Goal: Transaction & Acquisition: Book appointment/travel/reservation

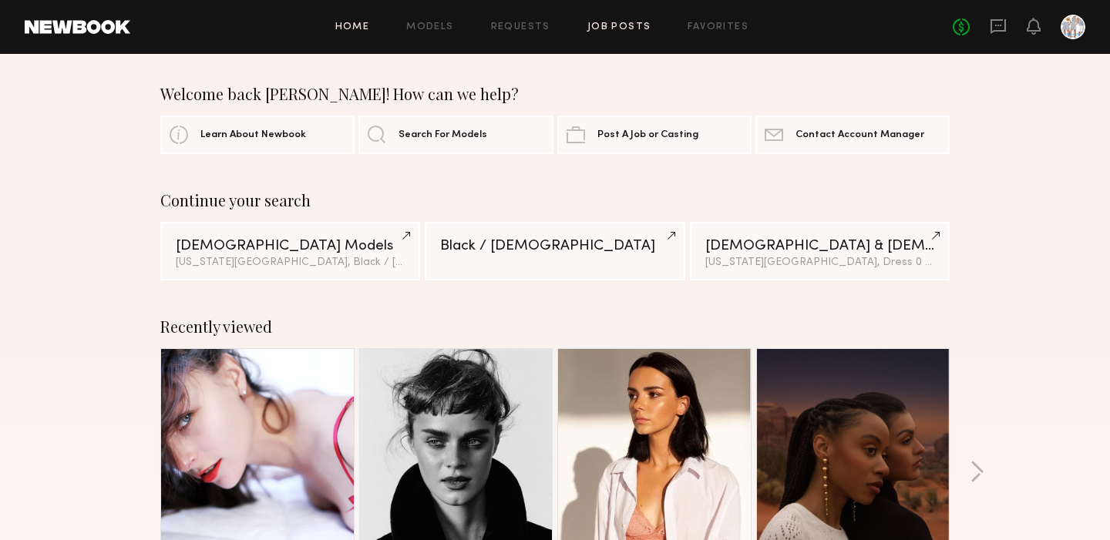
click at [616, 22] on link "Job Posts" at bounding box center [619, 27] width 64 height 10
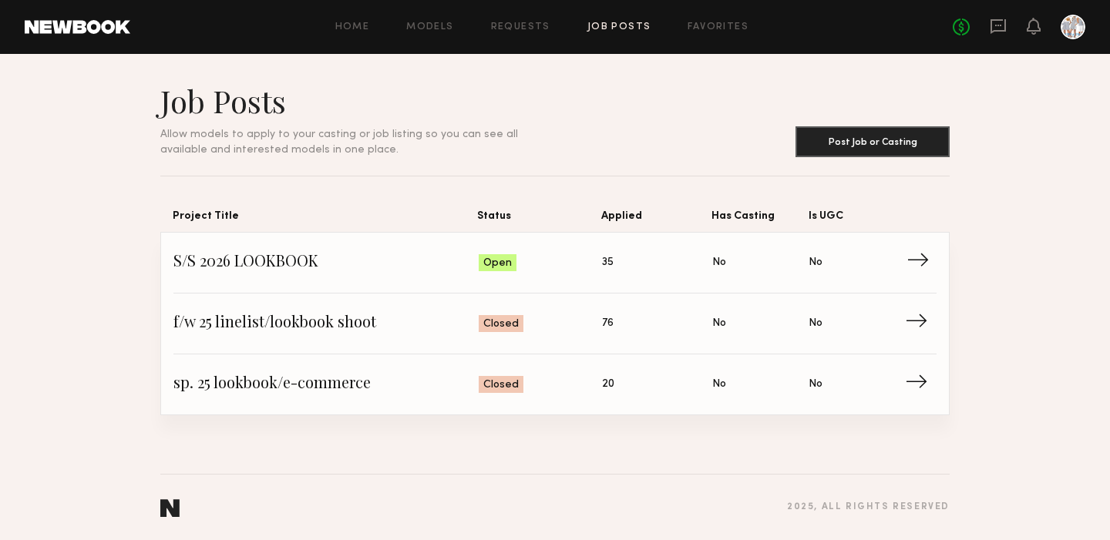
click at [920, 259] on span "→" at bounding box center [922, 262] width 32 height 23
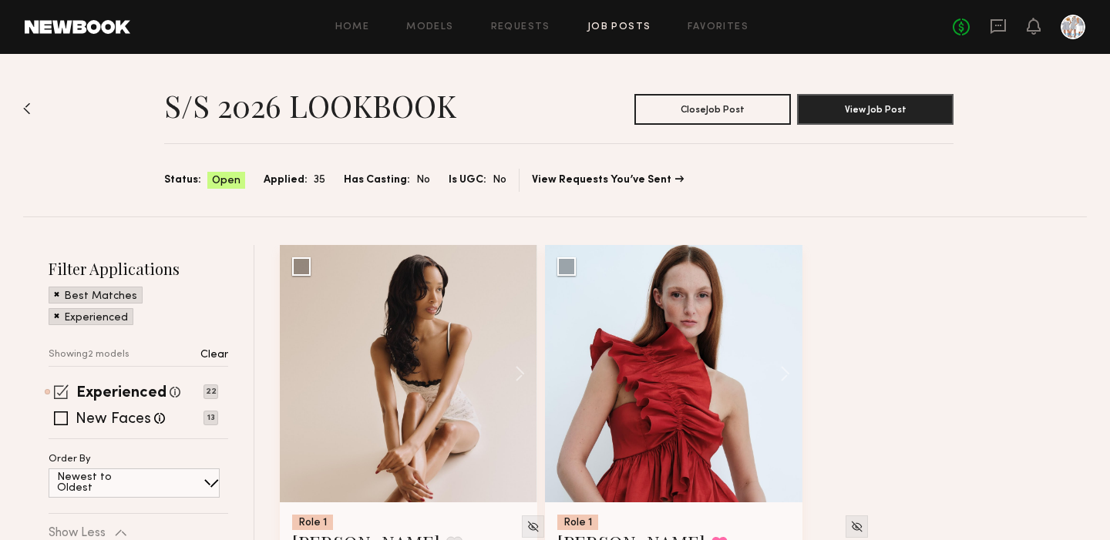
click at [62, 394] on span at bounding box center [61, 391] width 15 height 15
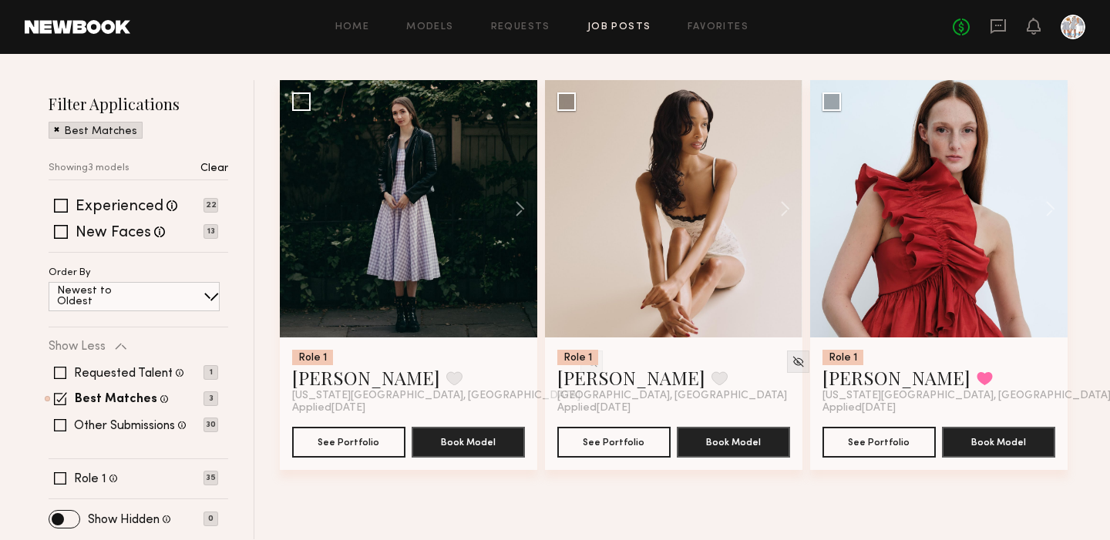
scroll to position [165, 0]
click at [64, 395] on span at bounding box center [60, 398] width 13 height 13
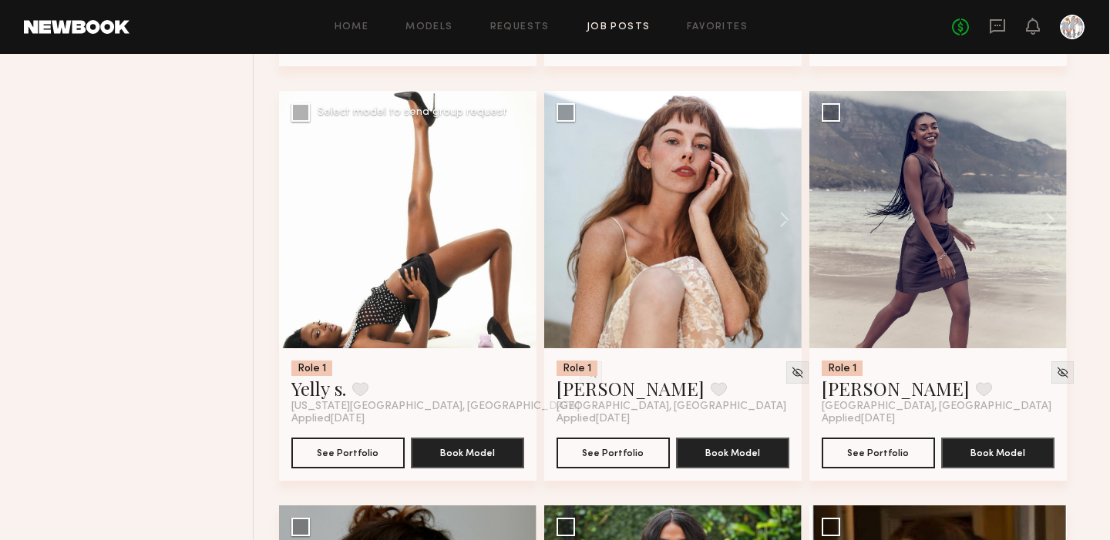
scroll to position [1398, 0]
click at [355, 446] on button "See Portfolio" at bounding box center [348, 452] width 113 height 31
click at [585, 373] on img at bounding box center [591, 372] width 13 height 13
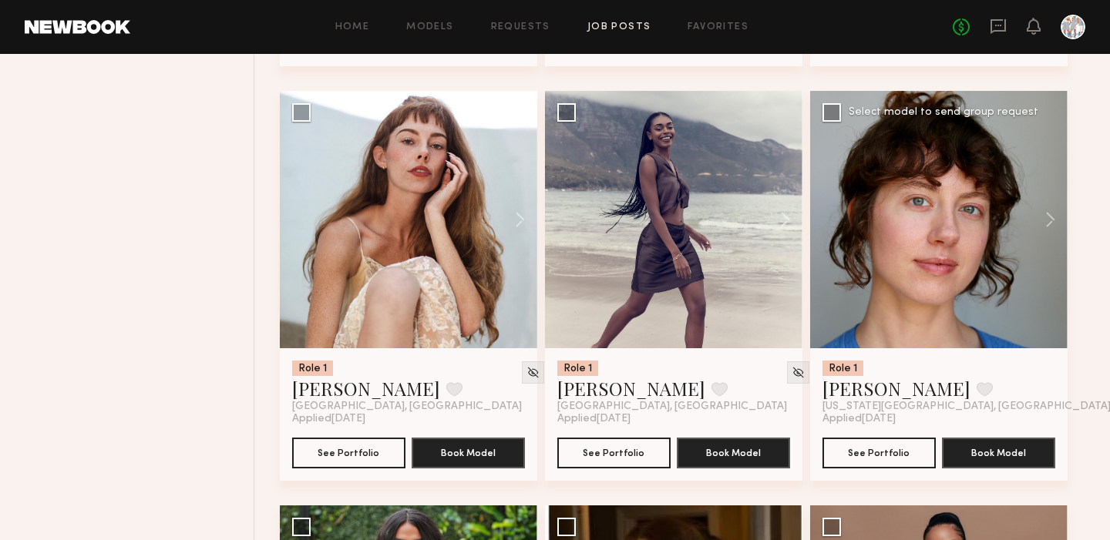
click at [1109, 363] on div at bounding box center [1121, 372] width 22 height 22
click at [1109, 370] on img at bounding box center [1121, 372] width 13 height 13
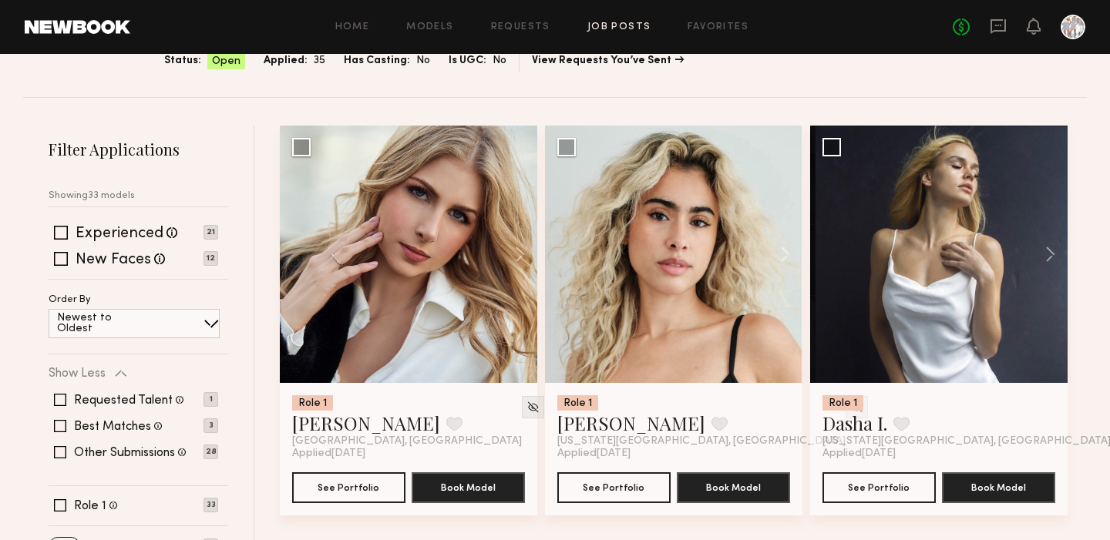
scroll to position [118, 0]
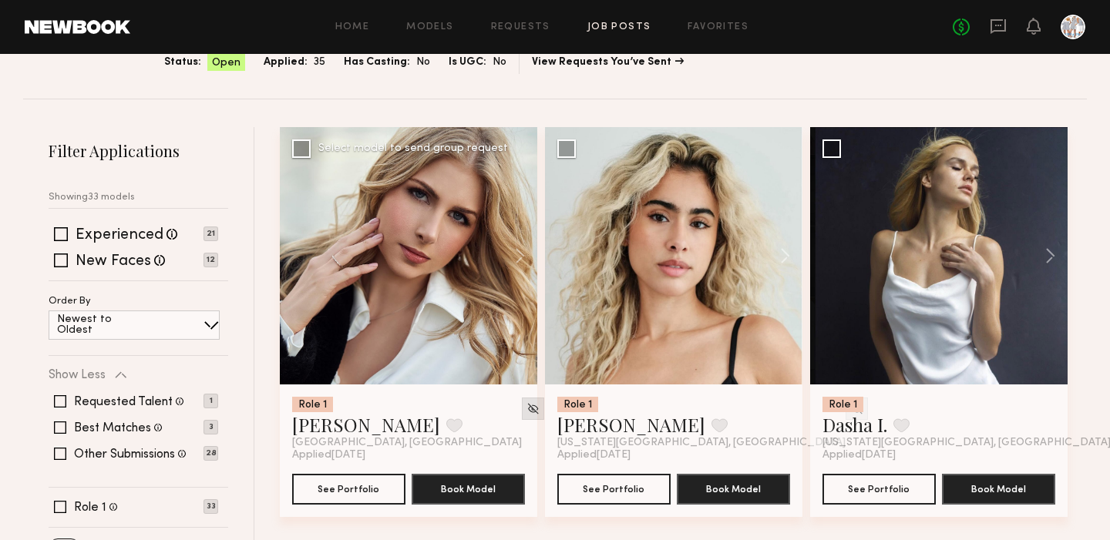
click at [526, 402] on img at bounding box center [532, 408] width 13 height 13
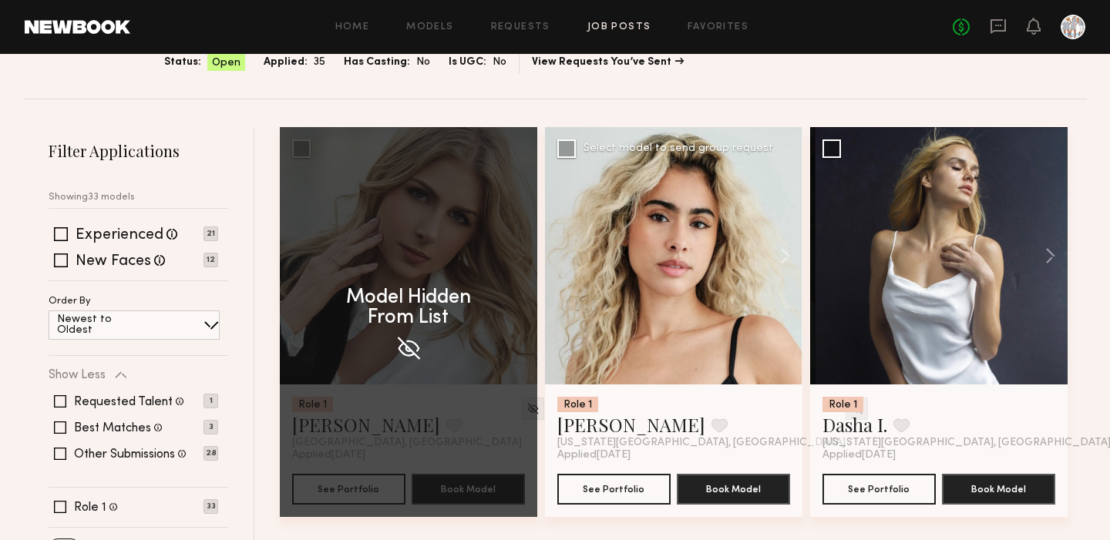
click at [850, 408] on img at bounding box center [856, 408] width 13 height 13
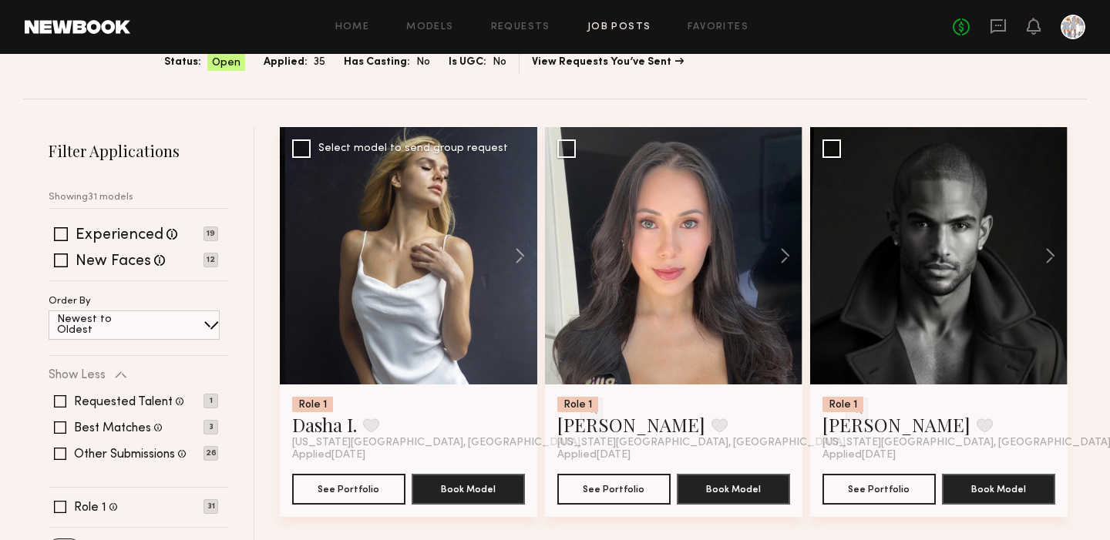
click at [395, 282] on div at bounding box center [408, 255] width 257 height 257
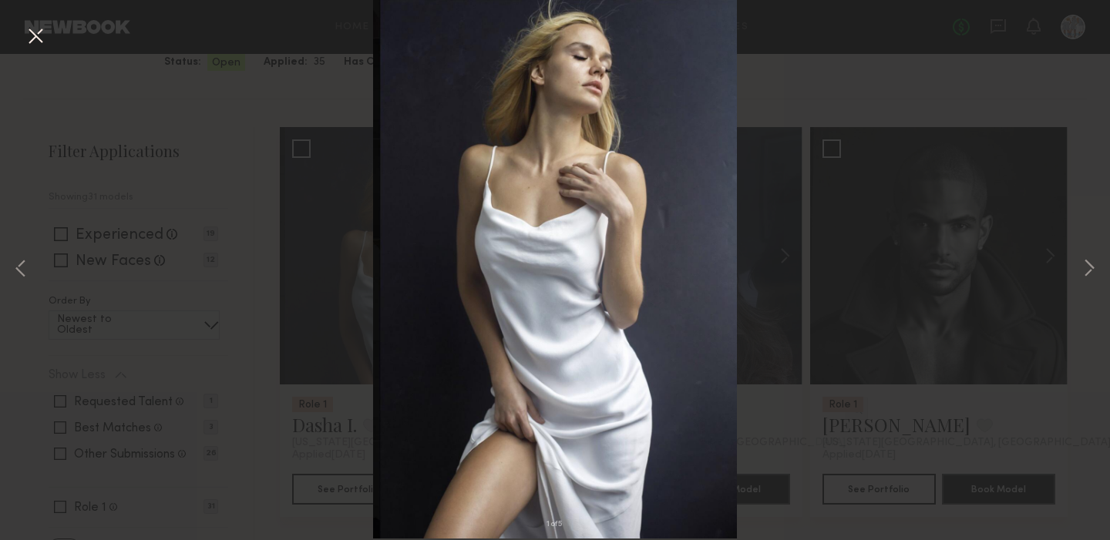
click at [36, 32] on button at bounding box center [35, 37] width 25 height 28
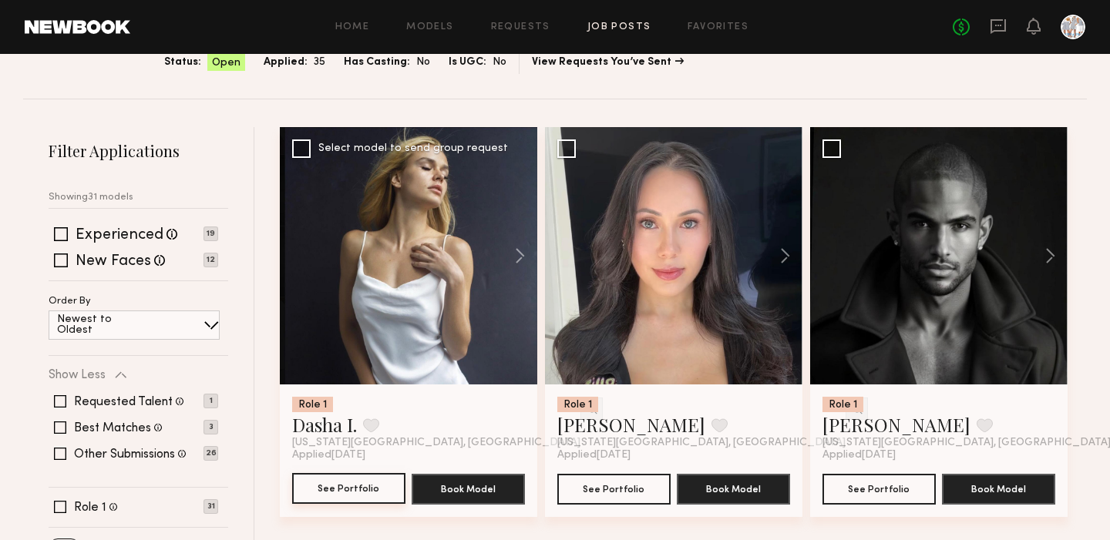
click at [354, 484] on button "See Portfolio" at bounding box center [348, 488] width 113 height 31
click at [585, 409] on img at bounding box center [591, 408] width 13 height 13
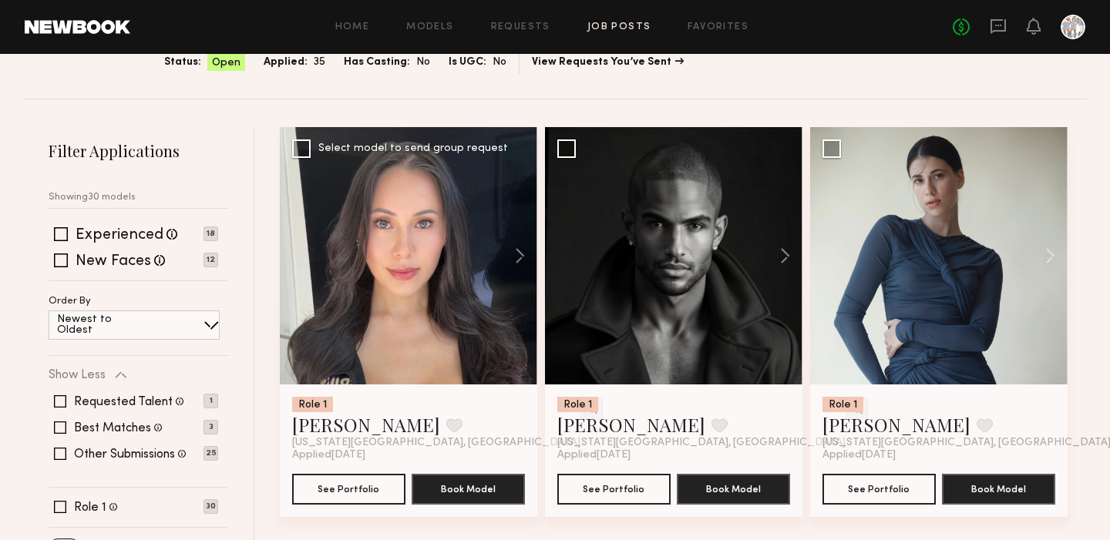
click at [395, 325] on div at bounding box center [408, 255] width 257 height 257
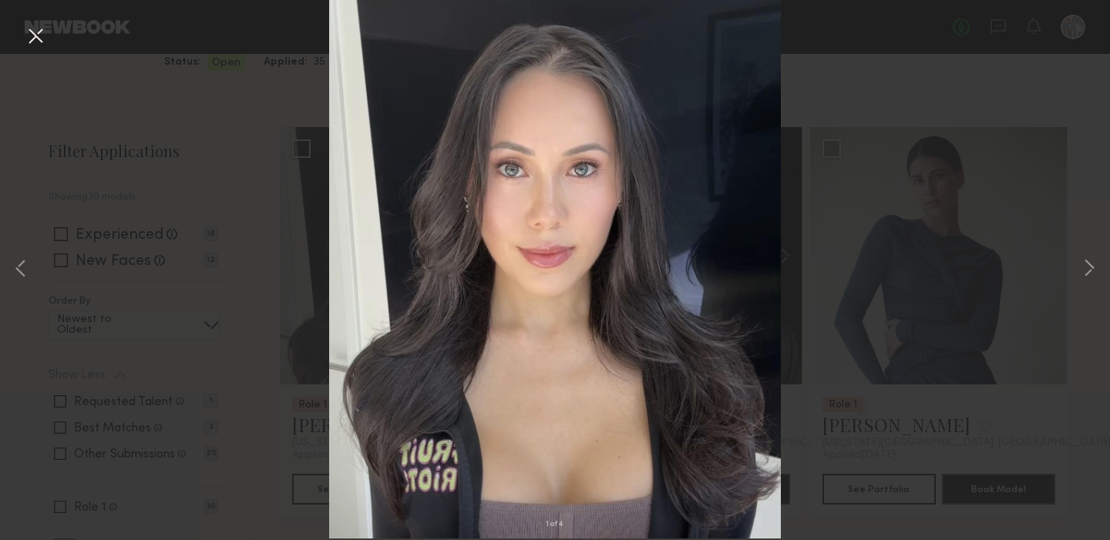
click at [35, 29] on button at bounding box center [35, 37] width 25 height 28
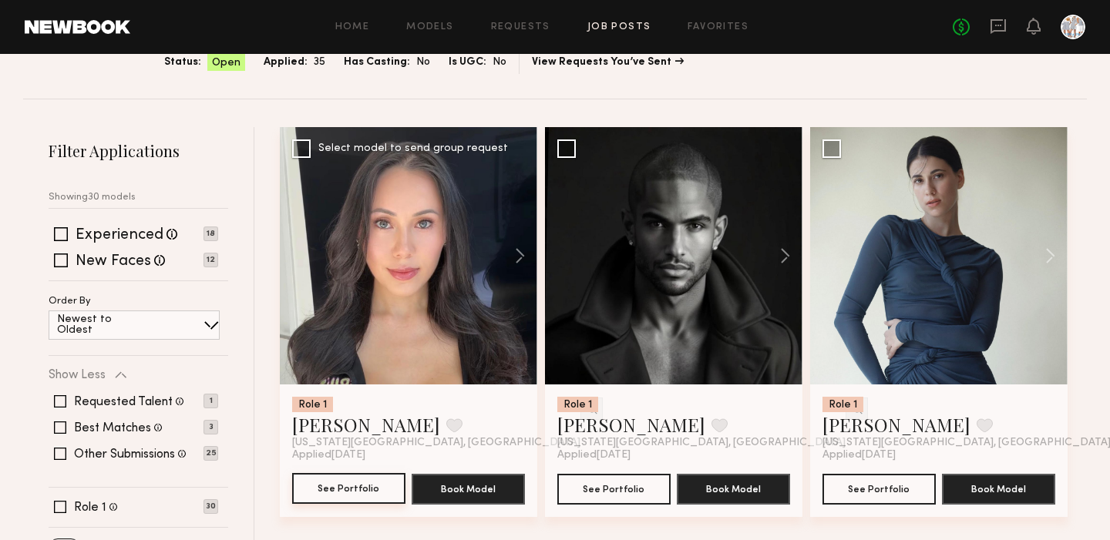
click at [349, 491] on button "See Portfolio" at bounding box center [348, 488] width 113 height 31
click at [585, 411] on img at bounding box center [591, 408] width 13 height 13
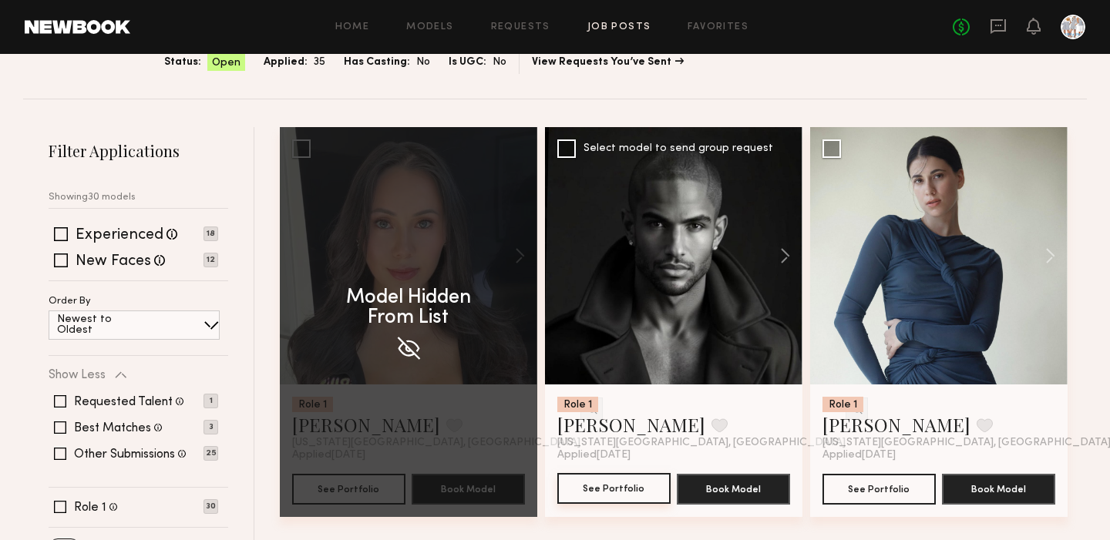
click at [598, 487] on button "See Portfolio" at bounding box center [613, 488] width 113 height 31
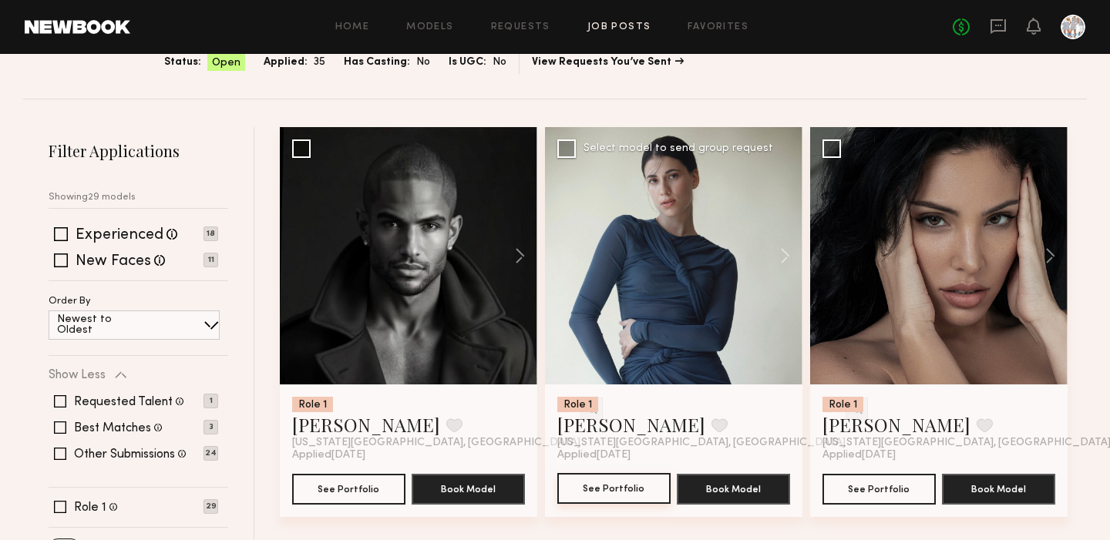
click at [614, 492] on button "See Portfolio" at bounding box center [613, 488] width 113 height 31
click at [850, 409] on img at bounding box center [856, 408] width 13 height 13
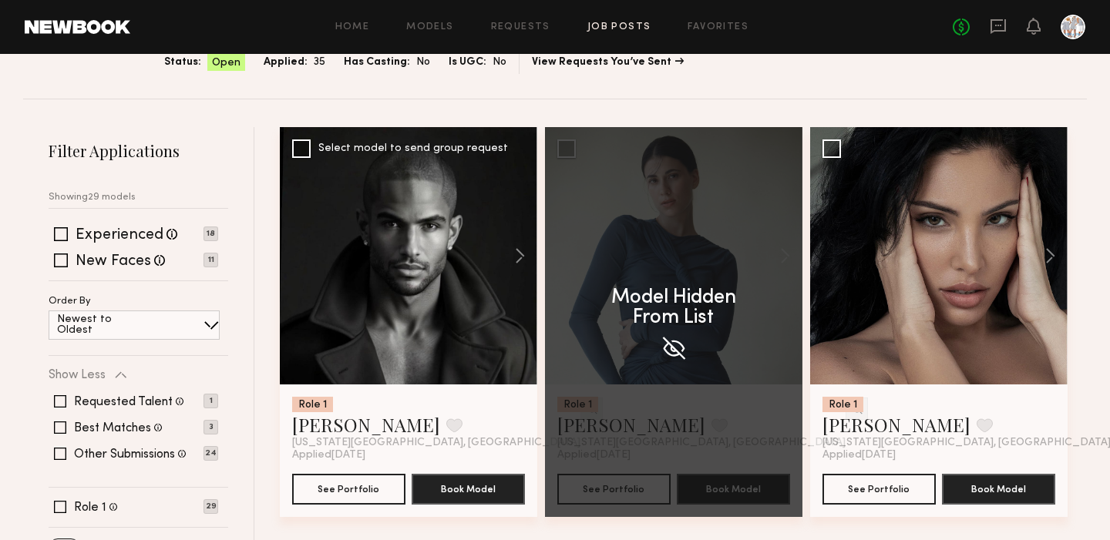
click at [585, 408] on img at bounding box center [591, 408] width 13 height 13
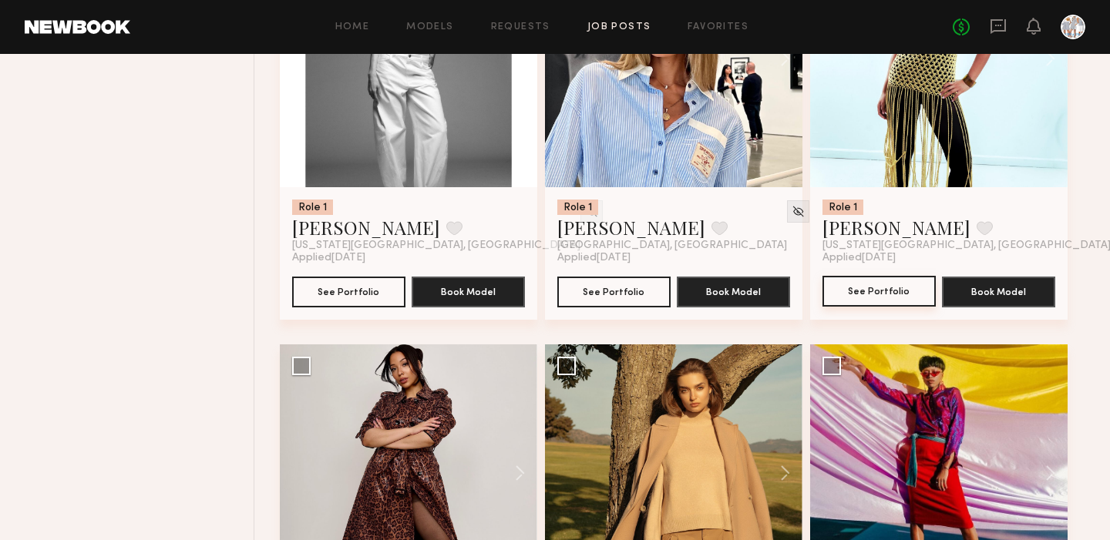
scroll to position [1973, 0]
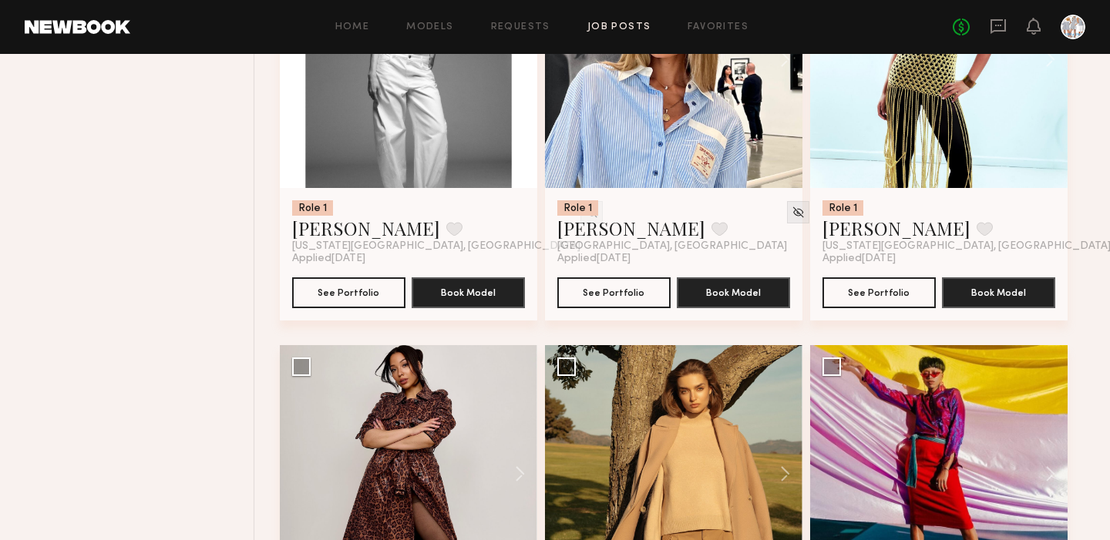
click at [1109, 207] on div at bounding box center [1121, 212] width 22 height 22
click at [1109, 209] on img at bounding box center [1121, 212] width 13 height 13
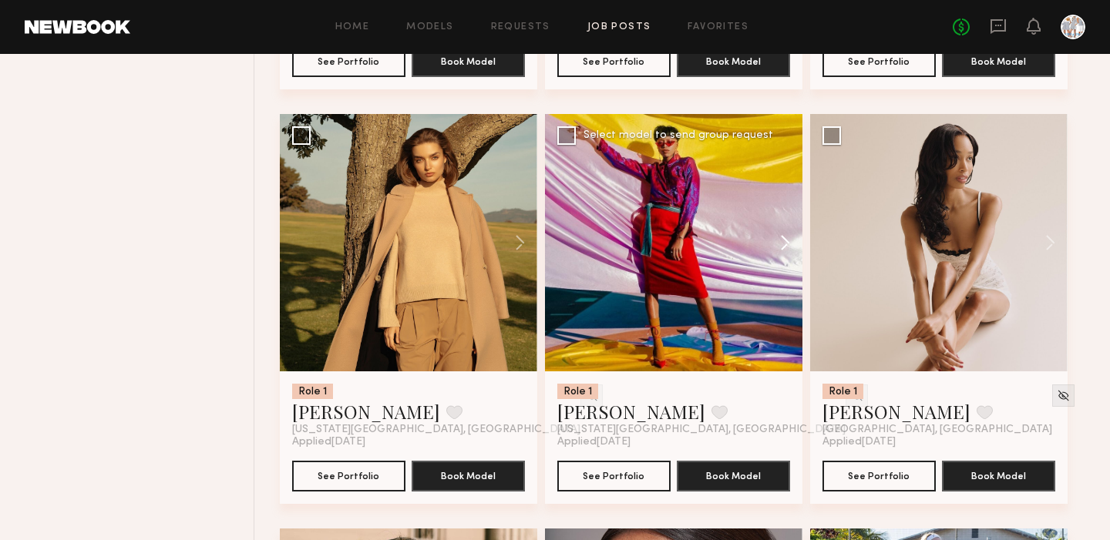
scroll to position [2210, 0]
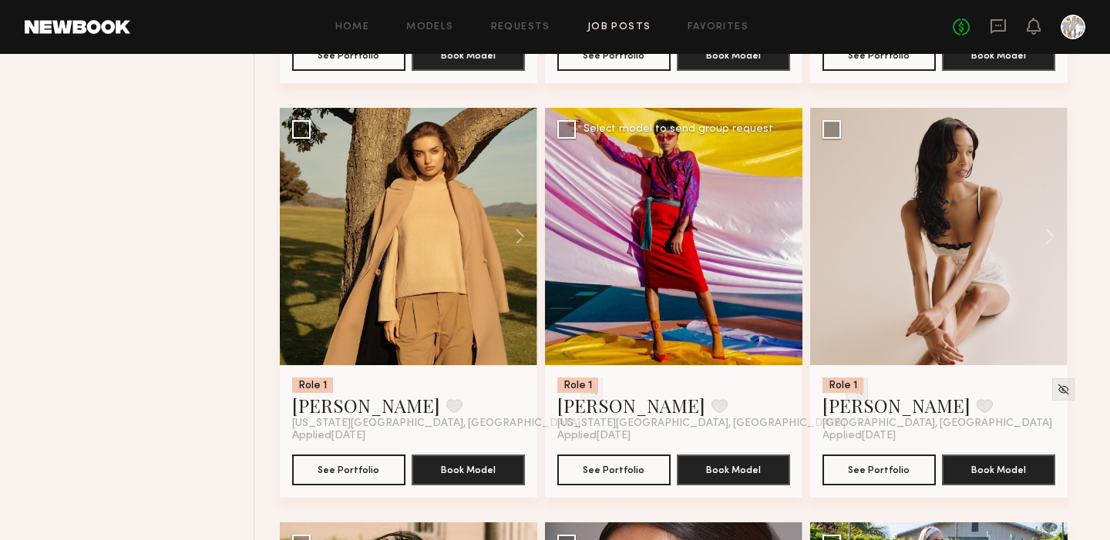
click at [850, 385] on img at bounding box center [856, 389] width 13 height 13
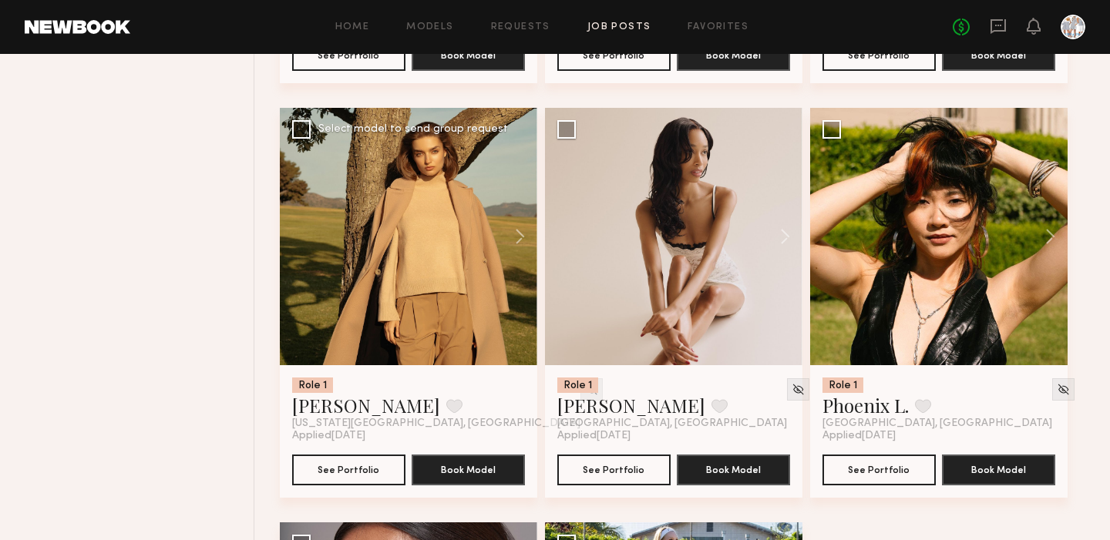
click at [585, 389] on img at bounding box center [591, 389] width 13 height 13
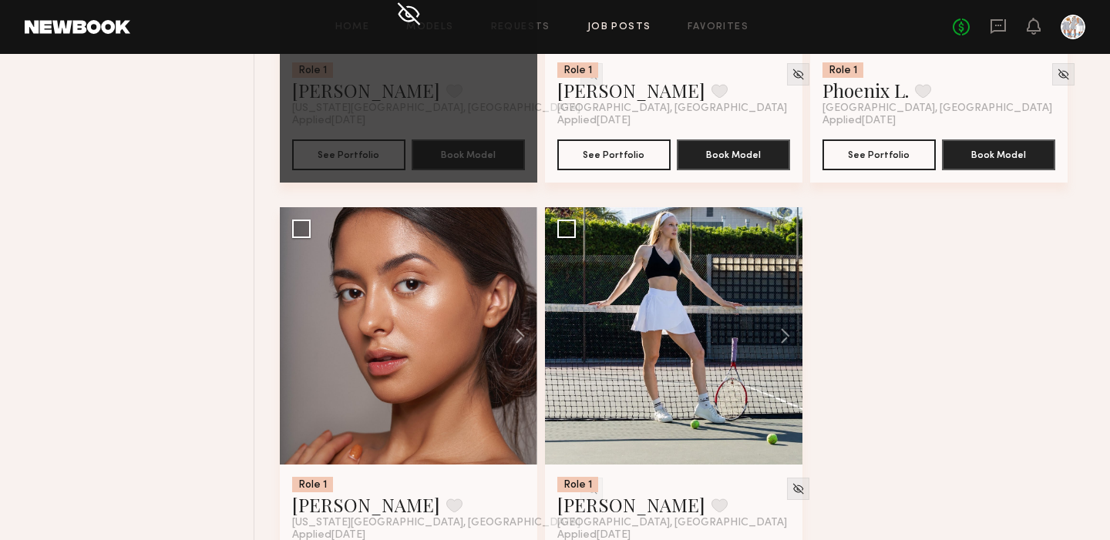
scroll to position [2543, 0]
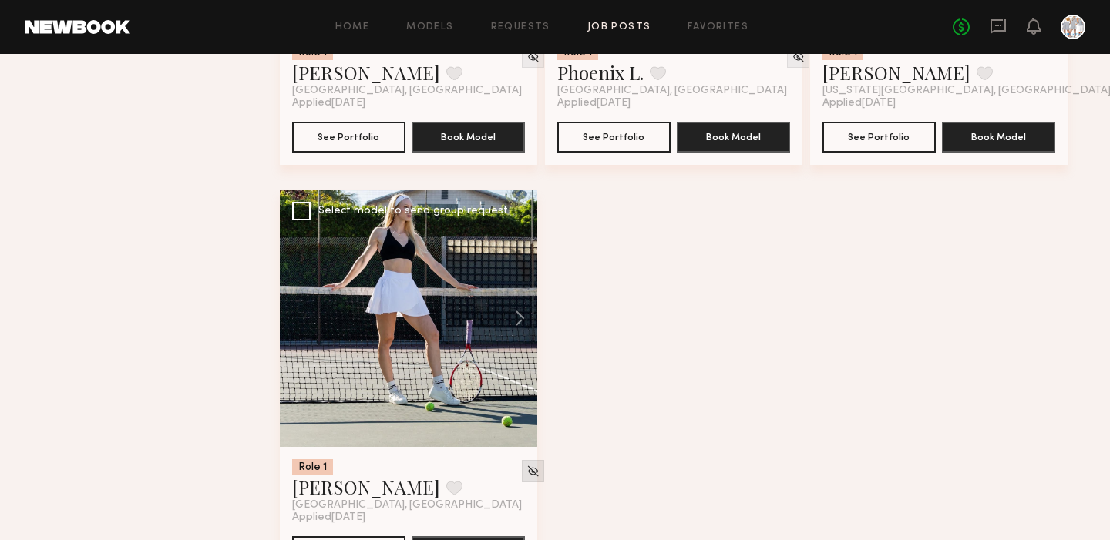
click at [522, 464] on div at bounding box center [533, 471] width 22 height 22
click at [526, 474] on img at bounding box center [532, 471] width 13 height 13
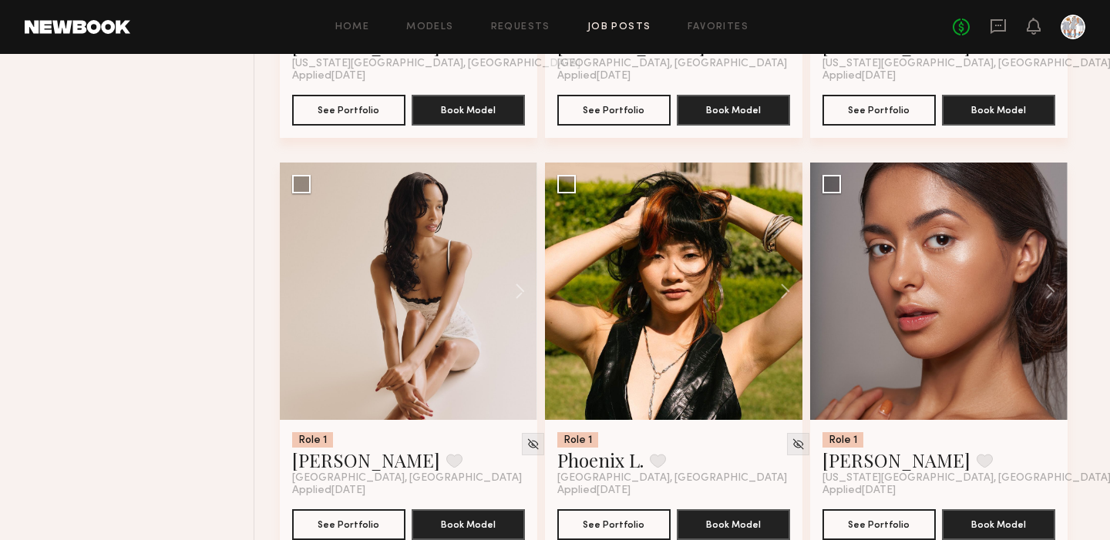
scroll to position [2147, 0]
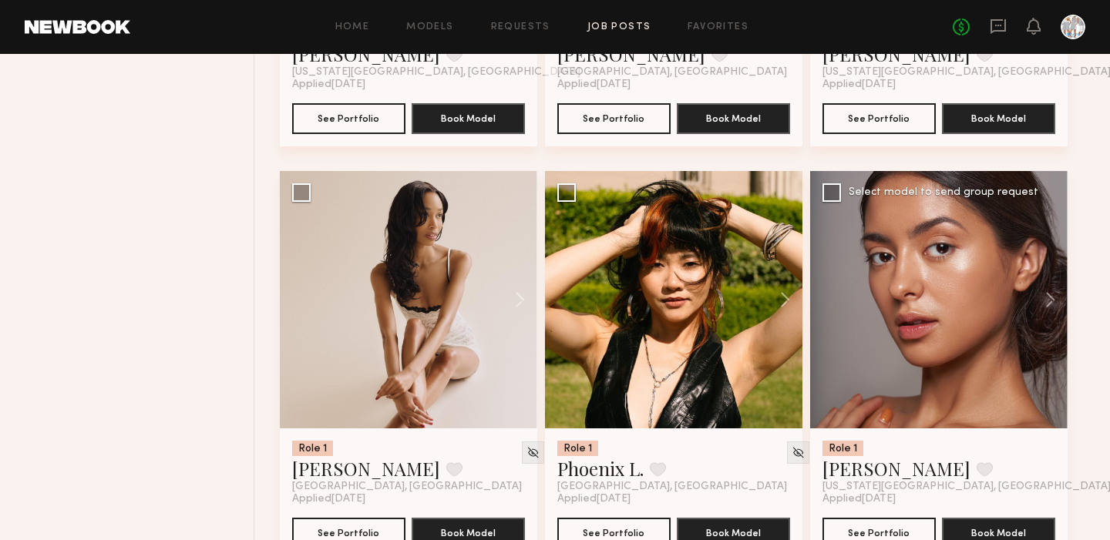
click at [1109, 452] on img at bounding box center [1121, 452] width 13 height 13
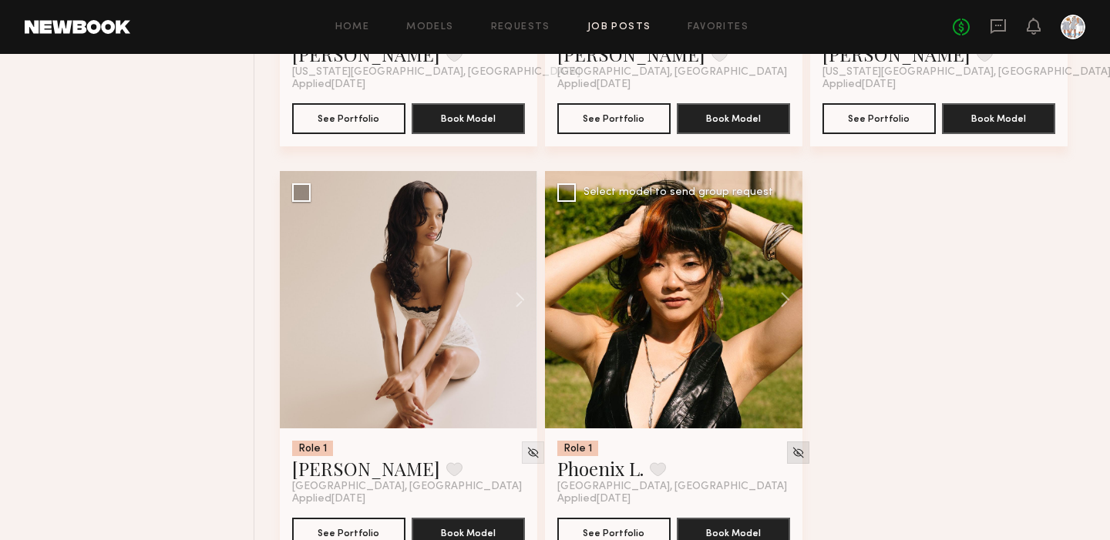
click at [791, 452] on img at bounding box center [797, 452] width 13 height 13
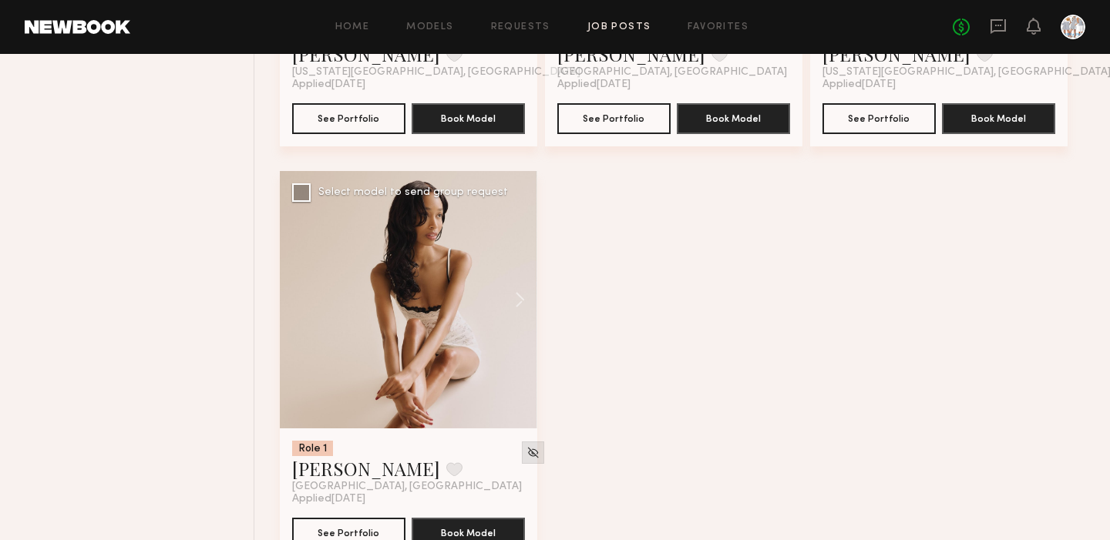
click at [526, 452] on img at bounding box center [532, 452] width 13 height 13
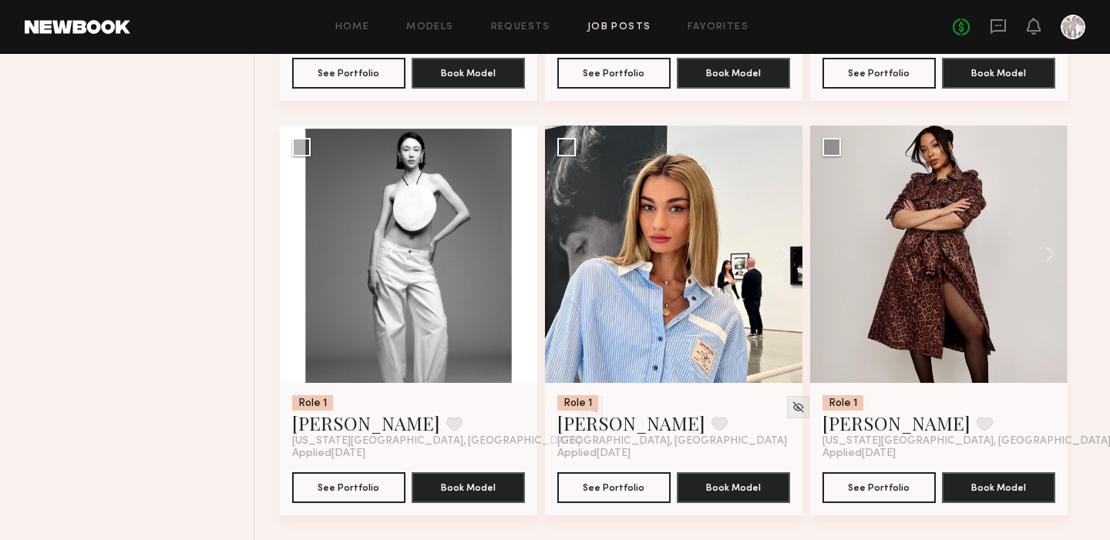
scroll to position [1778, 0]
click at [1109, 403] on img at bounding box center [1121, 407] width 13 height 13
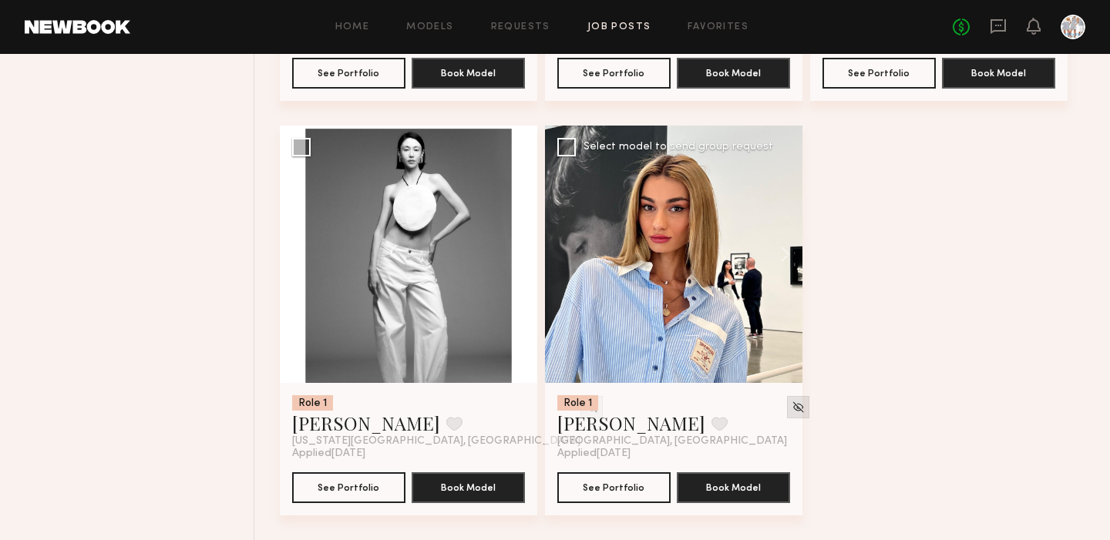
click at [791, 410] on img at bounding box center [797, 407] width 13 height 13
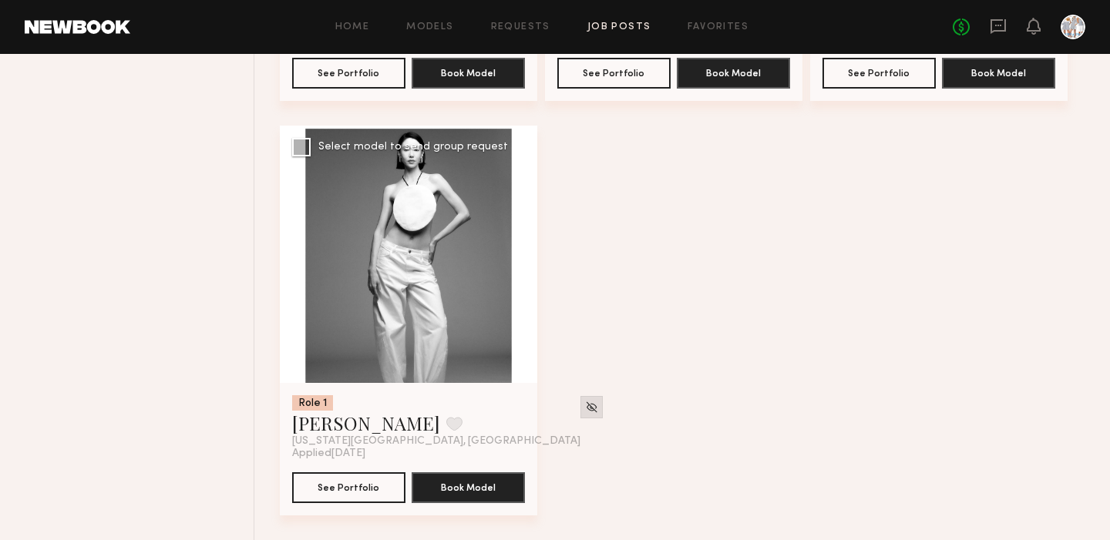
click at [585, 402] on img at bounding box center [591, 407] width 13 height 13
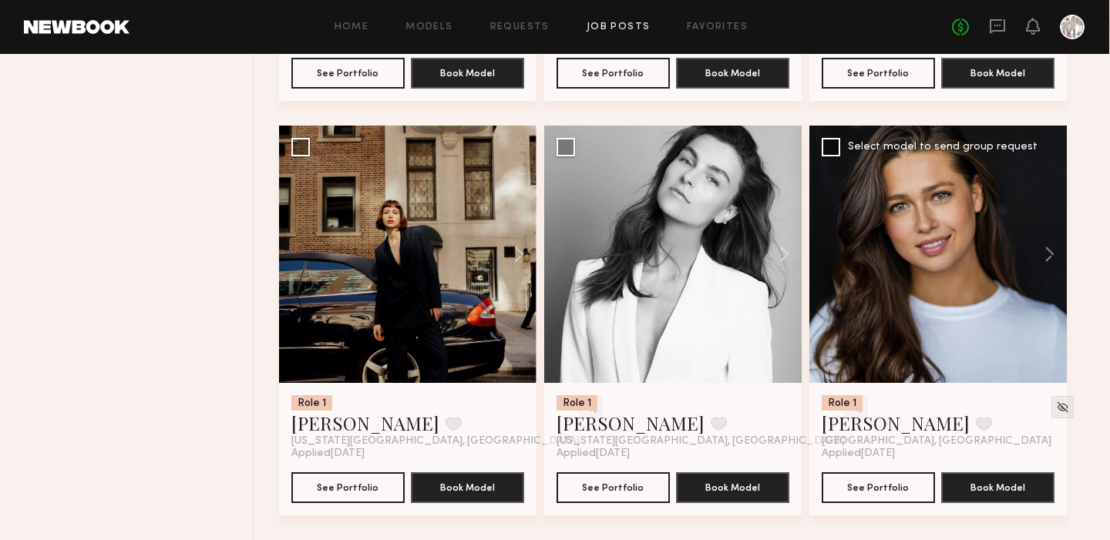
scroll to position [1413, 0]
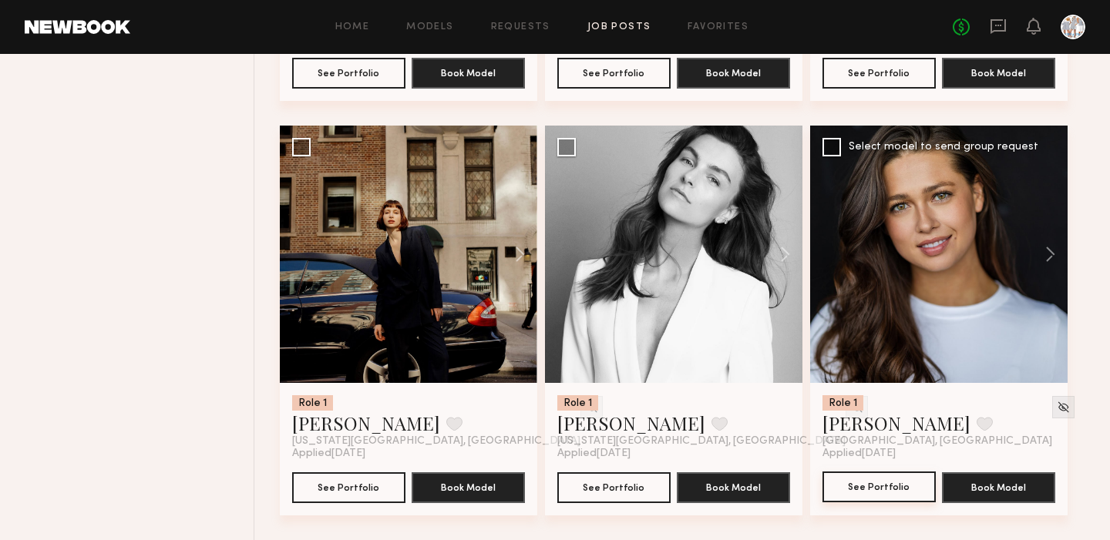
click at [864, 472] on button "See Portfolio" at bounding box center [878, 487] width 113 height 31
click at [1056, 401] on img at bounding box center [1062, 407] width 13 height 13
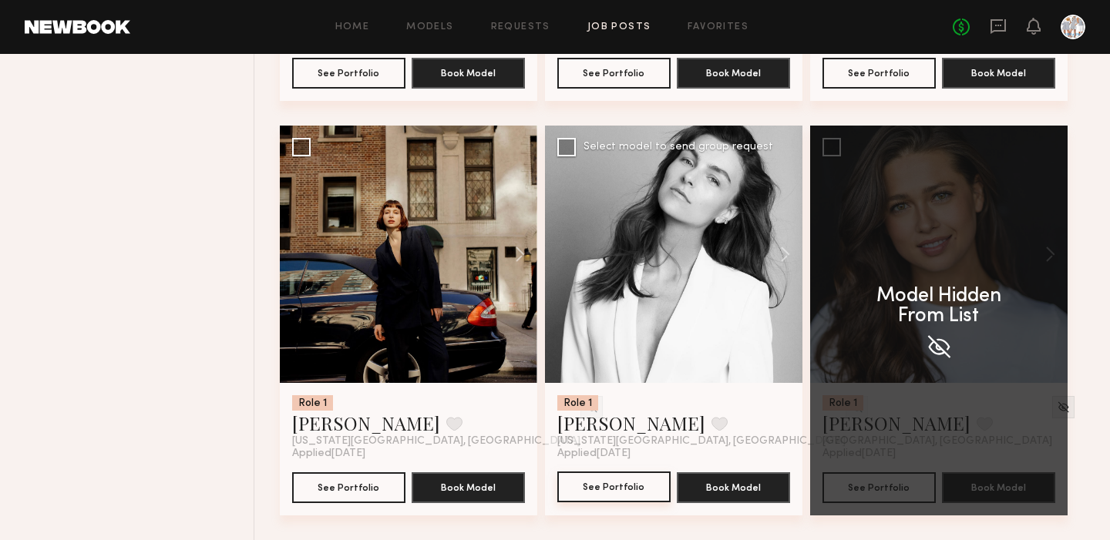
click at [595, 472] on button "See Portfolio" at bounding box center [613, 487] width 113 height 31
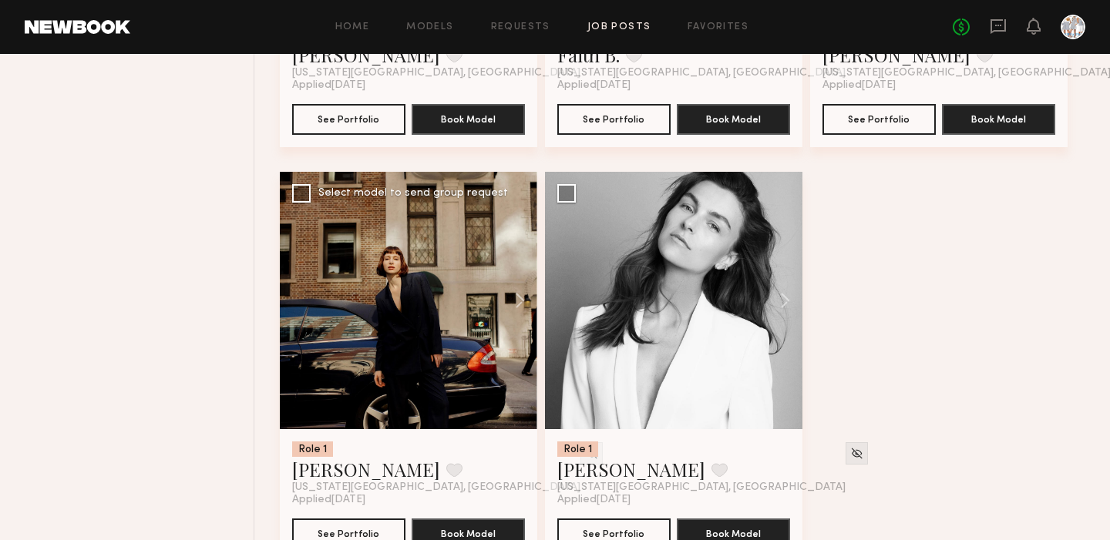
scroll to position [1311, 0]
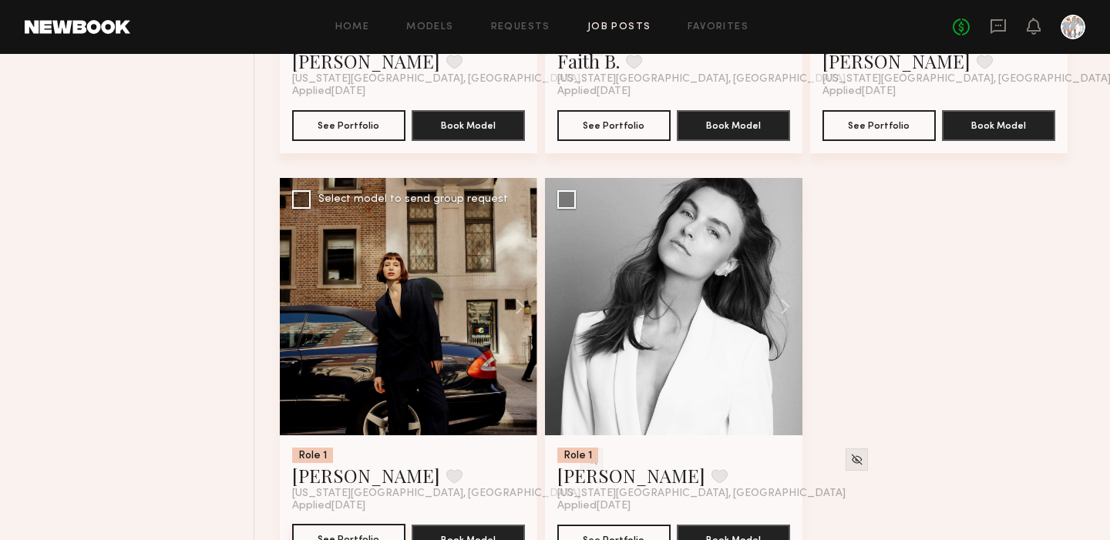
click at [340, 530] on button "See Portfolio" at bounding box center [348, 539] width 113 height 31
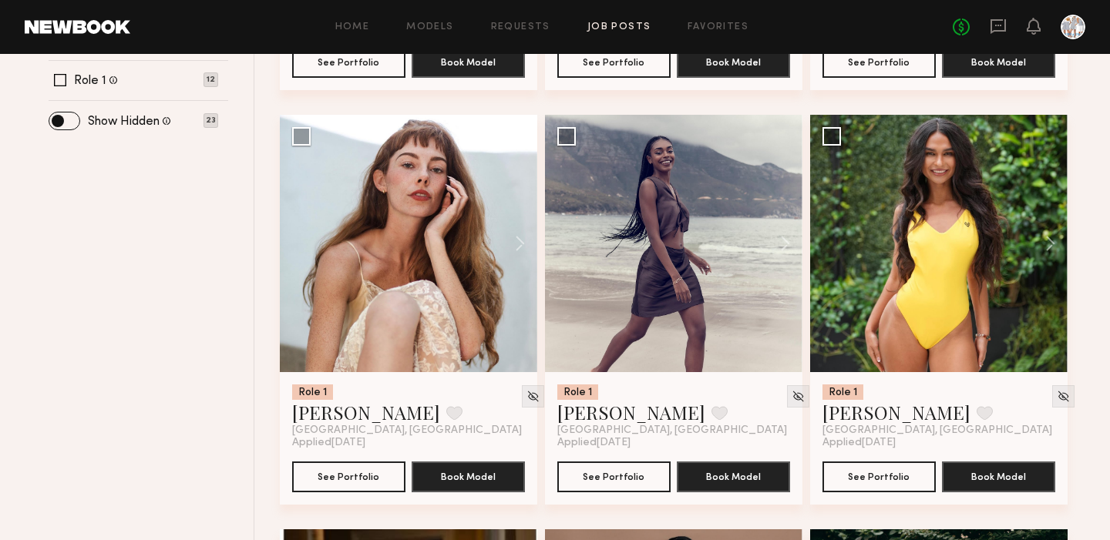
scroll to position [549, 0]
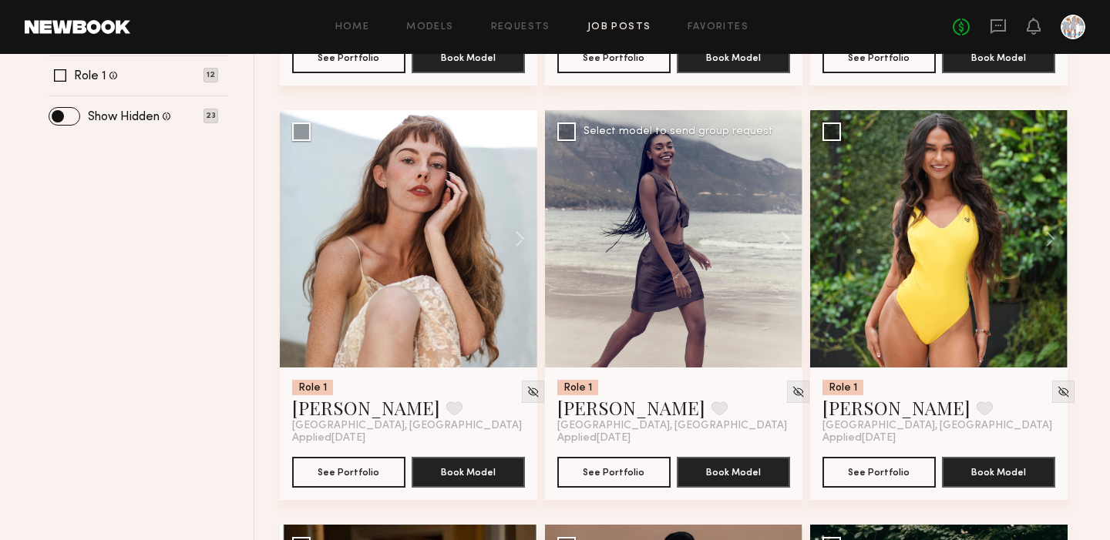
click at [647, 238] on div at bounding box center [673, 238] width 257 height 257
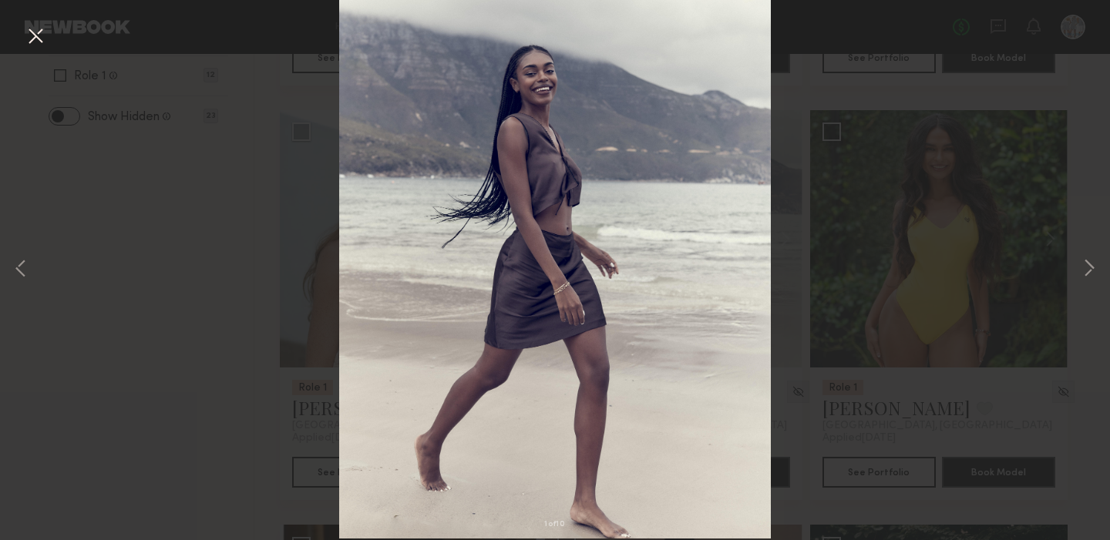
click at [36, 33] on button at bounding box center [35, 37] width 25 height 28
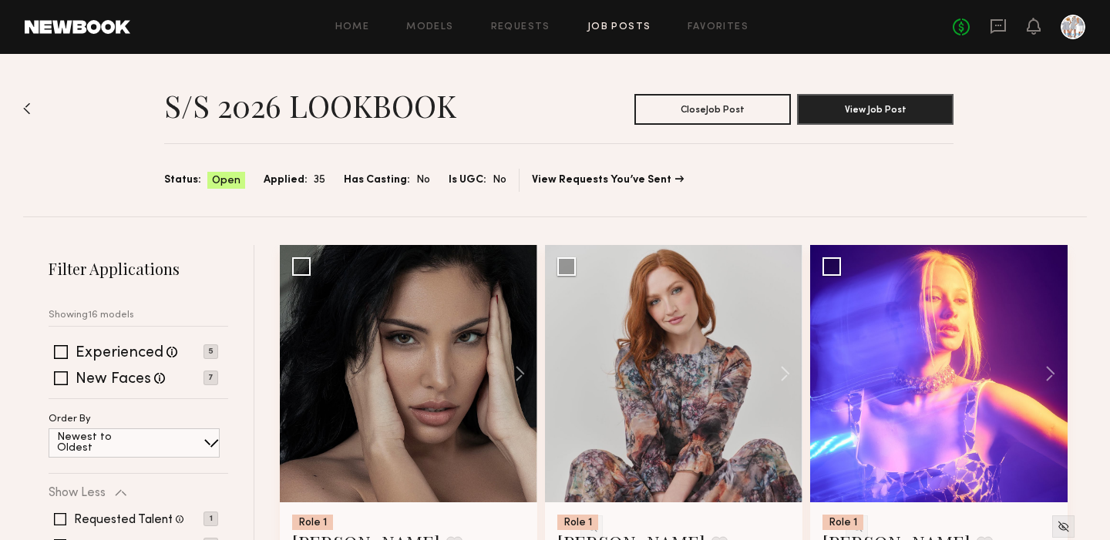
scroll to position [0, 0]
click at [703, 30] on link "Favorites" at bounding box center [717, 27] width 61 height 10
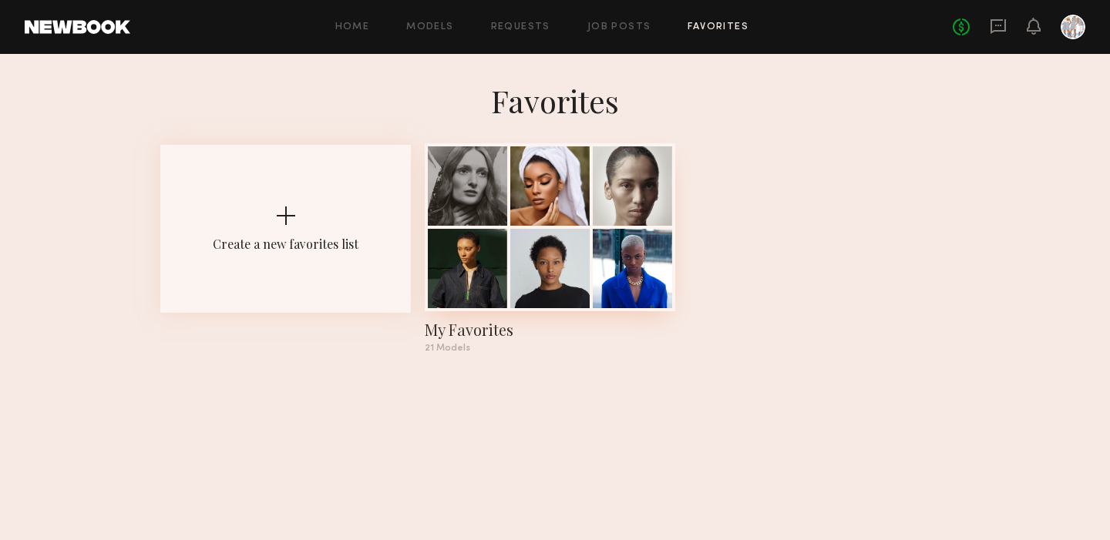
click at [557, 260] on div at bounding box center [549, 268] width 79 height 79
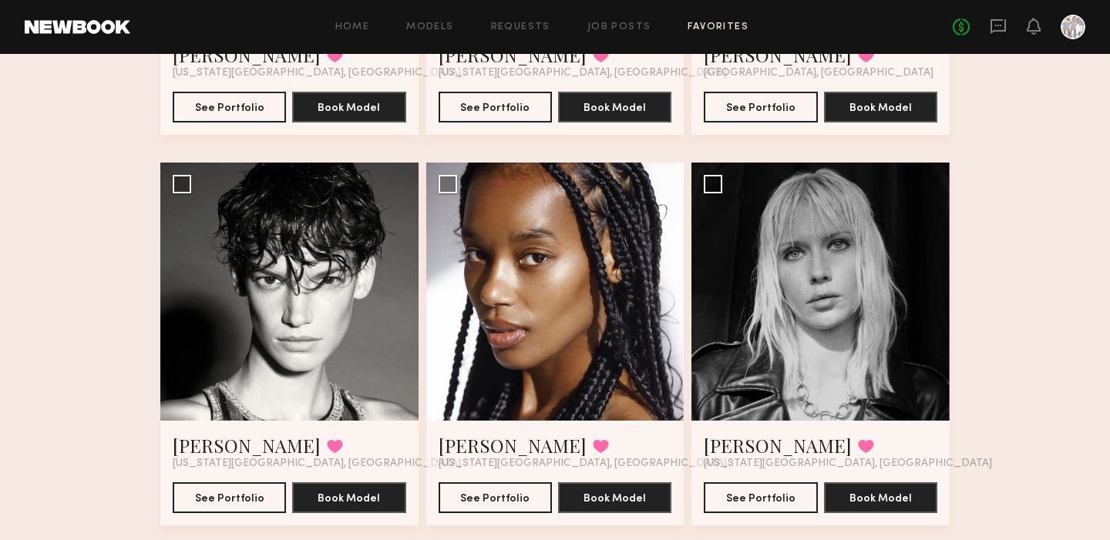
scroll to position [1961, 0]
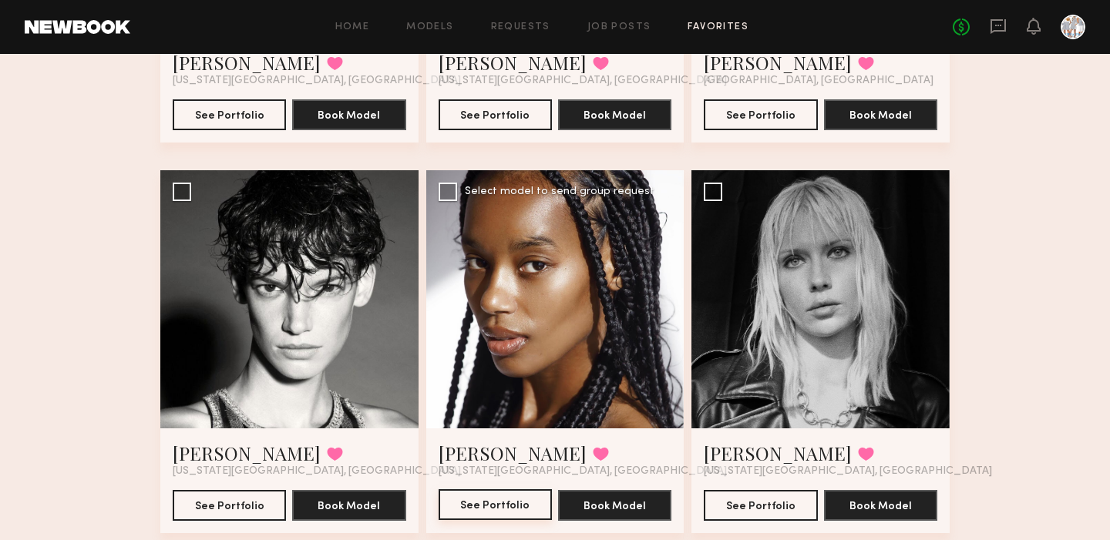
click at [493, 500] on button "See Portfolio" at bounding box center [494, 504] width 113 height 31
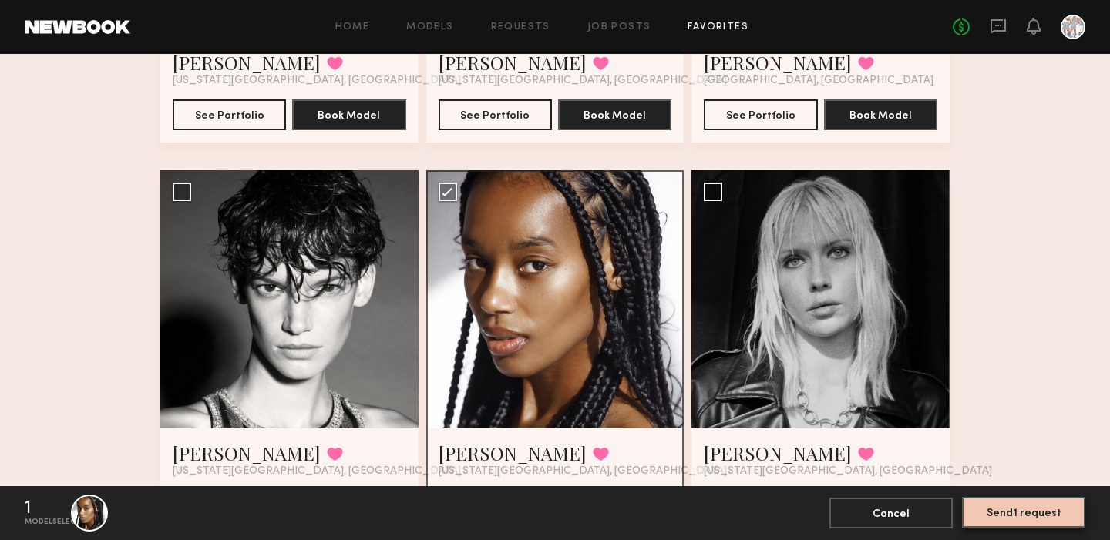
click at [1019, 515] on button "Send 1 request" at bounding box center [1023, 512] width 123 height 31
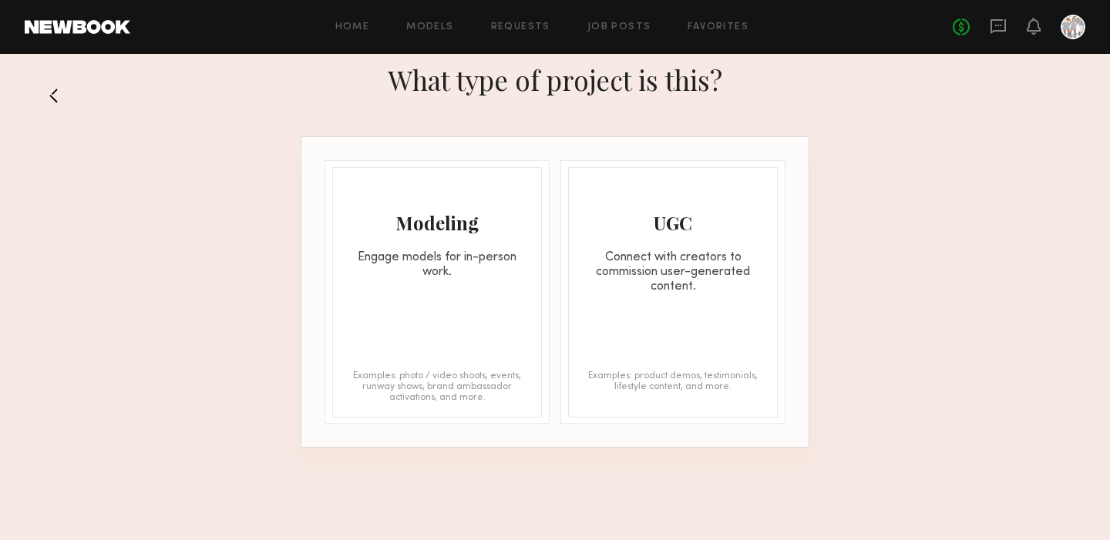
click at [447, 264] on div "Engage models for in-person work." at bounding box center [437, 264] width 208 height 29
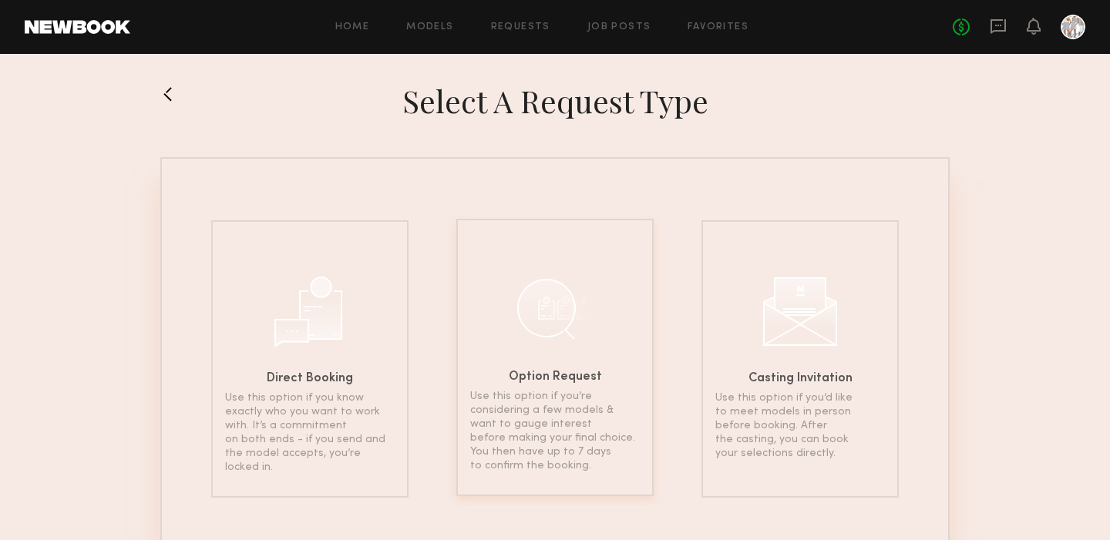
click at [542, 302] on div at bounding box center [554, 308] width 77 height 77
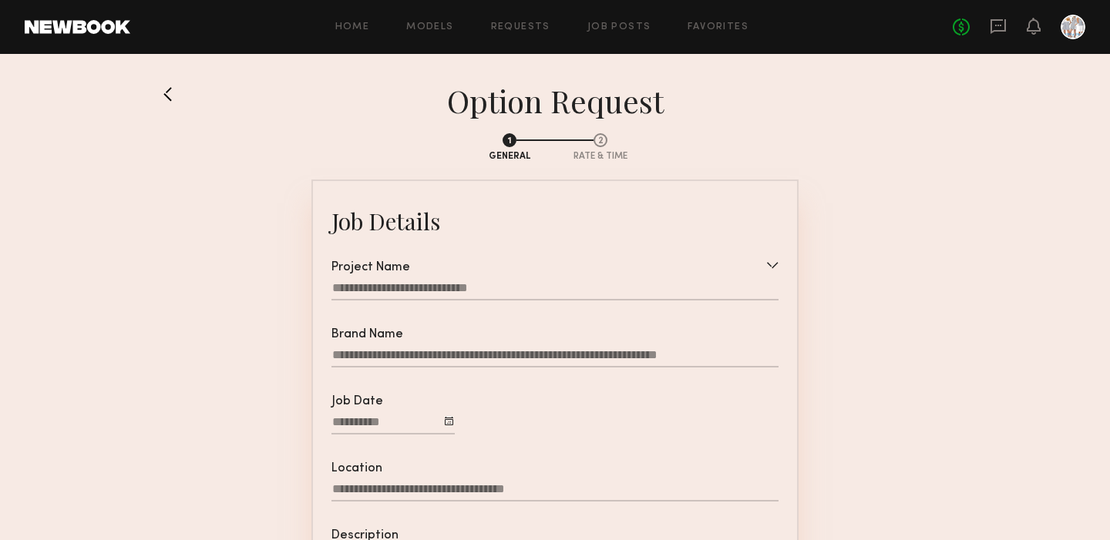
click at [525, 361] on input "Brand Name" at bounding box center [554, 357] width 447 height 19
type input "**********"
click at [514, 289] on div at bounding box center [554, 290] width 447 height 20
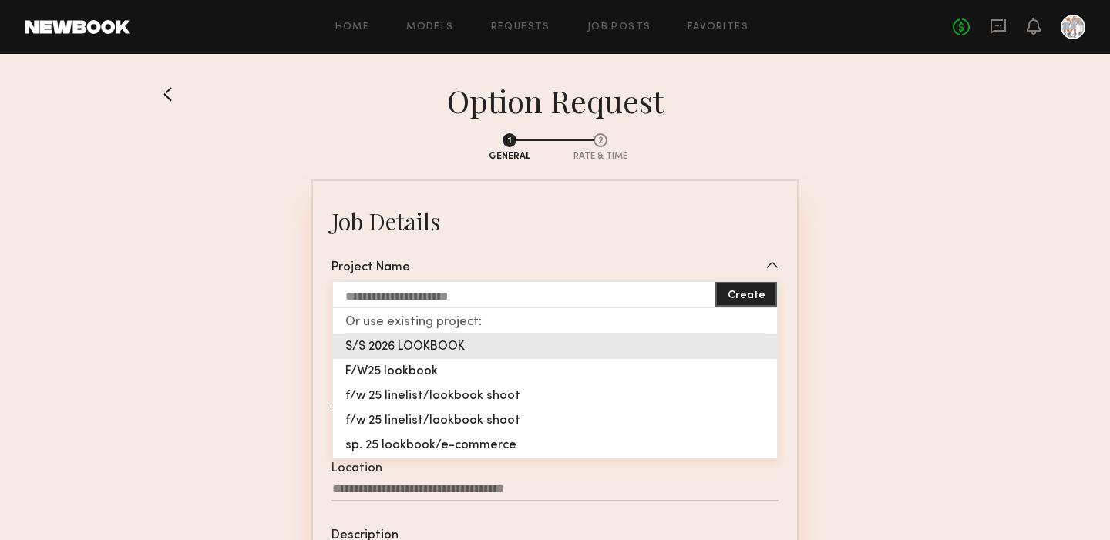
click at [433, 345] on div "S/S 2026 LOOKBOOK" at bounding box center [555, 346] width 444 height 25
type input "**********"
type textarea "**********"
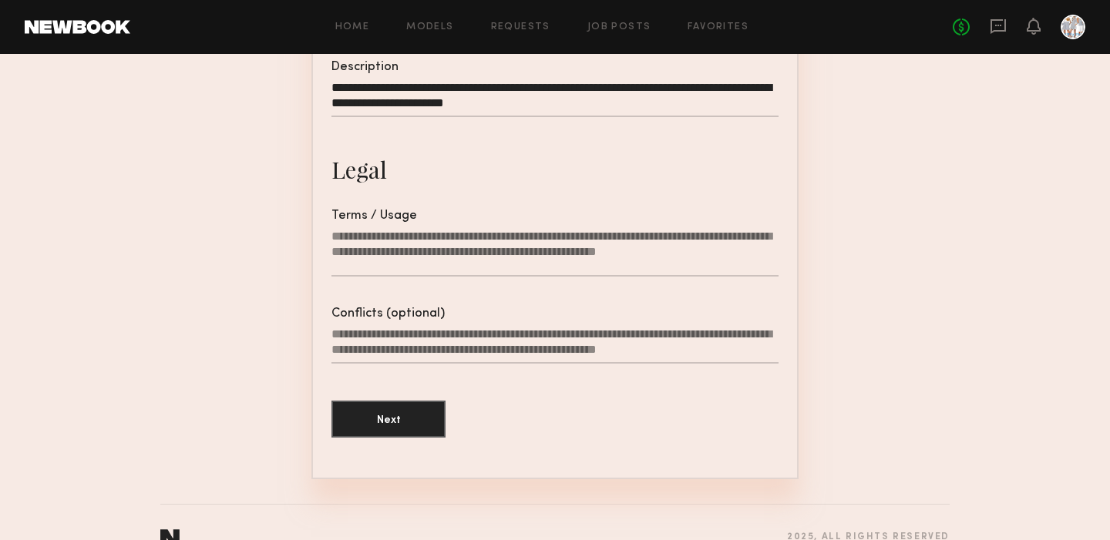
scroll to position [476, 0]
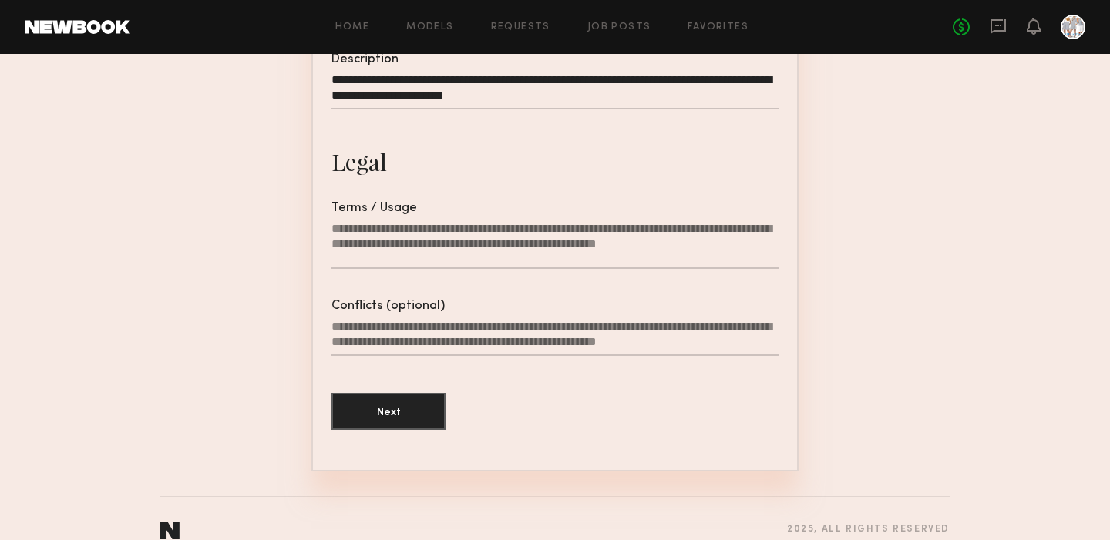
click at [368, 257] on textarea "Terms / Usage" at bounding box center [554, 245] width 447 height 48
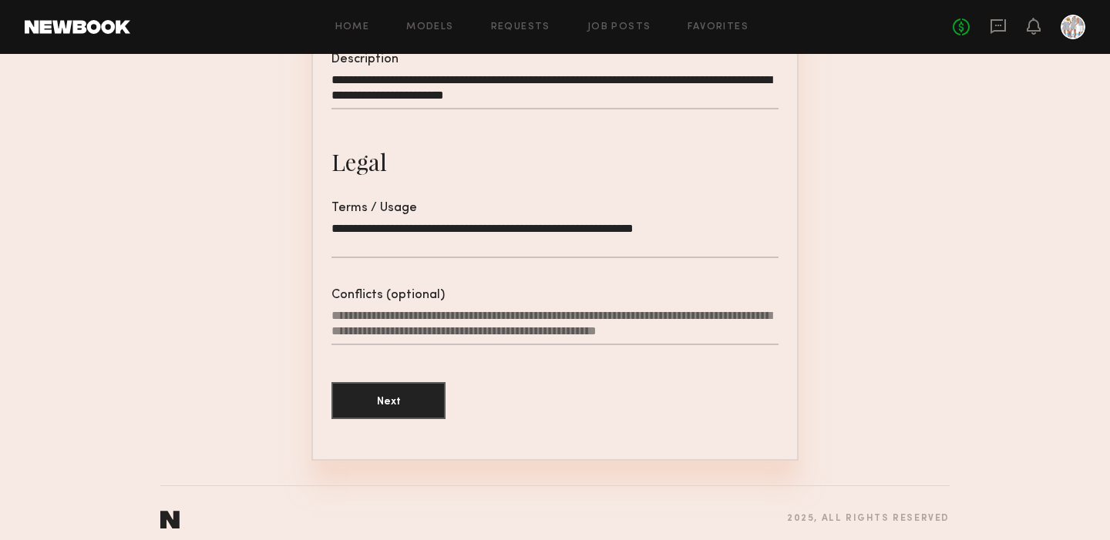
type textarea "**********"
click at [364, 324] on textarea "Conflicts (optional)" at bounding box center [554, 326] width 447 height 37
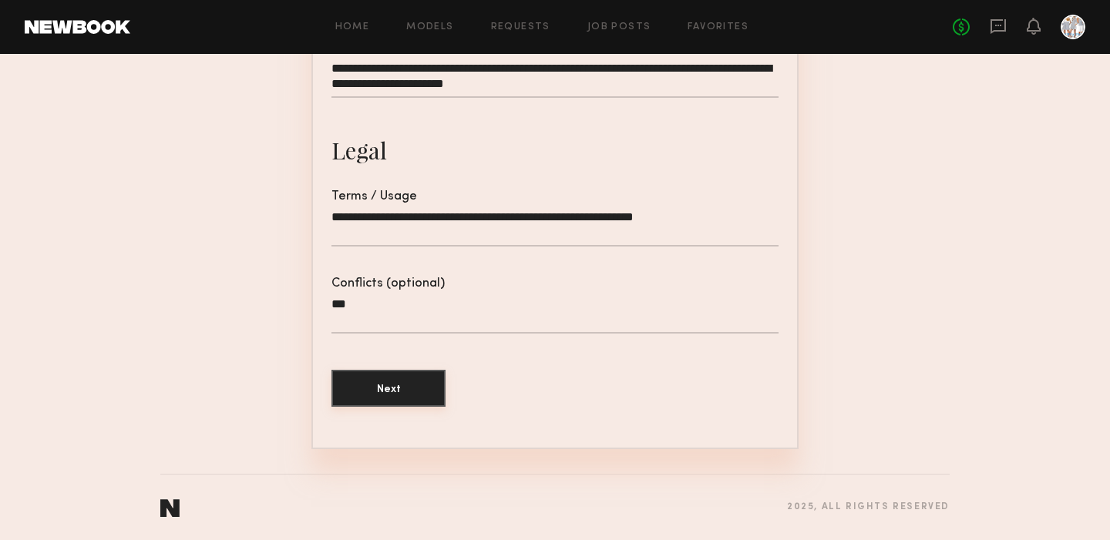
scroll to position [491, 0]
type textarea "***"
click at [388, 388] on button "Next" at bounding box center [388, 388] width 114 height 37
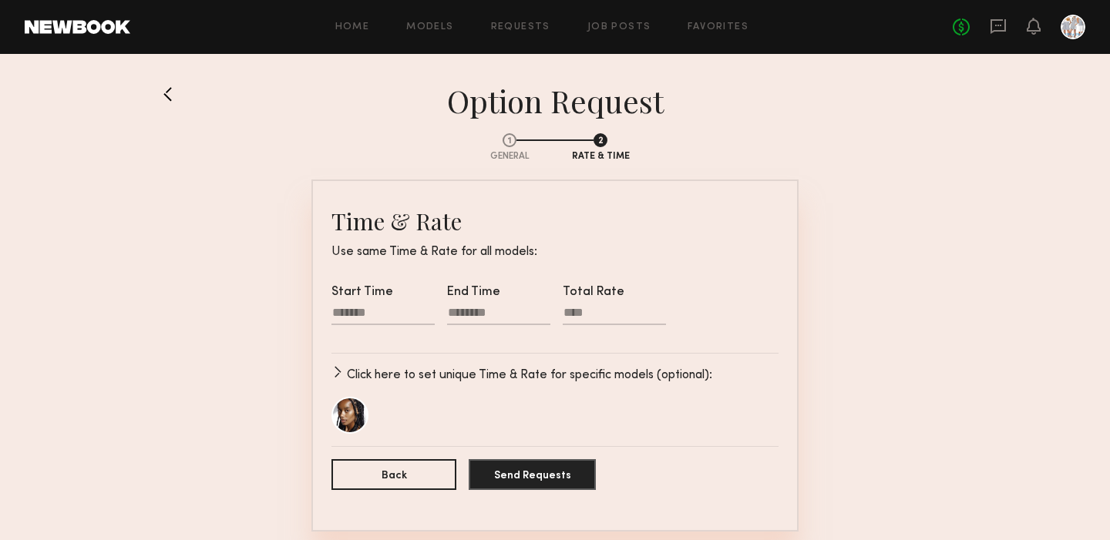
click at [363, 313] on div at bounding box center [382, 315] width 103 height 20
click at [359, 360] on input "text" at bounding box center [354, 362] width 31 height 18
type input "**"
type input "********"
click at [395, 363] on input "text" at bounding box center [397, 362] width 31 height 18
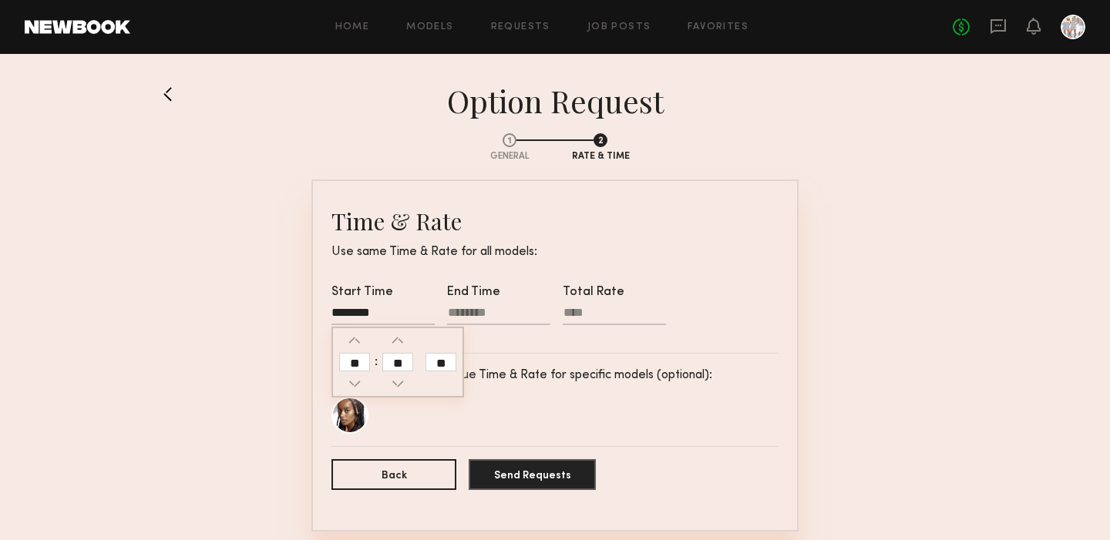
click at [480, 312] on div at bounding box center [498, 315] width 103 height 20
click at [475, 359] on input "text" at bounding box center [470, 362] width 31 height 18
type input "*"
type input "********"
type input "**"
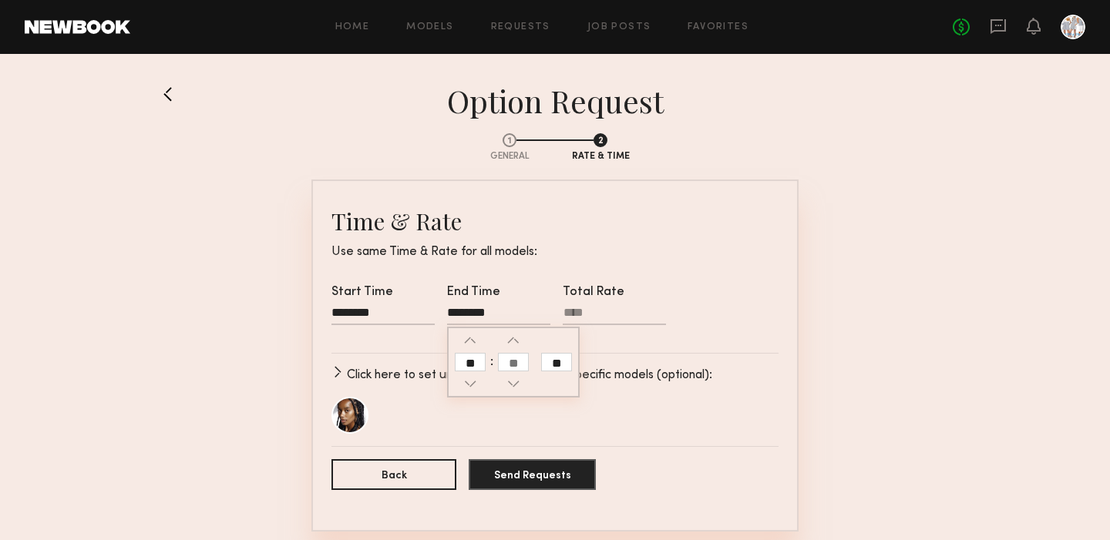
click at [519, 363] on input "text" at bounding box center [513, 362] width 31 height 18
click at [579, 314] on input "Total Rate" at bounding box center [613, 315] width 103 height 19
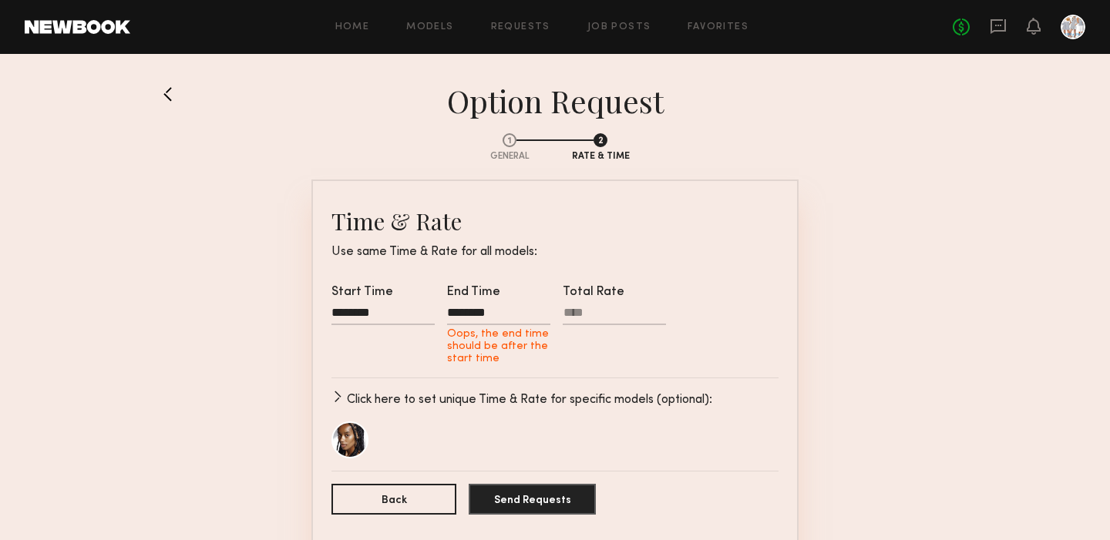
click at [496, 317] on div "********" at bounding box center [498, 315] width 103 height 20
click at [559, 363] on input "**" at bounding box center [556, 362] width 31 height 18
type input "********"
type input "**"
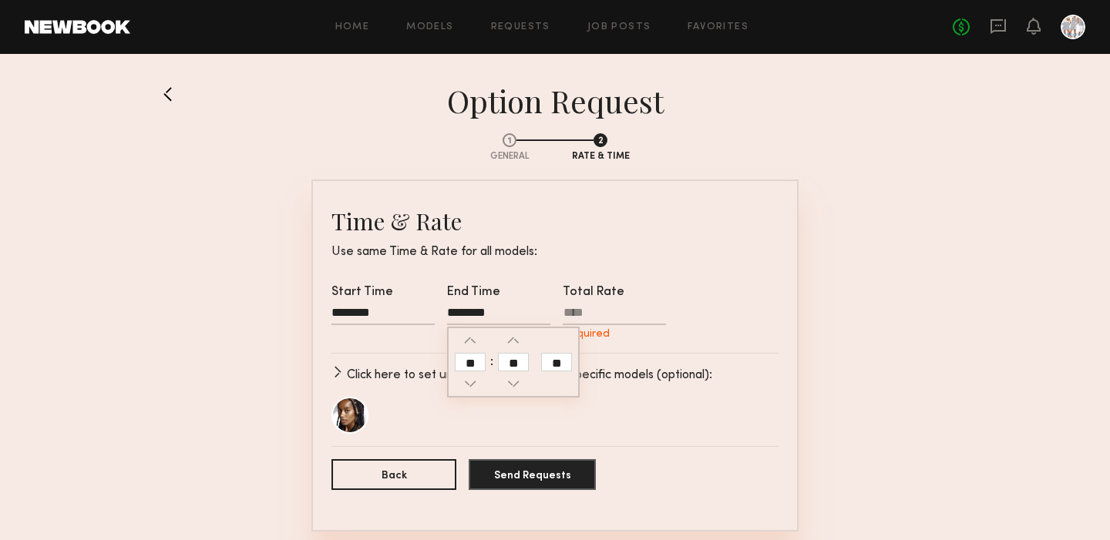
click at [574, 314] on input "Total Rate Required" at bounding box center [613, 315] width 103 height 19
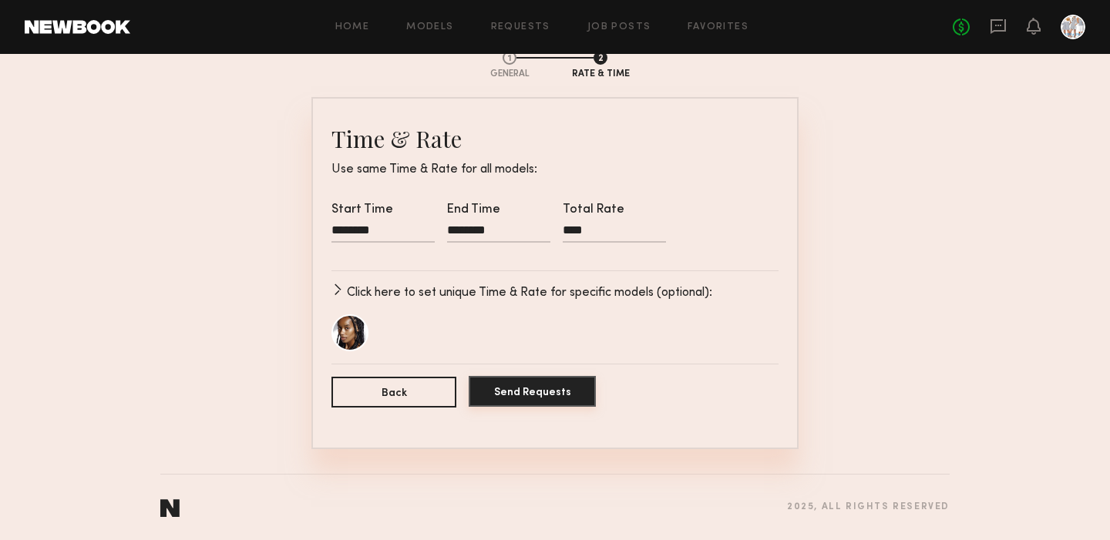
scroll to position [83, 0]
type input "****"
click at [532, 391] on button "Send Requests" at bounding box center [531, 391] width 127 height 31
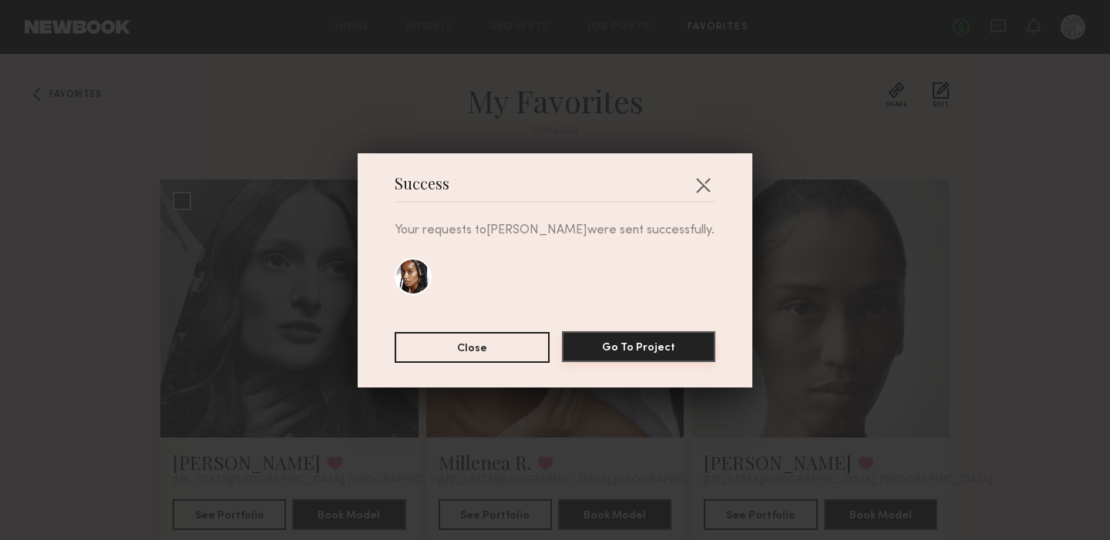
click at [604, 350] on button "Go To Project" at bounding box center [638, 346] width 153 height 31
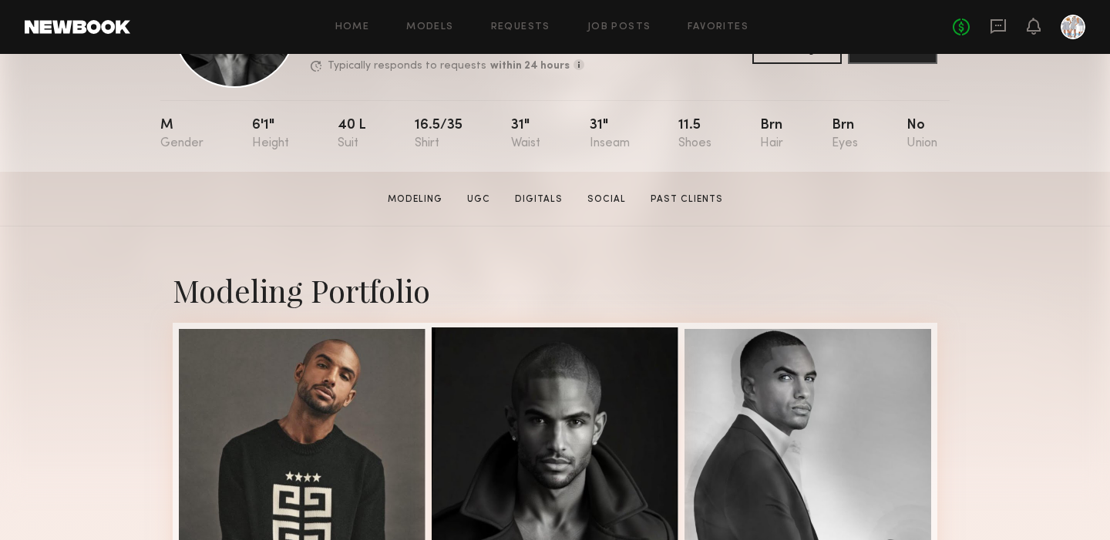
scroll to position [126, 0]
click at [602, 200] on link "Social" at bounding box center [606, 200] width 51 height 14
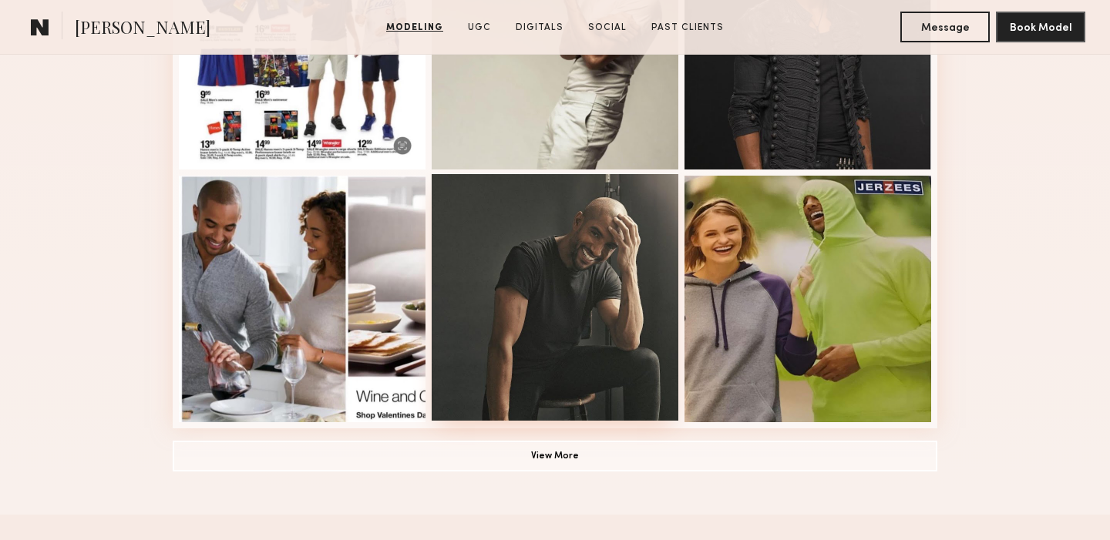
scroll to position [1025, 0]
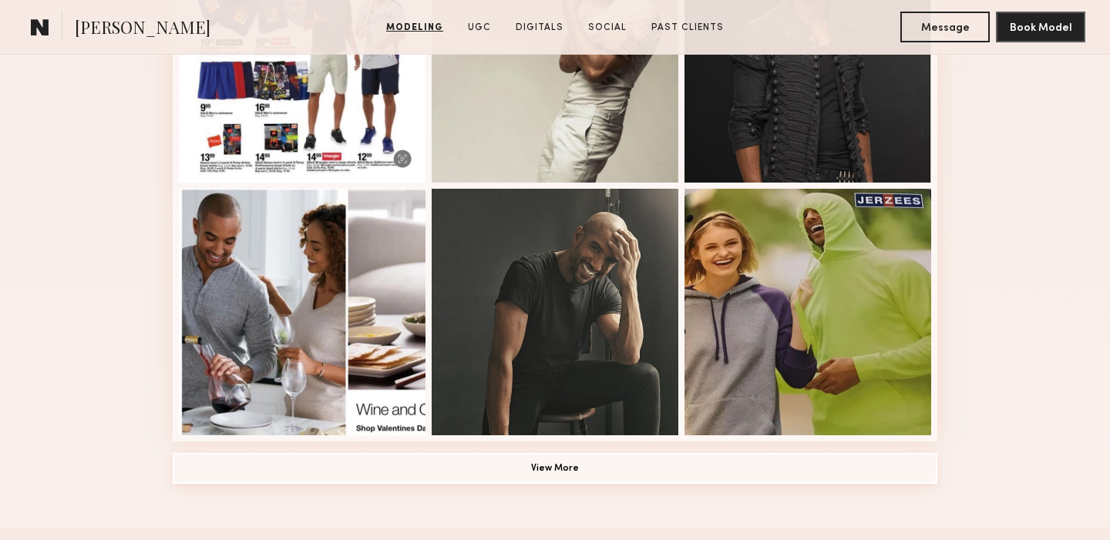
click at [549, 471] on button "View More" at bounding box center [555, 468] width 764 height 31
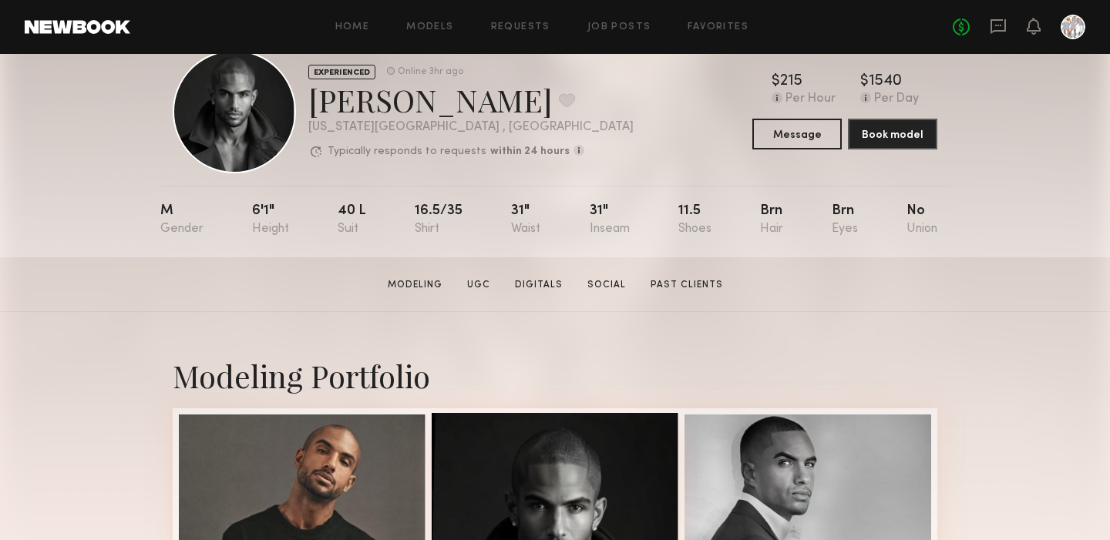
scroll to position [40, 0]
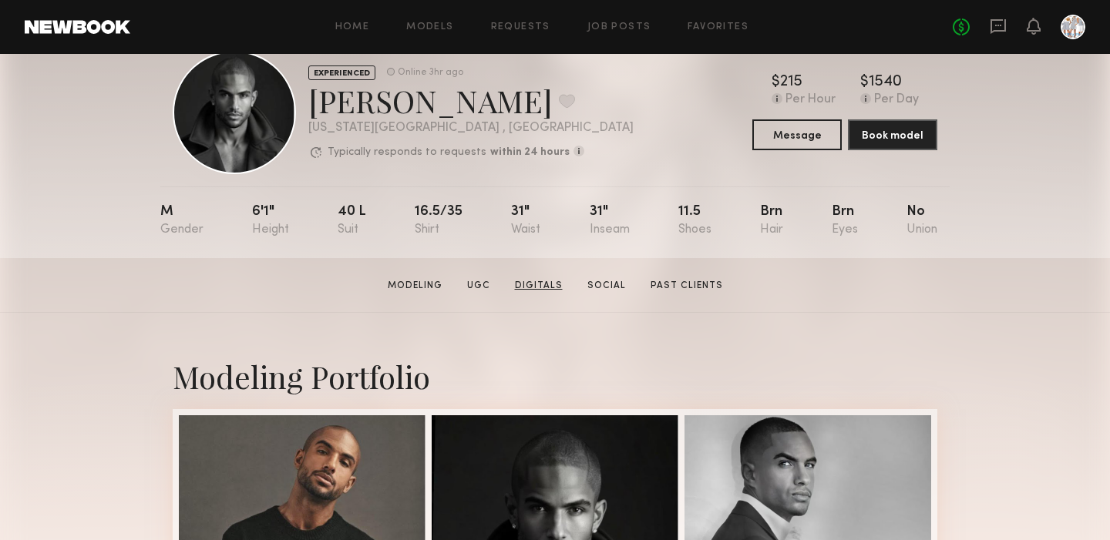
click at [536, 284] on link "Digitals" at bounding box center [539, 286] width 60 height 14
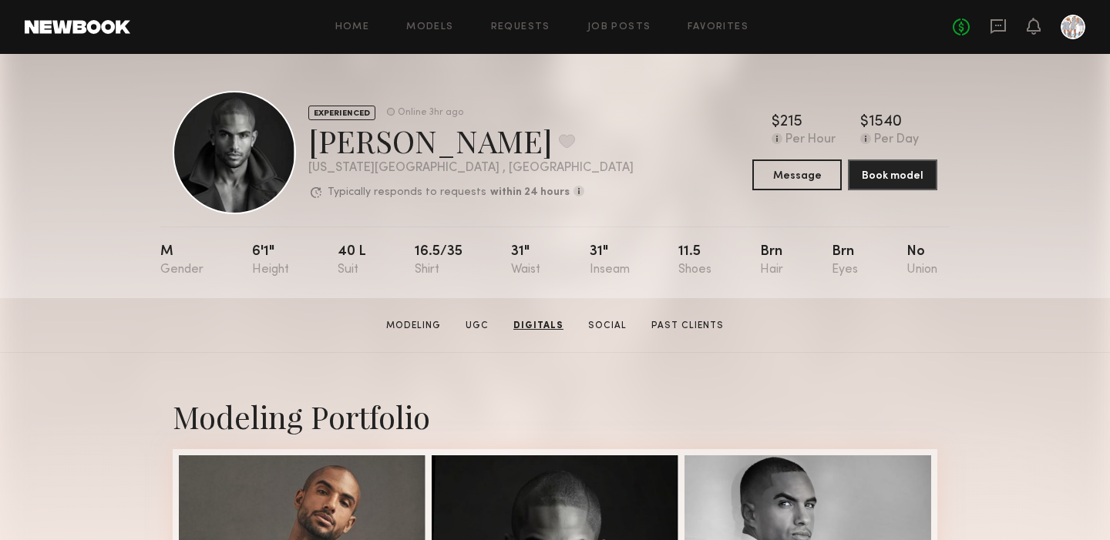
scroll to position [0, 0]
click at [688, 322] on link "Past Clients" at bounding box center [686, 326] width 85 height 14
click at [1035, 22] on icon at bounding box center [1033, 25] width 12 height 11
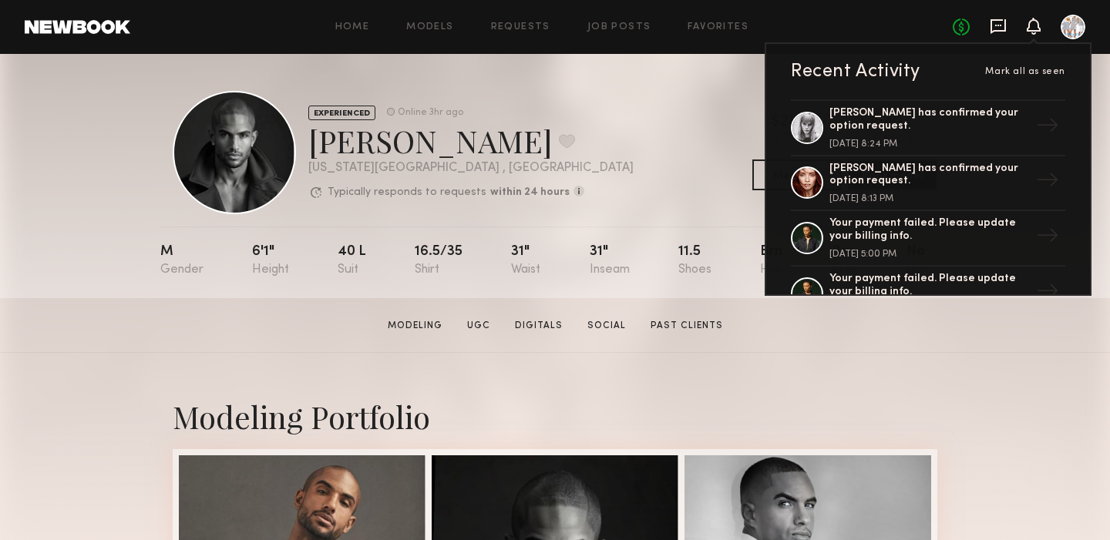
click at [999, 30] on icon at bounding box center [997, 26] width 15 height 15
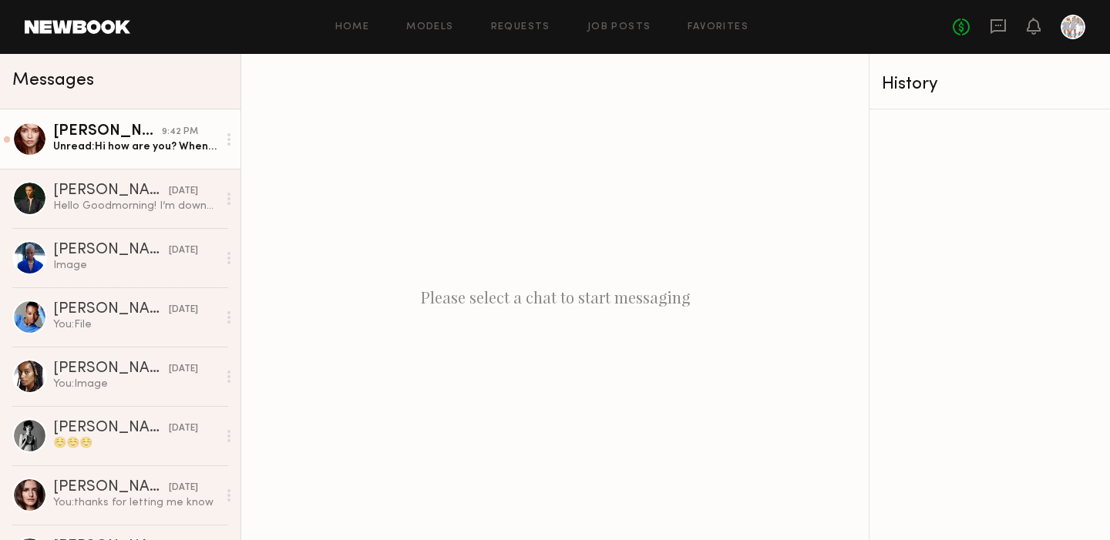
click at [141, 142] on div "Unread: Hi how are you? When will you know if option is confirmed or not ? Than…" at bounding box center [135, 146] width 164 height 15
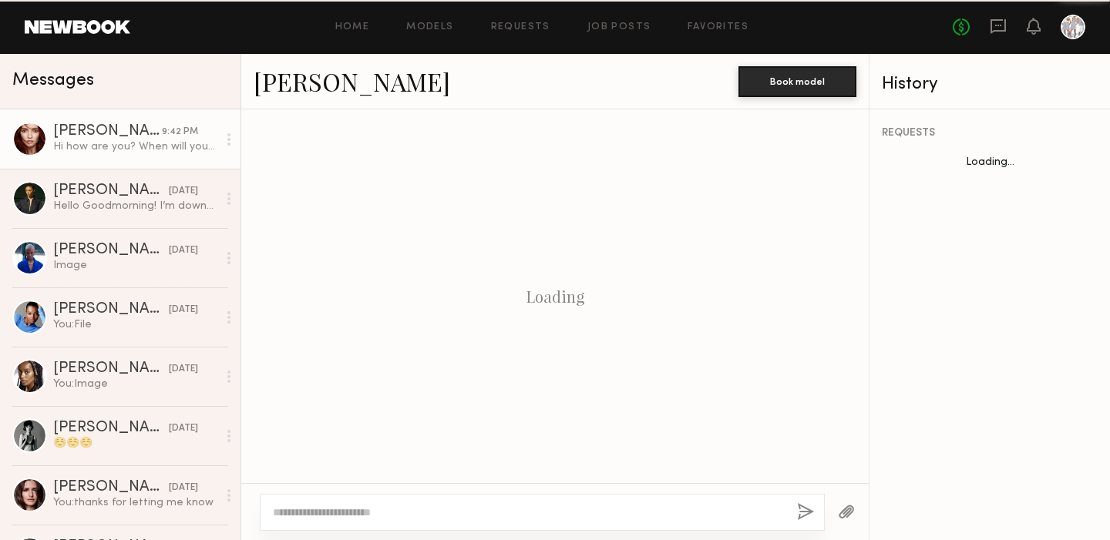
scroll to position [288, 0]
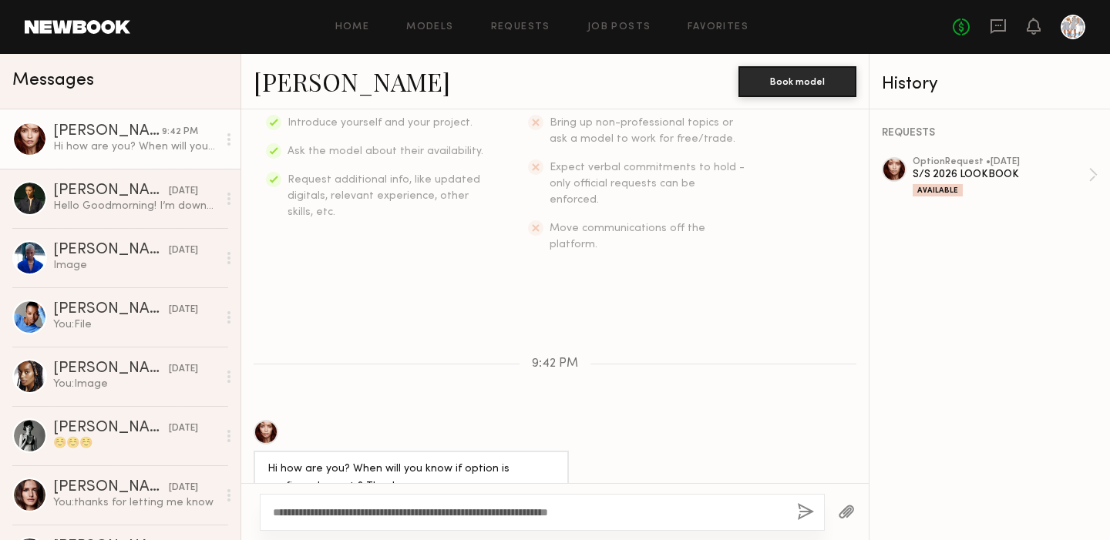
type textarea "**********"
click at [807, 517] on button "button" at bounding box center [805, 512] width 17 height 19
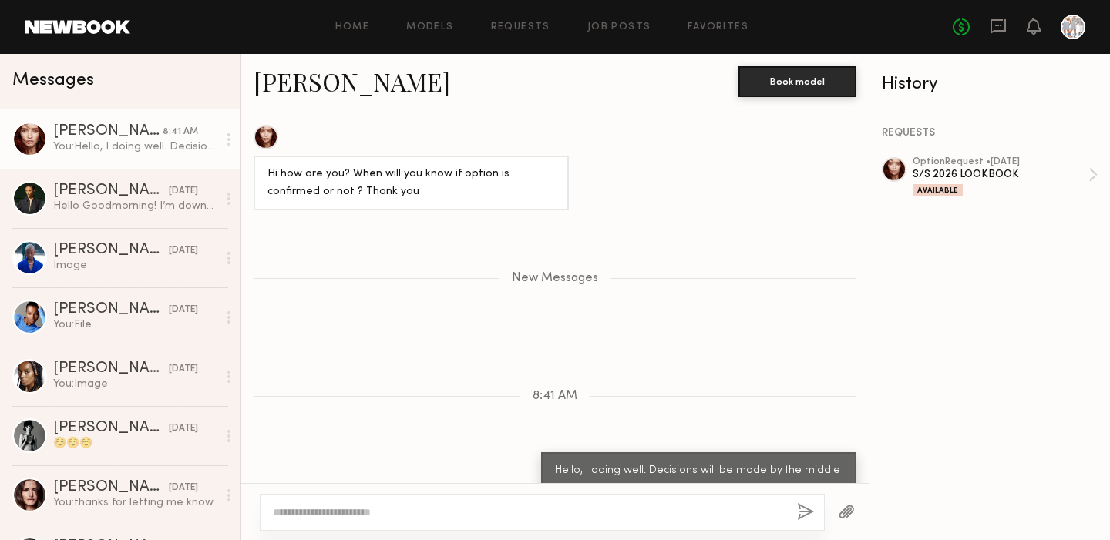
scroll to position [0, 0]
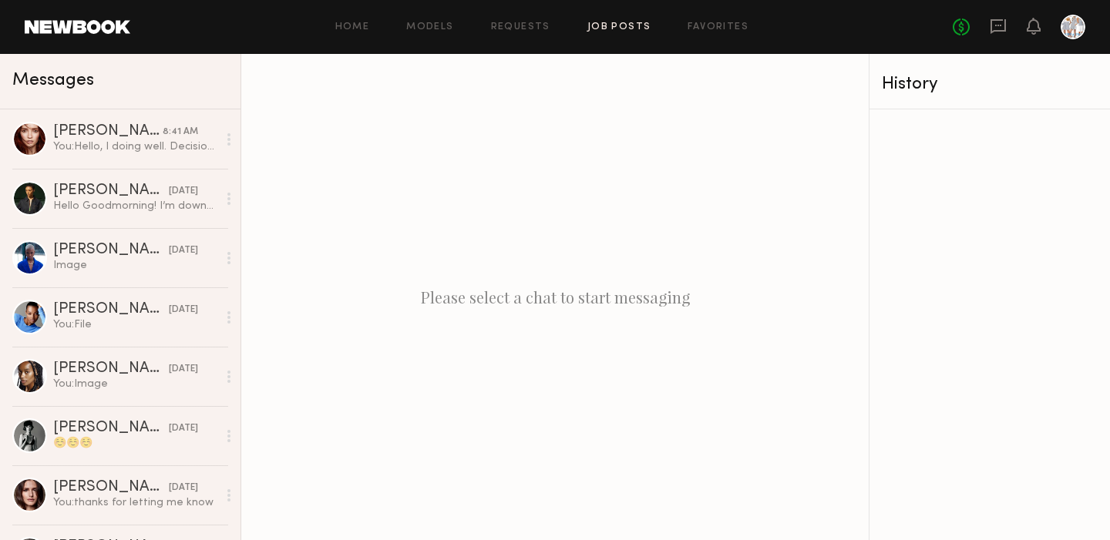
click at [609, 29] on link "Job Posts" at bounding box center [619, 27] width 64 height 10
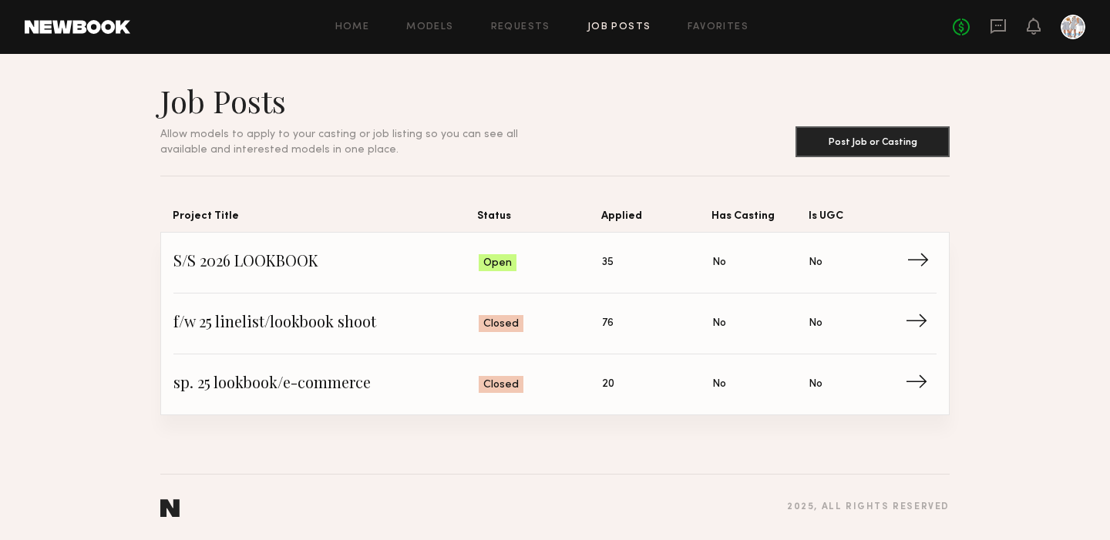
click at [912, 263] on span "→" at bounding box center [922, 262] width 32 height 23
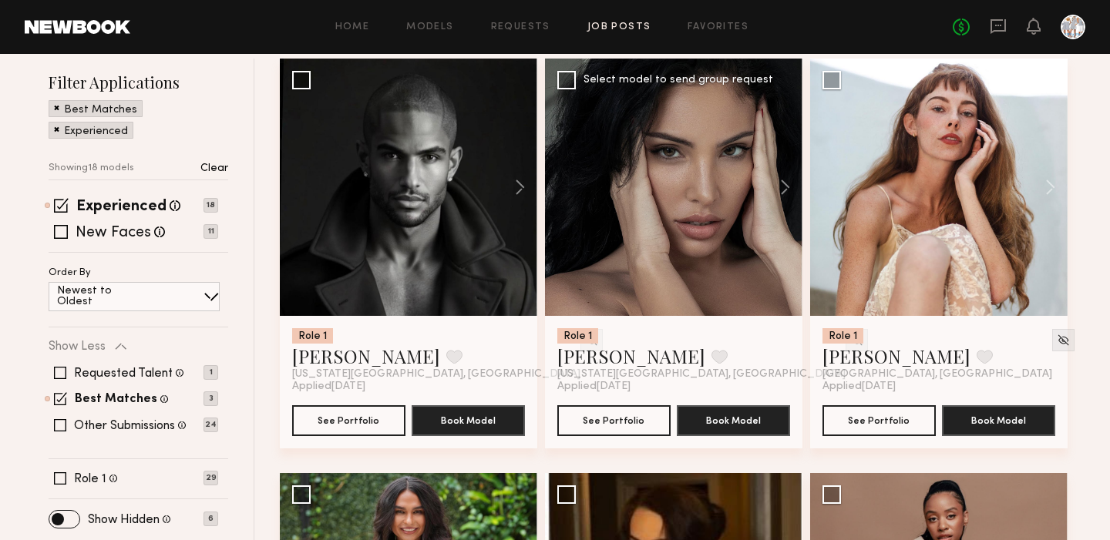
scroll to position [184, 0]
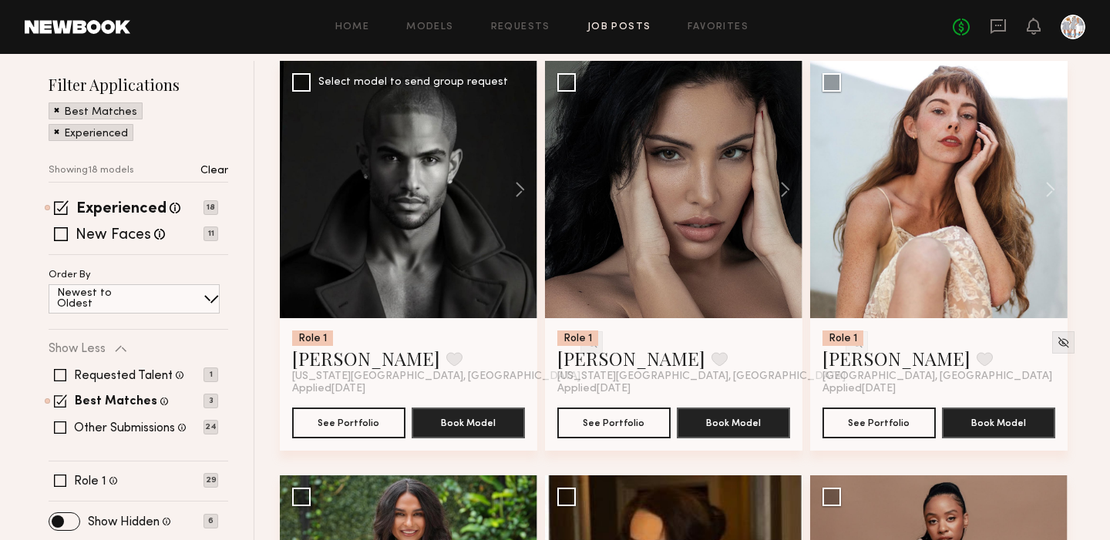
click at [585, 339] on img at bounding box center [591, 342] width 13 height 13
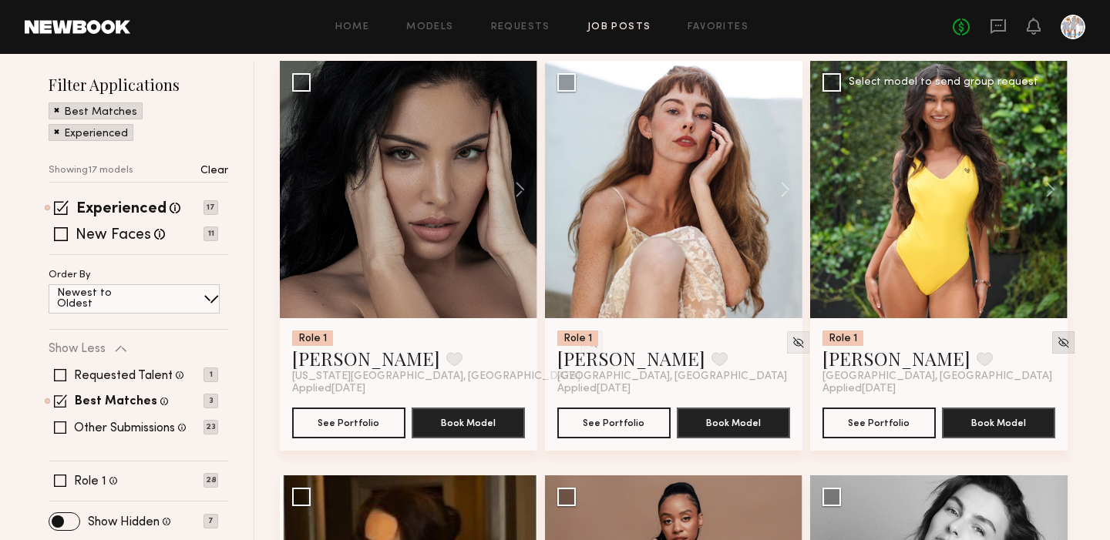
click at [1056, 345] on img at bounding box center [1062, 342] width 13 height 13
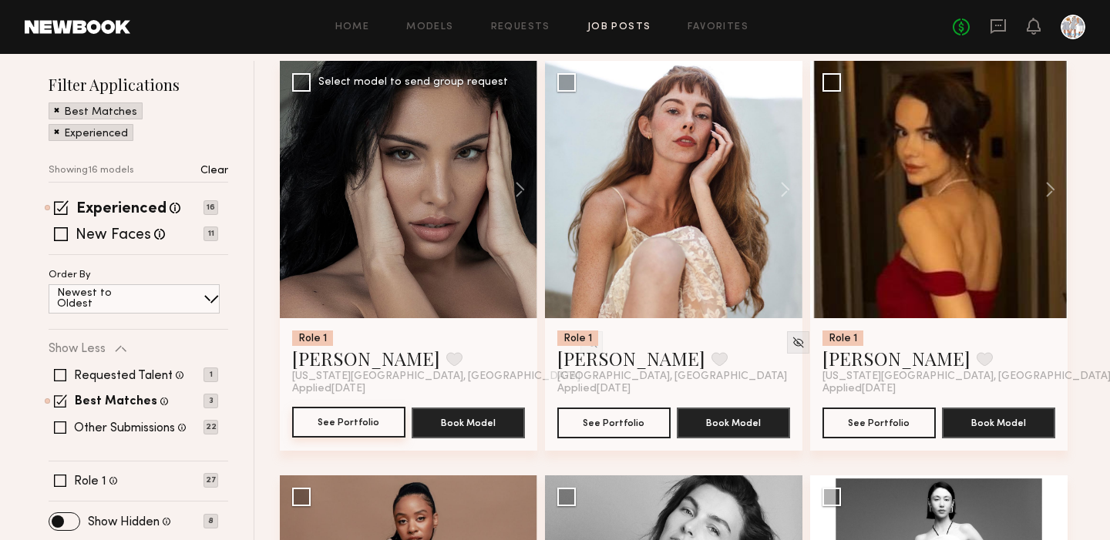
click at [369, 416] on button "See Portfolio" at bounding box center [348, 422] width 113 height 31
click at [585, 341] on img at bounding box center [591, 342] width 13 height 13
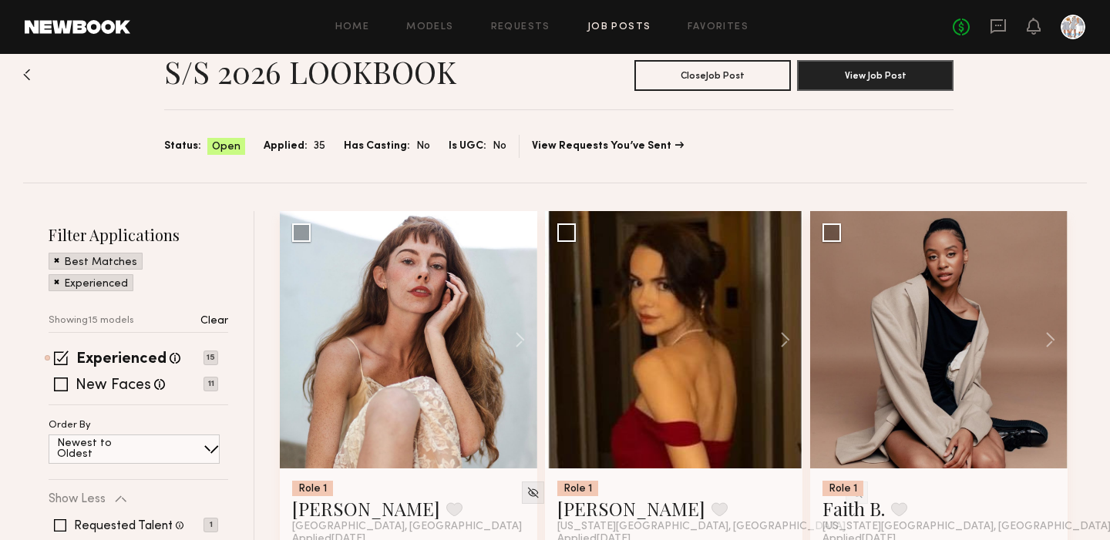
scroll to position [32, 0]
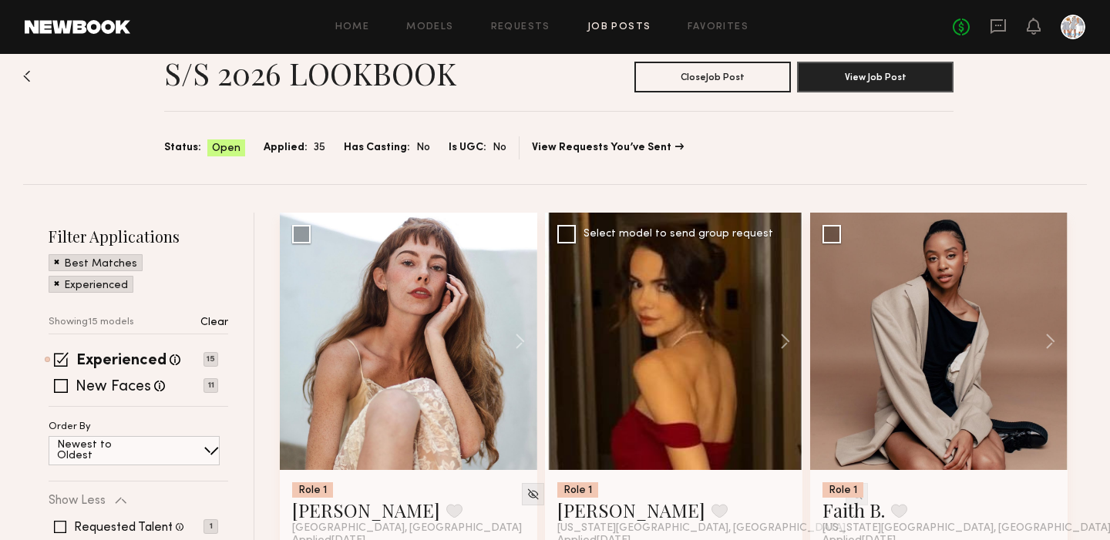
click at [850, 495] on img at bounding box center [856, 494] width 13 height 13
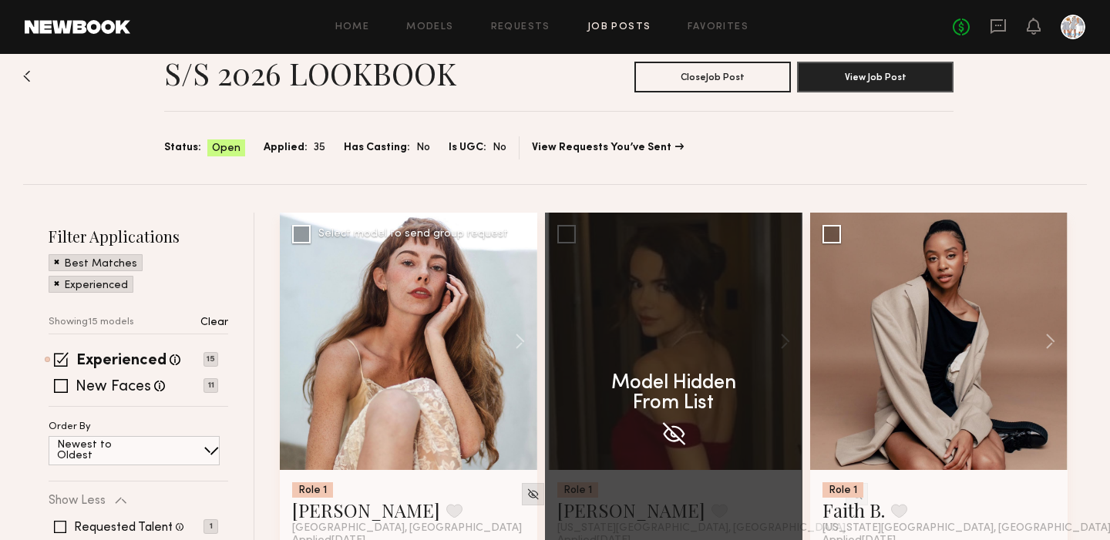
click at [526, 490] on img at bounding box center [532, 494] width 13 height 13
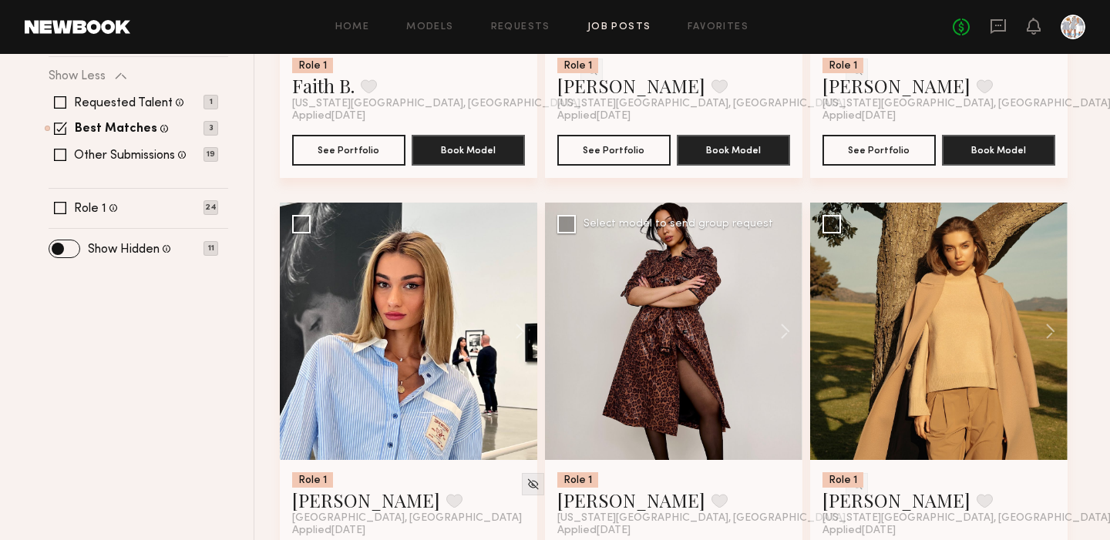
scroll to position [461, 0]
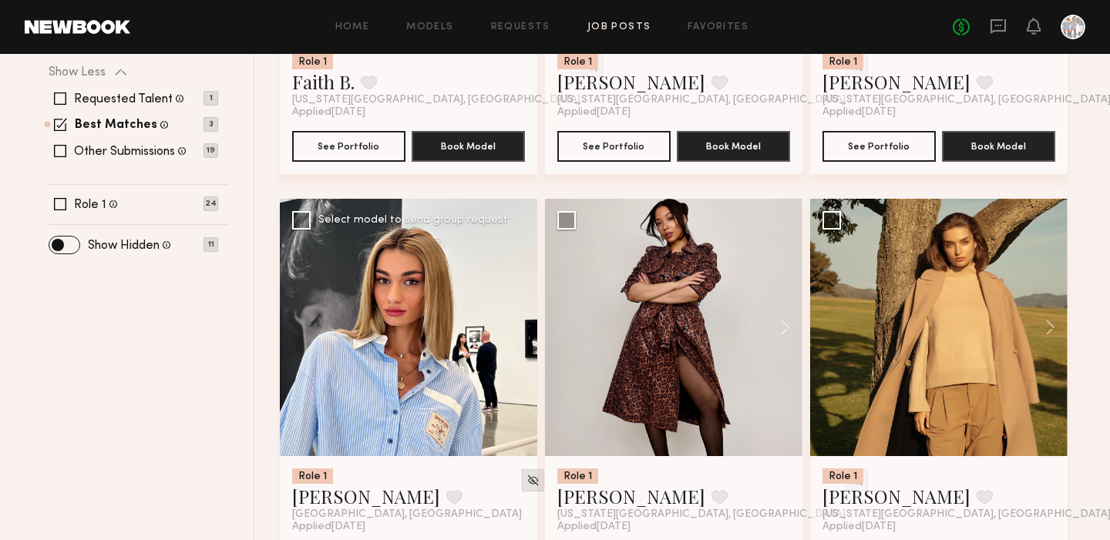
click at [522, 473] on div at bounding box center [533, 480] width 22 height 22
click at [526, 479] on img at bounding box center [532, 480] width 13 height 13
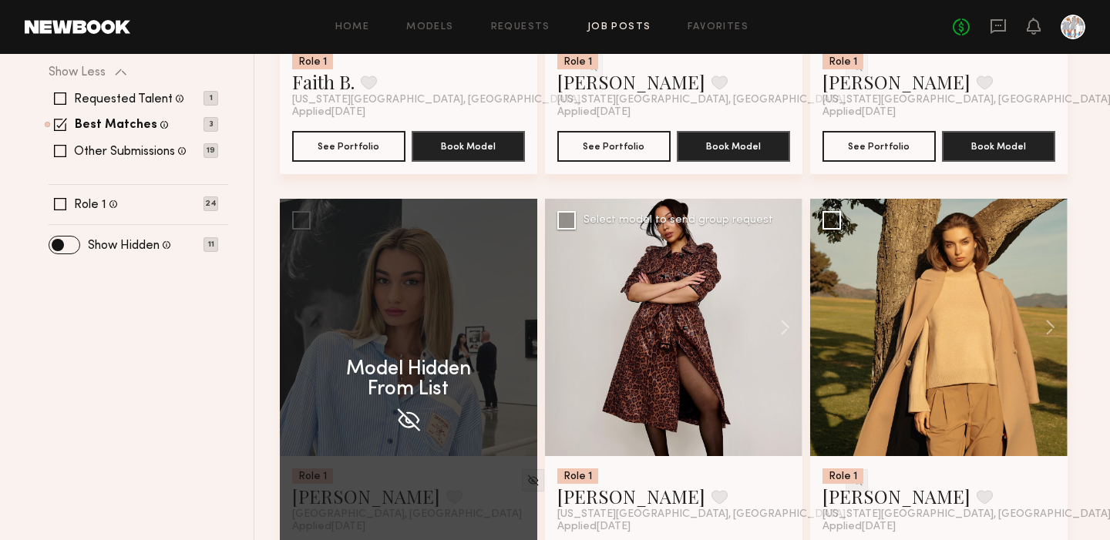
click at [850, 482] on img at bounding box center [856, 480] width 13 height 13
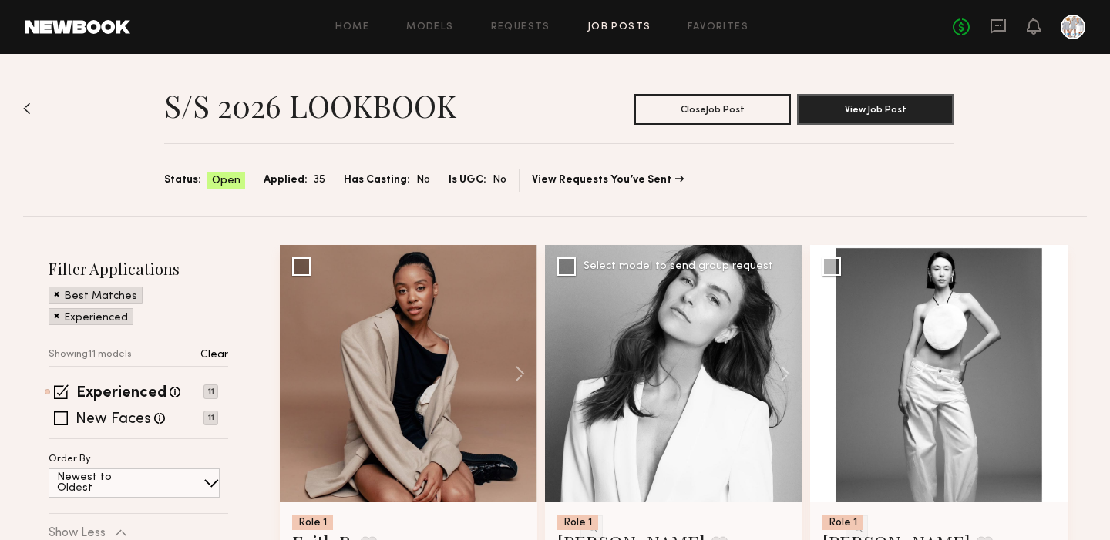
scroll to position [0, 0]
click at [998, 22] on icon at bounding box center [997, 26] width 17 height 17
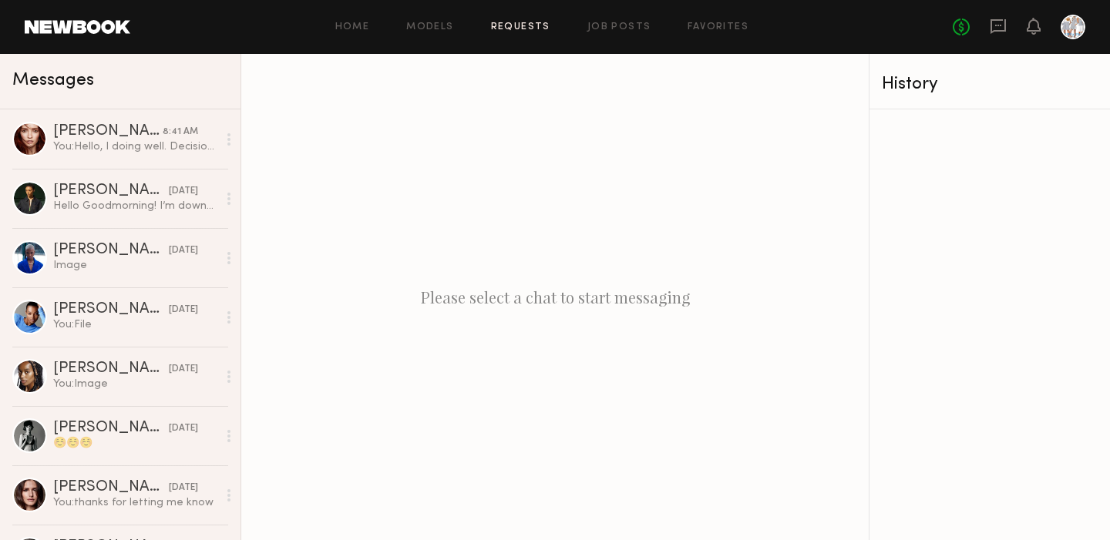
click at [528, 29] on link "Requests" at bounding box center [520, 27] width 59 height 10
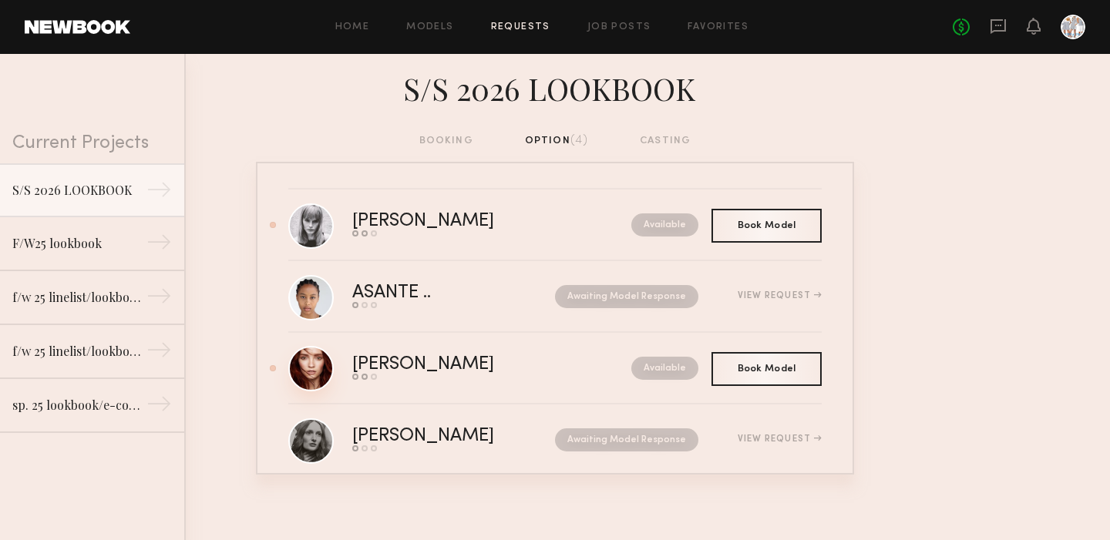
click at [323, 371] on link at bounding box center [310, 368] width 45 height 45
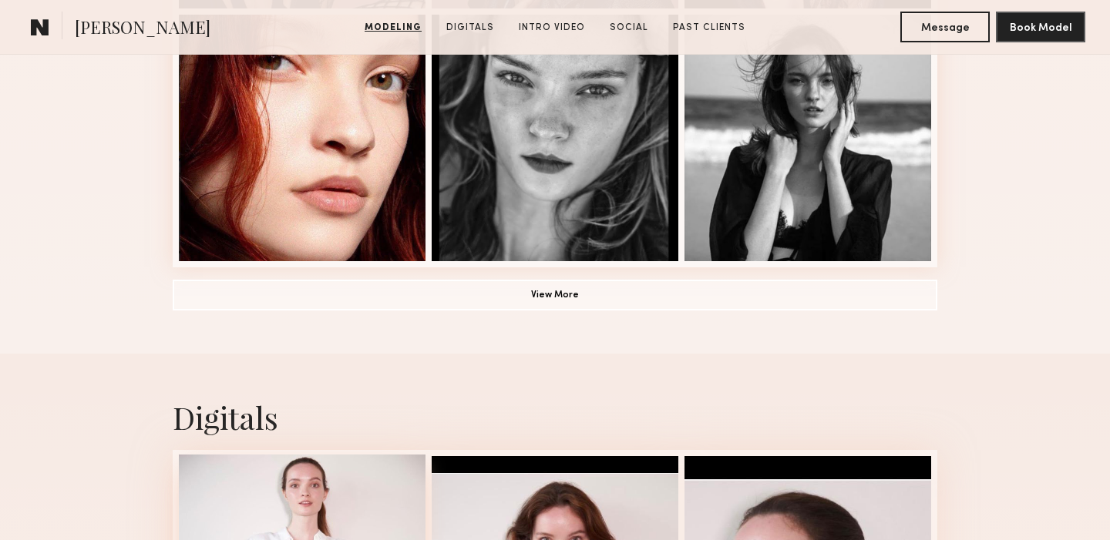
scroll to position [1028, 0]
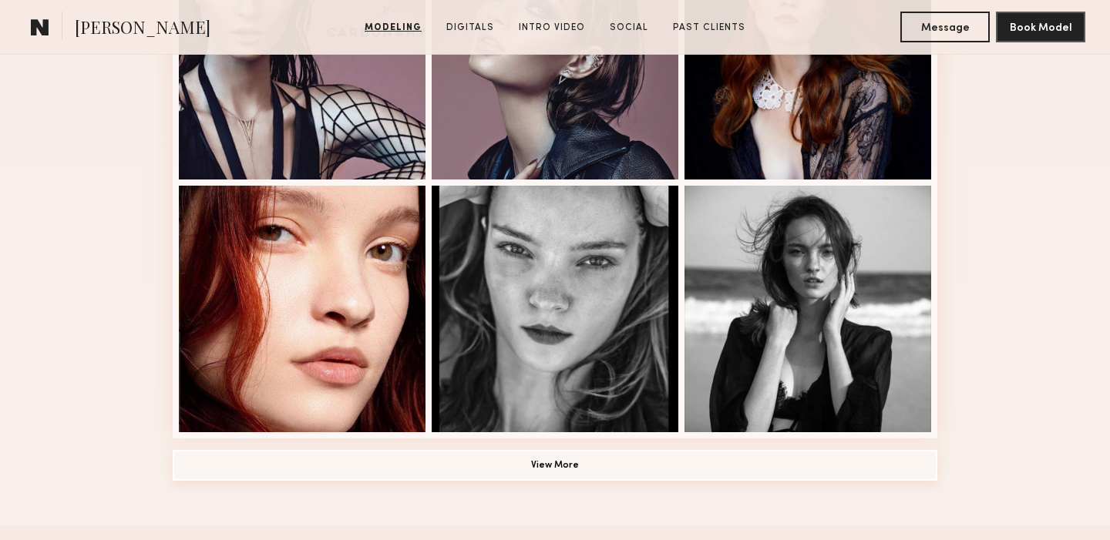
click at [561, 466] on button "View More" at bounding box center [555, 465] width 764 height 31
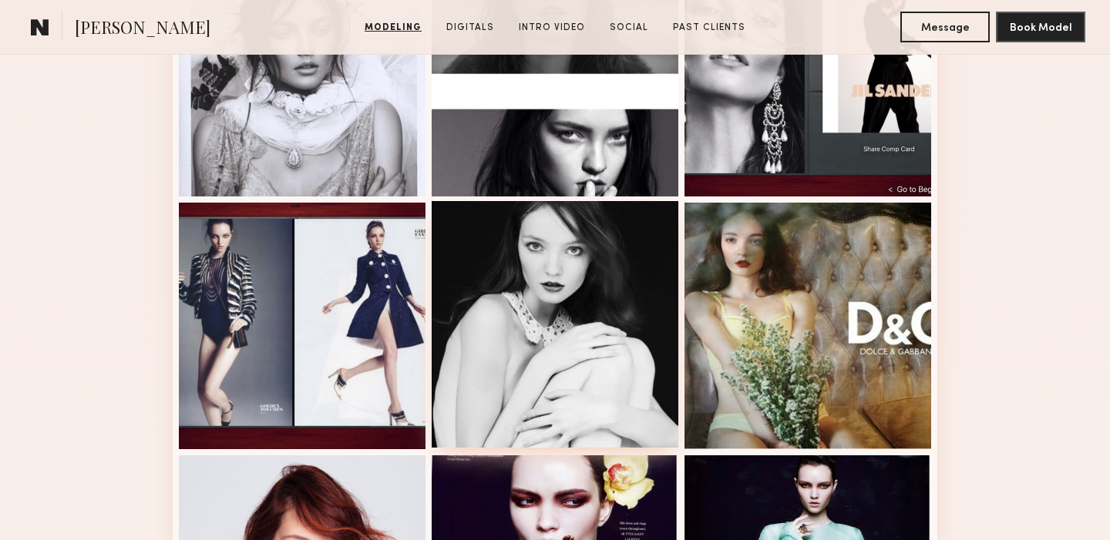
scroll to position [1519, 0]
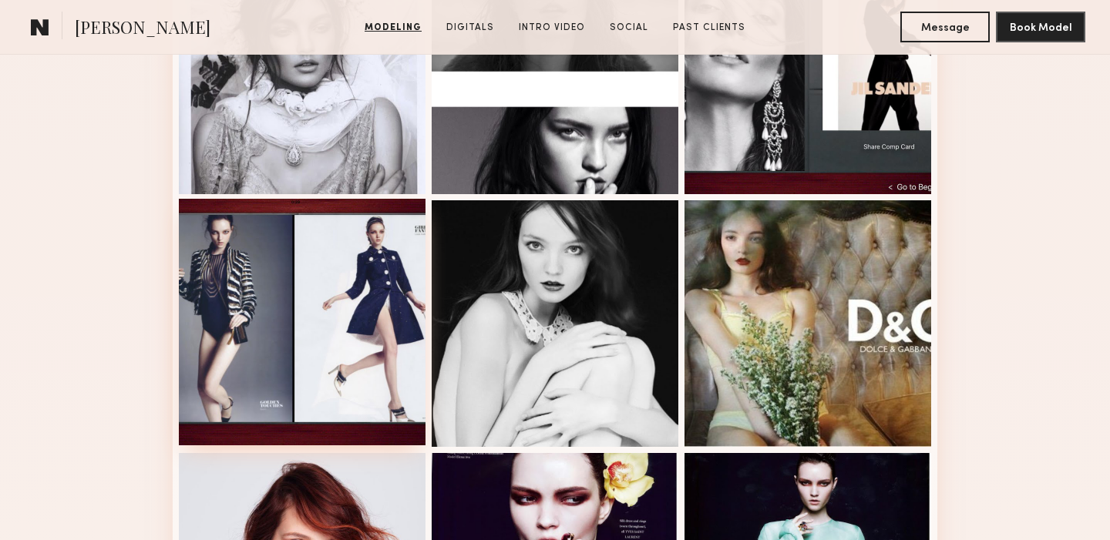
click at [271, 348] on div at bounding box center [302, 322] width 247 height 247
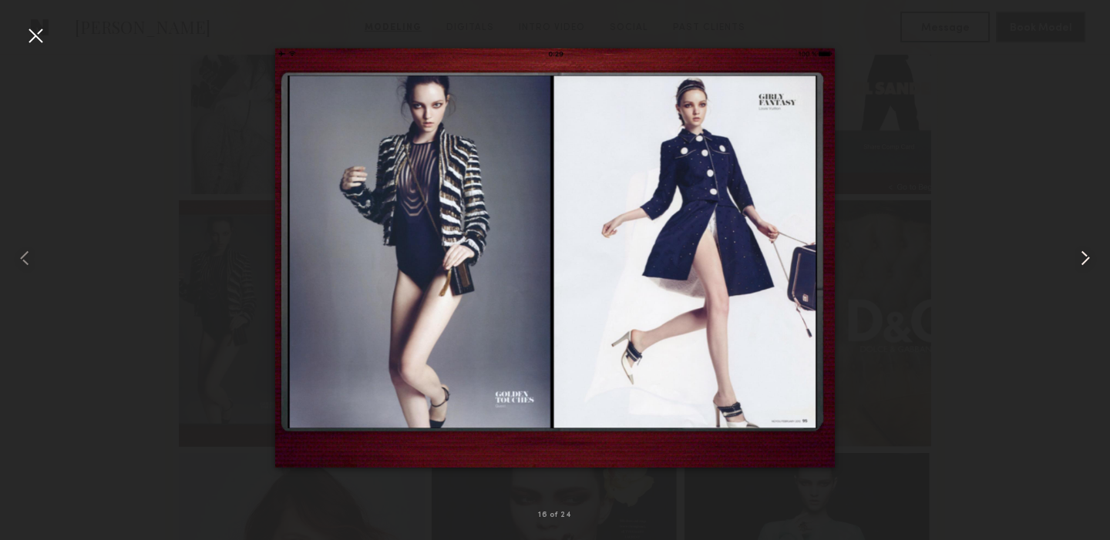
click at [1085, 250] on common-icon at bounding box center [1085, 258] width 25 height 25
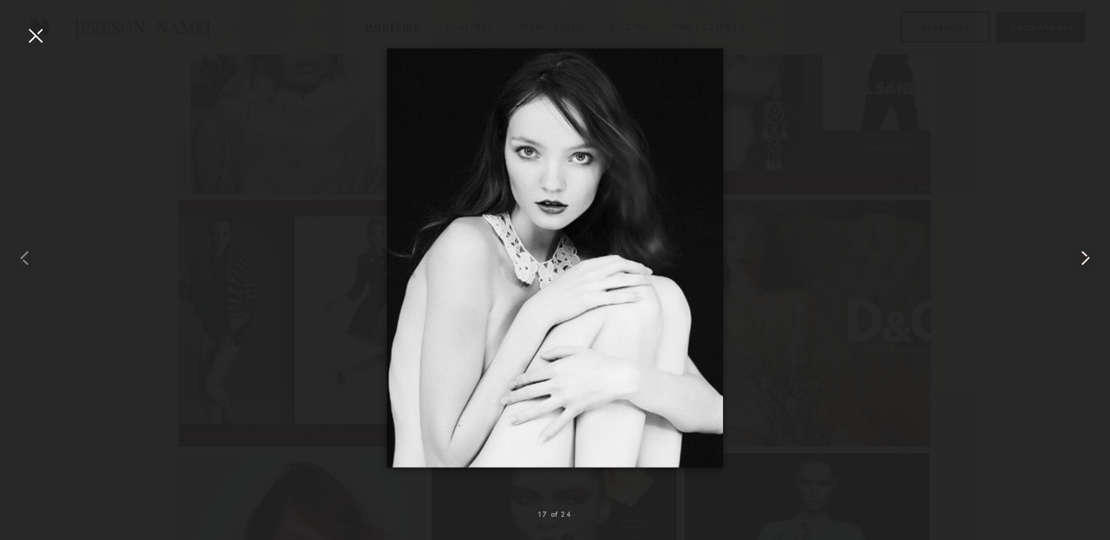
click at [1085, 250] on common-icon at bounding box center [1085, 258] width 25 height 25
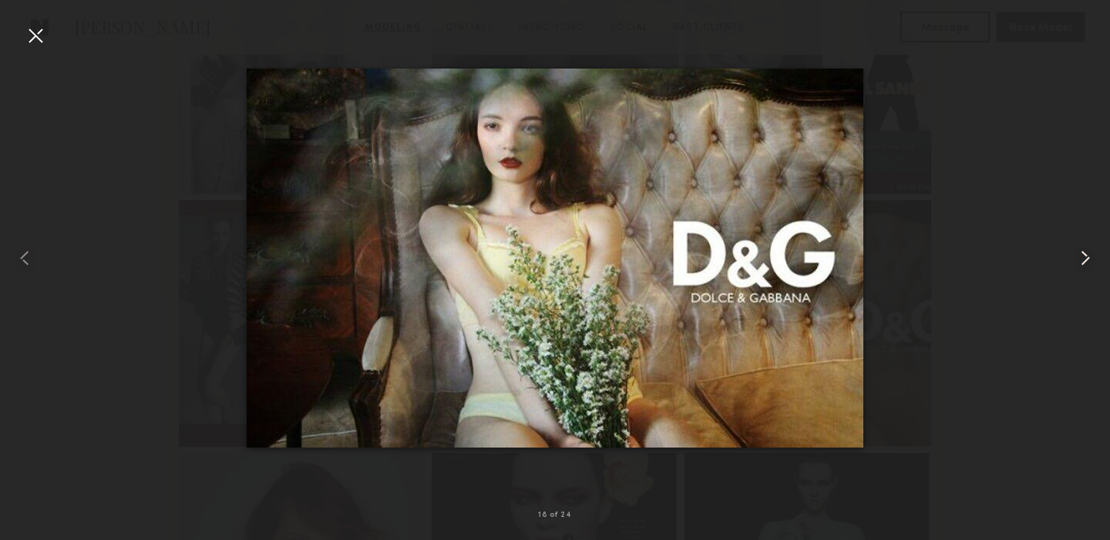
click at [1085, 250] on common-icon at bounding box center [1085, 258] width 25 height 25
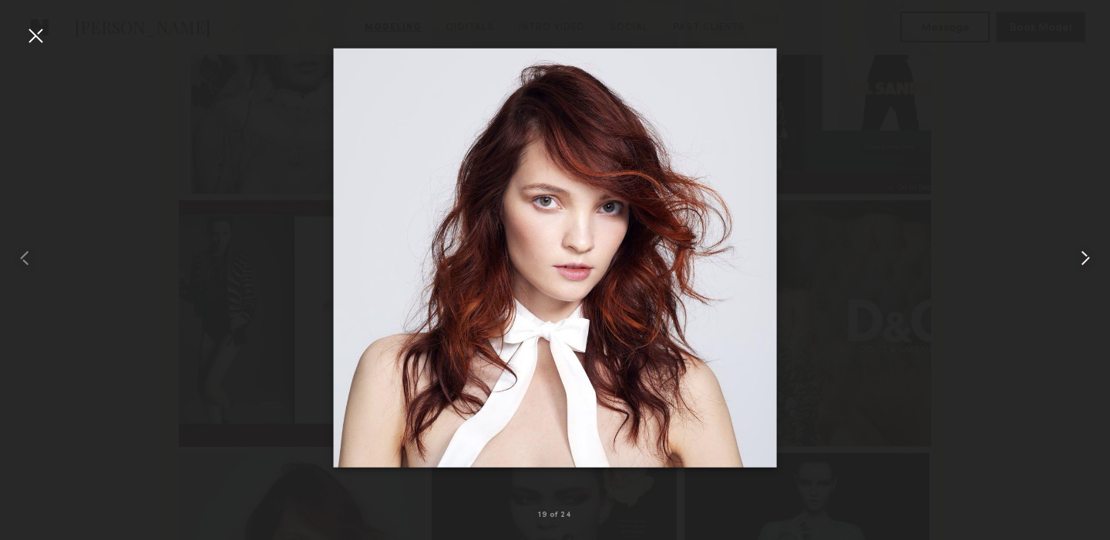
click at [1085, 250] on common-icon at bounding box center [1085, 258] width 25 height 25
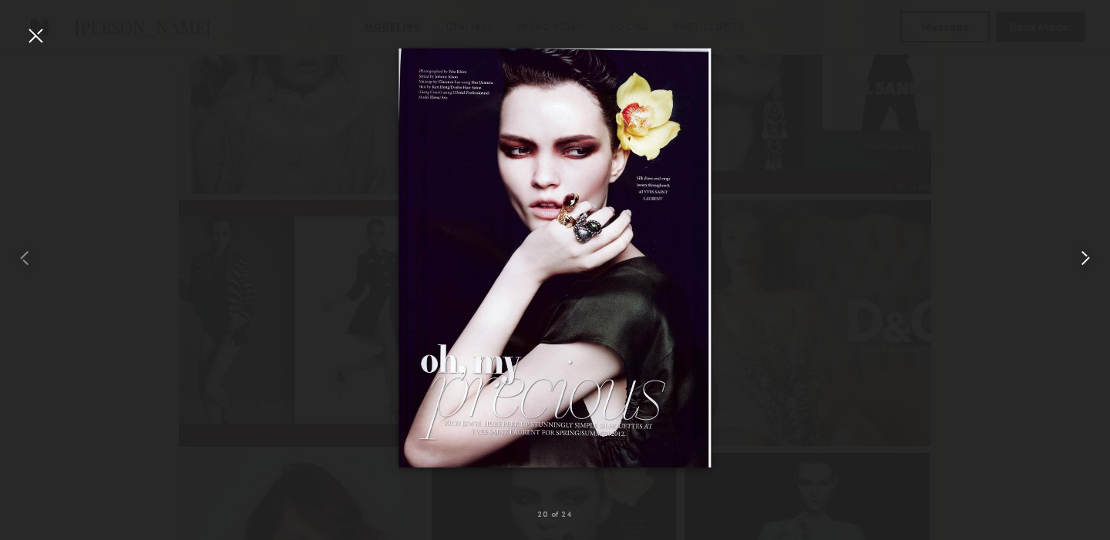
click at [1085, 250] on common-icon at bounding box center [1085, 258] width 25 height 25
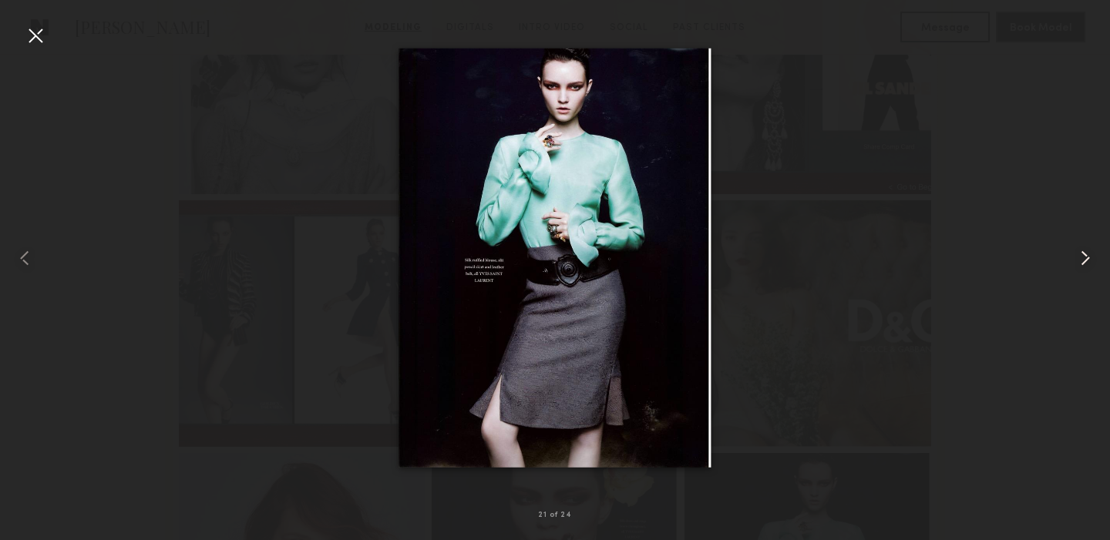
click at [1085, 250] on common-icon at bounding box center [1085, 258] width 25 height 25
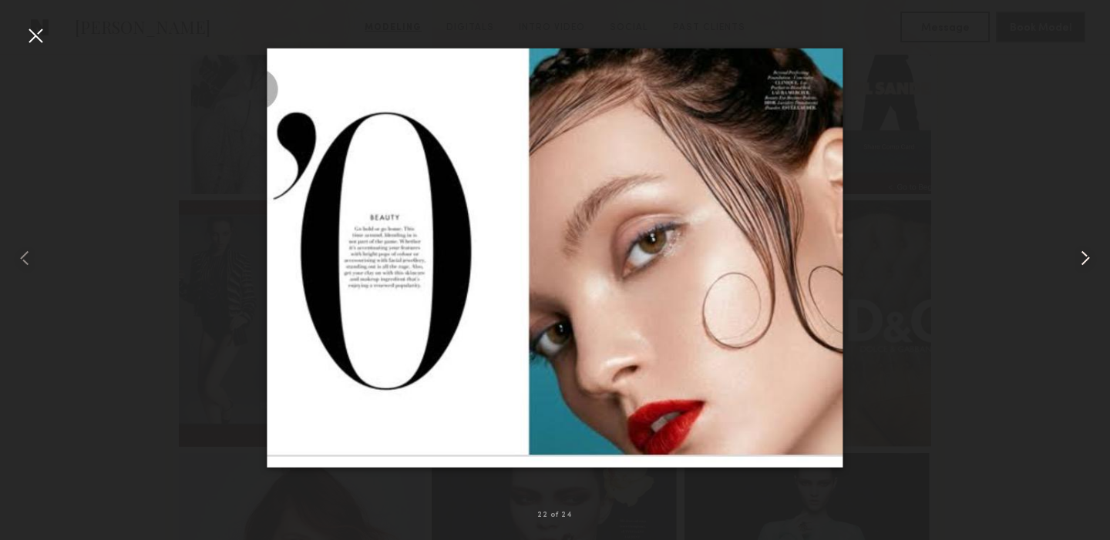
click at [1085, 250] on common-icon at bounding box center [1085, 258] width 25 height 25
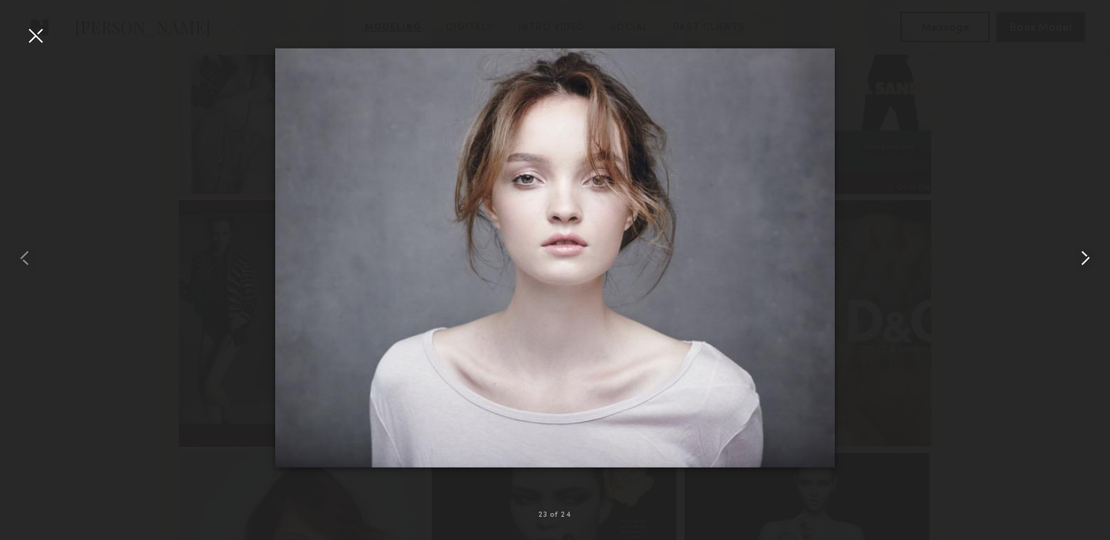
click at [1085, 250] on common-icon at bounding box center [1085, 258] width 25 height 25
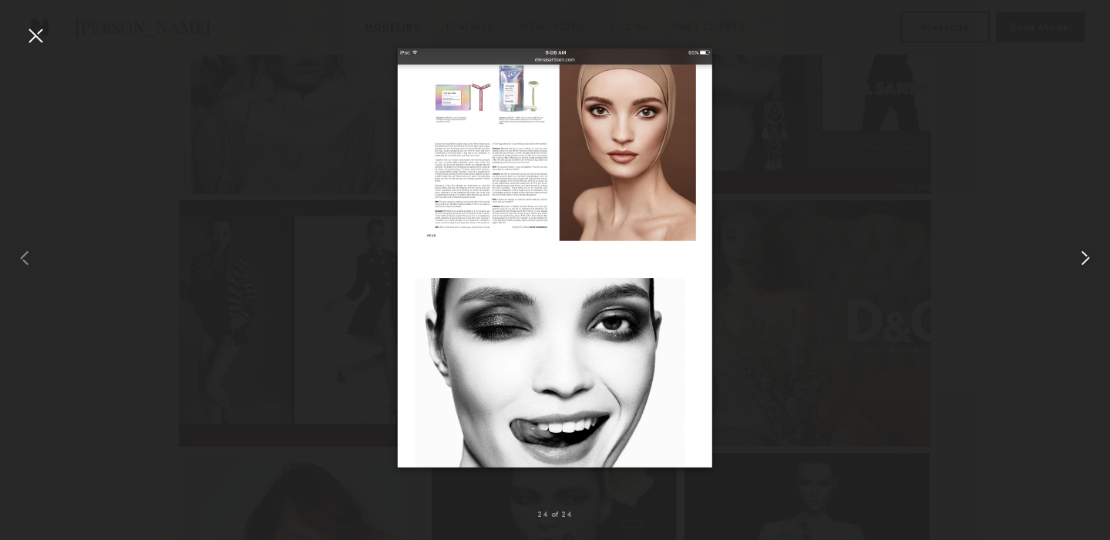
click at [1085, 250] on common-icon at bounding box center [1085, 258] width 25 height 25
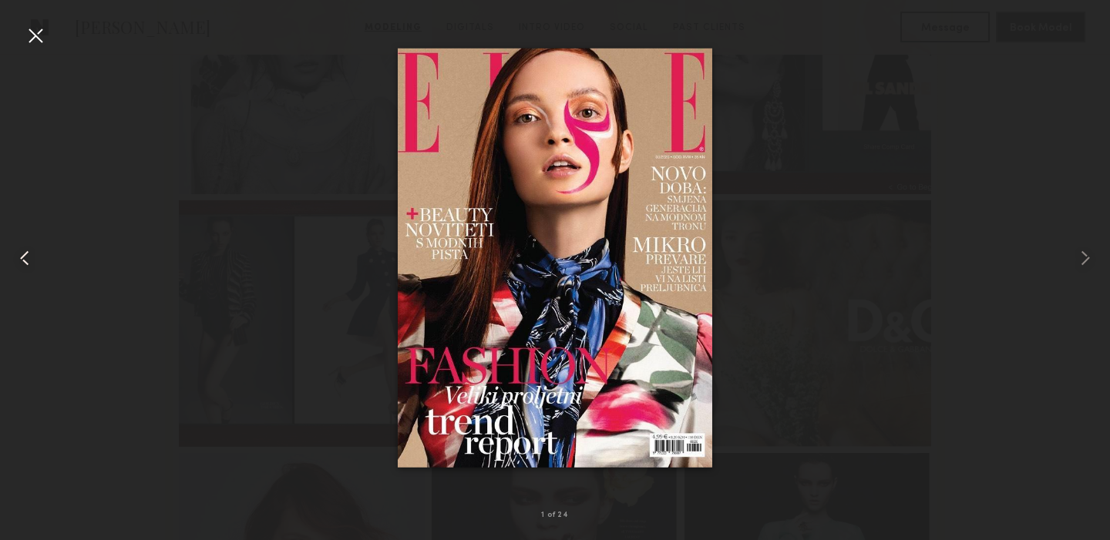
click at [22, 255] on common-icon at bounding box center [24, 258] width 25 height 25
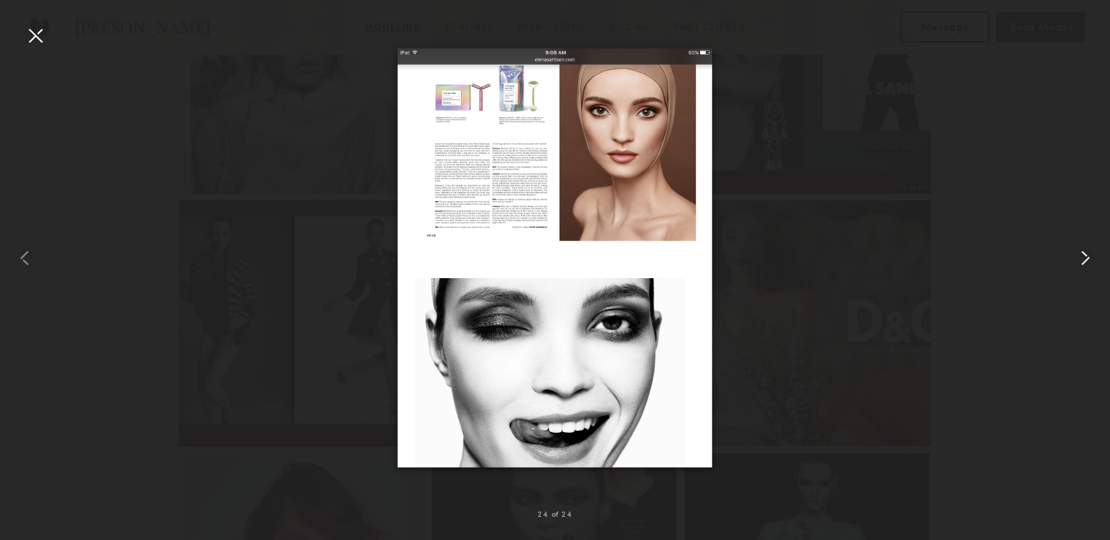
click at [1086, 253] on common-icon at bounding box center [1085, 258] width 25 height 25
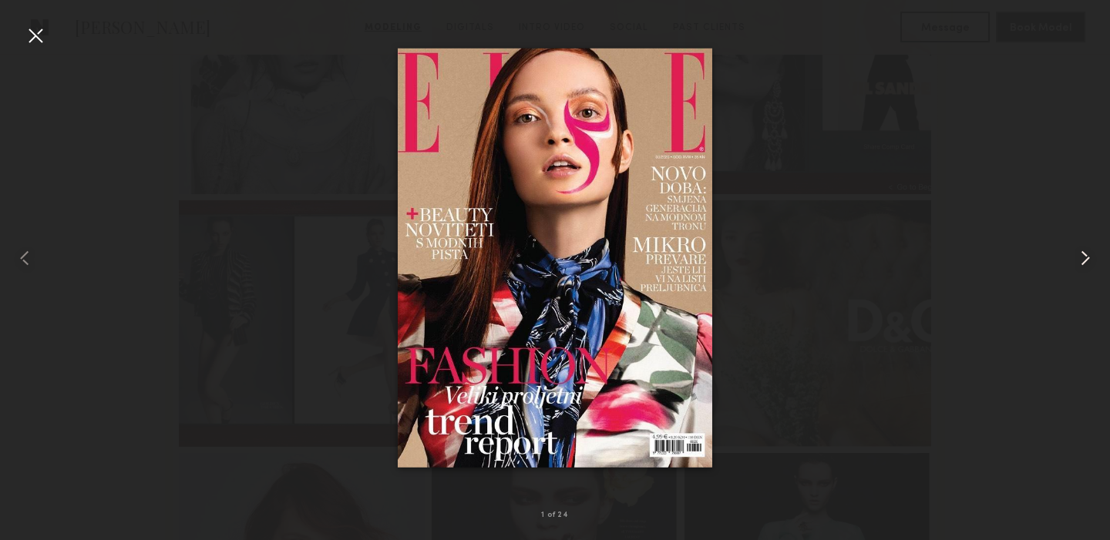
click at [1086, 253] on common-icon at bounding box center [1085, 258] width 25 height 25
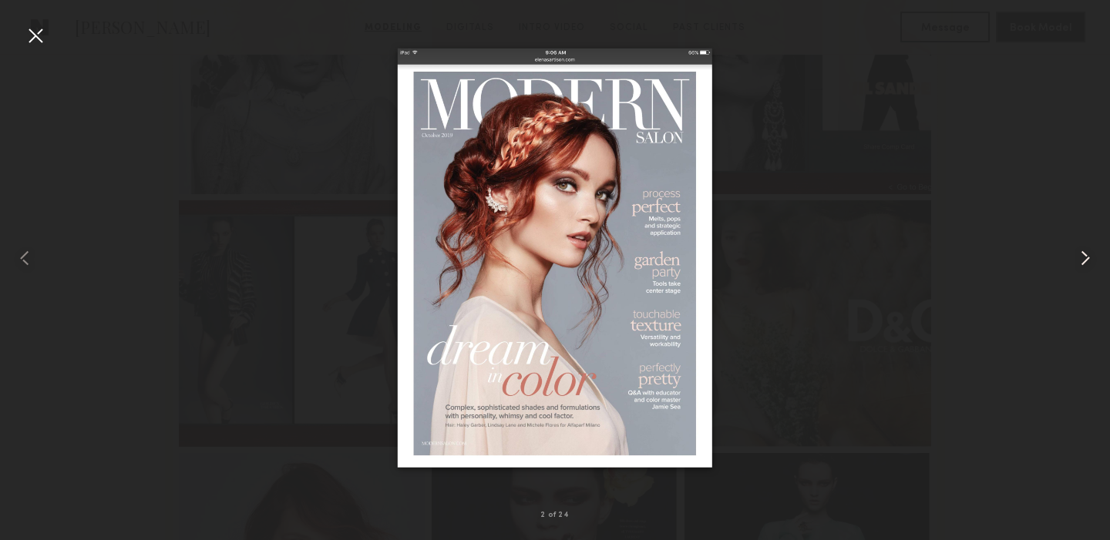
click at [1086, 253] on common-icon at bounding box center [1085, 258] width 25 height 25
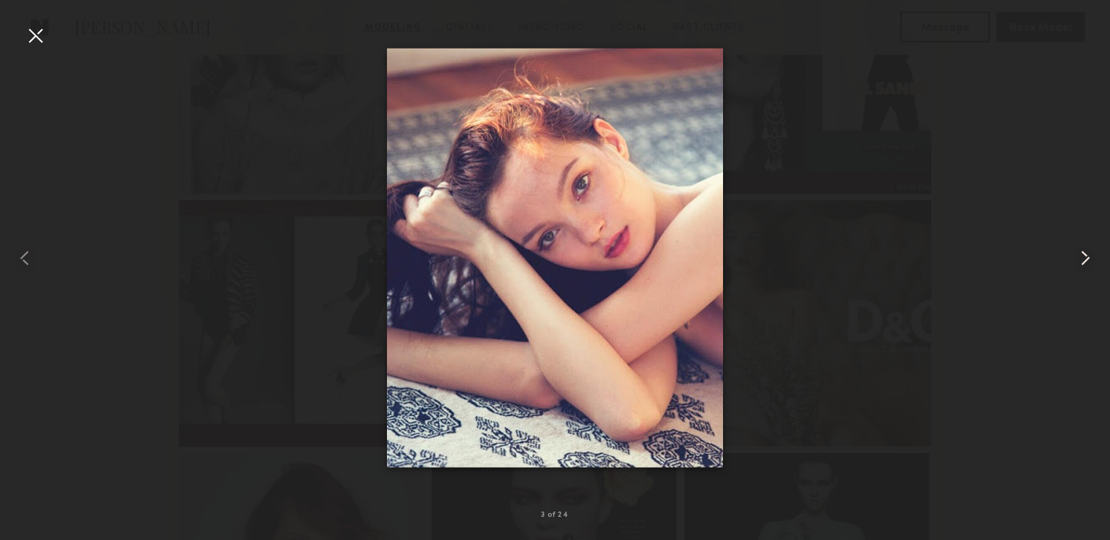
click at [1086, 253] on common-icon at bounding box center [1085, 258] width 25 height 25
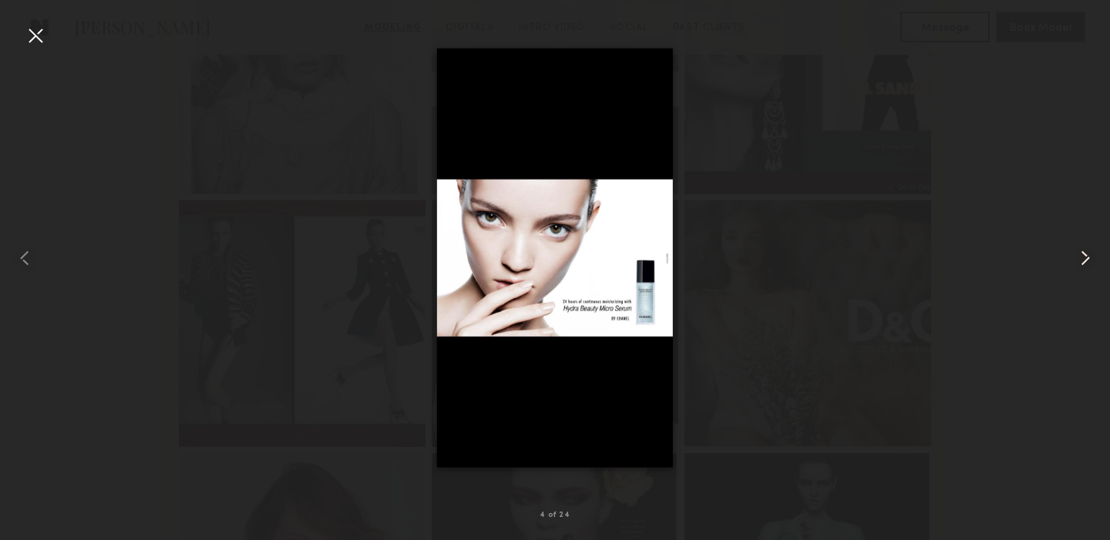
click at [1086, 253] on common-icon at bounding box center [1085, 258] width 25 height 25
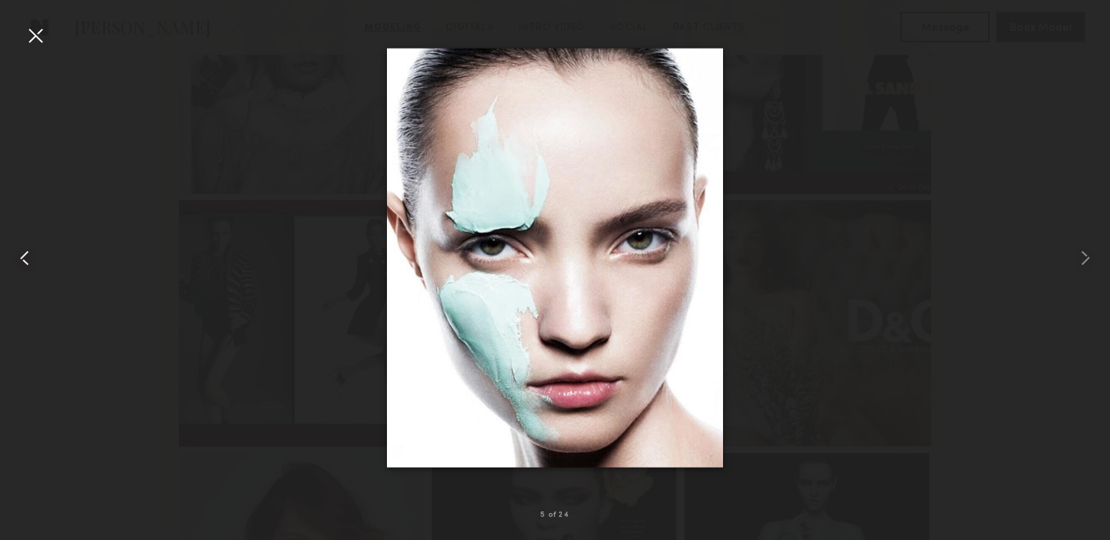
click at [23, 259] on common-icon at bounding box center [24, 258] width 25 height 25
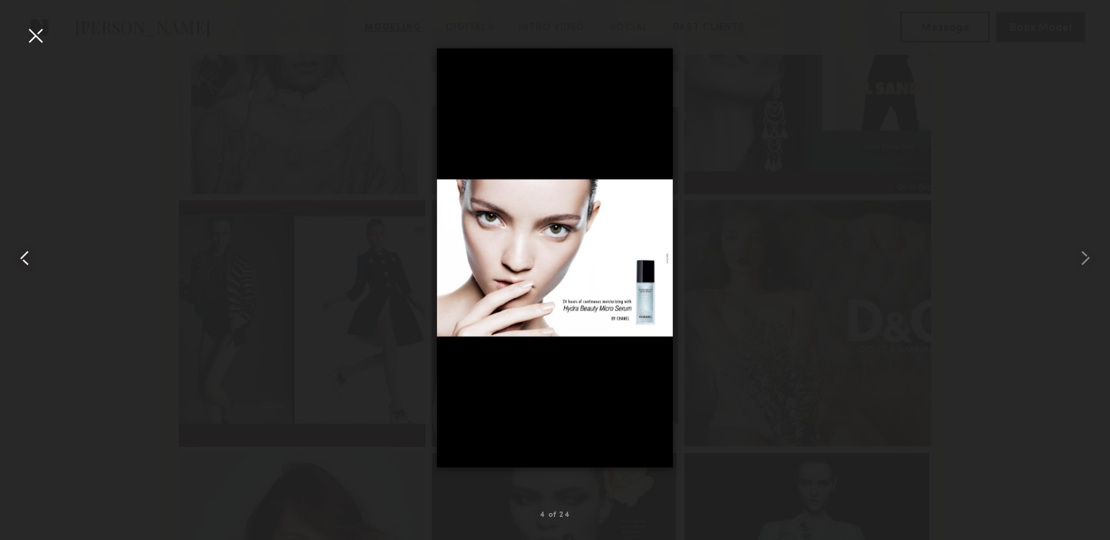
click at [23, 259] on common-icon at bounding box center [24, 258] width 25 height 25
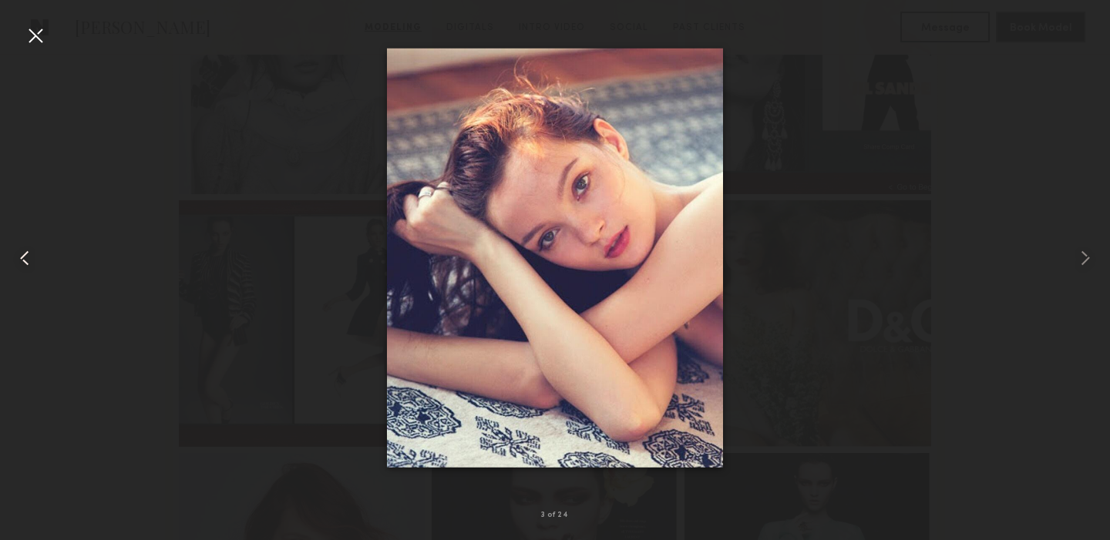
click at [23, 259] on common-icon at bounding box center [24, 258] width 25 height 25
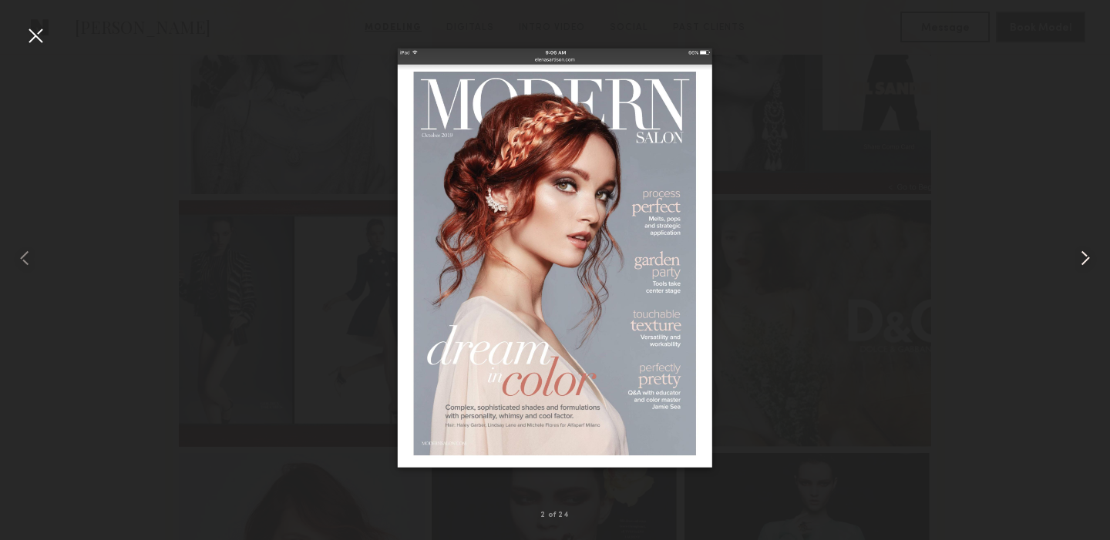
click at [1089, 255] on common-icon at bounding box center [1085, 258] width 25 height 25
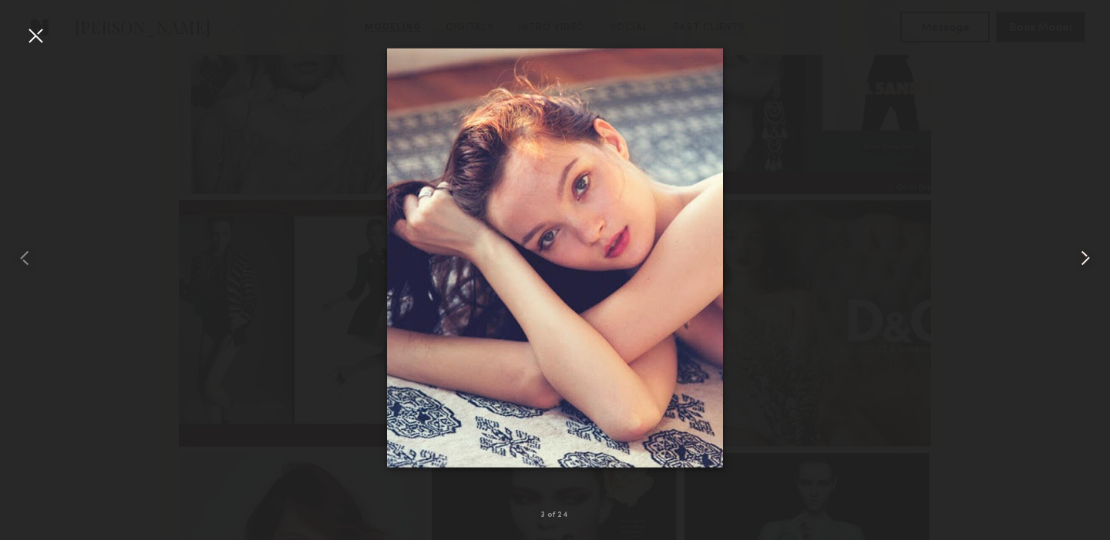
click at [1089, 255] on common-icon at bounding box center [1085, 258] width 25 height 25
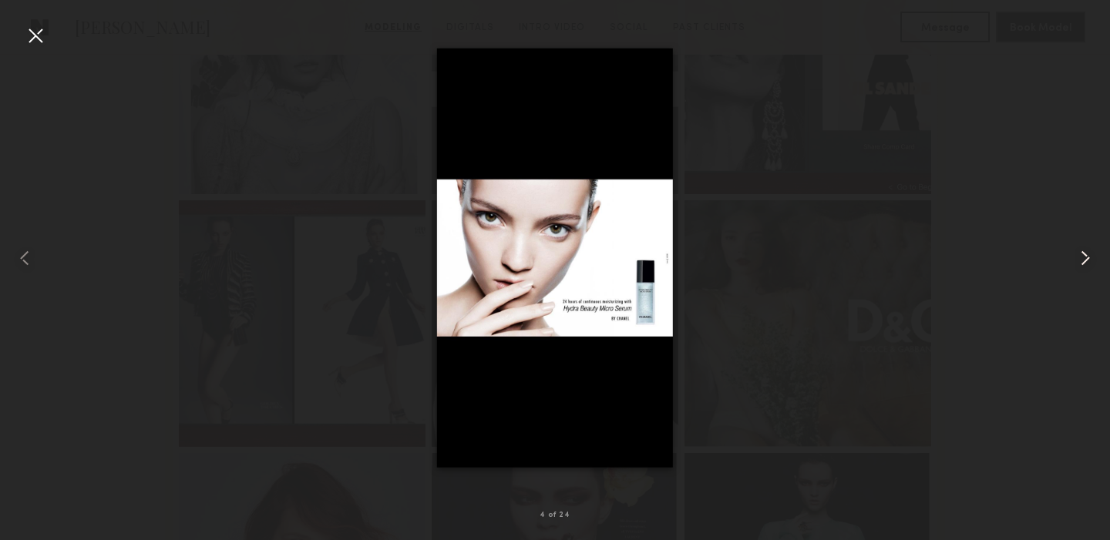
click at [1089, 255] on common-icon at bounding box center [1085, 258] width 25 height 25
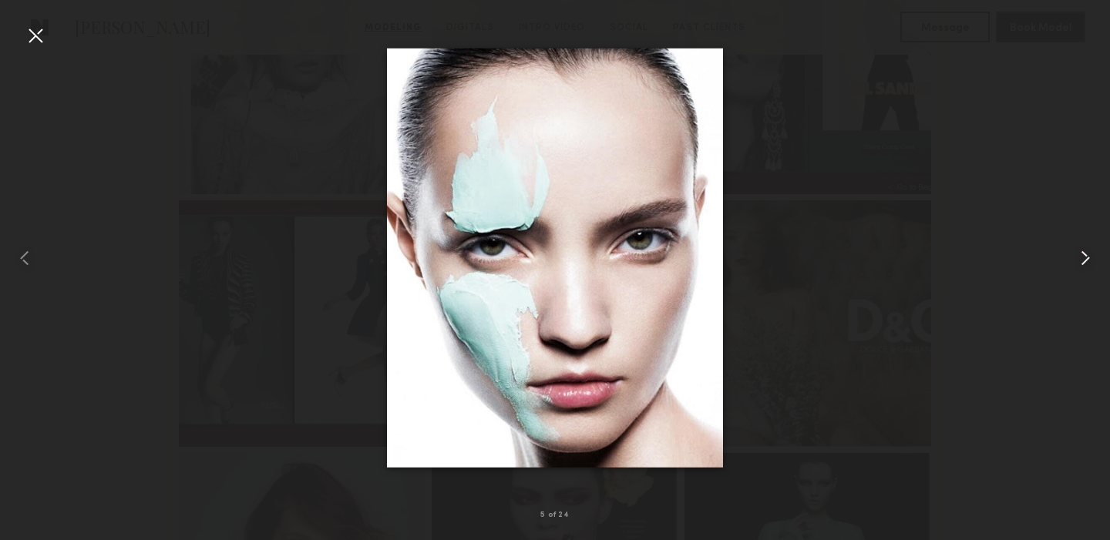
click at [1089, 255] on common-icon at bounding box center [1085, 258] width 25 height 25
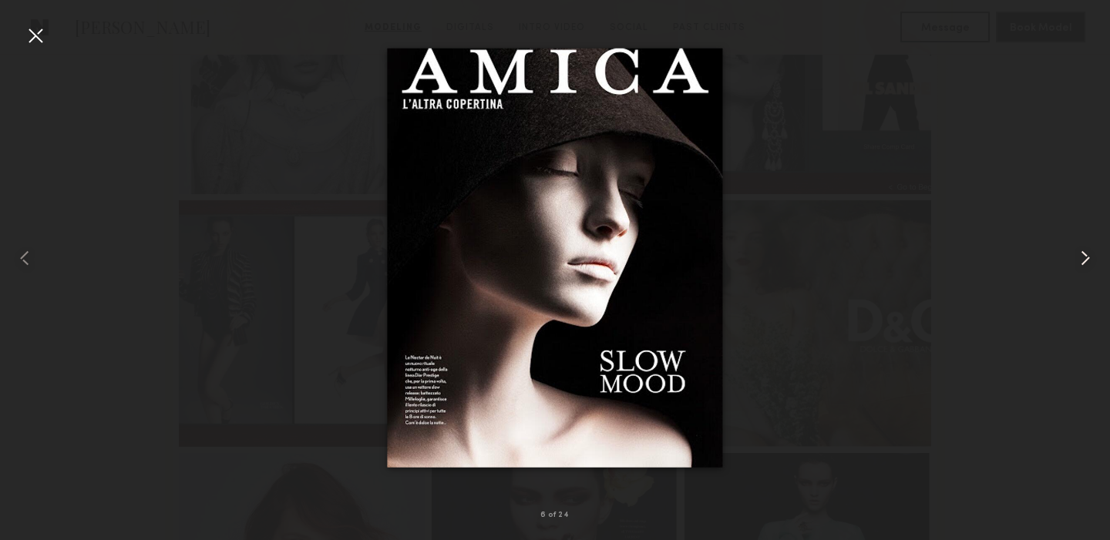
click at [1089, 255] on common-icon at bounding box center [1085, 258] width 25 height 25
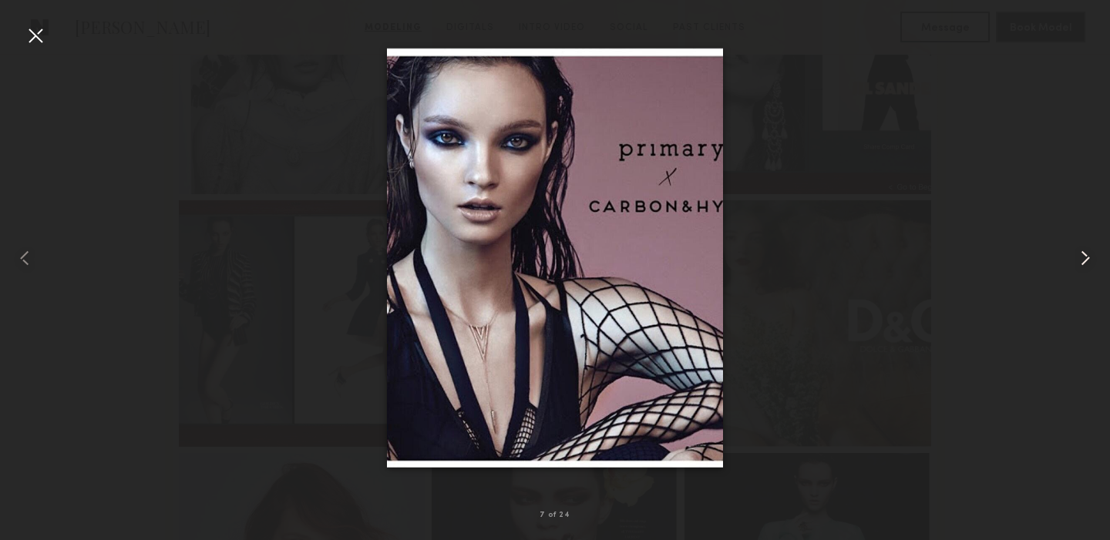
click at [1089, 255] on common-icon at bounding box center [1085, 258] width 25 height 25
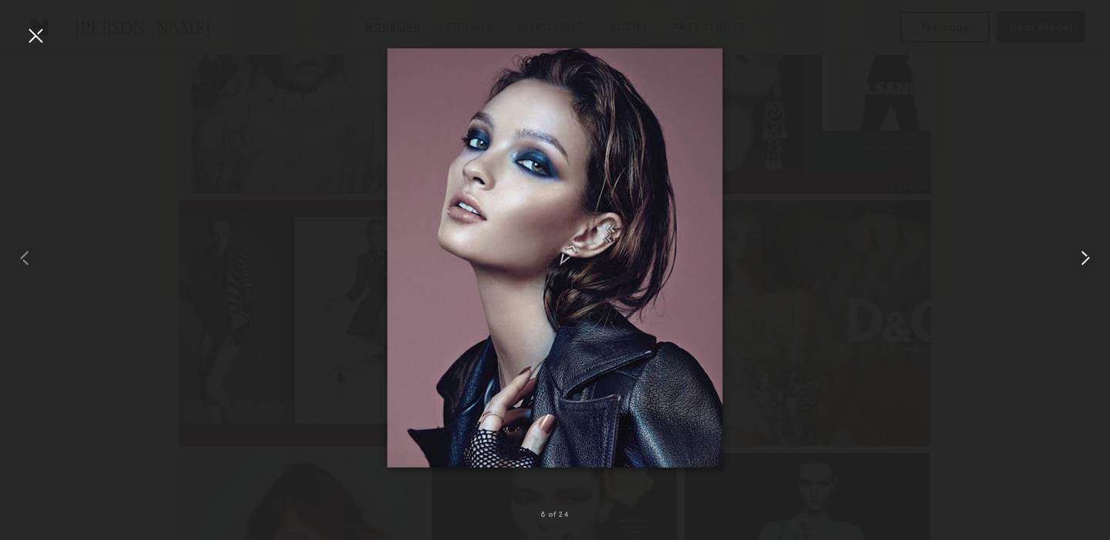
click at [1089, 255] on common-icon at bounding box center [1085, 258] width 25 height 25
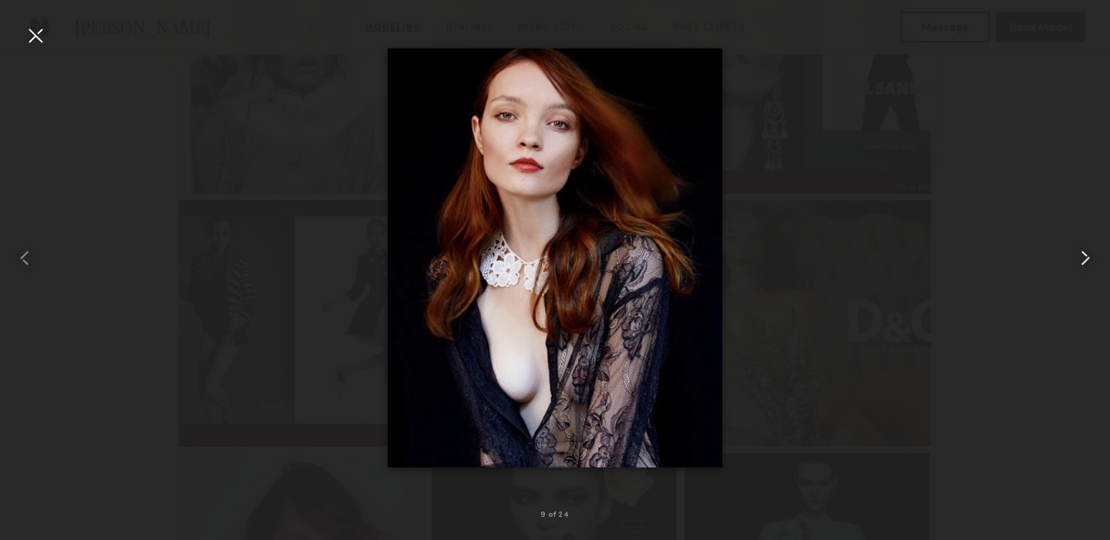
click at [1089, 255] on common-icon at bounding box center [1085, 258] width 25 height 25
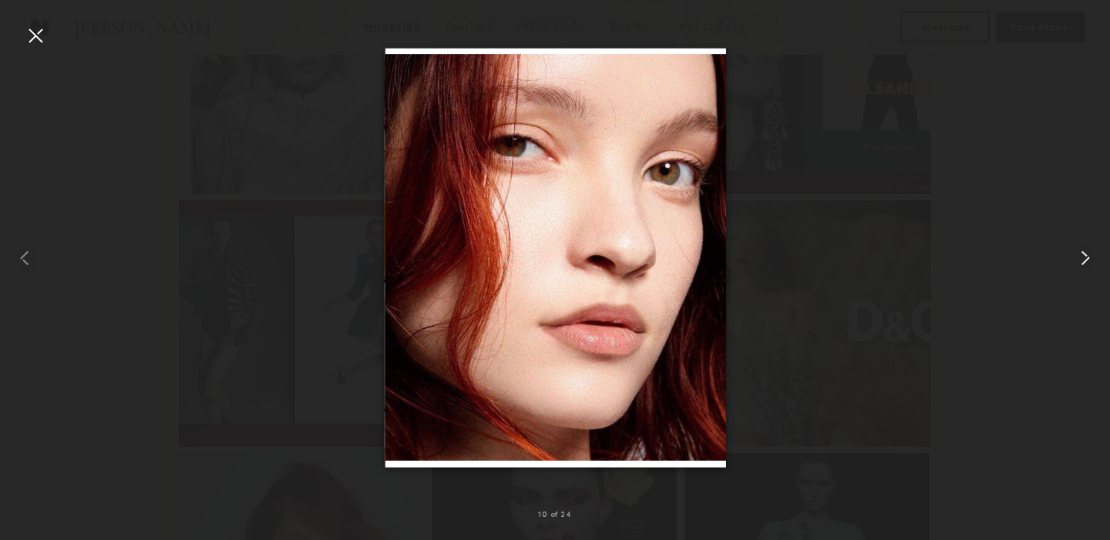
click at [1089, 255] on common-icon at bounding box center [1085, 258] width 25 height 25
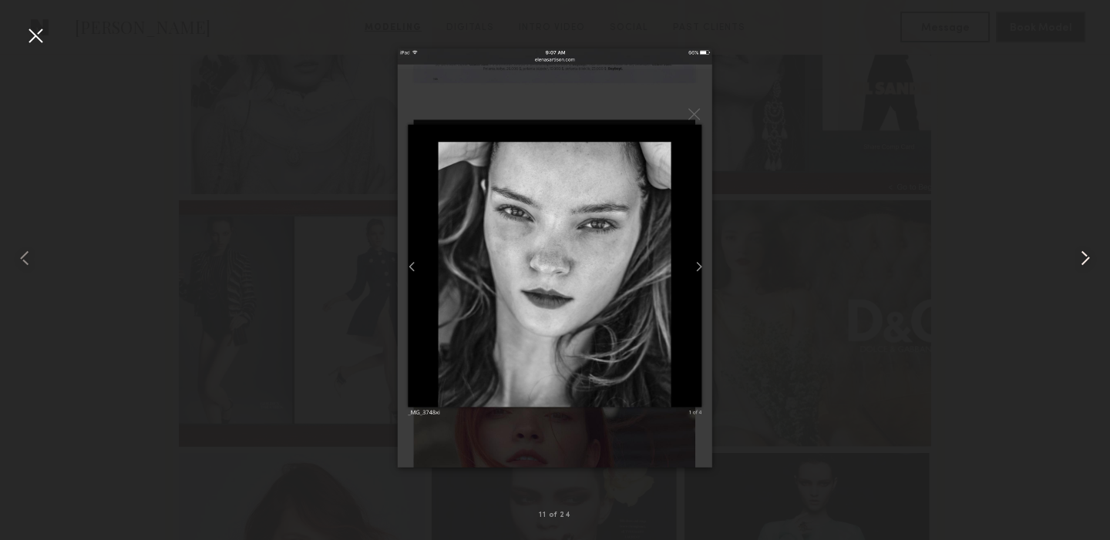
click at [1089, 255] on common-icon at bounding box center [1085, 258] width 25 height 25
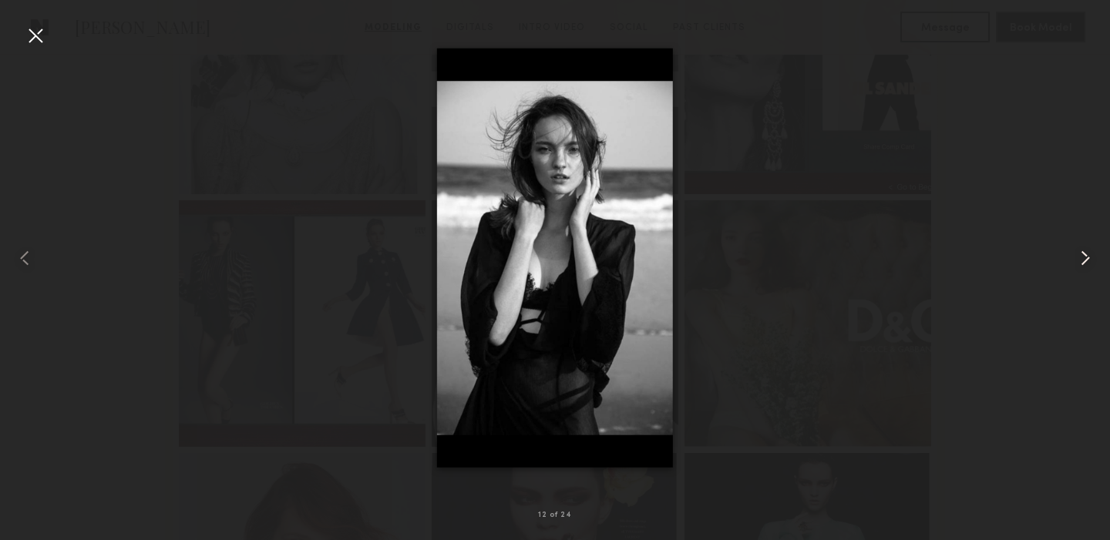
click at [1089, 255] on common-icon at bounding box center [1085, 258] width 25 height 25
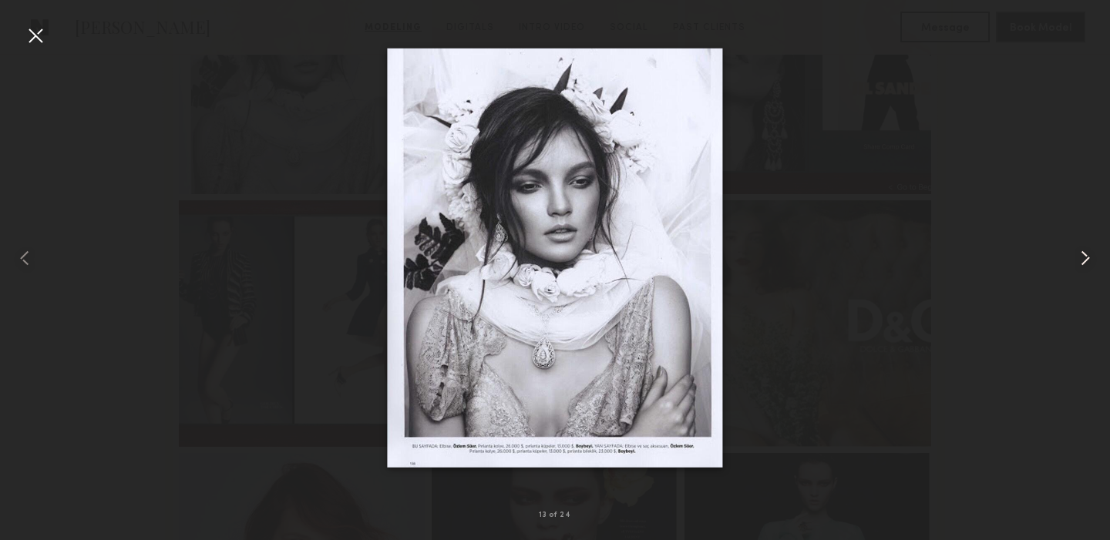
click at [1089, 256] on common-icon at bounding box center [1085, 258] width 25 height 25
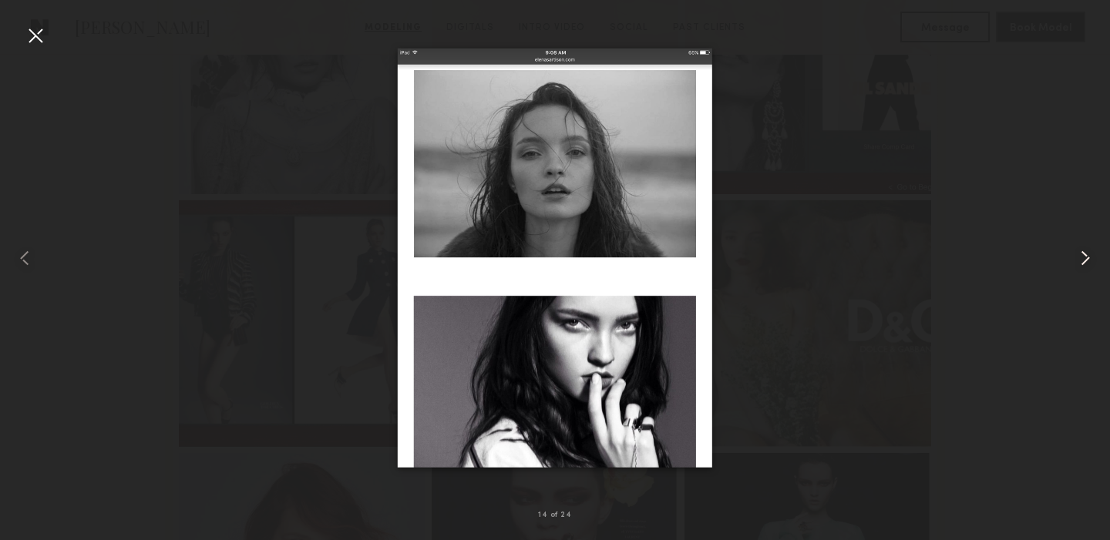
click at [1089, 256] on common-icon at bounding box center [1085, 258] width 25 height 25
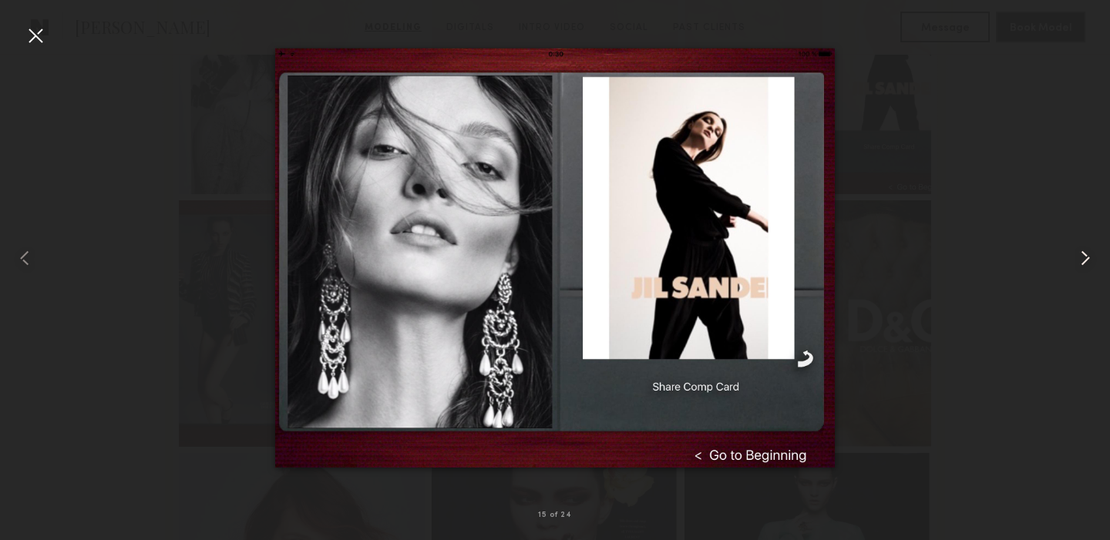
click at [1089, 256] on common-icon at bounding box center [1085, 258] width 25 height 25
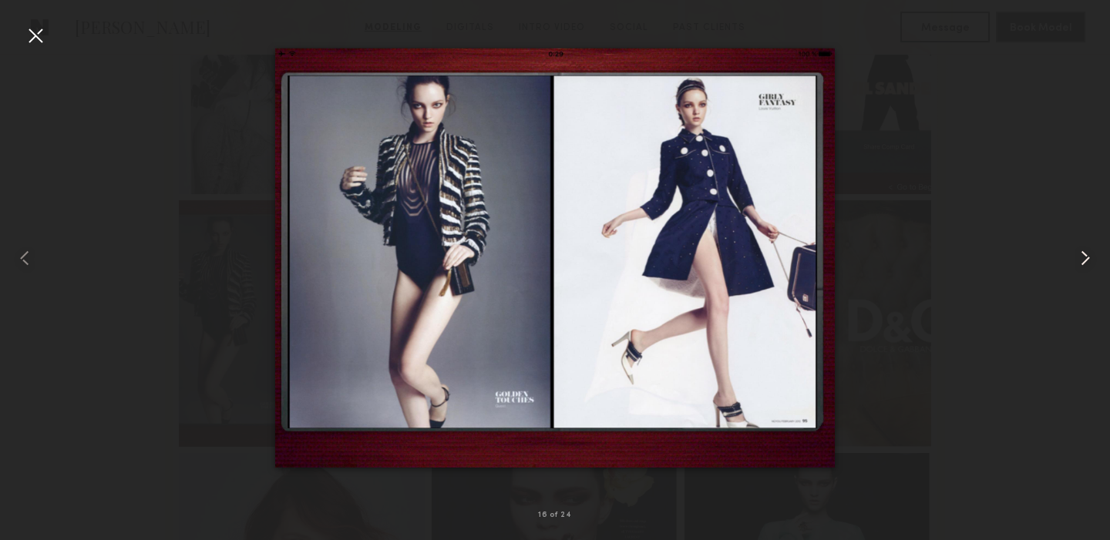
click at [1089, 257] on common-icon at bounding box center [1085, 258] width 25 height 25
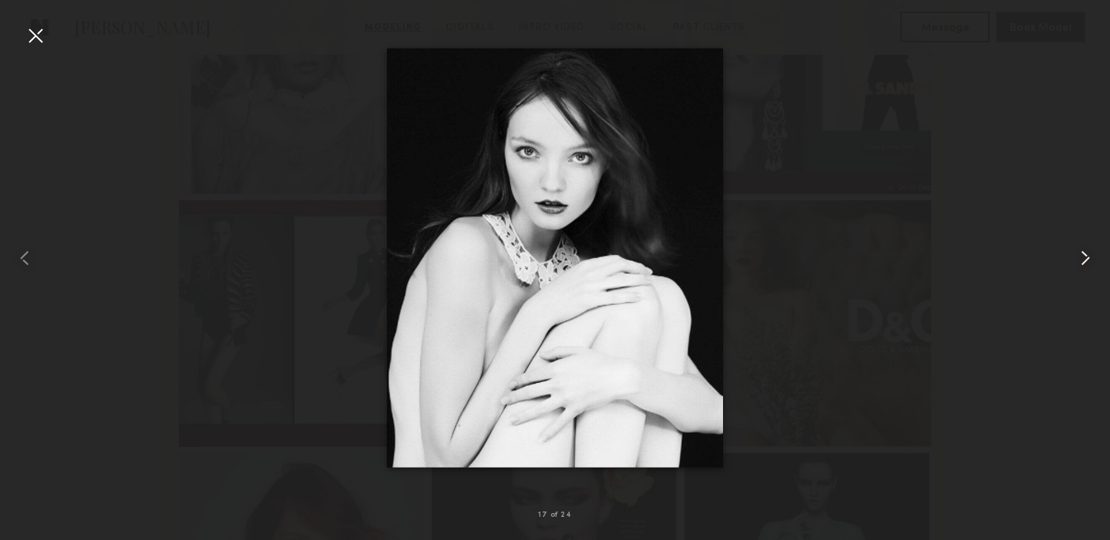
click at [1089, 257] on common-icon at bounding box center [1085, 258] width 25 height 25
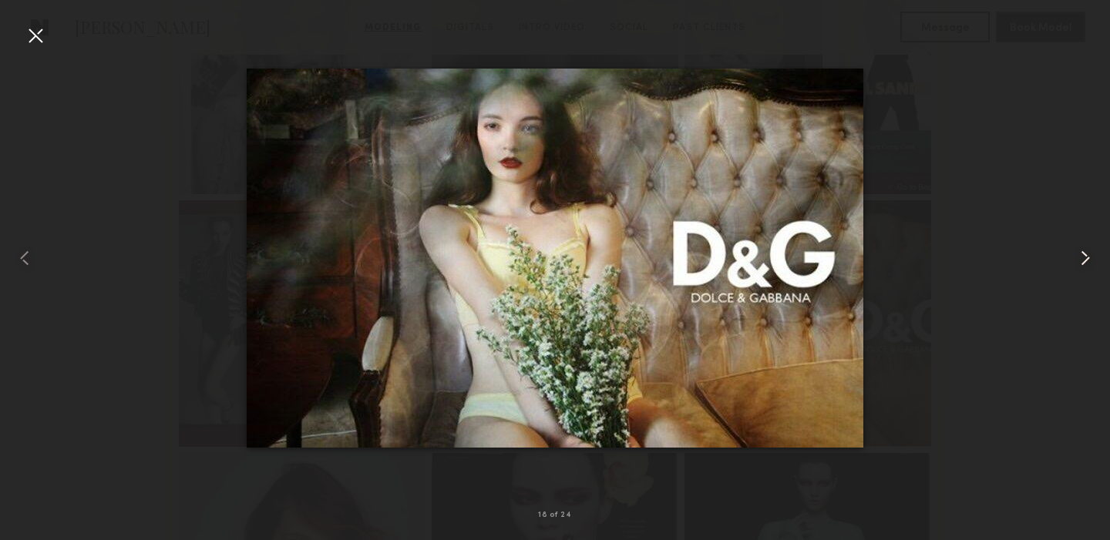
click at [1089, 257] on common-icon at bounding box center [1085, 258] width 25 height 25
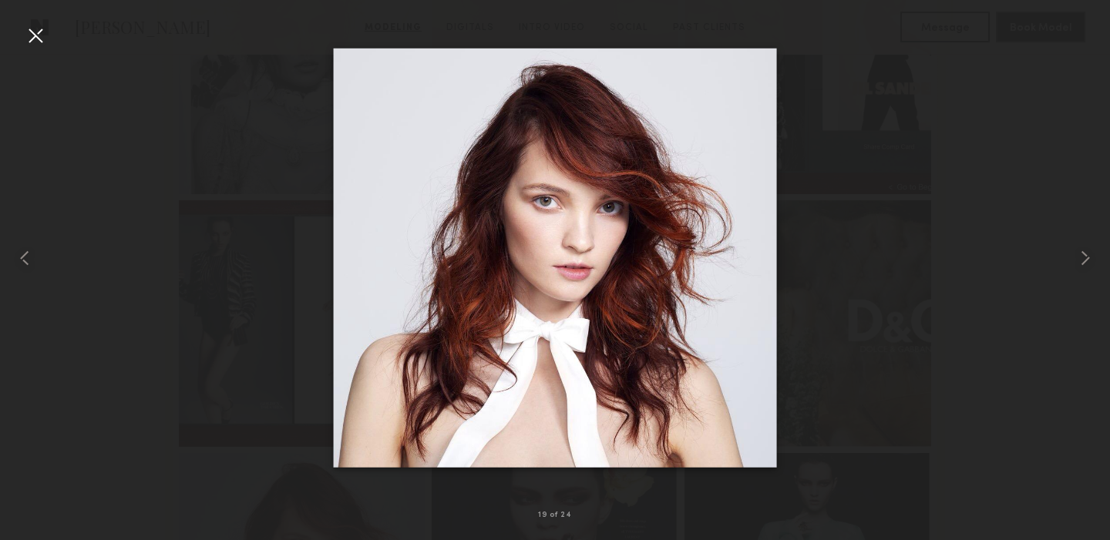
click at [35, 35] on div at bounding box center [35, 35] width 25 height 25
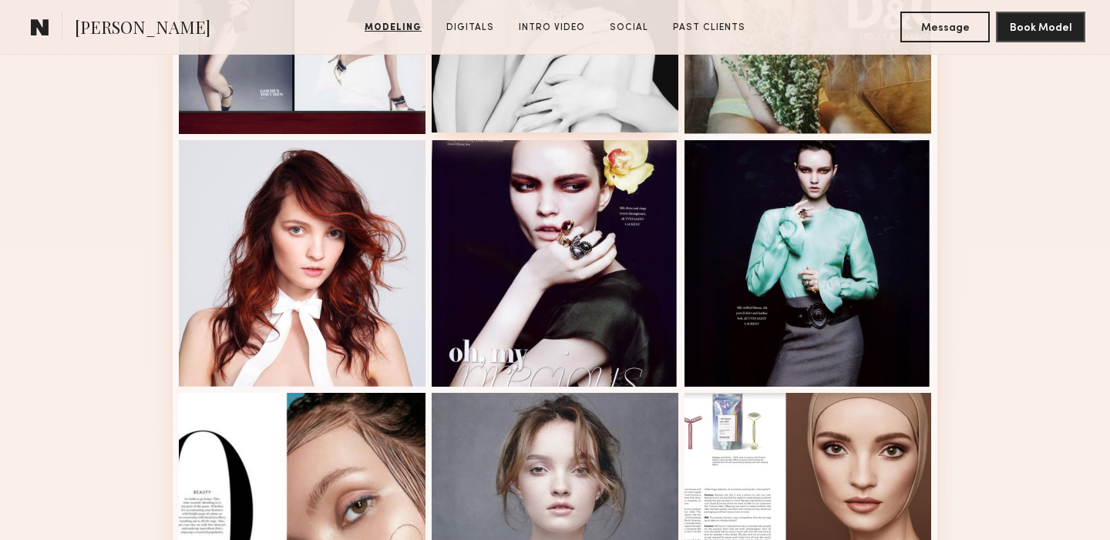
scroll to position [1833, 0]
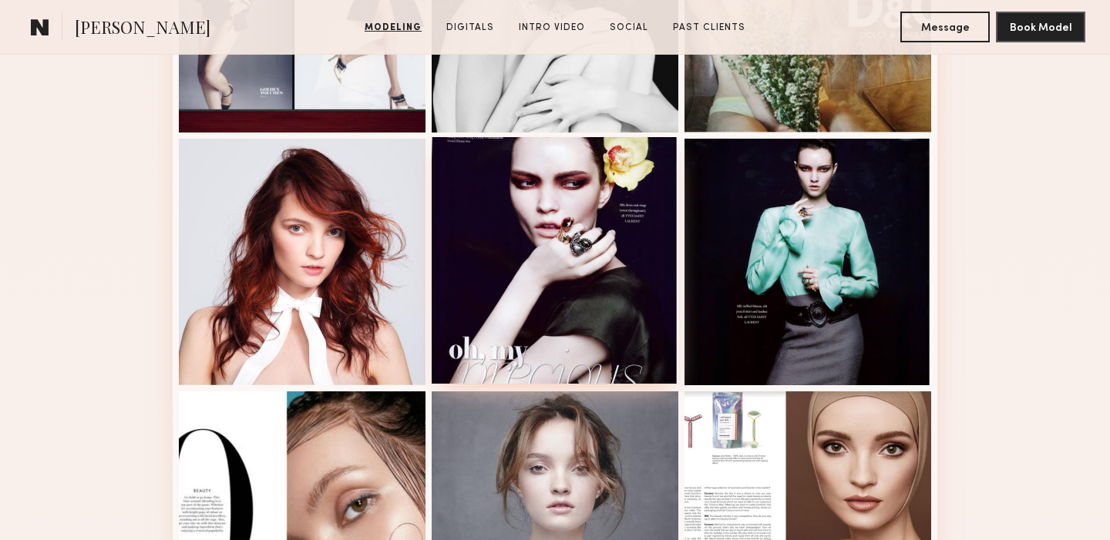
click at [581, 292] on div at bounding box center [554, 260] width 247 height 247
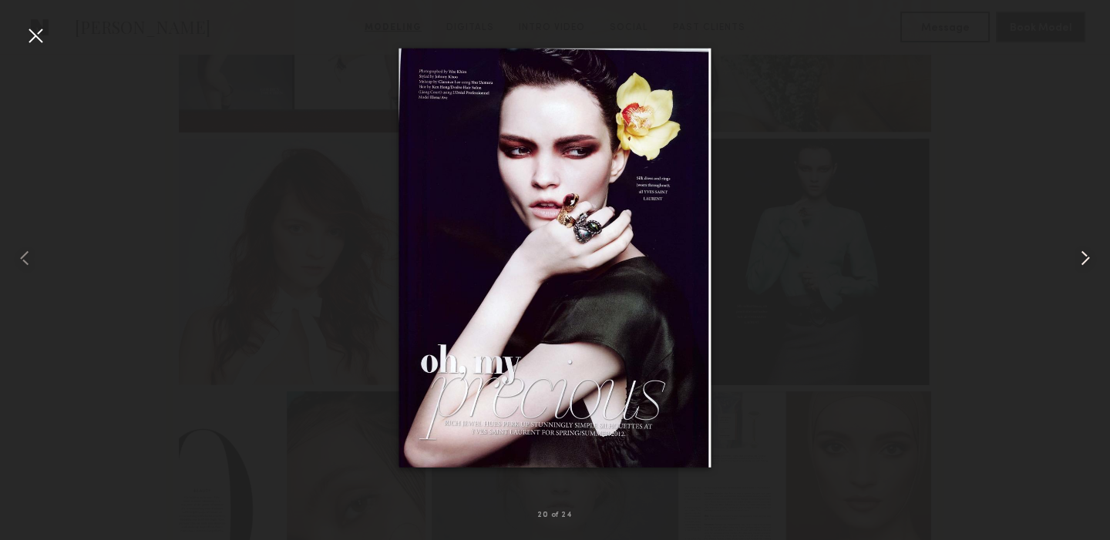
click at [1087, 254] on common-icon at bounding box center [1085, 258] width 25 height 25
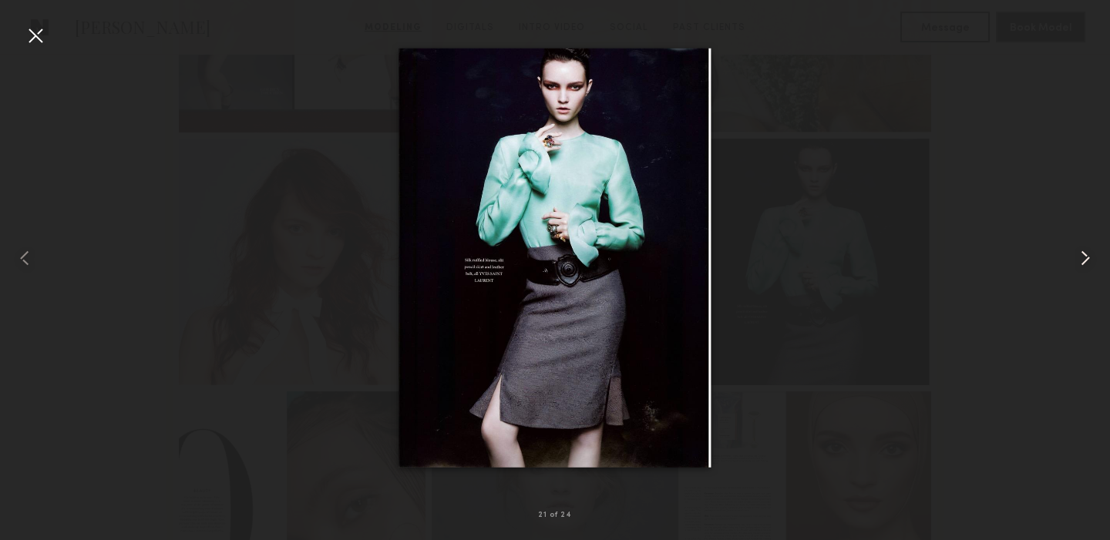
click at [1087, 254] on common-icon at bounding box center [1085, 258] width 25 height 25
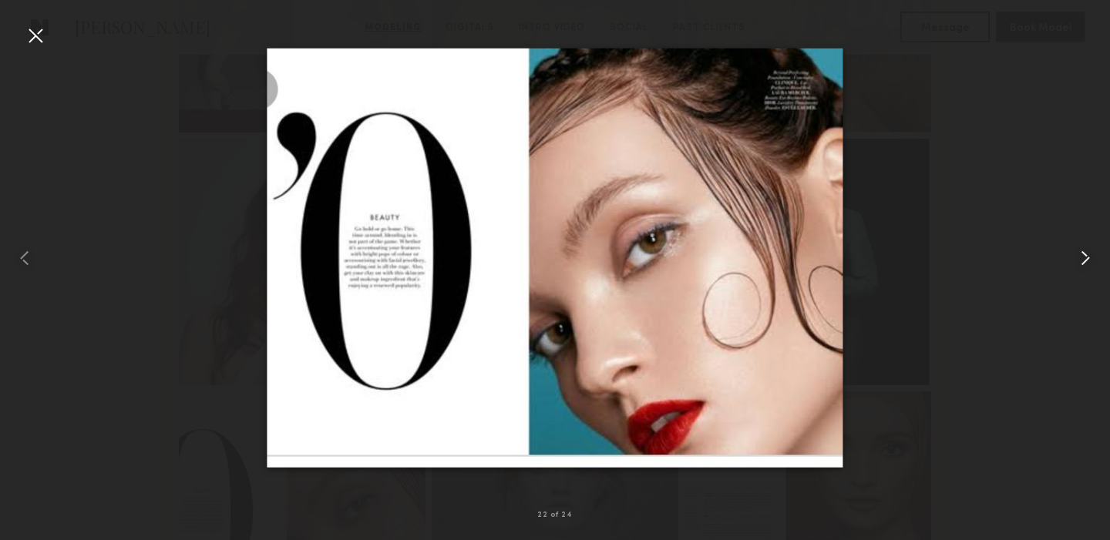
click at [1087, 254] on common-icon at bounding box center [1085, 258] width 25 height 25
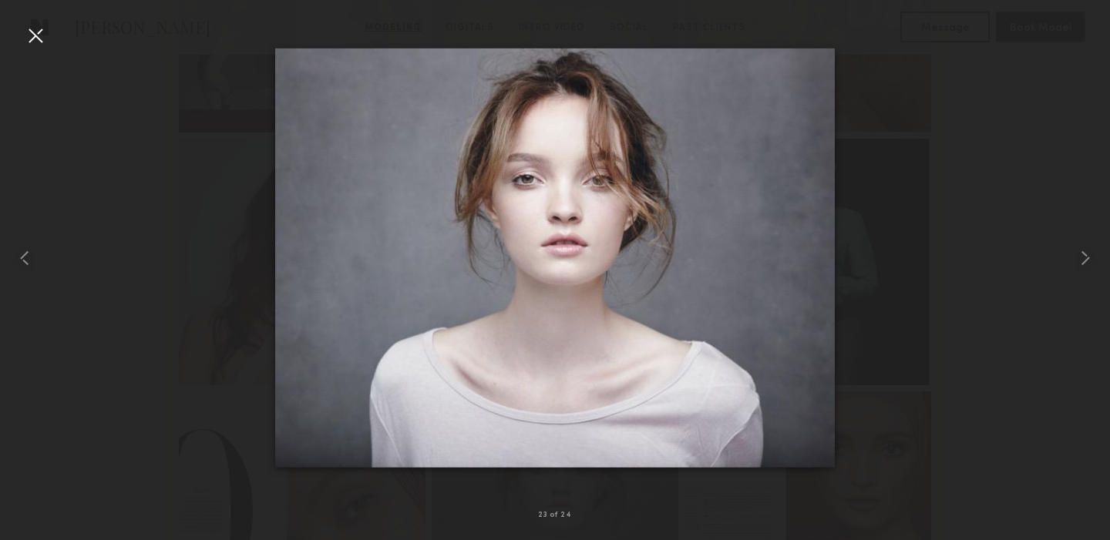
click at [35, 33] on div at bounding box center [35, 35] width 25 height 25
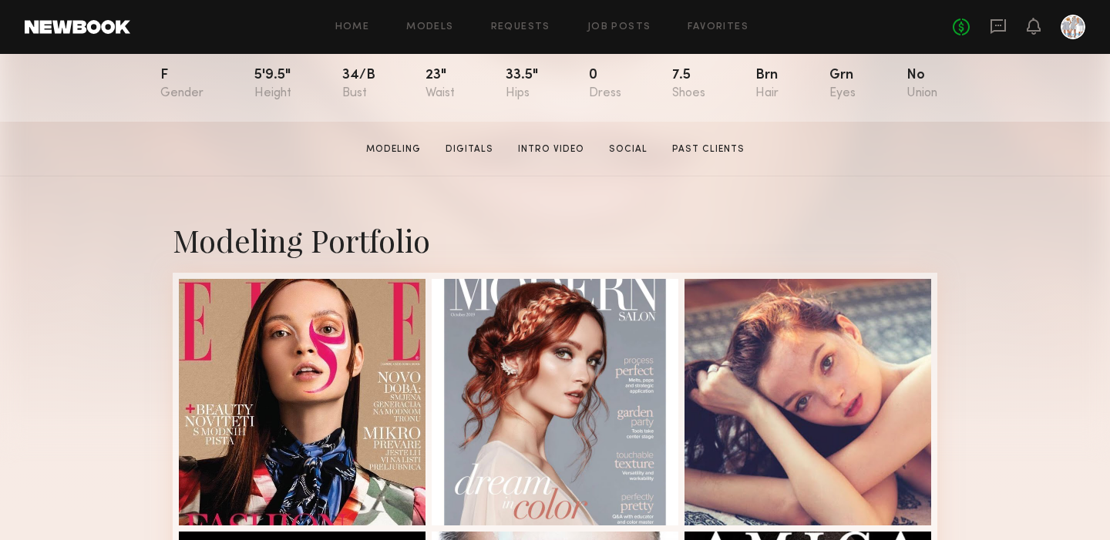
scroll to position [152, 0]
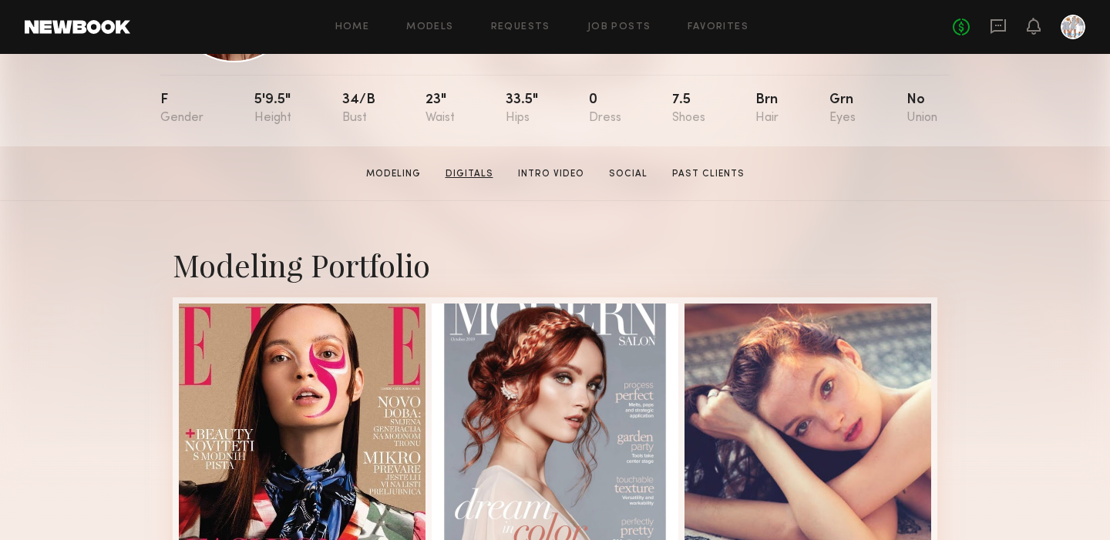
click at [463, 169] on link "Digitals" at bounding box center [469, 174] width 60 height 14
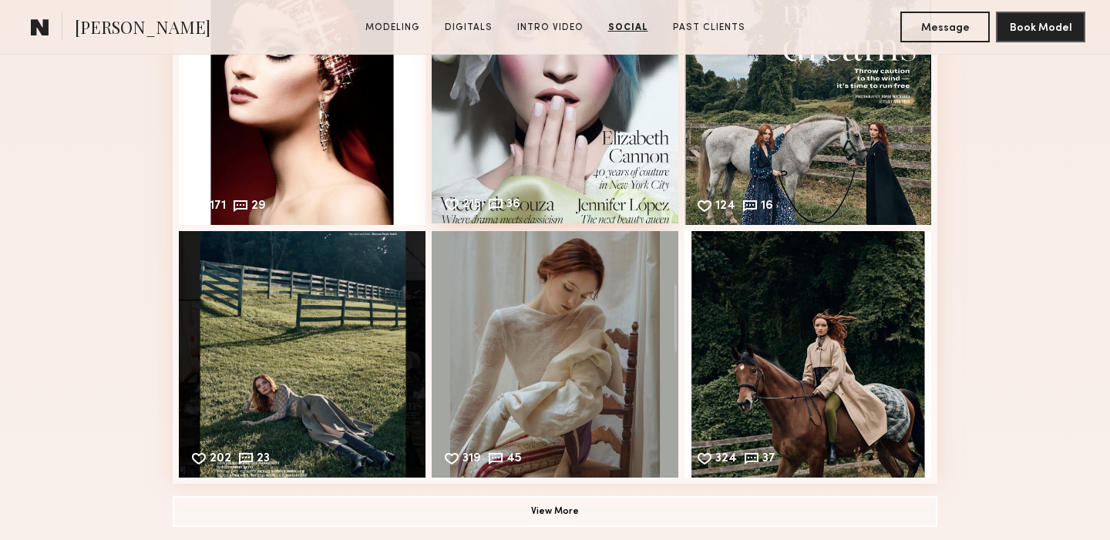
scroll to position [3884, 0]
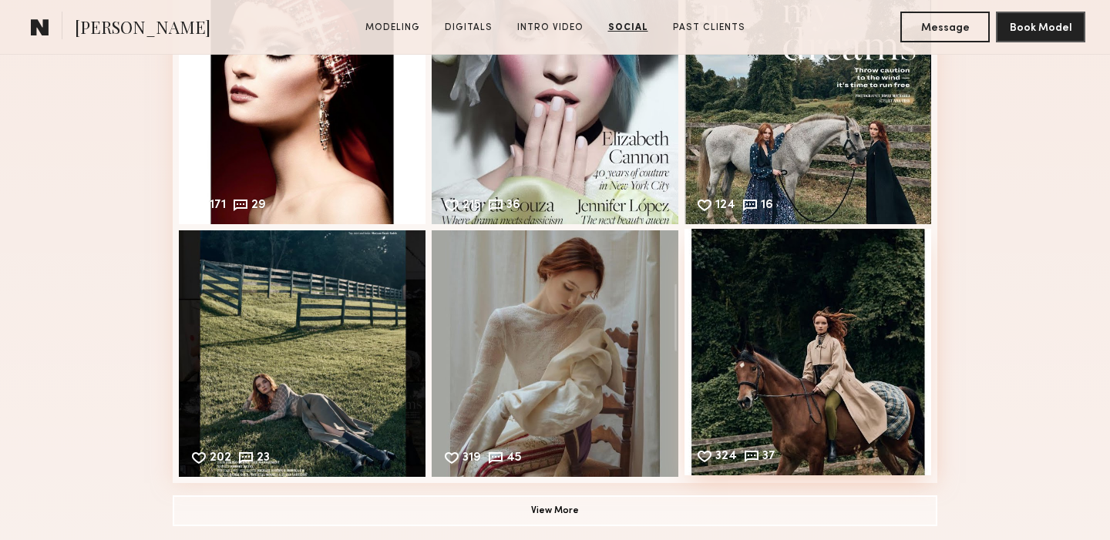
click at [802, 344] on div "324 37 Likes & comments displayed to show model’s engagement" at bounding box center [807, 352] width 247 height 247
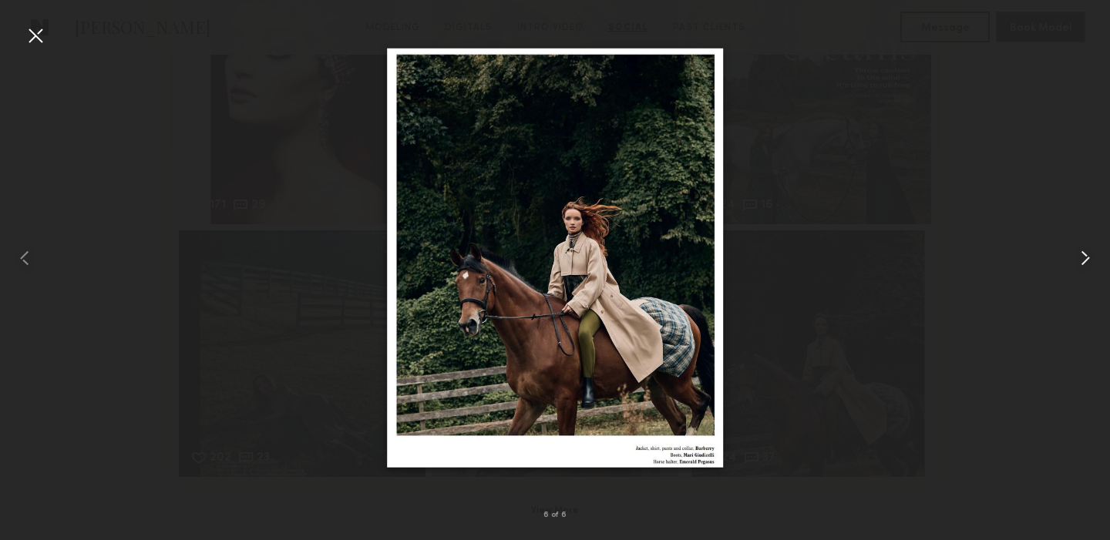
click at [1083, 256] on common-icon at bounding box center [1085, 258] width 25 height 25
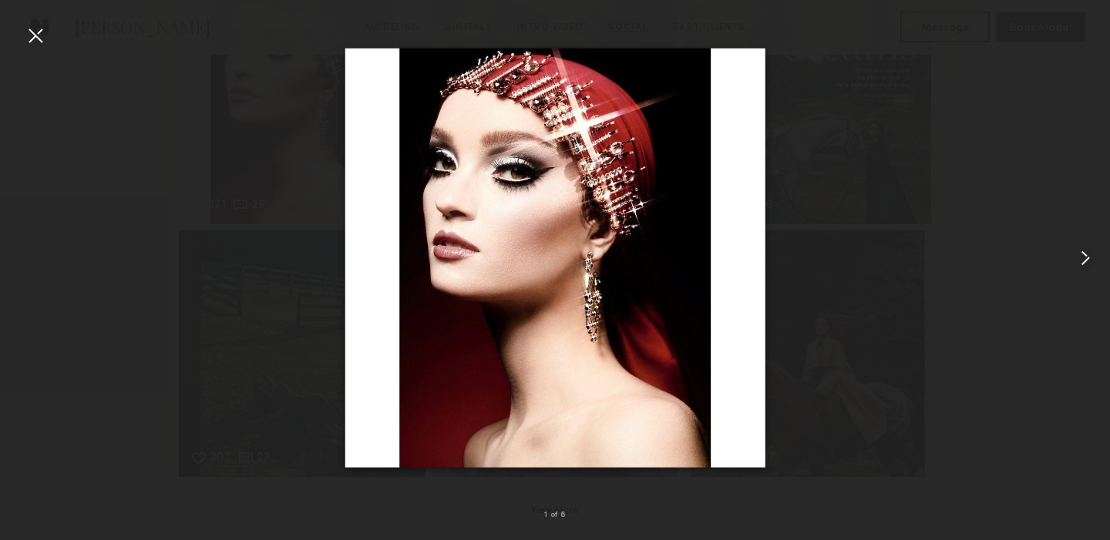
click at [1083, 256] on common-icon at bounding box center [1085, 258] width 25 height 25
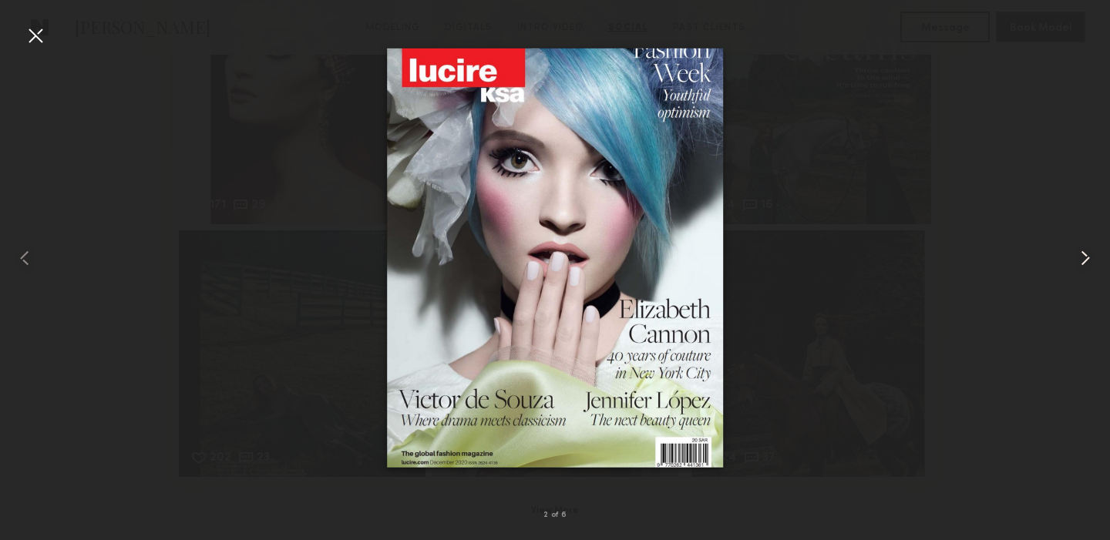
click at [1083, 256] on common-icon at bounding box center [1085, 258] width 25 height 25
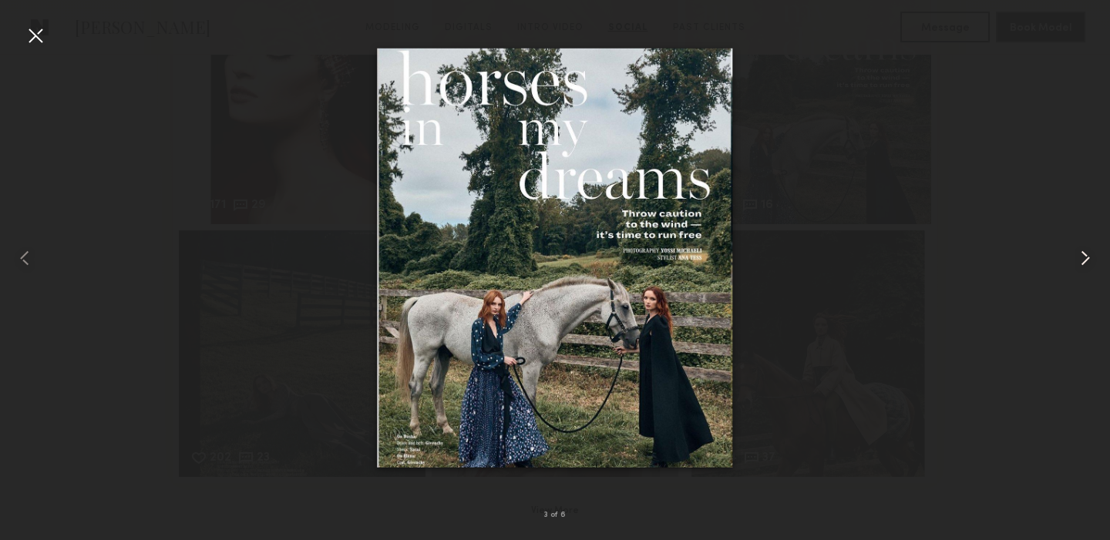
click at [1083, 256] on common-icon at bounding box center [1085, 258] width 25 height 25
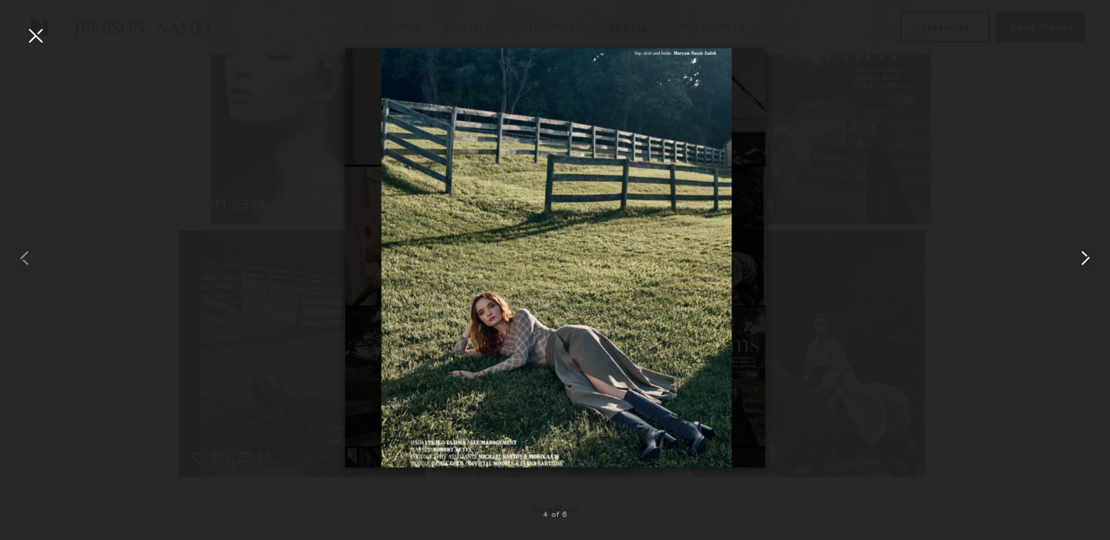
click at [1083, 256] on common-icon at bounding box center [1085, 258] width 25 height 25
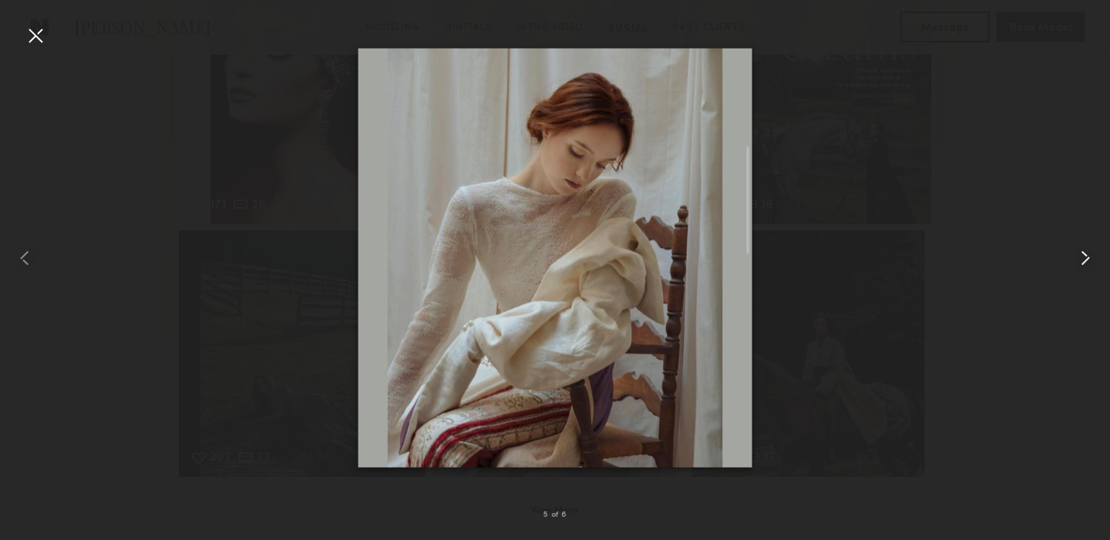
click at [1083, 256] on common-icon at bounding box center [1085, 258] width 25 height 25
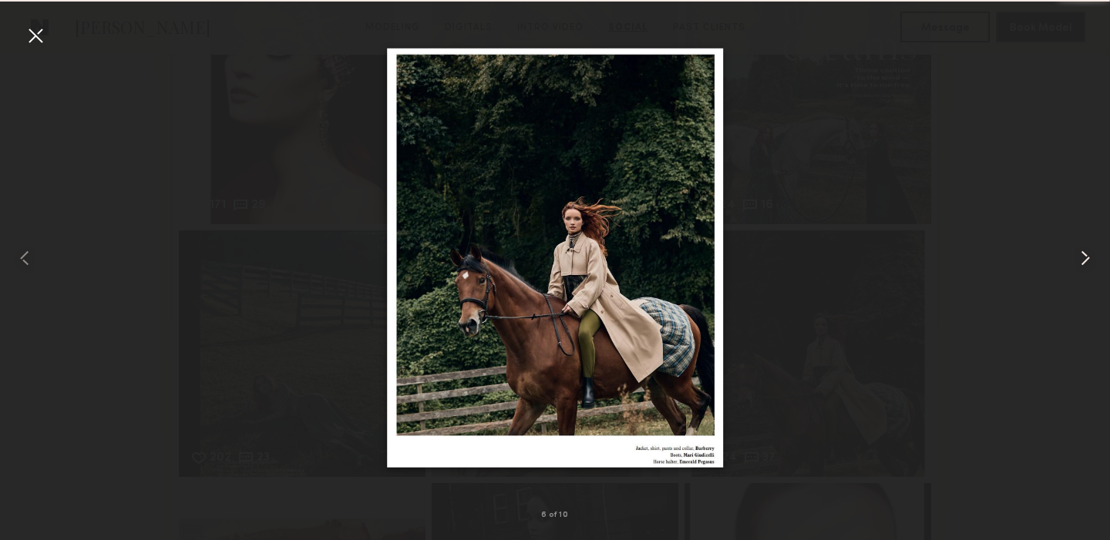
click at [1083, 256] on common-icon at bounding box center [1085, 258] width 25 height 25
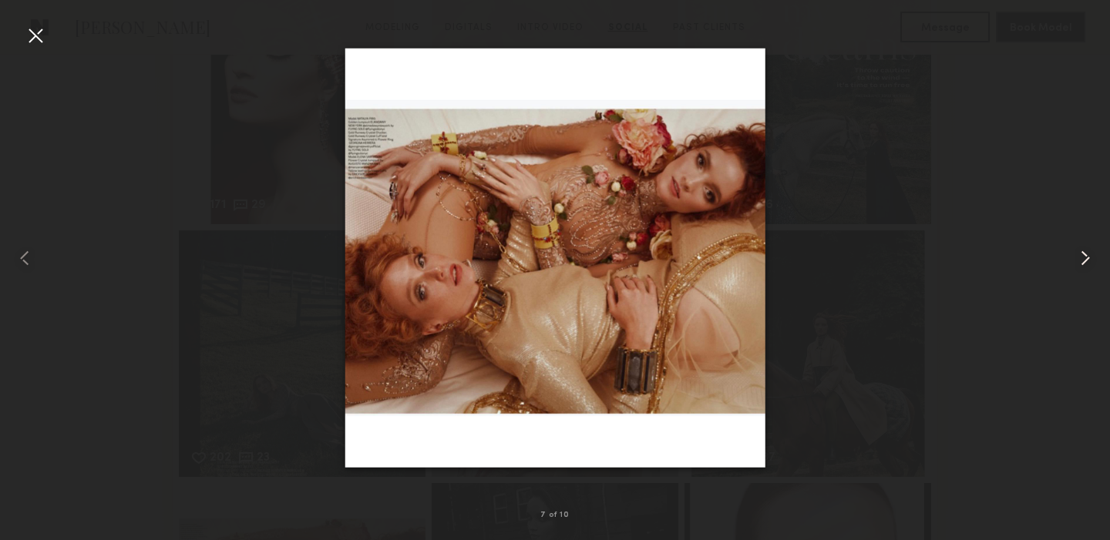
click at [1083, 256] on common-icon at bounding box center [1085, 258] width 25 height 25
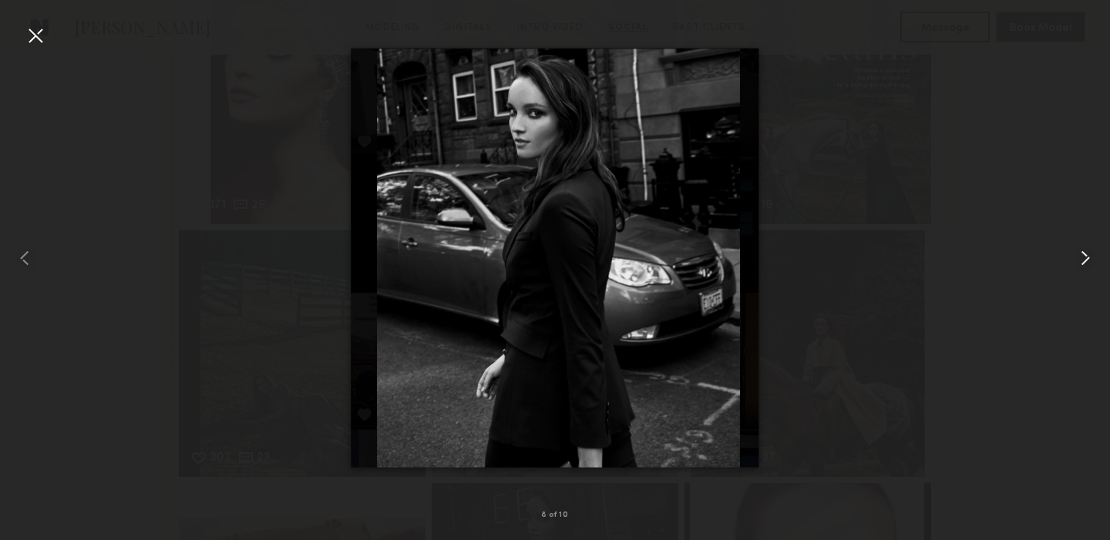
click at [1083, 256] on common-icon at bounding box center [1085, 258] width 25 height 25
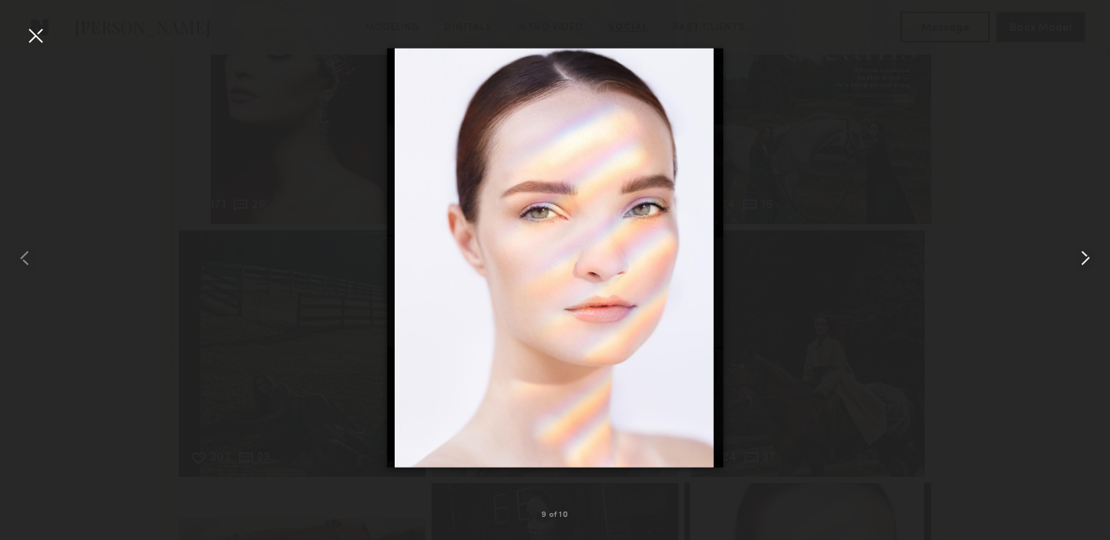
click at [1083, 256] on common-icon at bounding box center [1085, 258] width 25 height 25
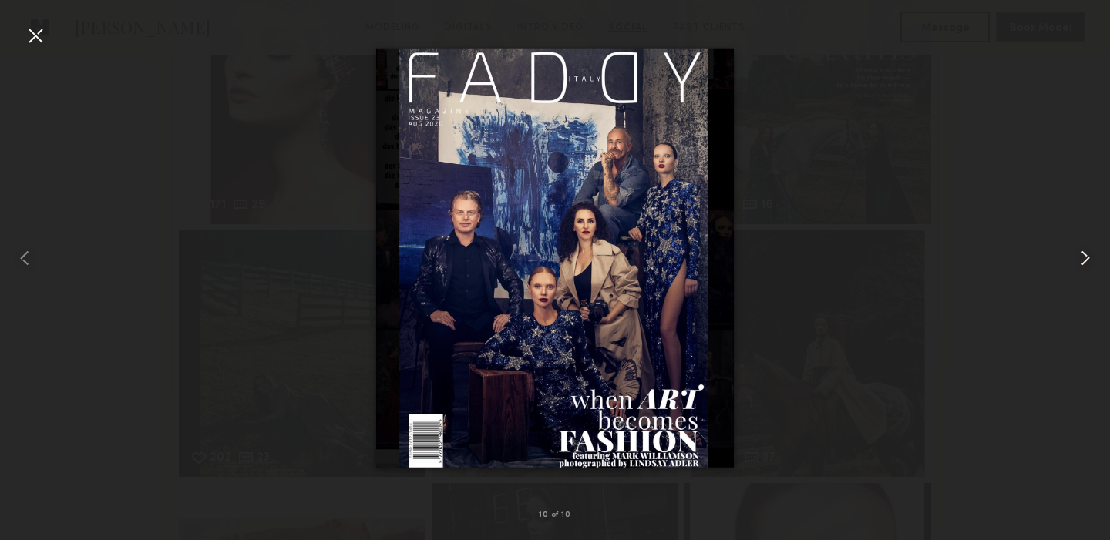
click at [1083, 256] on common-icon at bounding box center [1085, 258] width 25 height 25
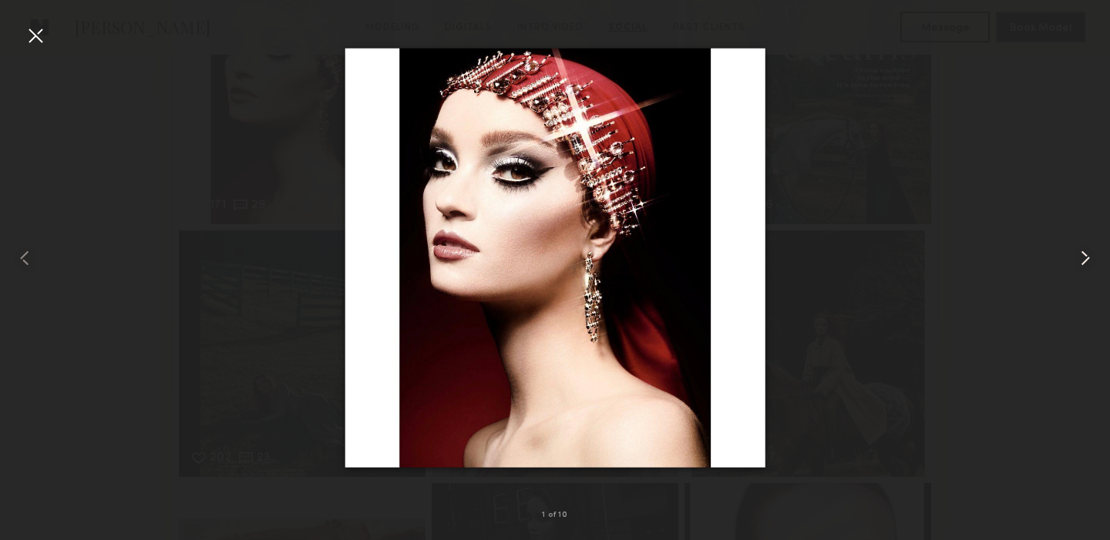
click at [1083, 256] on common-icon at bounding box center [1085, 258] width 25 height 25
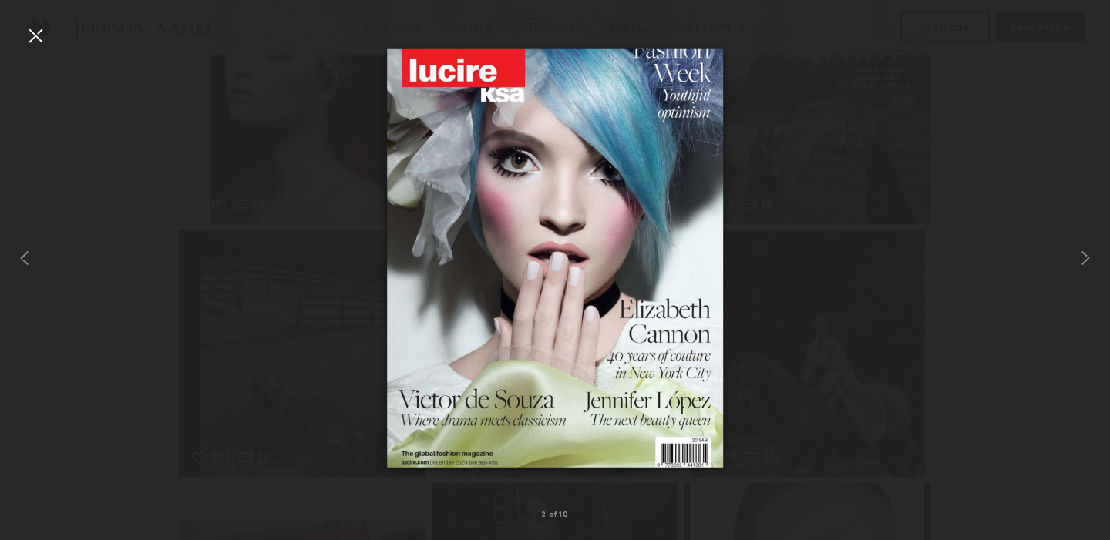
click at [32, 32] on div at bounding box center [35, 35] width 25 height 25
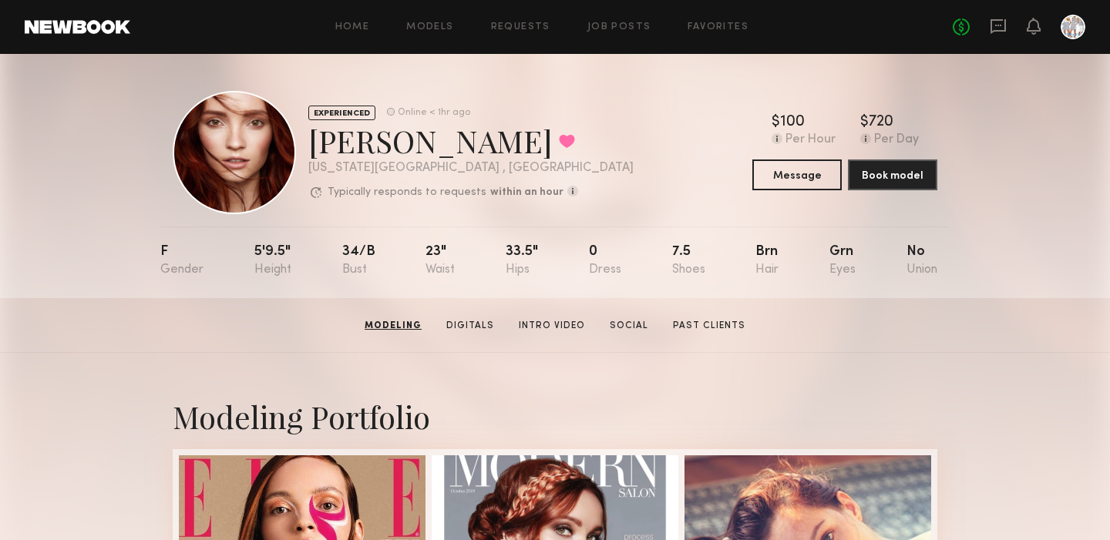
scroll to position [0, 0]
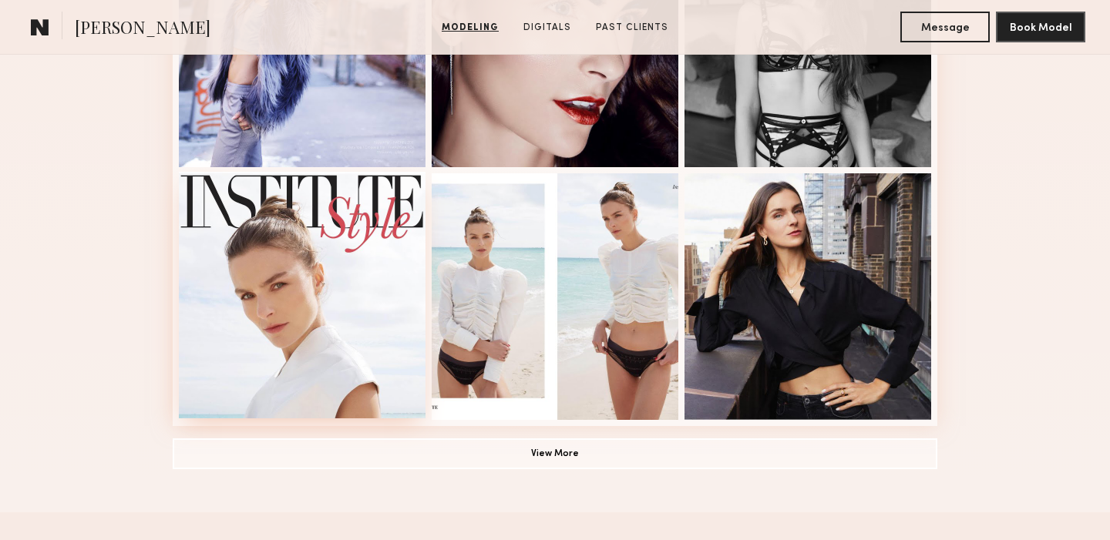
scroll to position [1041, 0]
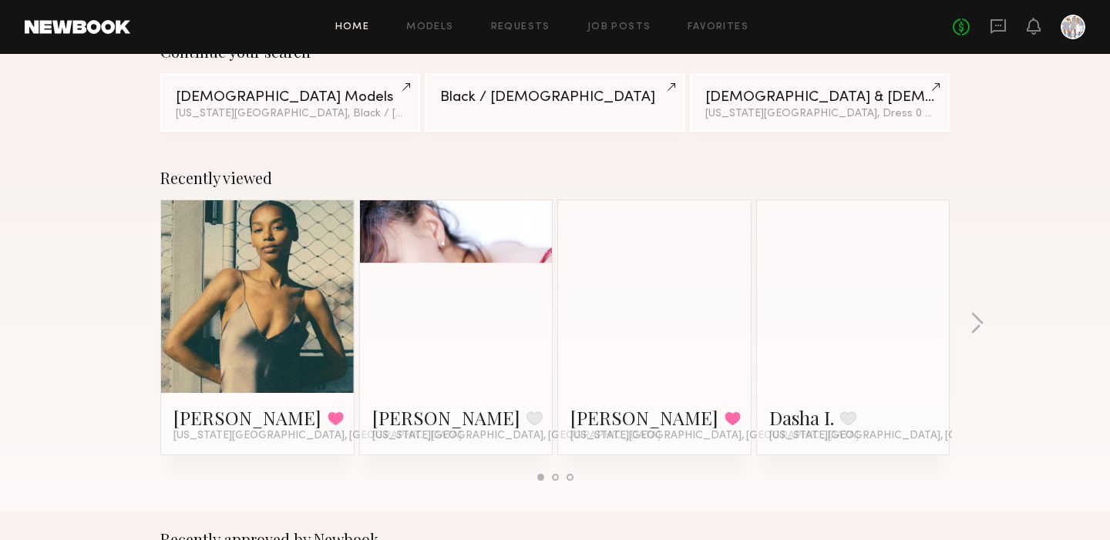
scroll to position [153, 0]
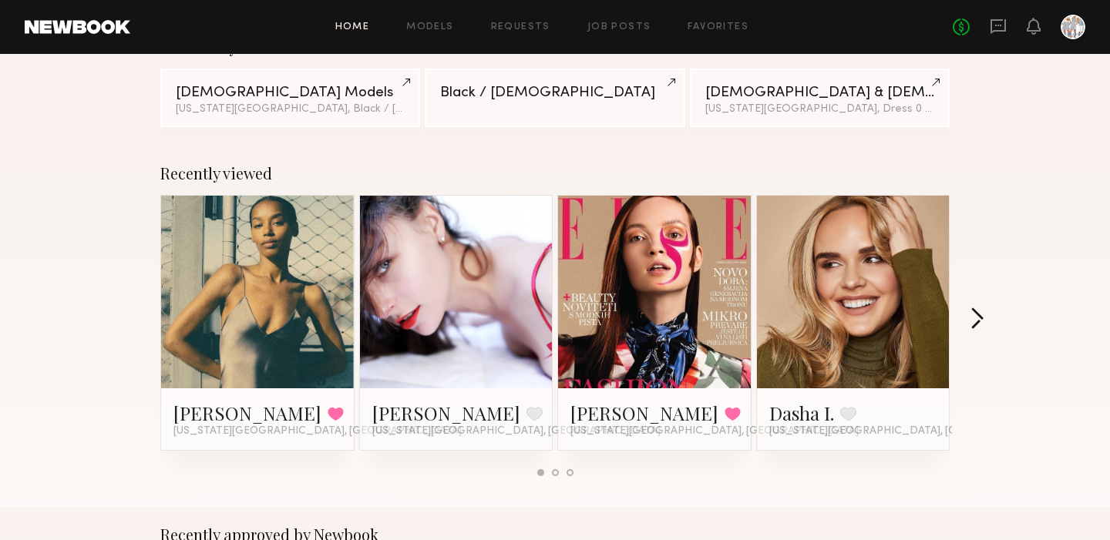
click at [979, 319] on button "button" at bounding box center [976, 319] width 15 height 25
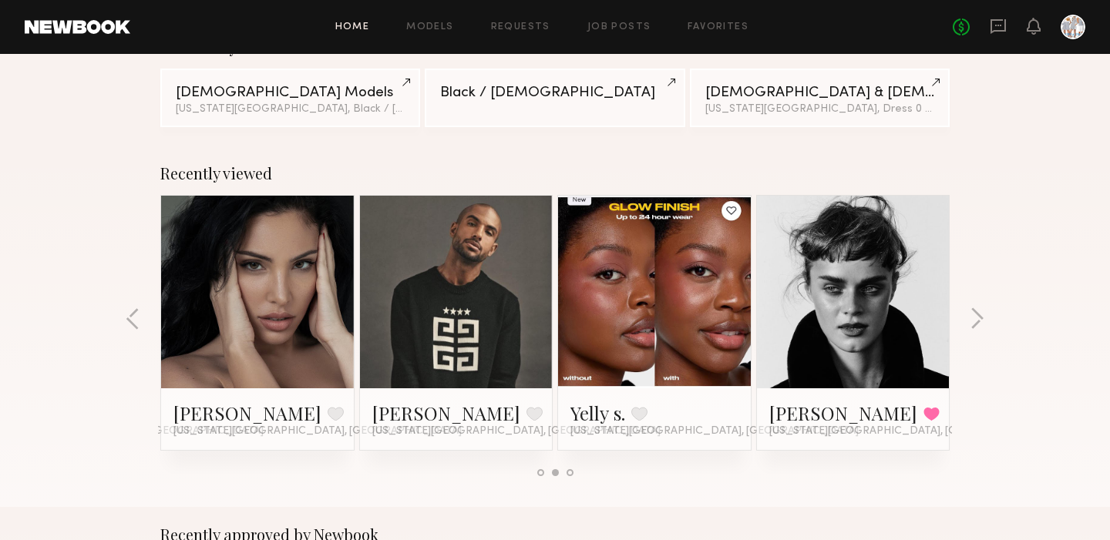
click at [856, 300] on link at bounding box center [853, 292] width 94 height 193
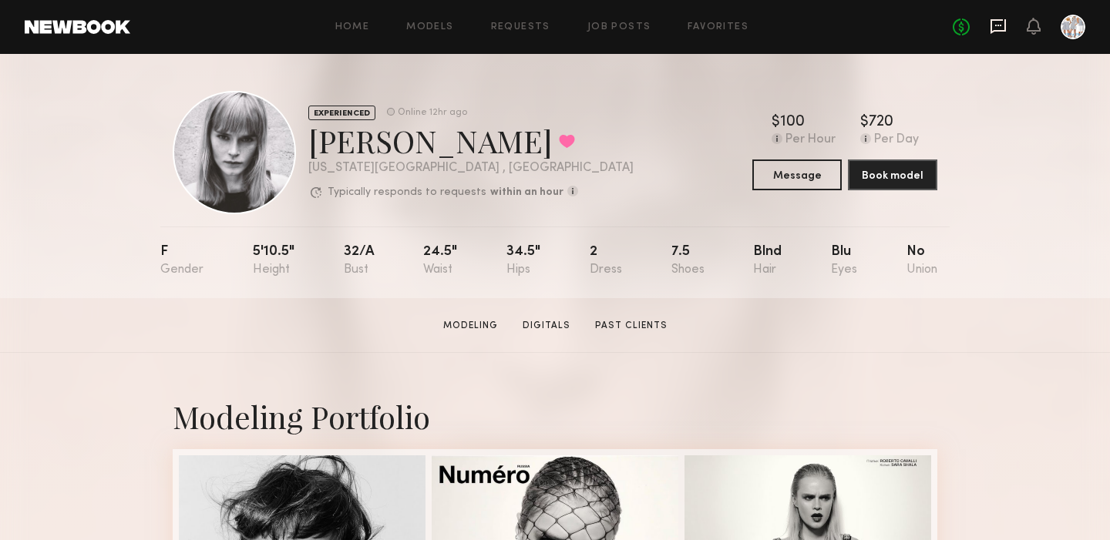
click at [997, 26] on icon at bounding box center [997, 26] width 17 height 17
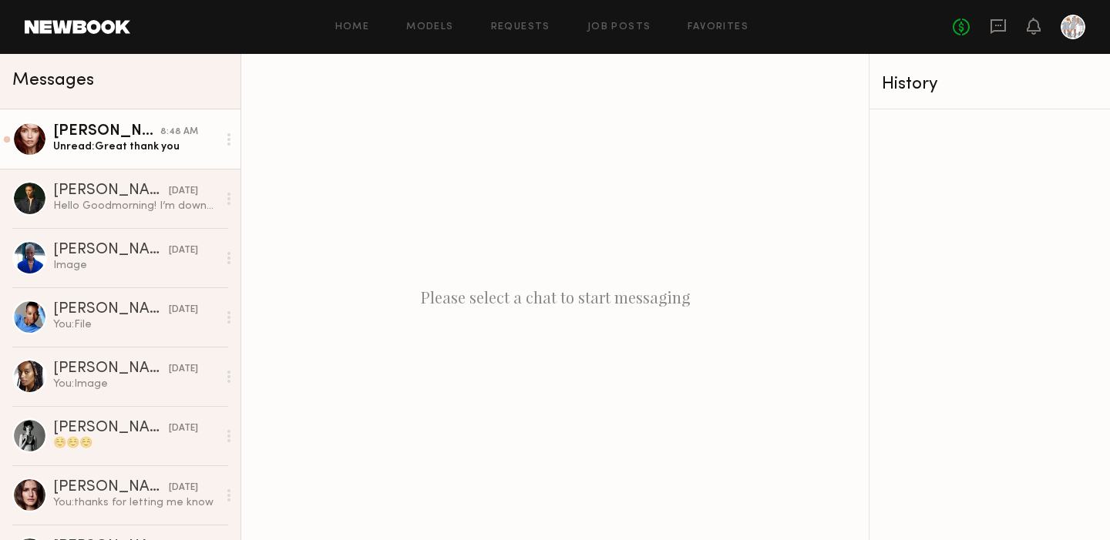
click at [126, 140] on div "Unread: Great thank you" at bounding box center [135, 146] width 164 height 15
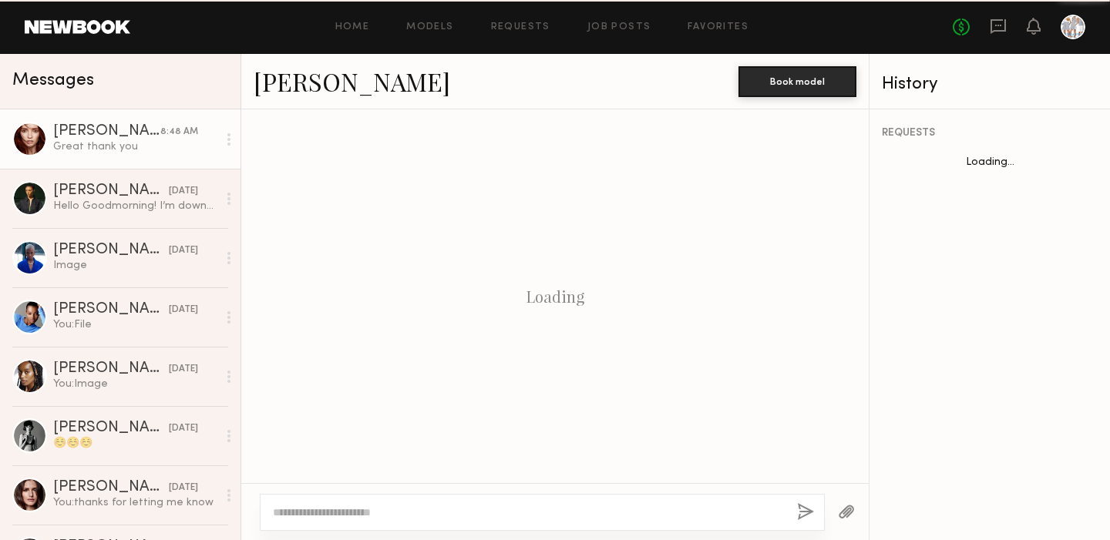
scroll to position [539, 0]
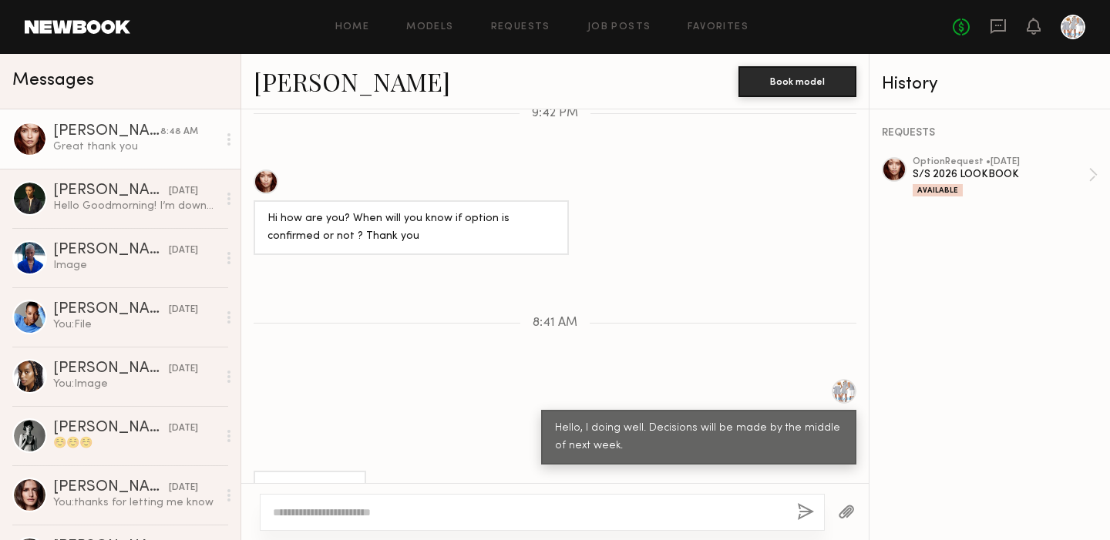
click at [269, 170] on div at bounding box center [265, 182] width 25 height 25
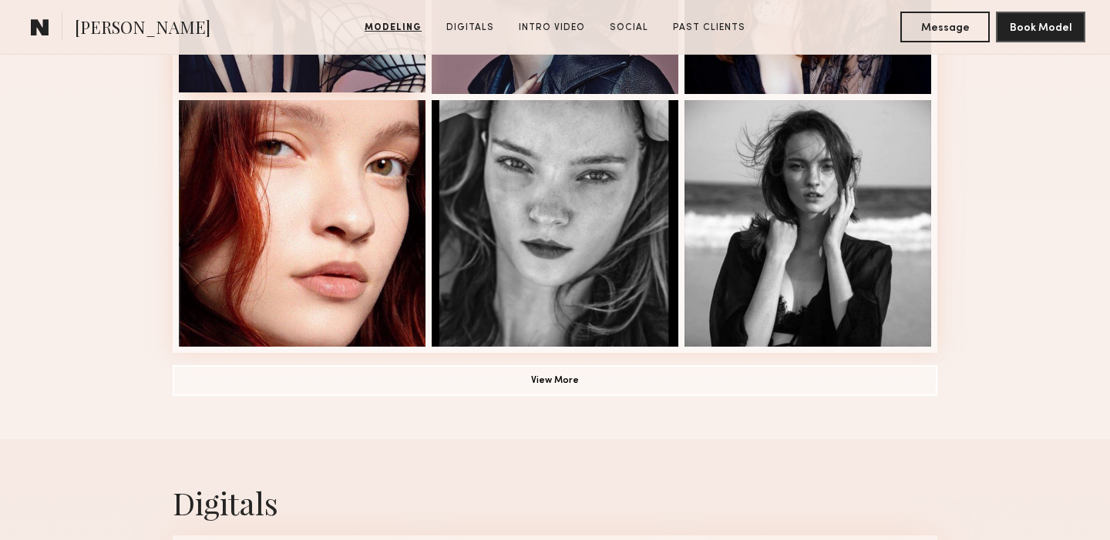
scroll to position [1116, 0]
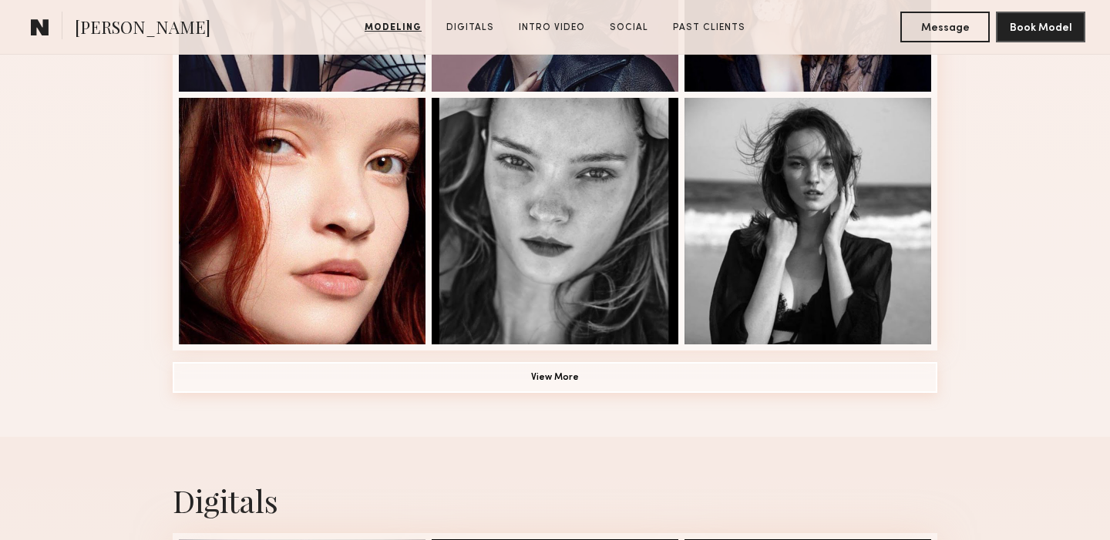
click at [543, 374] on button "View More" at bounding box center [555, 377] width 764 height 31
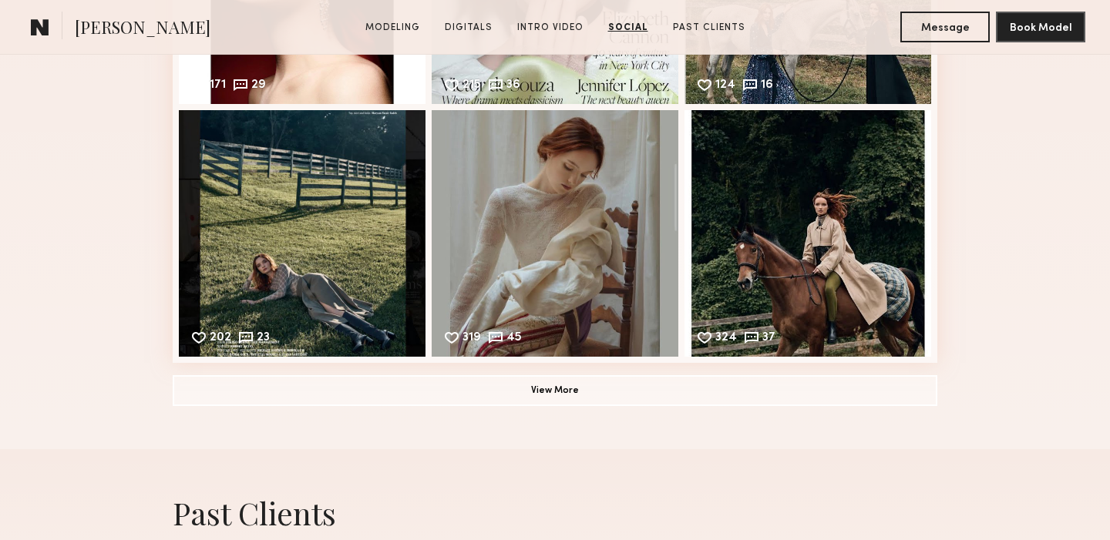
scroll to position [4084, 0]
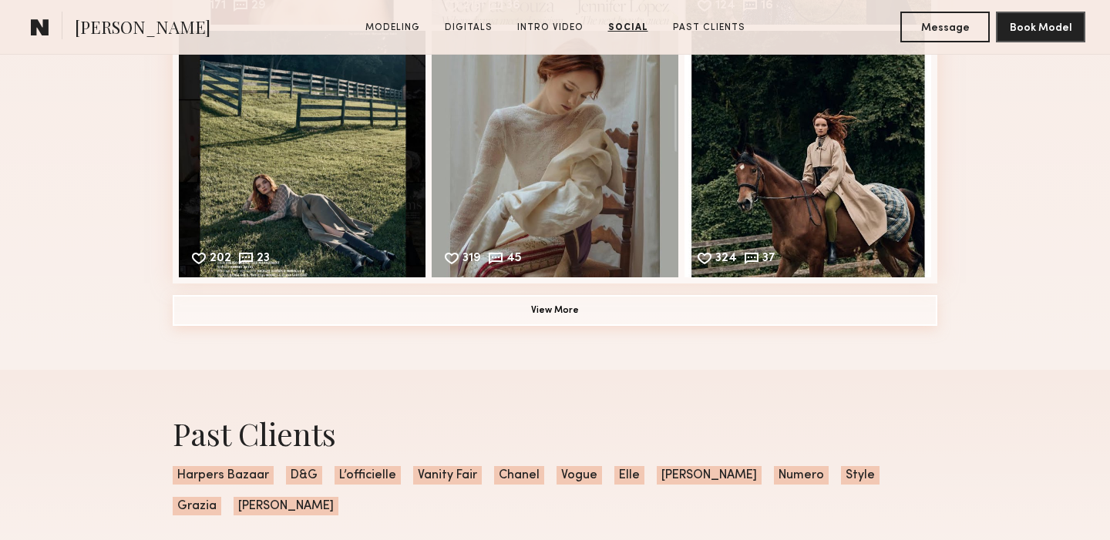
click at [552, 310] on button "View More" at bounding box center [555, 310] width 764 height 31
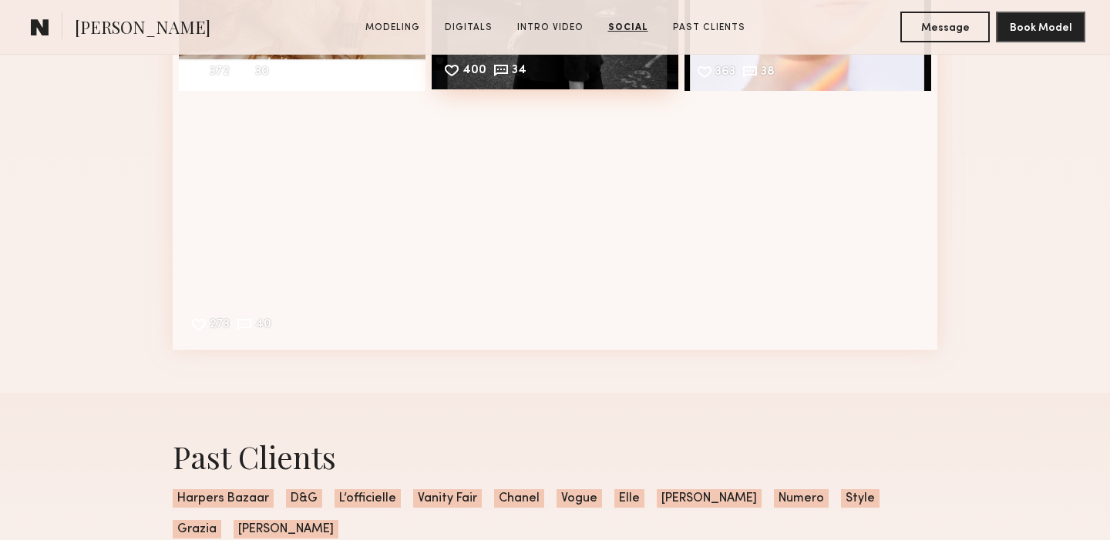
scroll to position [4537, 0]
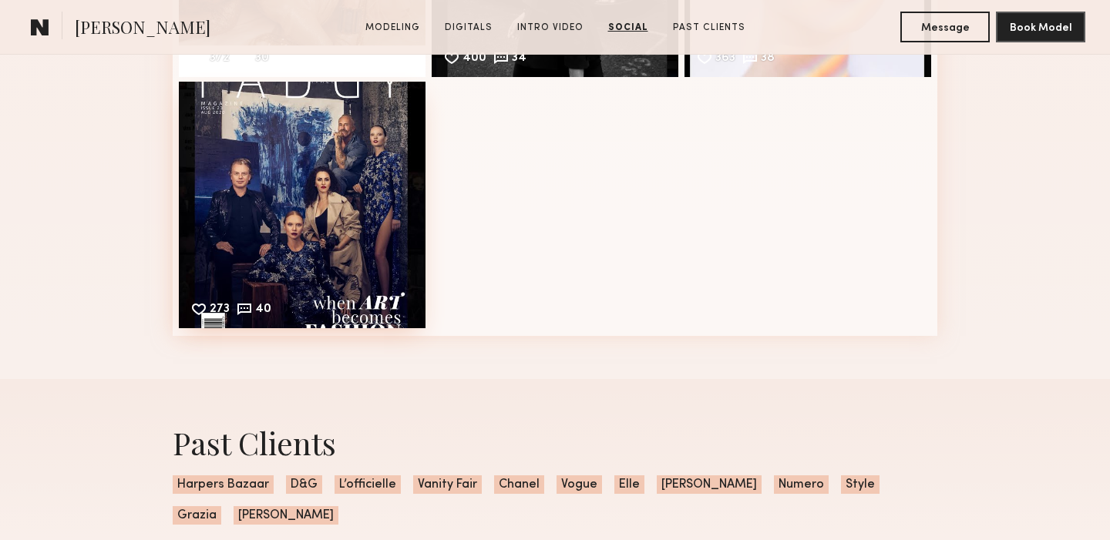
click at [347, 226] on div "273 40 Likes & comments displayed to show model’s engagement" at bounding box center [302, 205] width 247 height 247
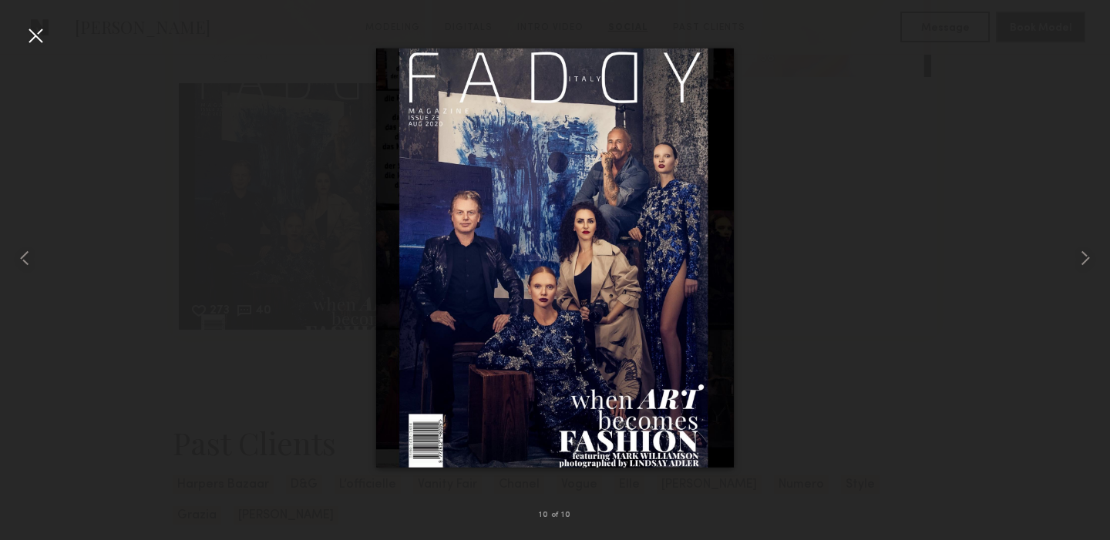
click at [32, 32] on div at bounding box center [35, 35] width 25 height 25
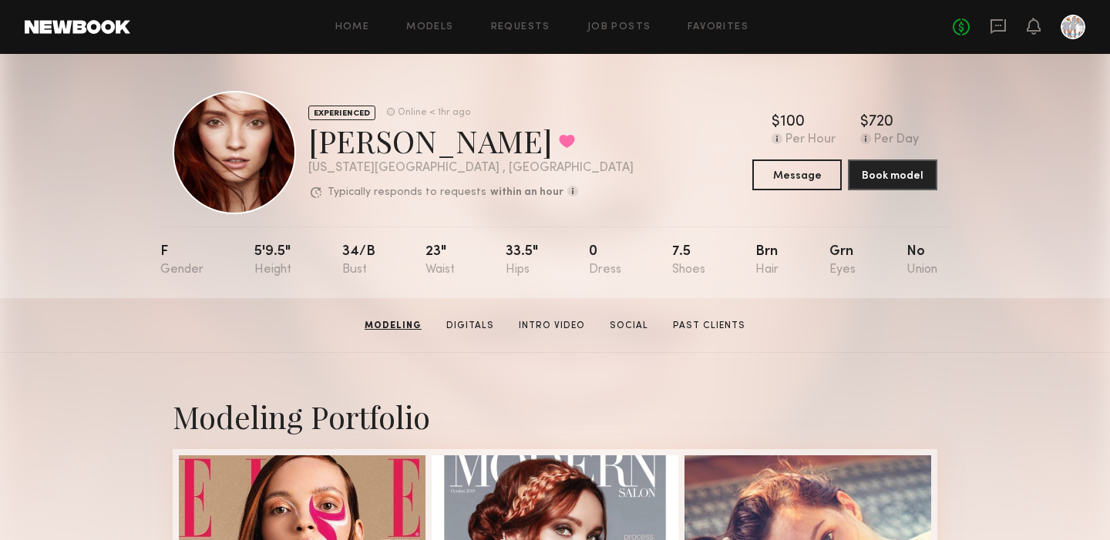
scroll to position [0, 0]
click at [356, 26] on link "Home" at bounding box center [352, 27] width 35 height 10
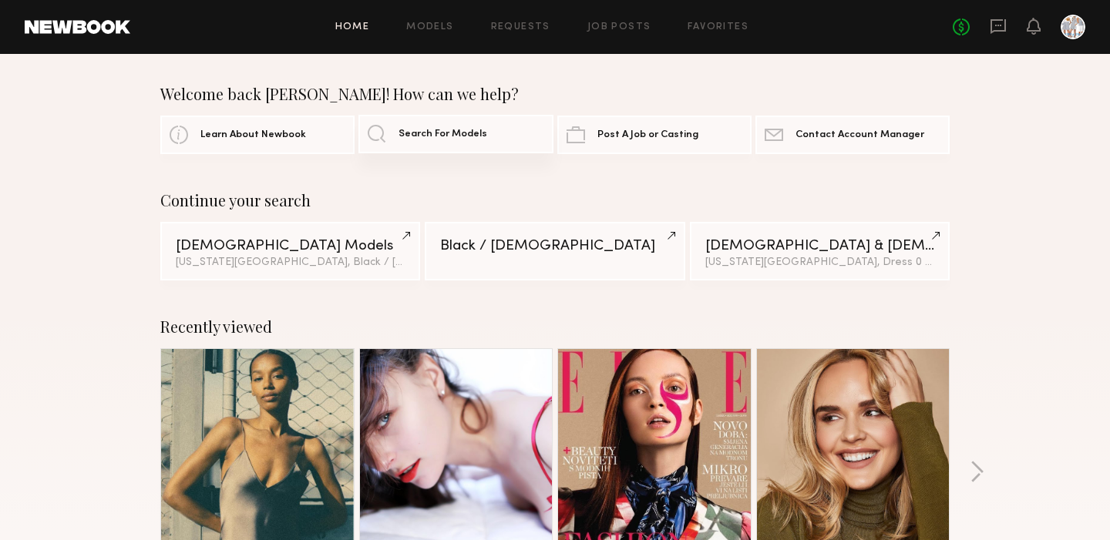
scroll to position [3, 0]
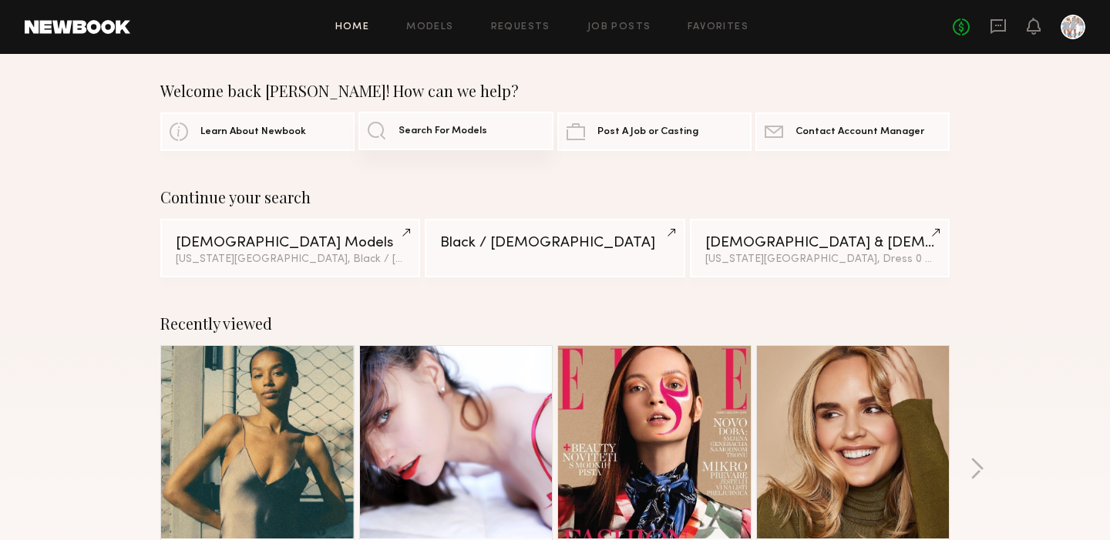
click at [445, 130] on span "Search For Models" at bounding box center [442, 131] width 89 height 10
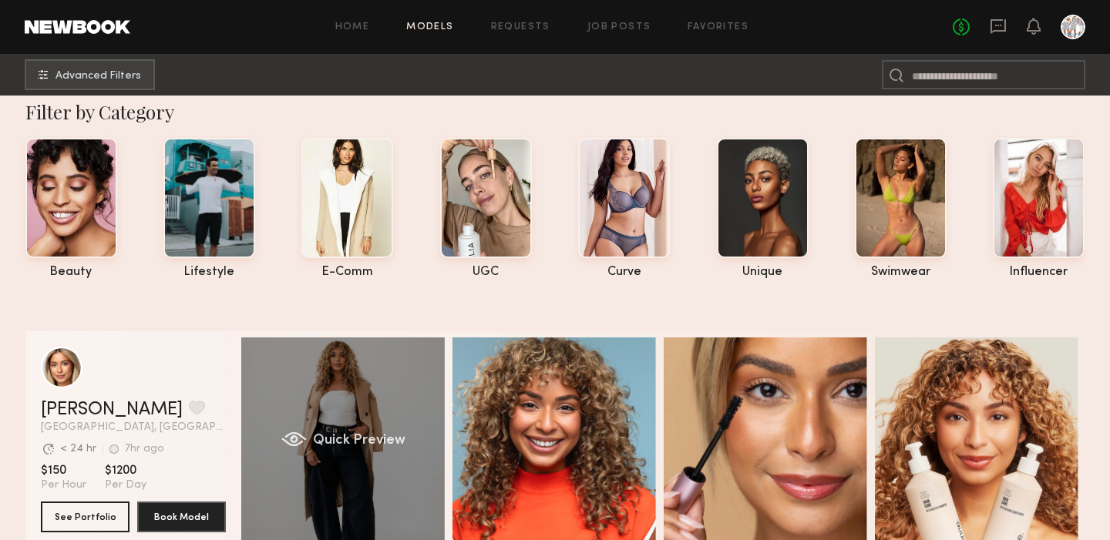
scroll to position [19, 0]
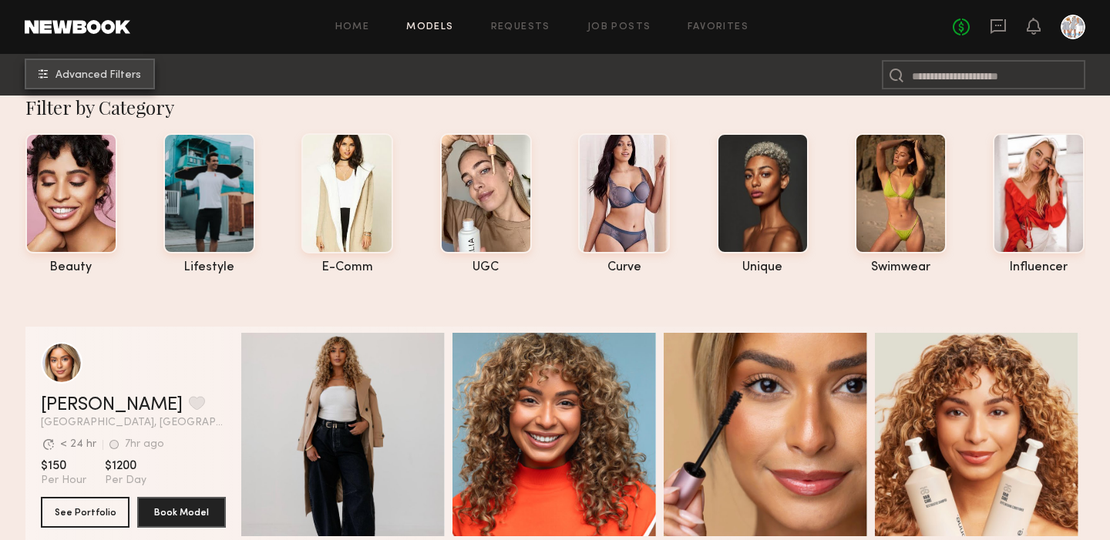
click at [99, 72] on span "Advanced Filters" at bounding box center [98, 75] width 86 height 11
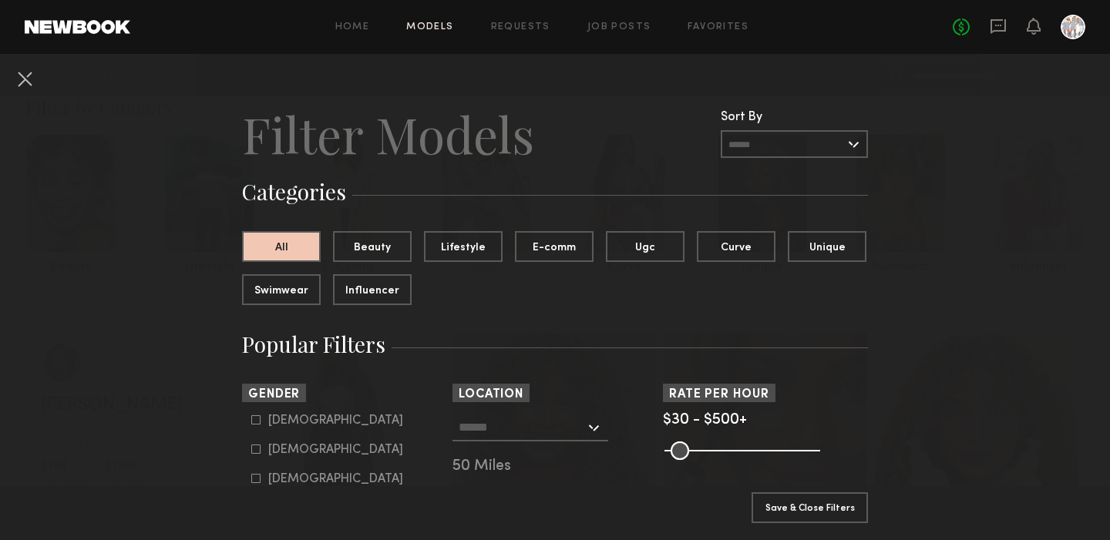
click at [593, 425] on div at bounding box center [530, 428] width 156 height 28
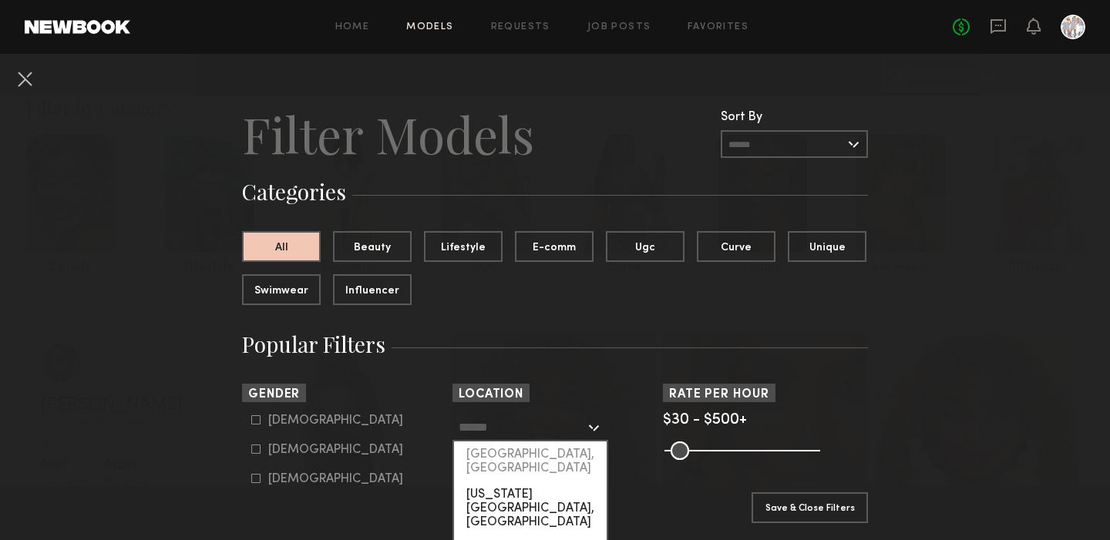
click at [530, 482] on div "[US_STATE][GEOGRAPHIC_DATA], [GEOGRAPHIC_DATA]" at bounding box center [530, 509] width 153 height 54
type input "**********"
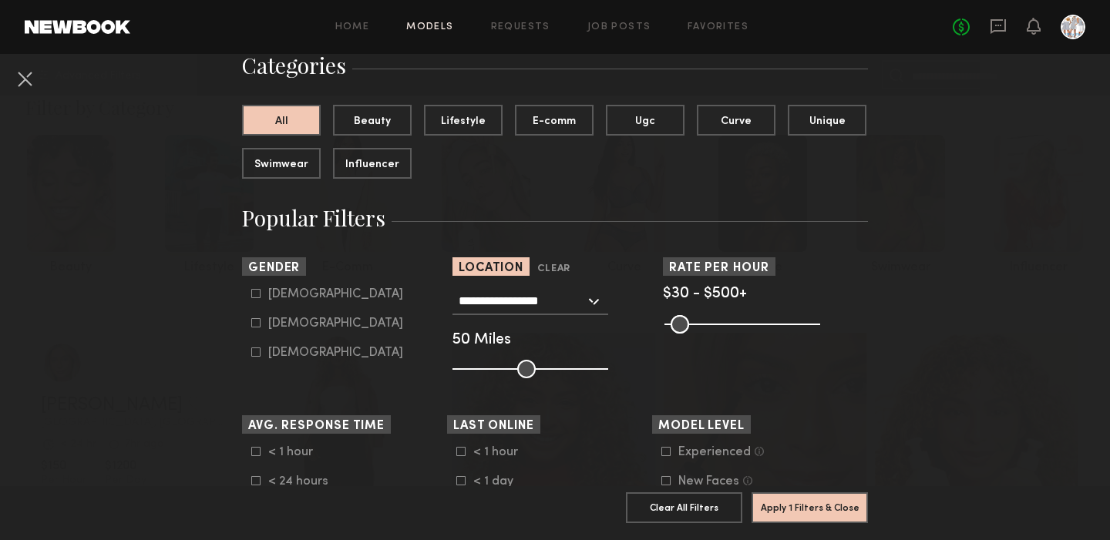
scroll to position [132, 0]
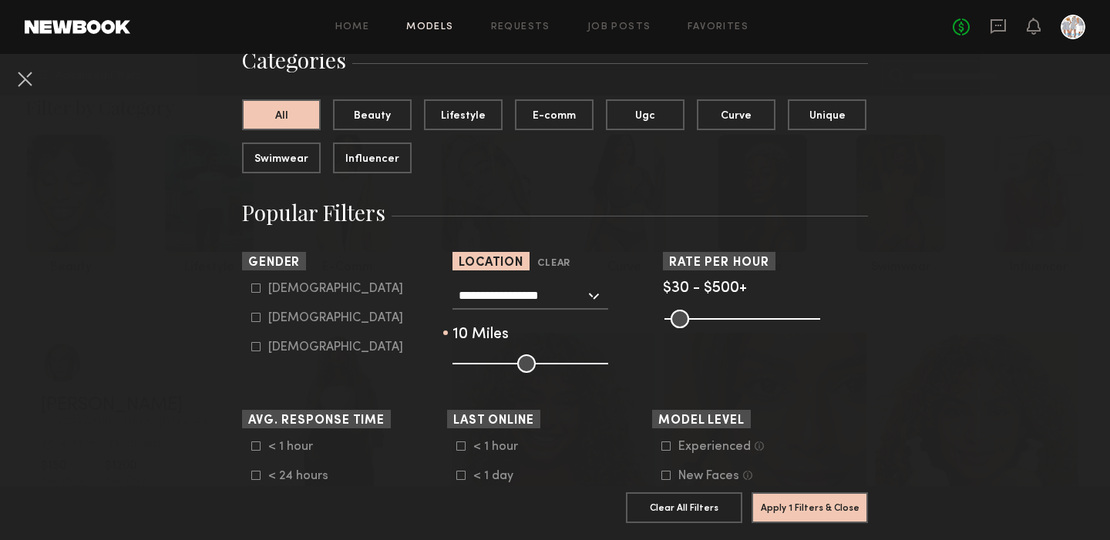
drag, startPoint x: 525, startPoint y: 362, endPoint x: 472, endPoint y: 361, distance: 53.2
type input "**"
click at [472, 361] on input "range" at bounding box center [530, 363] width 156 height 18
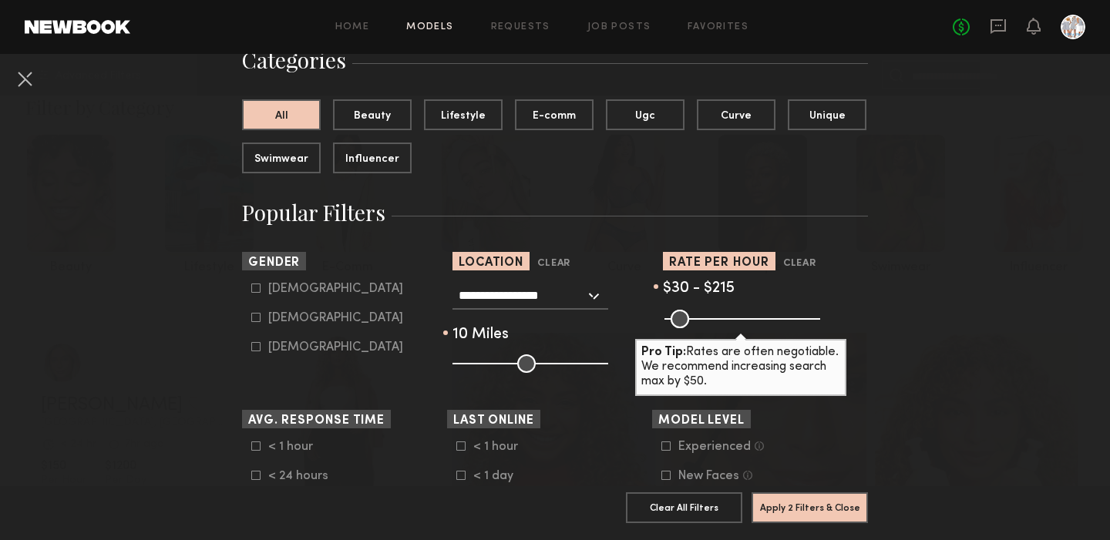
drag, startPoint x: 808, startPoint y: 314, endPoint x: 725, endPoint y: 321, distance: 83.6
click at [725, 321] on input "range" at bounding box center [742, 319] width 156 height 18
drag, startPoint x: 724, startPoint y: 314, endPoint x: 686, endPoint y: 318, distance: 38.7
type input "**"
click at [686, 318] on input "range" at bounding box center [742, 319] width 156 height 18
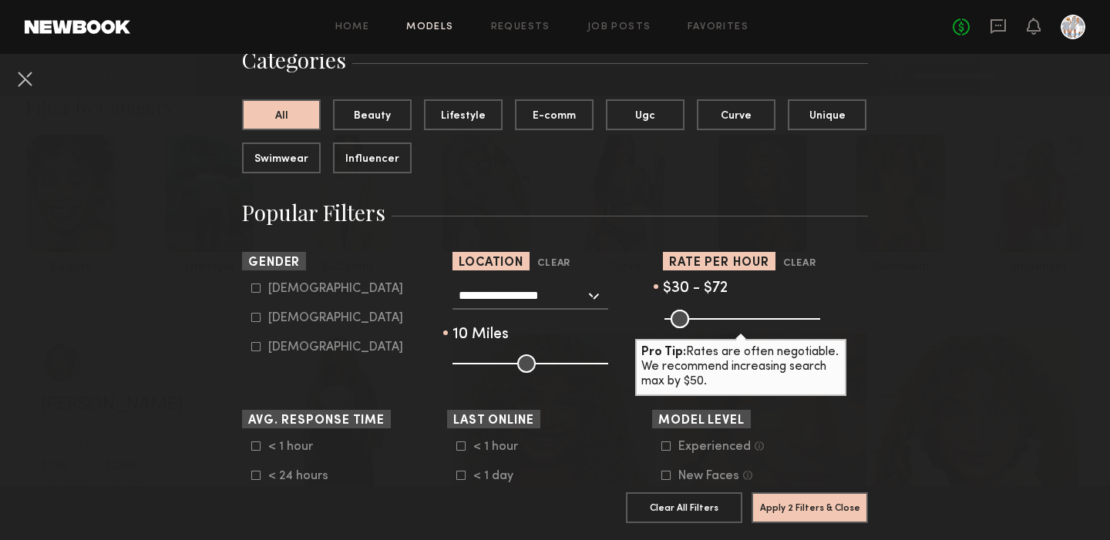
click at [257, 319] on icon at bounding box center [255, 317] width 9 height 9
type input "**"
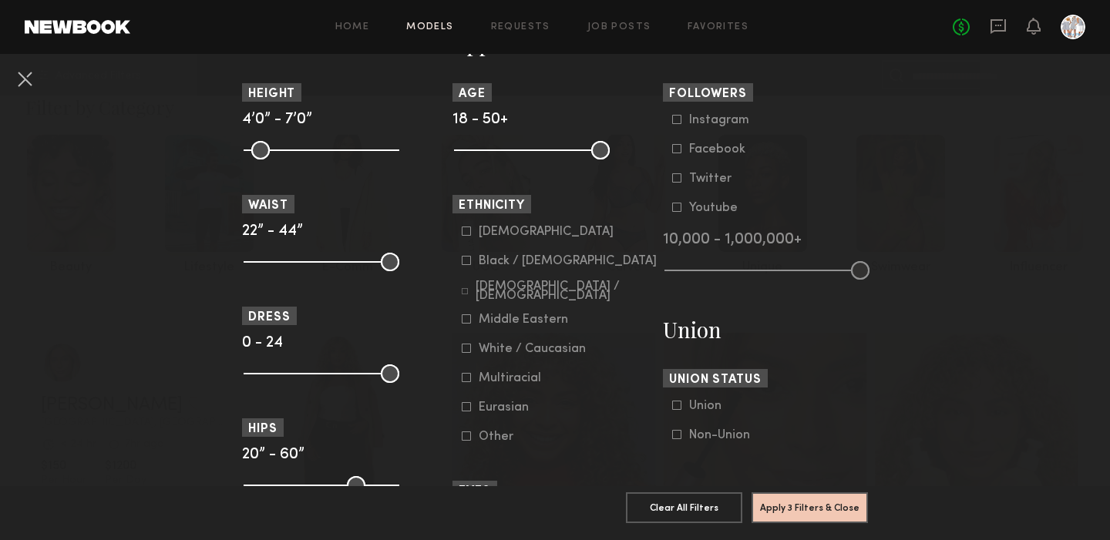
scroll to position [723, 0]
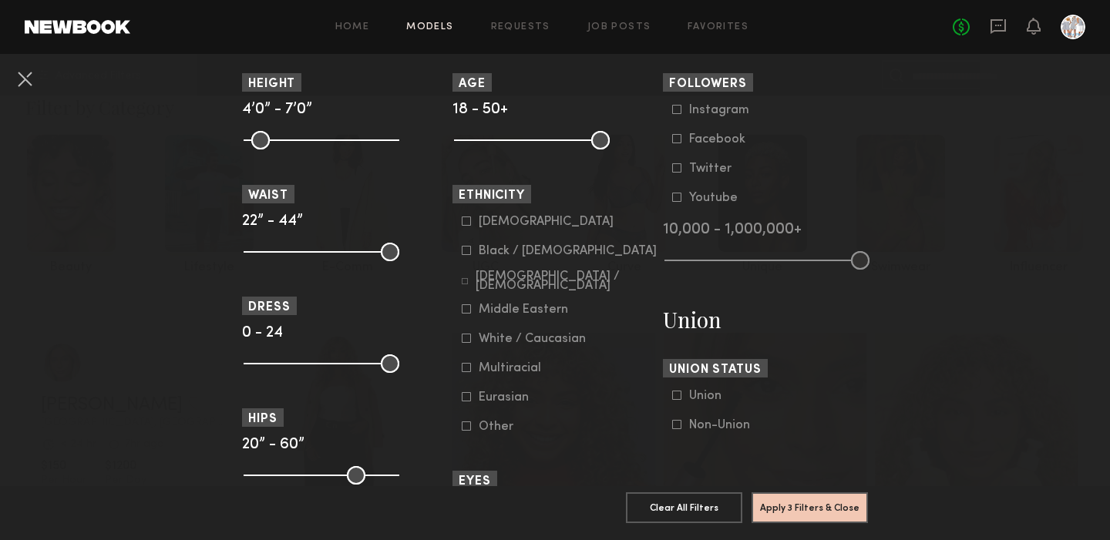
click at [468, 250] on icon at bounding box center [466, 250] width 9 height 9
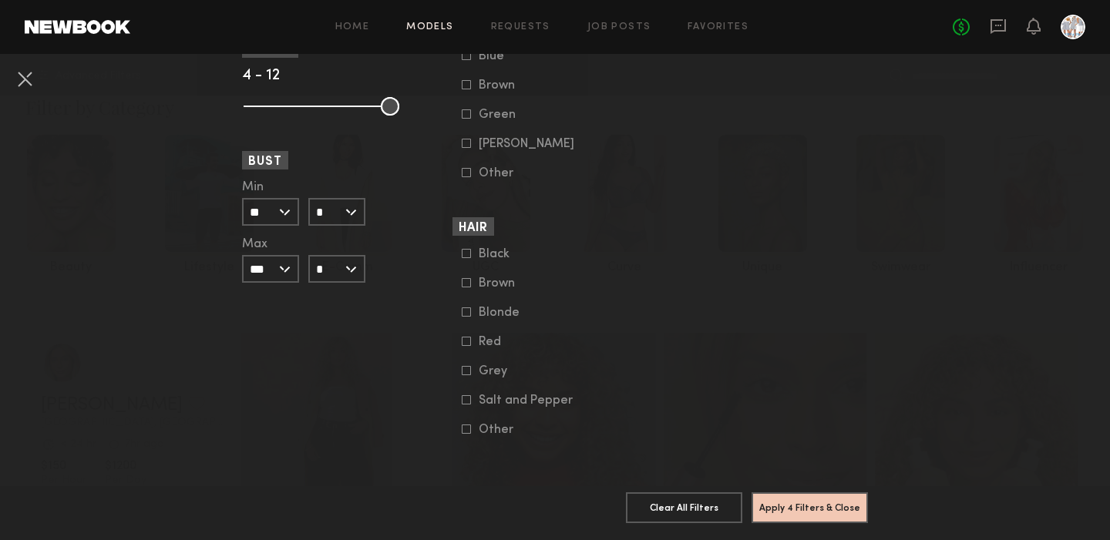
scroll to position [1204, 0]
click at [781, 499] on button "Apply 4 Filters & Close" at bounding box center [809, 507] width 116 height 31
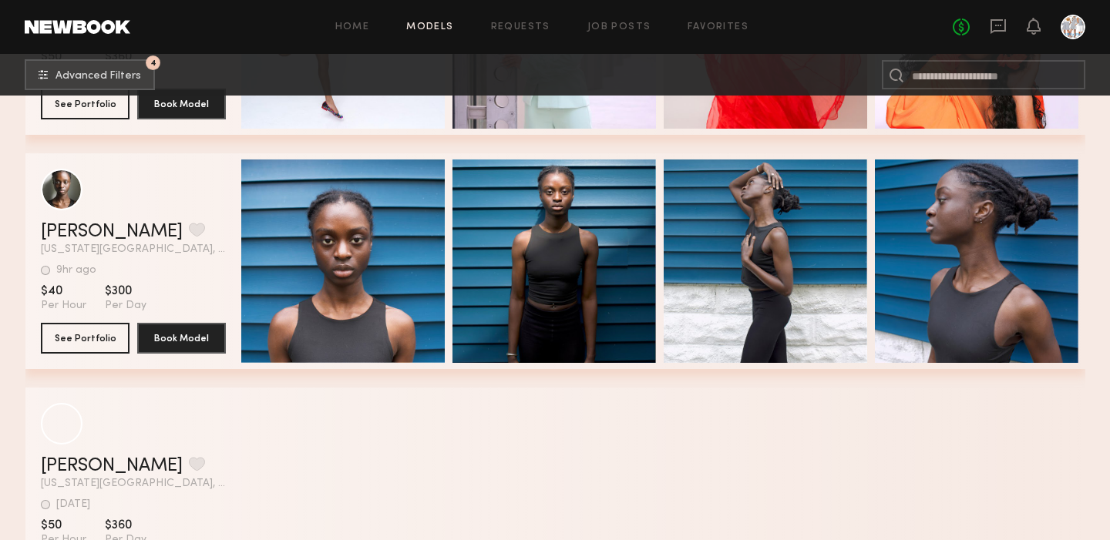
scroll to position [4896, 0]
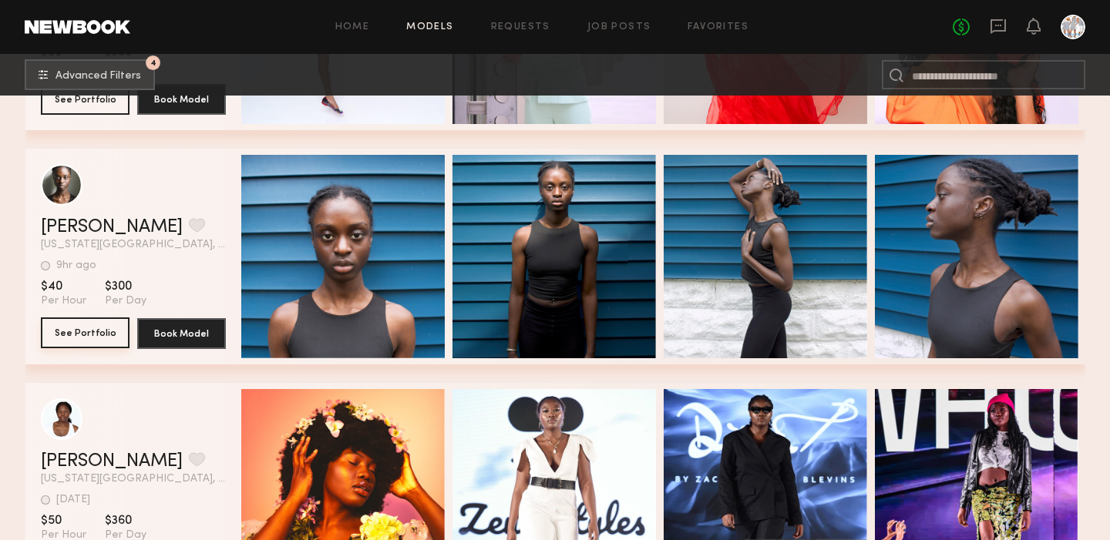
click at [90, 334] on button "See Portfolio" at bounding box center [85, 332] width 89 height 31
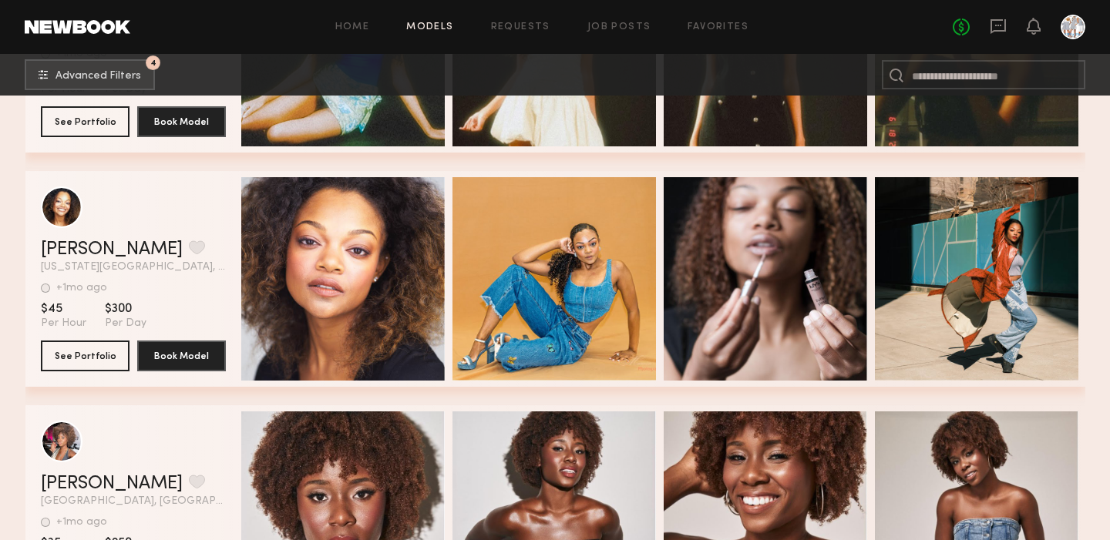
scroll to position [6446, 0]
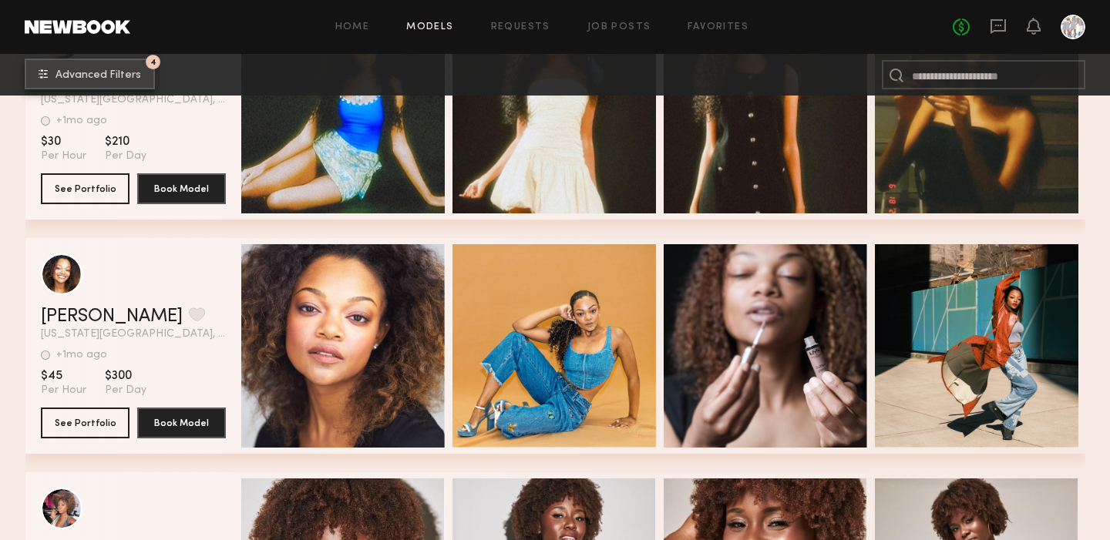
click at [121, 70] on span "Advanced Filters" at bounding box center [98, 75] width 86 height 11
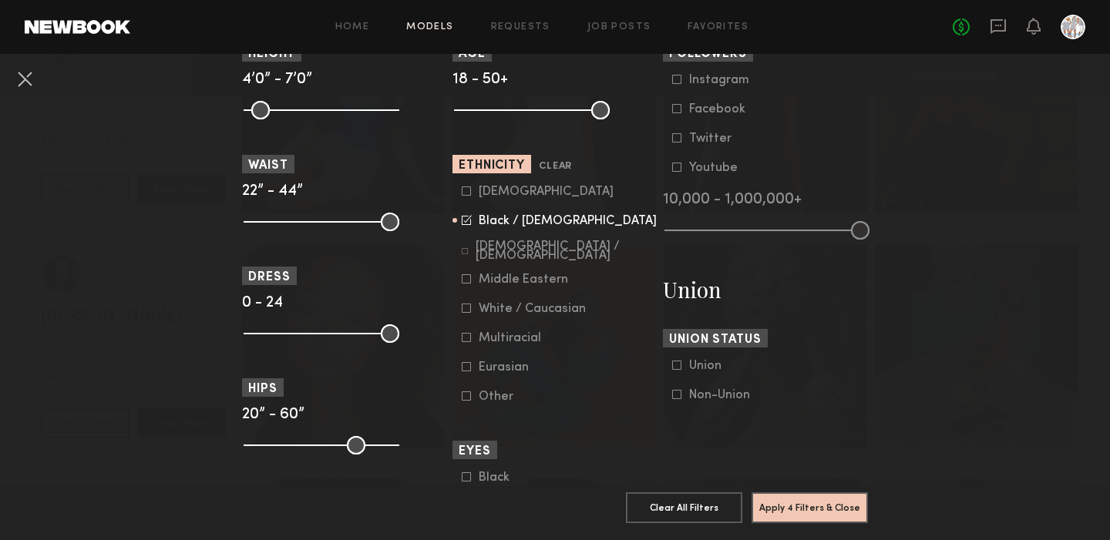
scroll to position [756, 0]
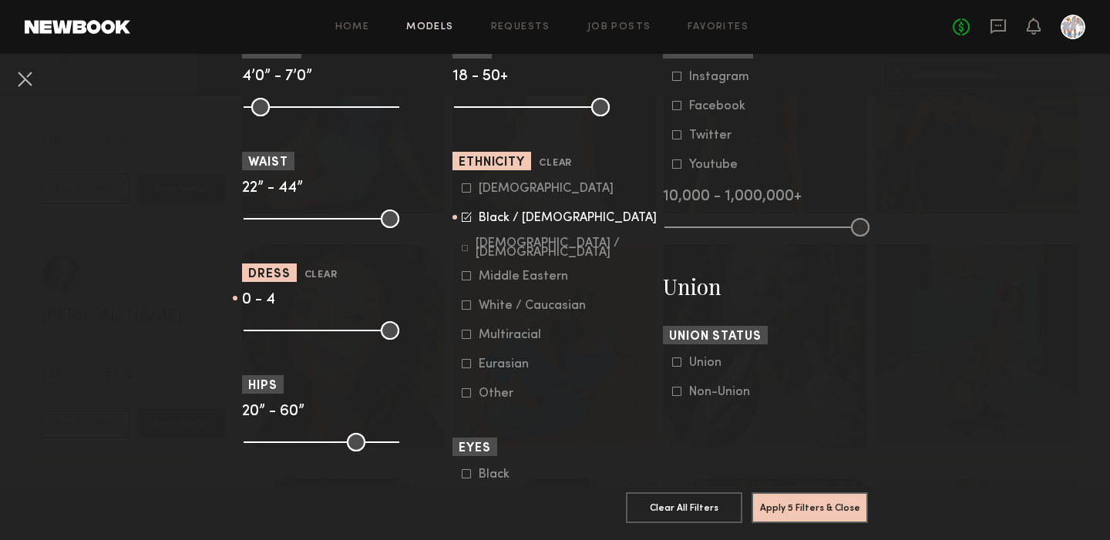
drag, startPoint x: 392, startPoint y: 328, endPoint x: 271, endPoint y: 320, distance: 121.3
type input "*"
click at [271, 320] on common-range-minmax at bounding box center [320, 329] width 156 height 18
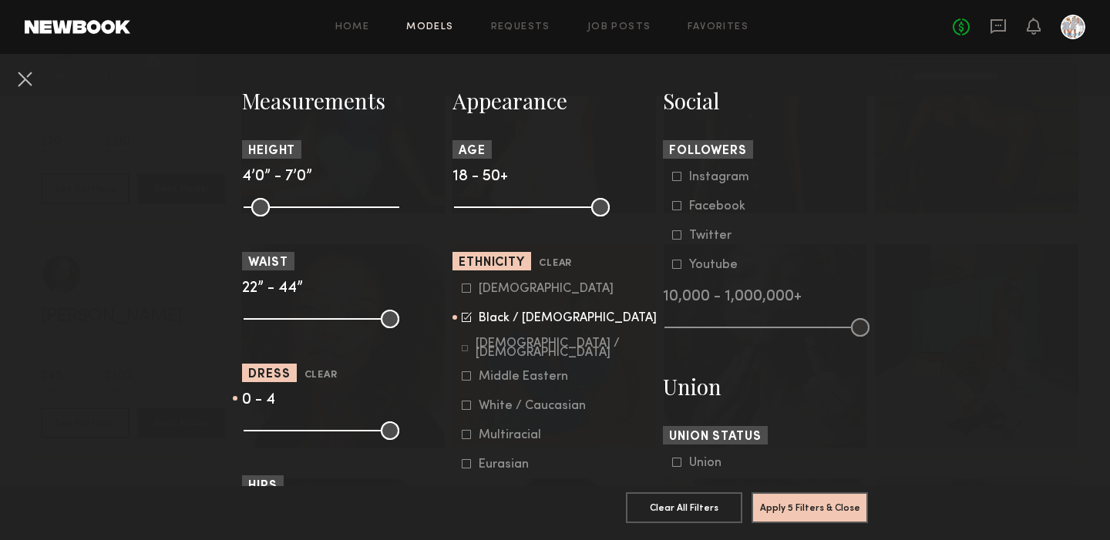
scroll to position [642, 0]
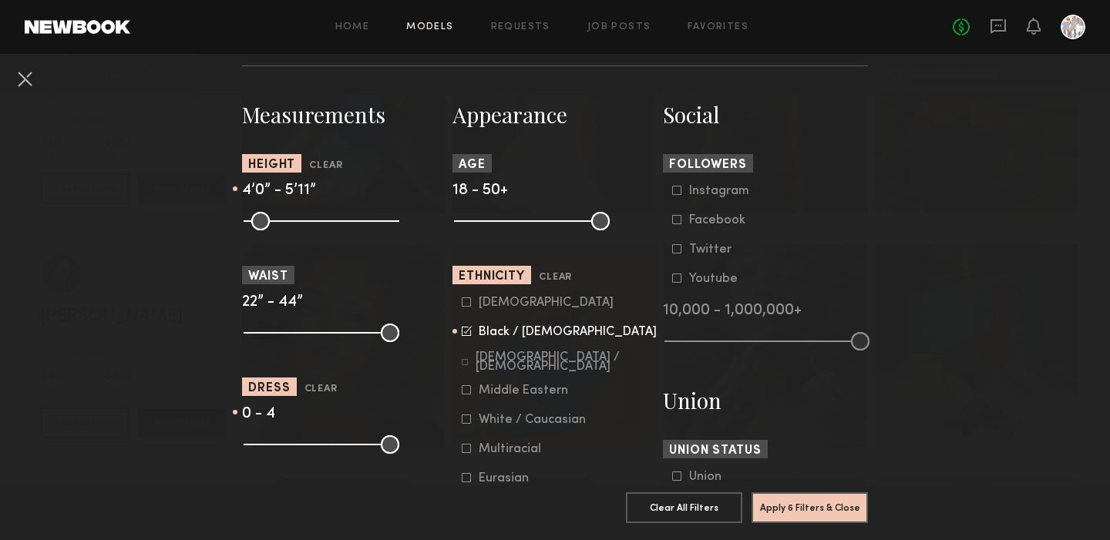
drag, startPoint x: 393, startPoint y: 216, endPoint x: 340, endPoint y: 218, distance: 53.2
type input "**"
click at [340, 218] on input "range" at bounding box center [321, 221] width 156 height 18
drag, startPoint x: 250, startPoint y: 217, endPoint x: 331, endPoint y: 220, distance: 80.9
type input "**"
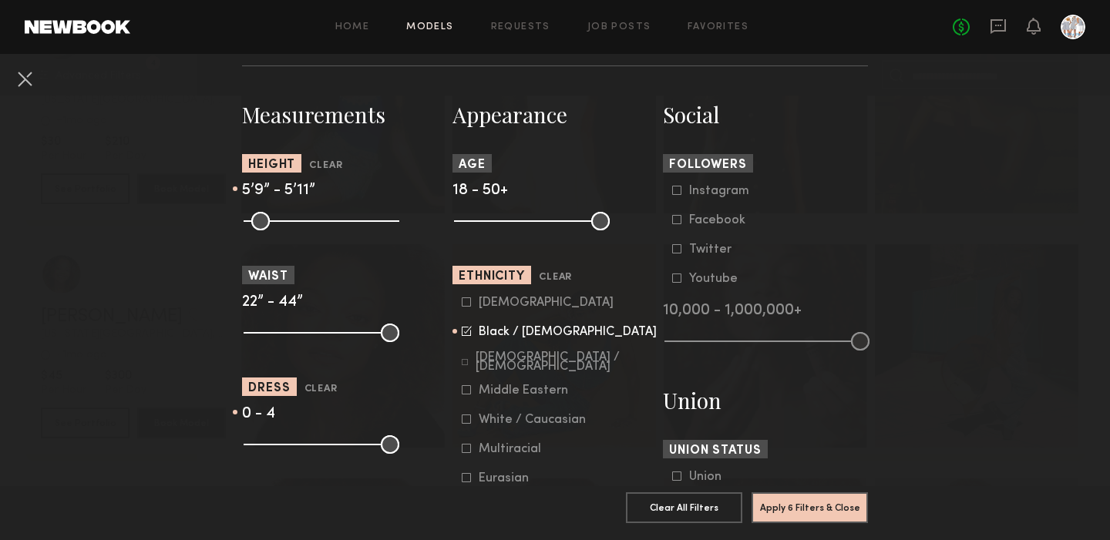
click at [331, 220] on common-range-minmax at bounding box center [320, 219] width 156 height 18
type input "**"
click at [345, 218] on input "range" at bounding box center [321, 221] width 156 height 18
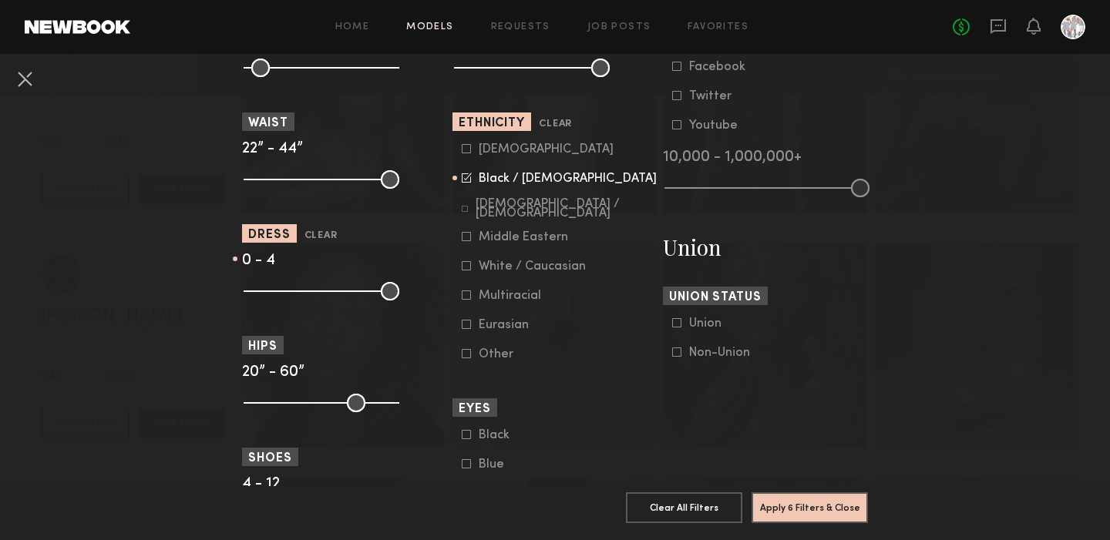
scroll to position [821, 0]
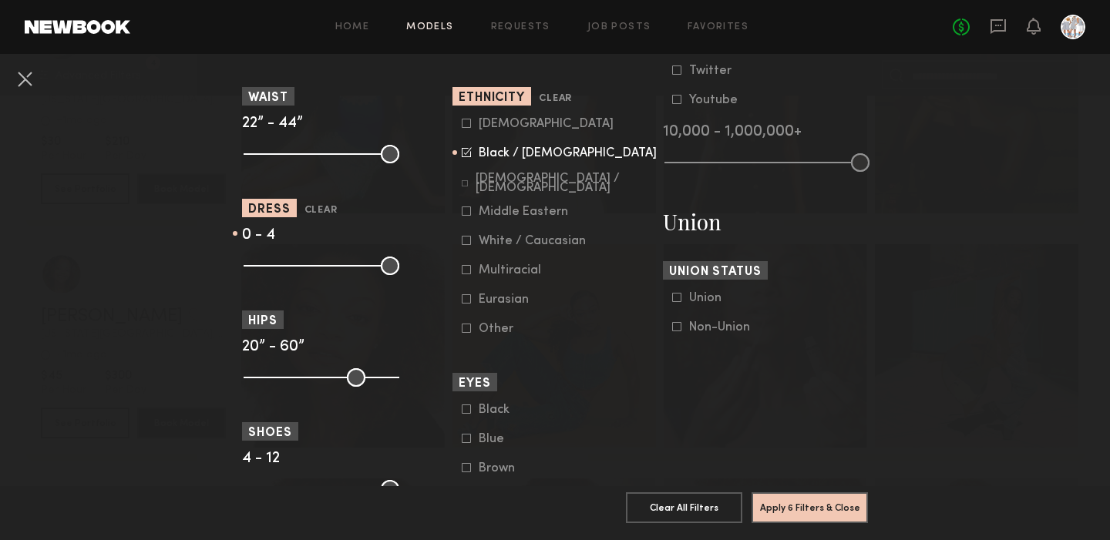
click at [466, 180] on icon at bounding box center [465, 183] width 6 height 6
click at [472, 237] on label "White / Caucasian" at bounding box center [524, 240] width 124 height 9
click at [471, 270] on label "Multiracial" at bounding box center [501, 269] width 79 height 9
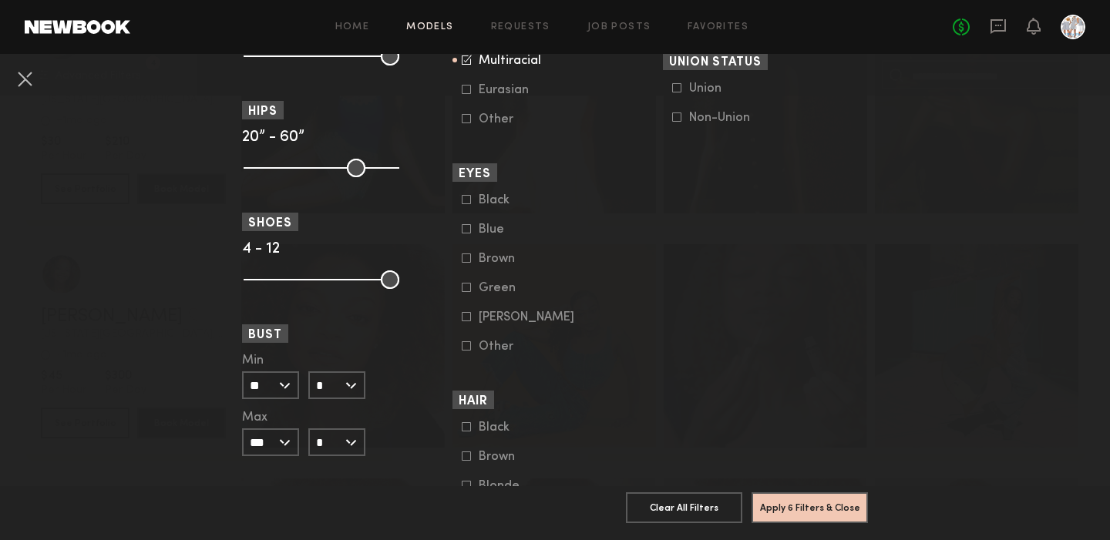
scroll to position [1033, 0]
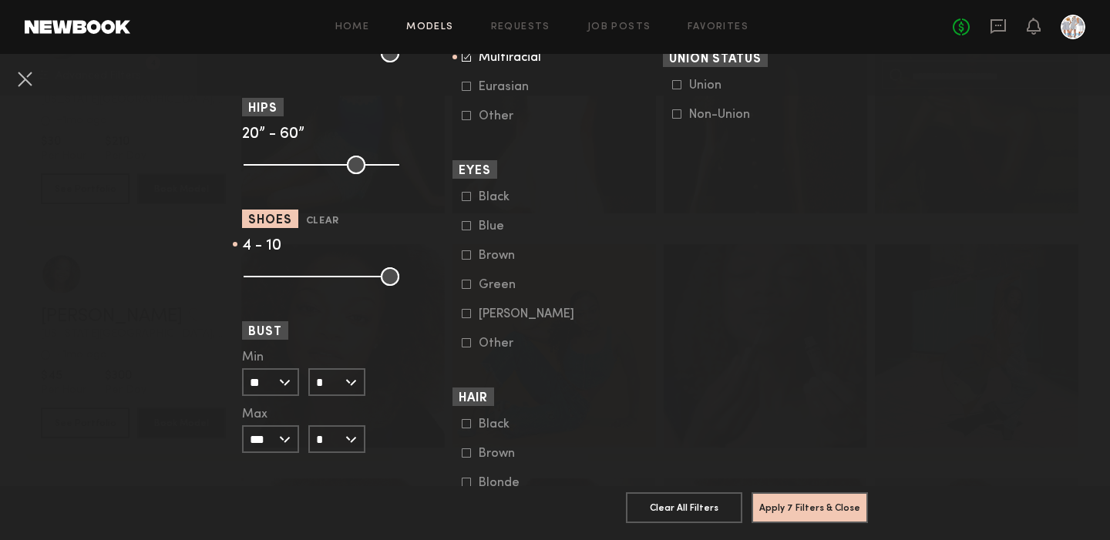
drag, startPoint x: 389, startPoint y: 280, endPoint x: 351, endPoint y: 276, distance: 38.0
type input "**"
click at [351, 276] on input "range" at bounding box center [321, 276] width 156 height 18
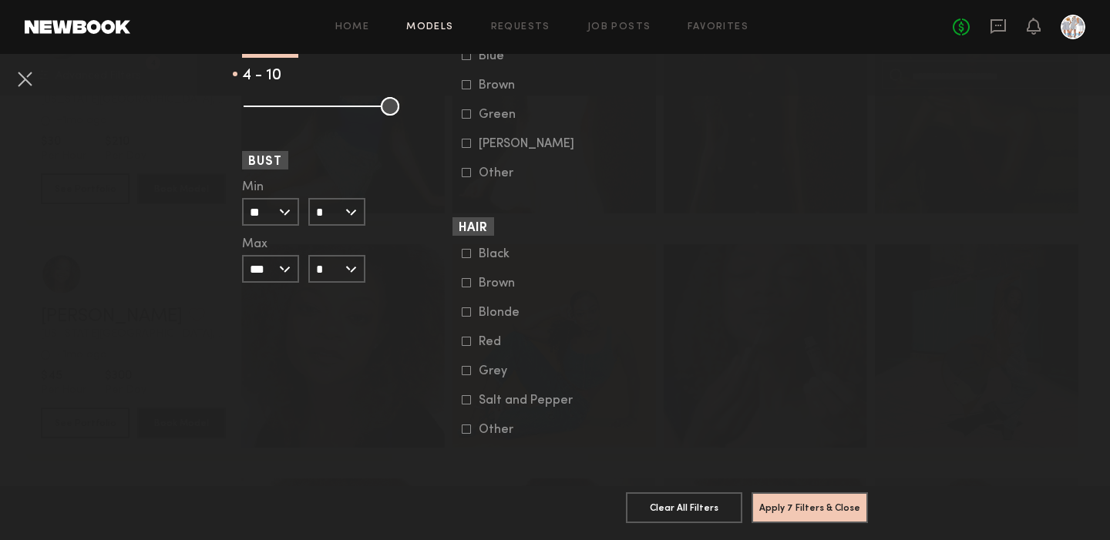
scroll to position [1204, 0]
click at [783, 501] on button "Apply 7 Filters & Close" at bounding box center [809, 507] width 116 height 31
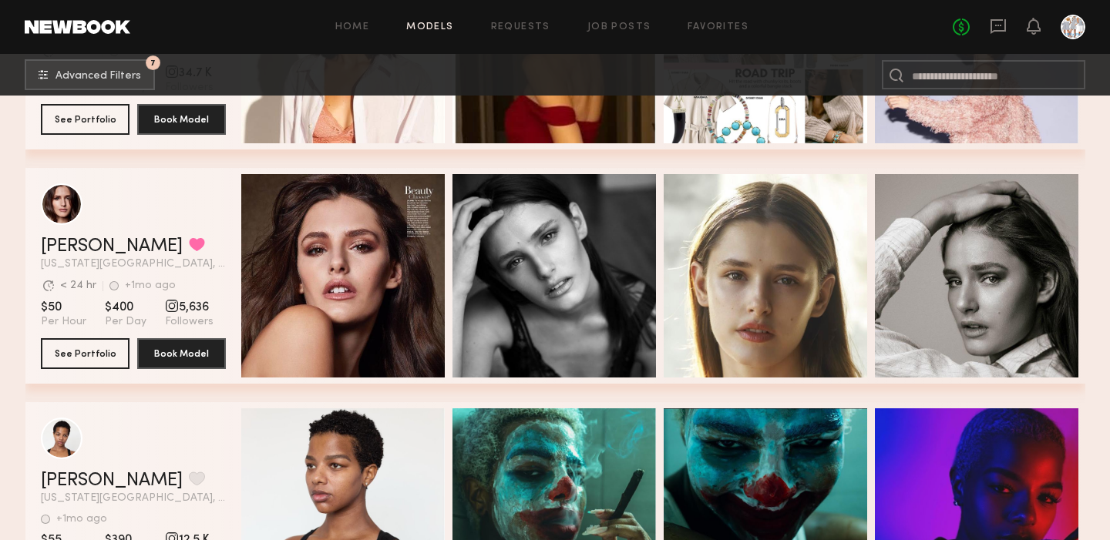
scroll to position [426, 0]
click at [81, 361] on button "See Portfolio" at bounding box center [85, 352] width 89 height 31
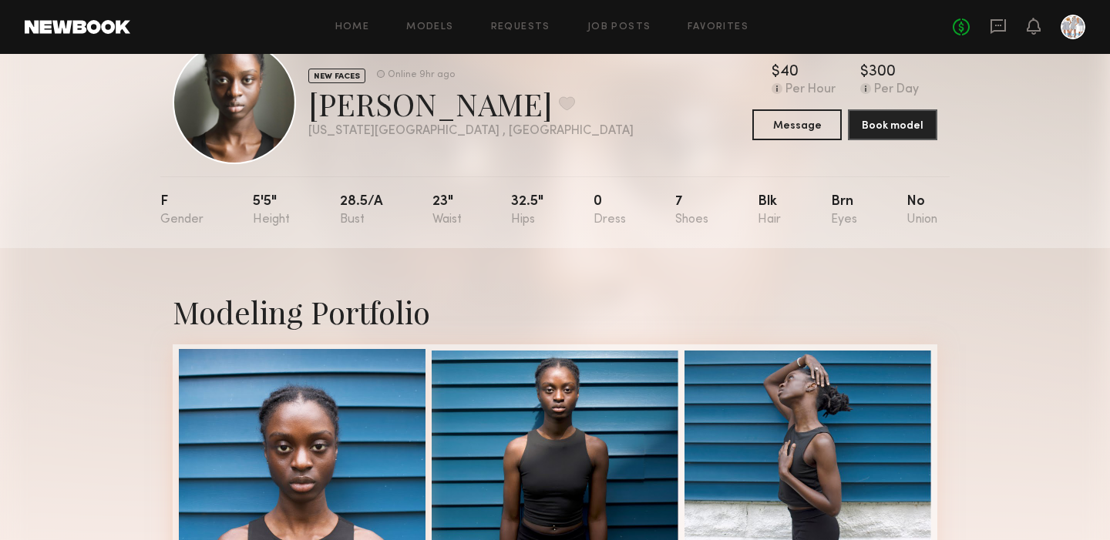
scroll to position [48, 0]
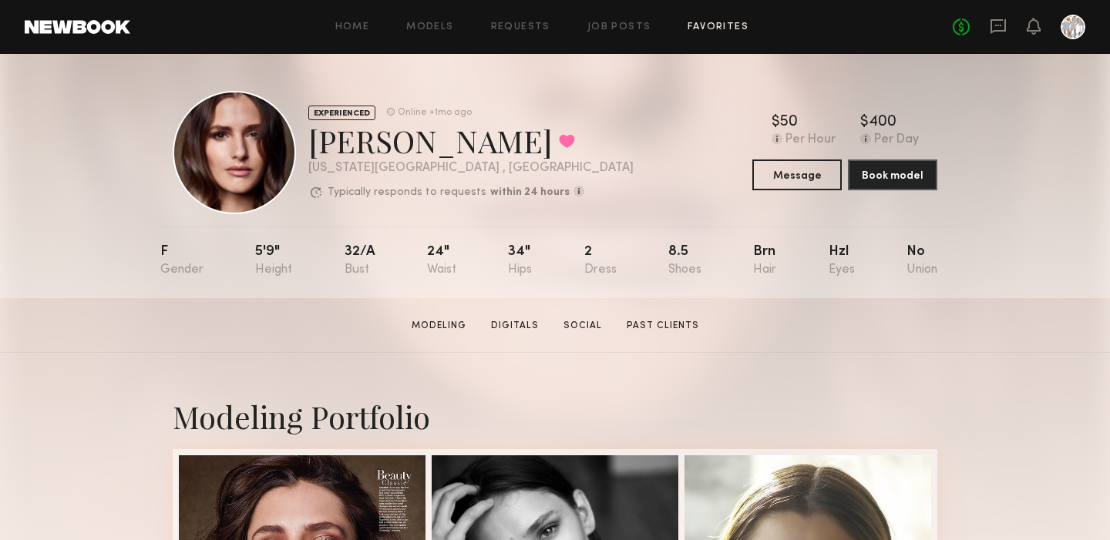
click at [722, 28] on link "Favorites" at bounding box center [717, 27] width 61 height 10
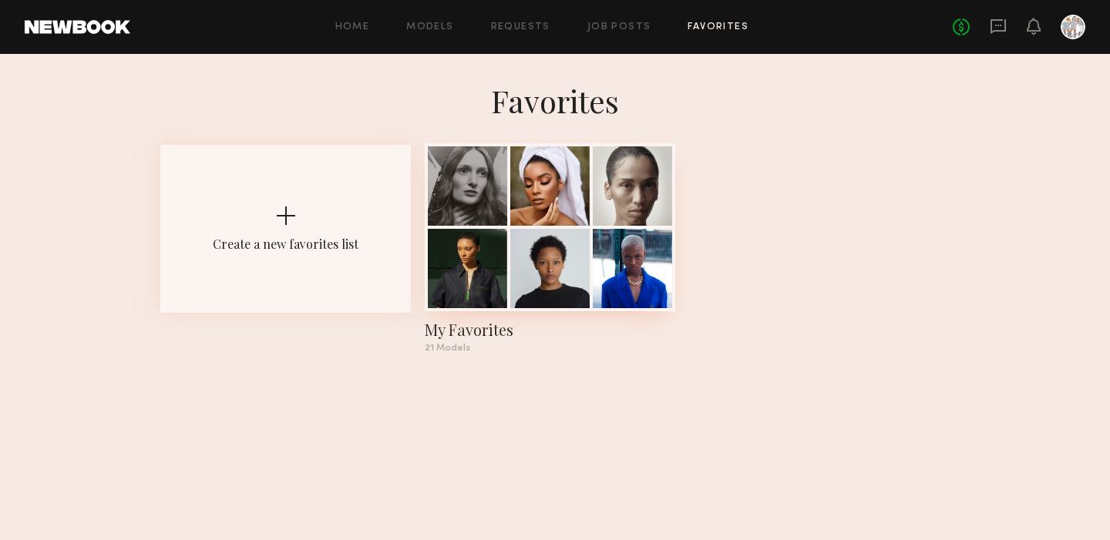
click at [497, 328] on div "My Favorites" at bounding box center [550, 330] width 250 height 22
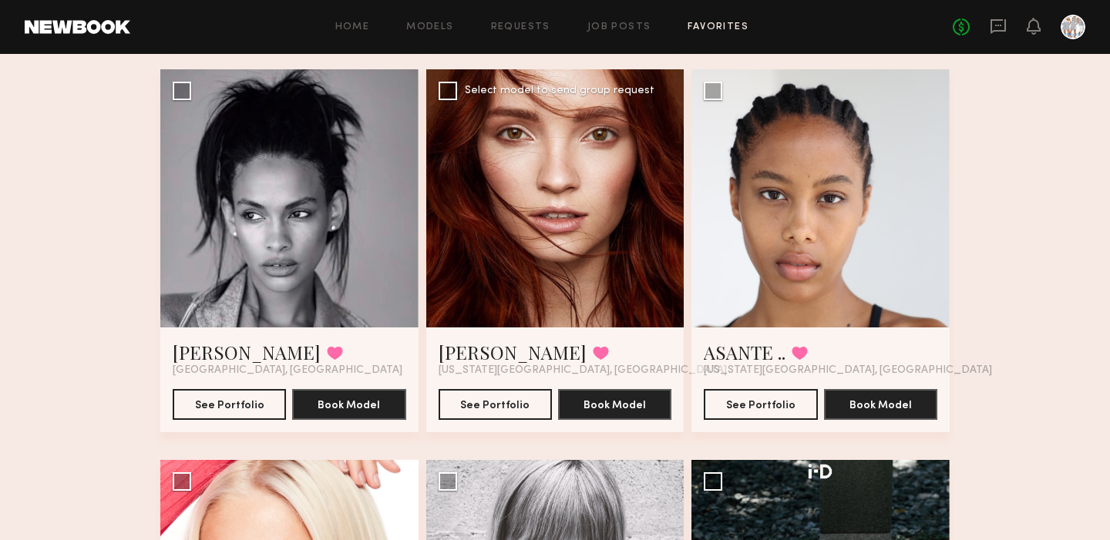
scroll to position [1305, 0]
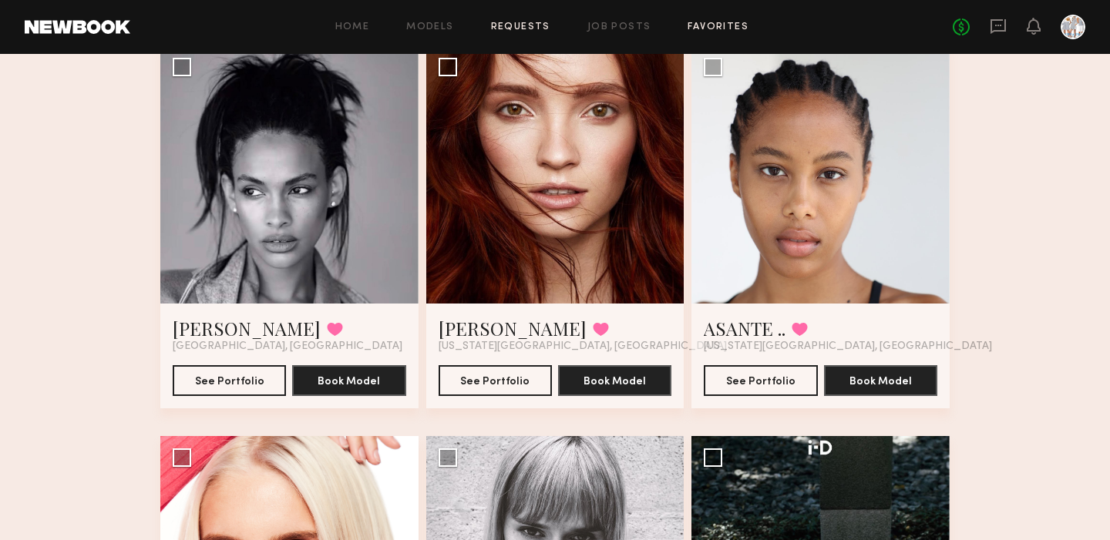
click at [529, 27] on link "Requests" at bounding box center [520, 27] width 59 height 10
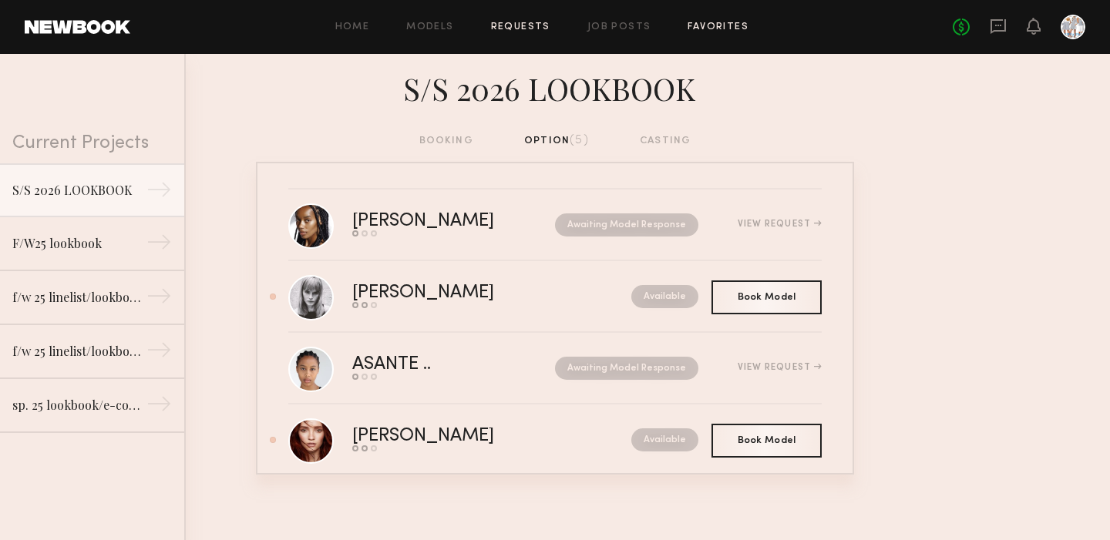
click at [717, 25] on link "Favorites" at bounding box center [717, 27] width 61 height 10
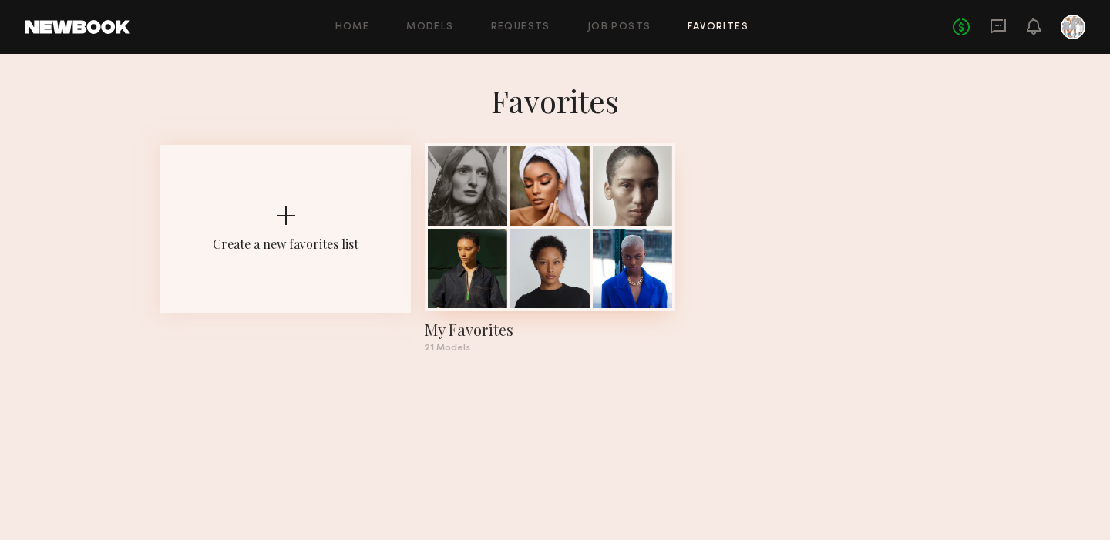
click at [514, 243] on div at bounding box center [549, 268] width 79 height 79
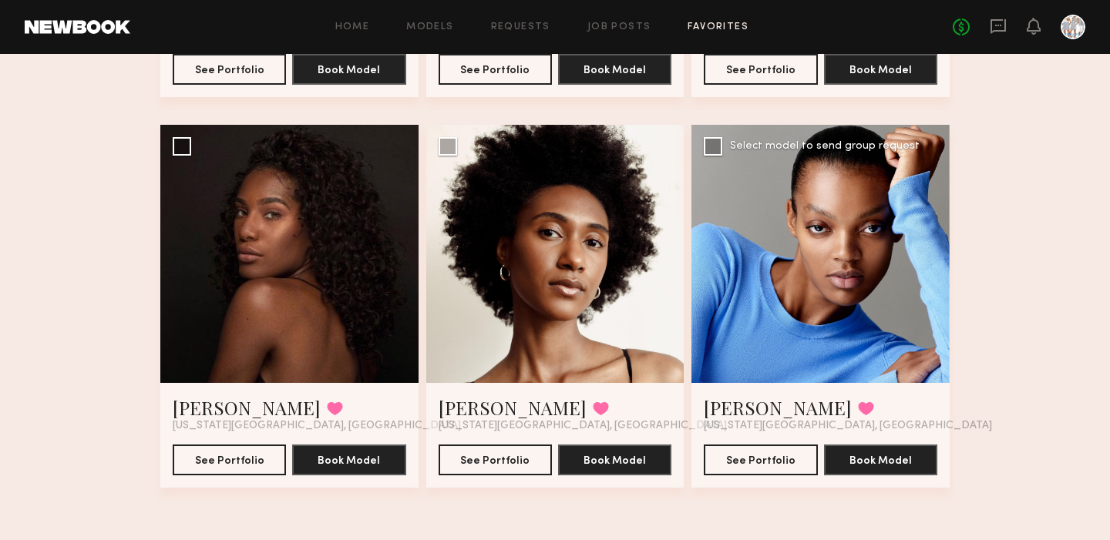
scroll to position [2397, 0]
click at [751, 458] on button "See Portfolio" at bounding box center [759, 459] width 113 height 31
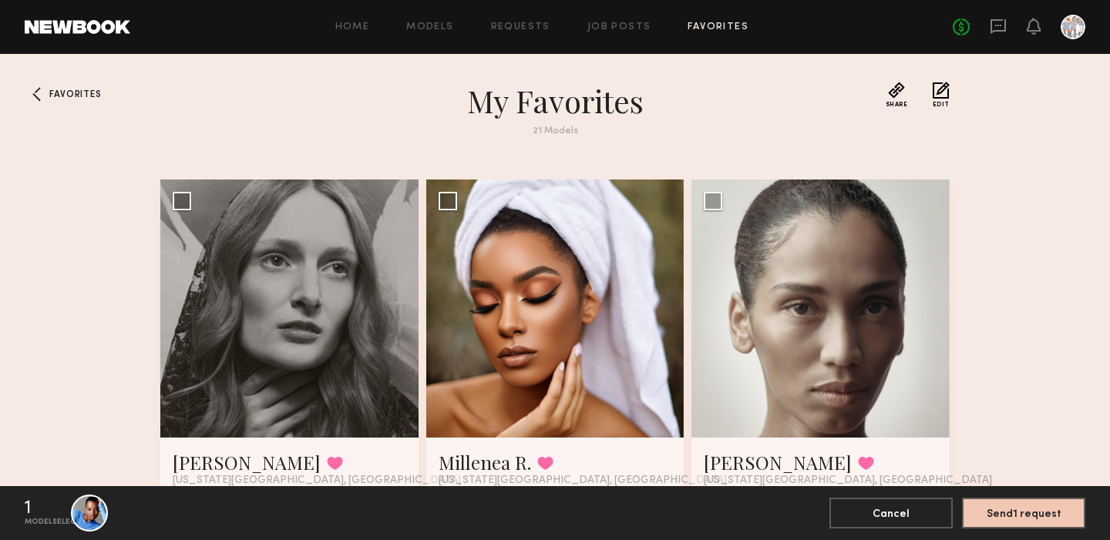
scroll to position [0, 0]
click at [536, 25] on link "Requests" at bounding box center [520, 27] width 59 height 10
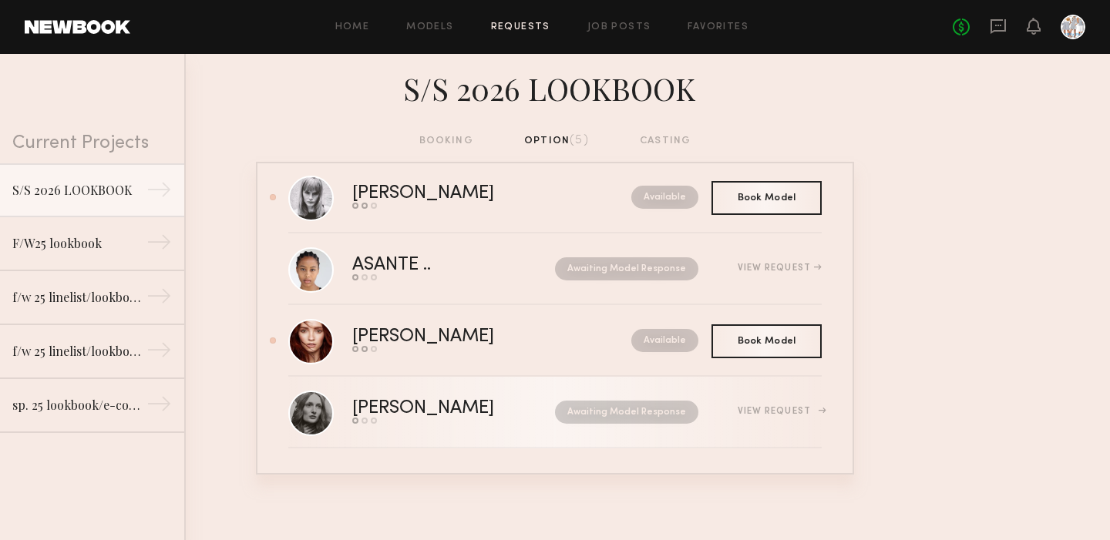
scroll to position [99, 0]
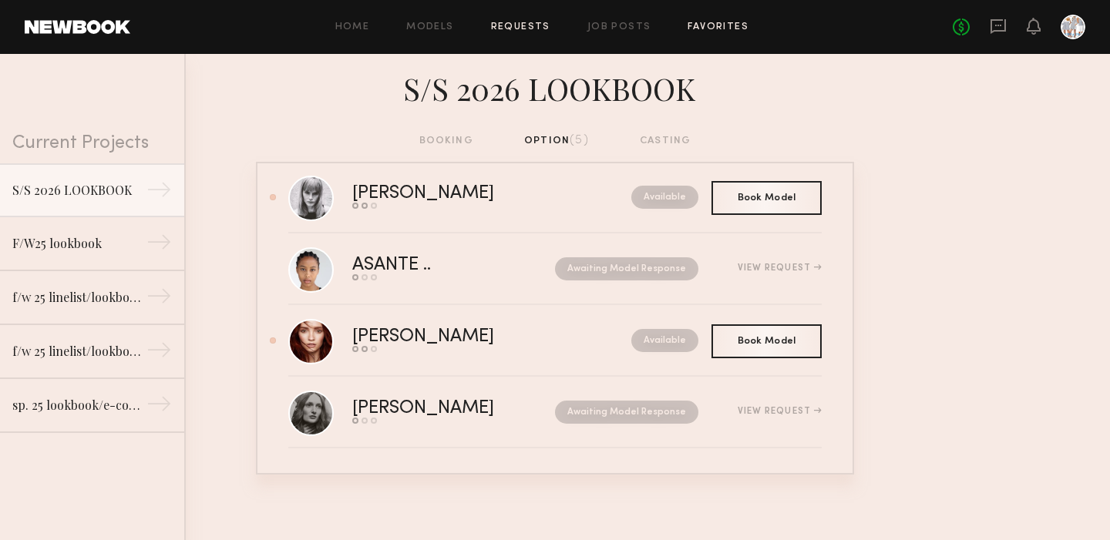
click at [708, 28] on link "Favorites" at bounding box center [717, 27] width 61 height 10
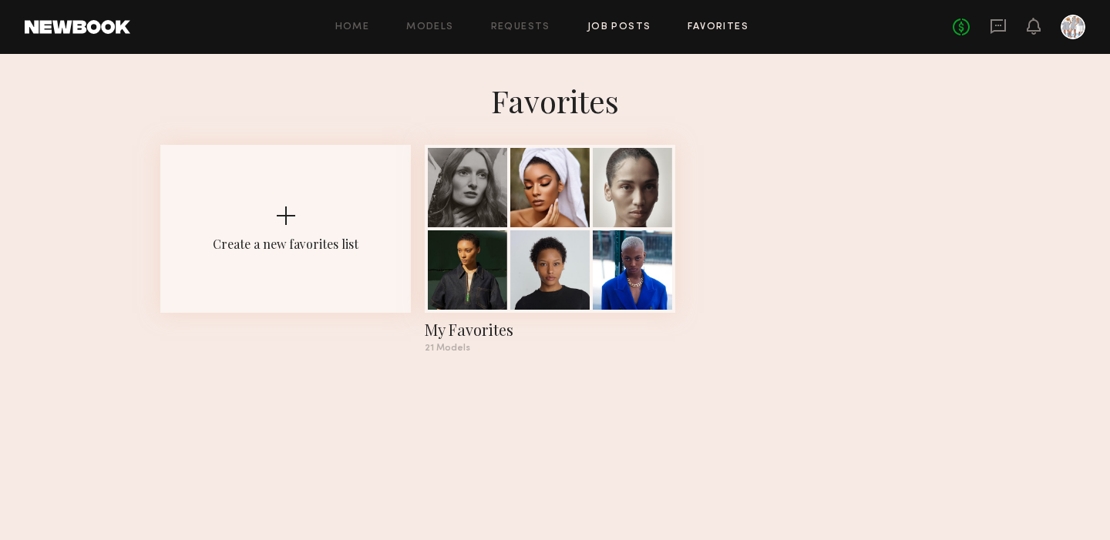
click at [621, 24] on link "Job Posts" at bounding box center [619, 27] width 64 height 10
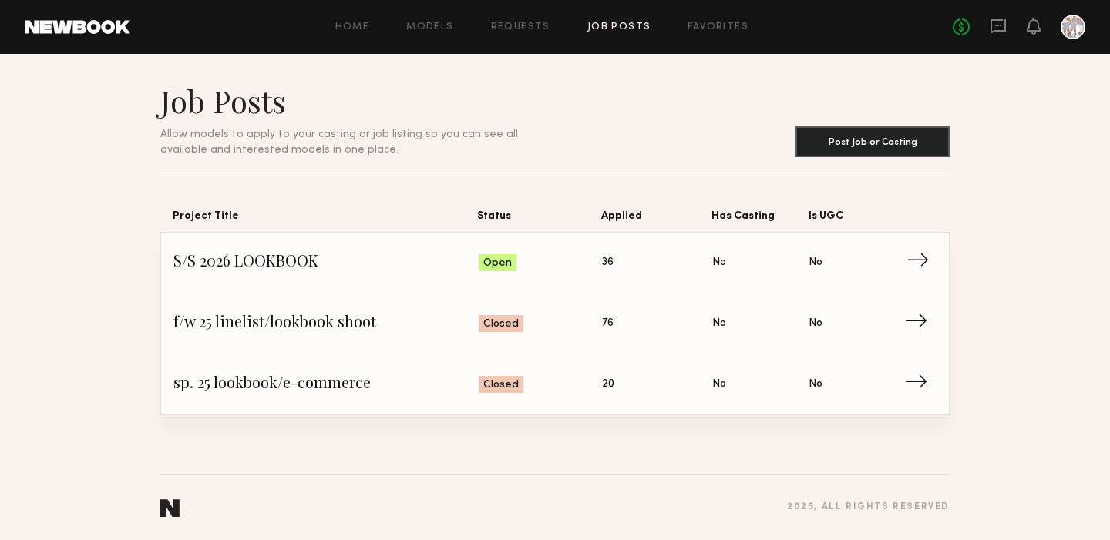
click at [915, 258] on span "→" at bounding box center [922, 262] width 32 height 23
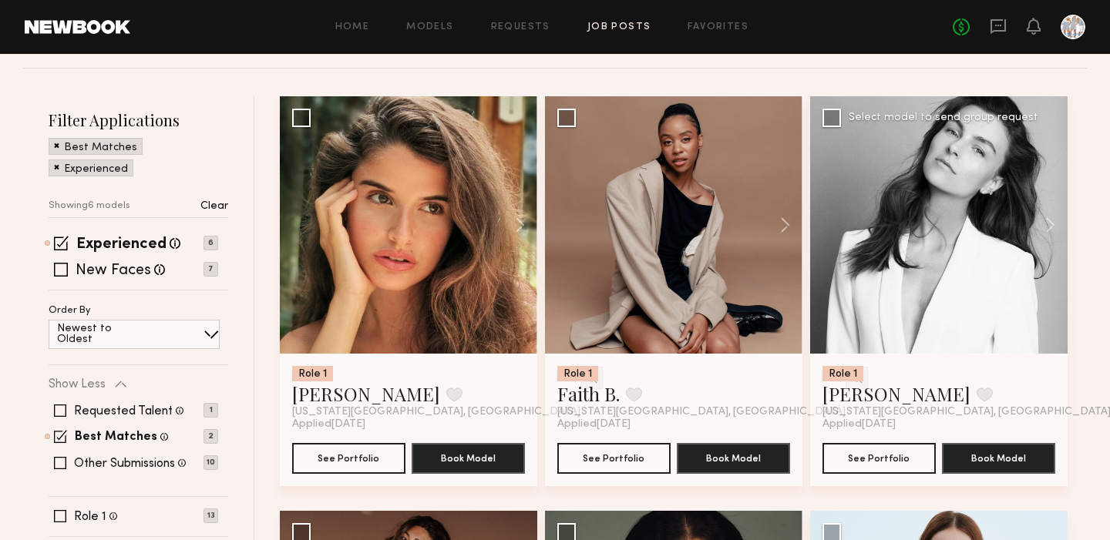
scroll to position [149, 0]
click at [62, 247] on span at bounding box center [61, 243] width 15 height 15
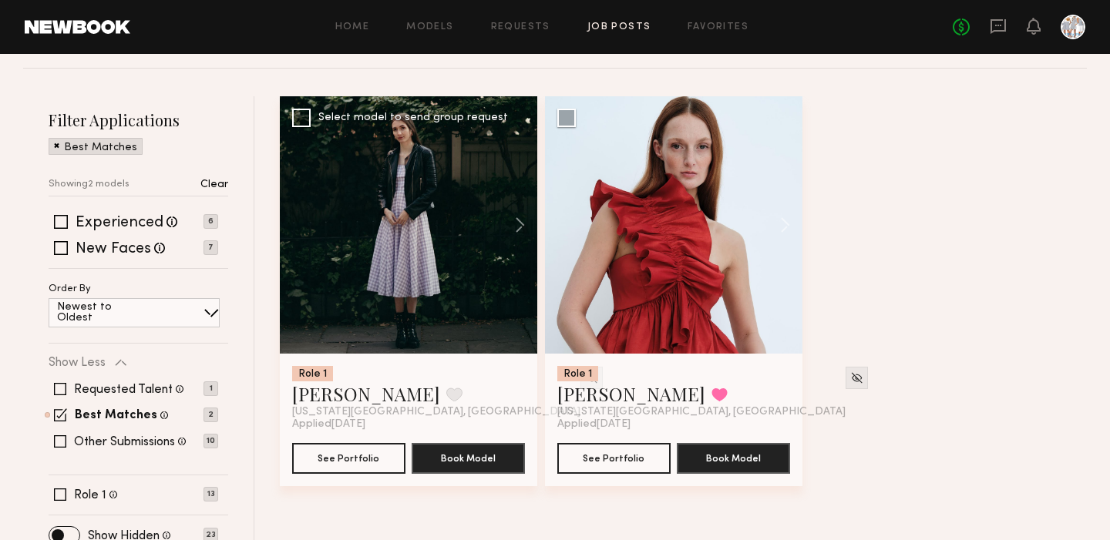
click at [413, 242] on div at bounding box center [408, 224] width 257 height 257
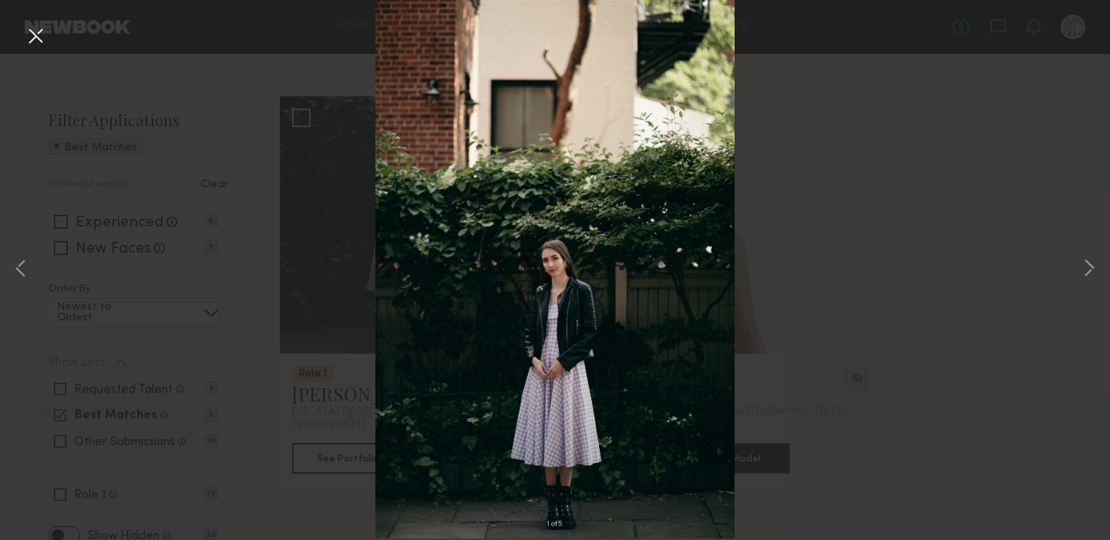
click at [39, 37] on button at bounding box center [35, 37] width 25 height 28
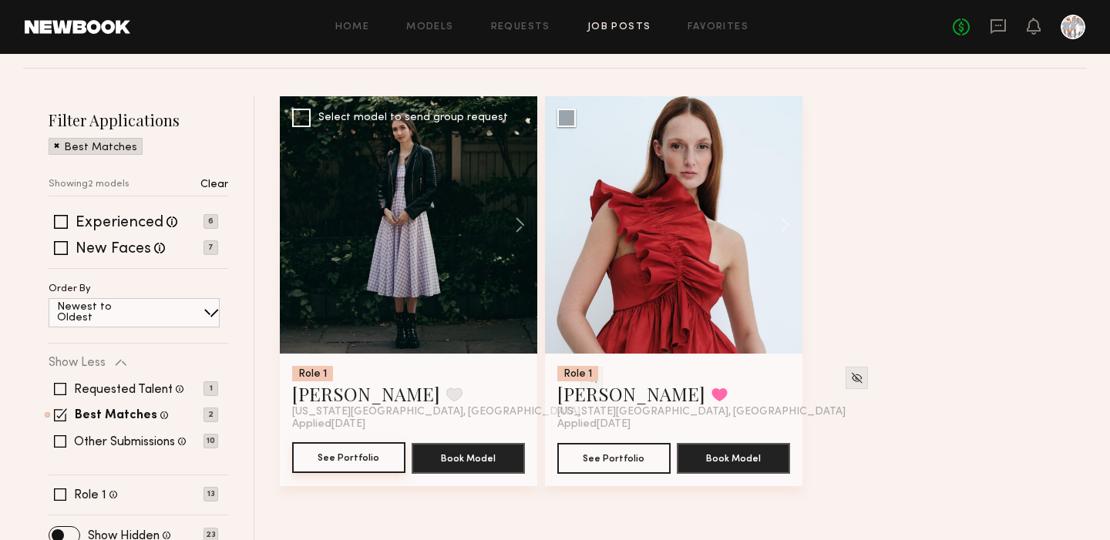
click at [334, 450] on button "See Portfolio" at bounding box center [348, 457] width 113 height 31
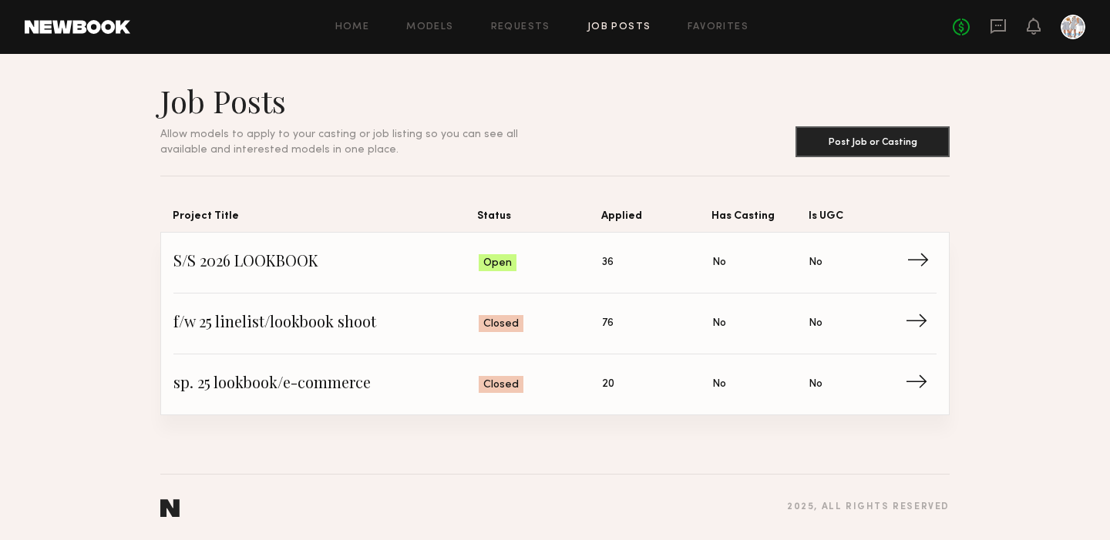
click at [921, 253] on span "→" at bounding box center [922, 262] width 32 height 23
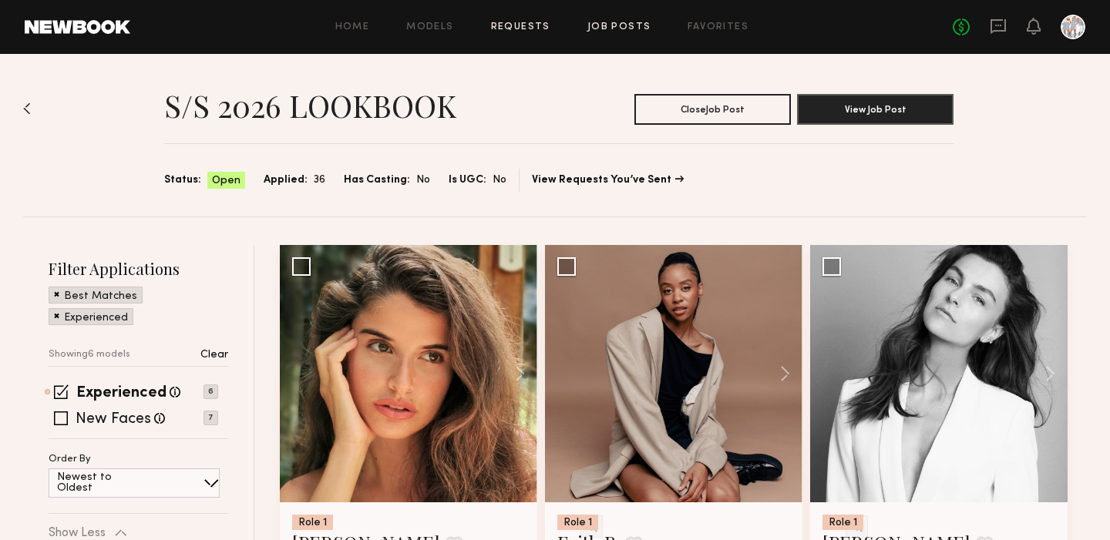
click at [525, 22] on link "Requests" at bounding box center [520, 27] width 59 height 10
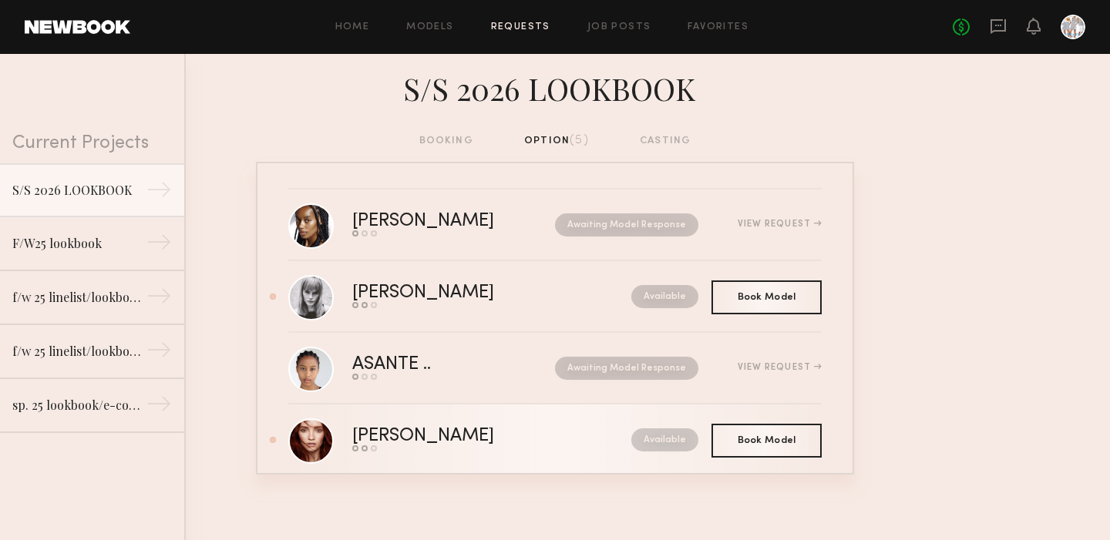
click at [401, 438] on div "[PERSON_NAME]" at bounding box center [457, 437] width 210 height 18
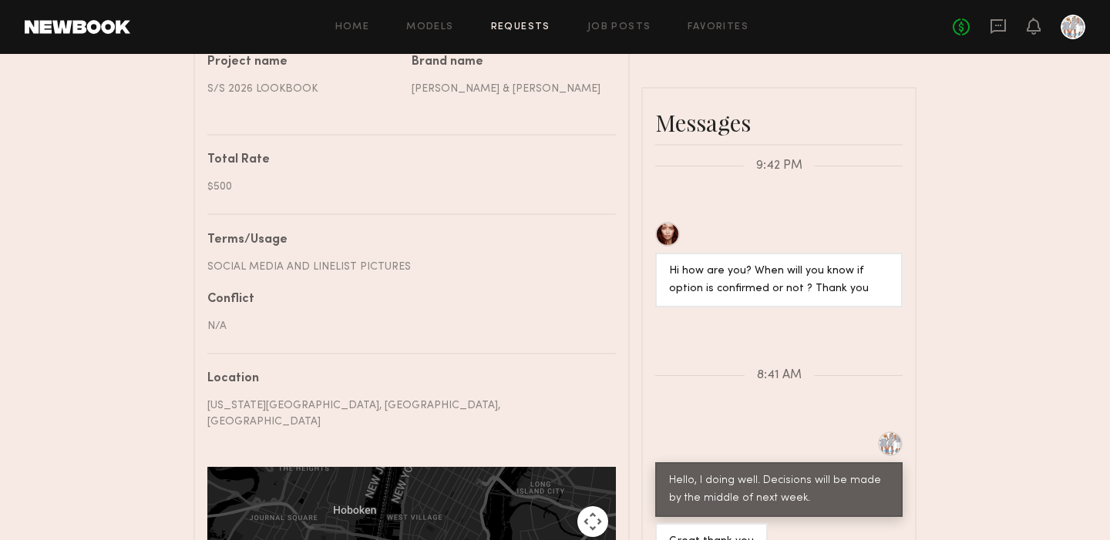
scroll to position [697, 0]
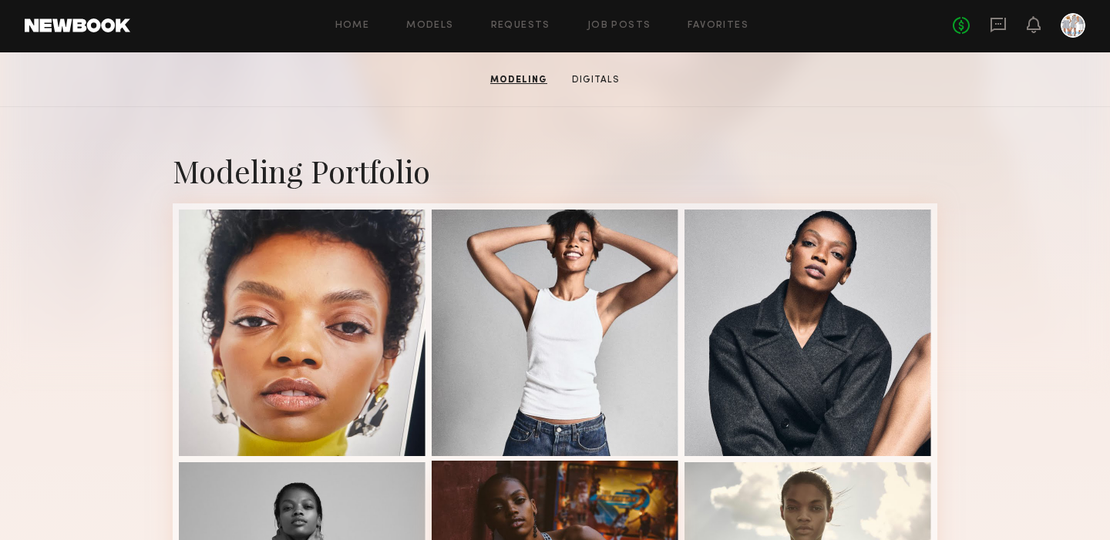
scroll to position [244, 0]
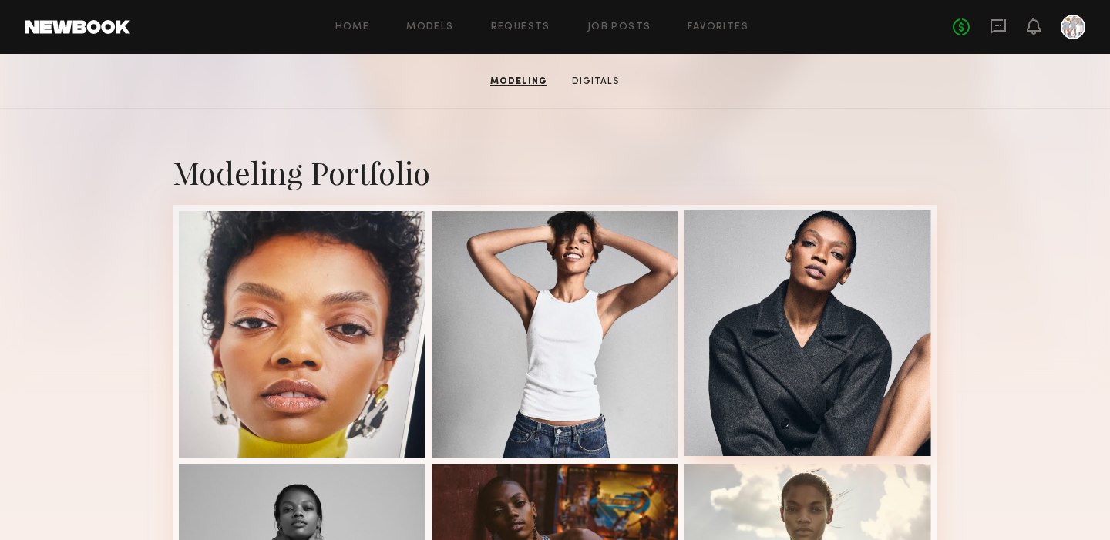
click at [777, 344] on div at bounding box center [807, 333] width 247 height 247
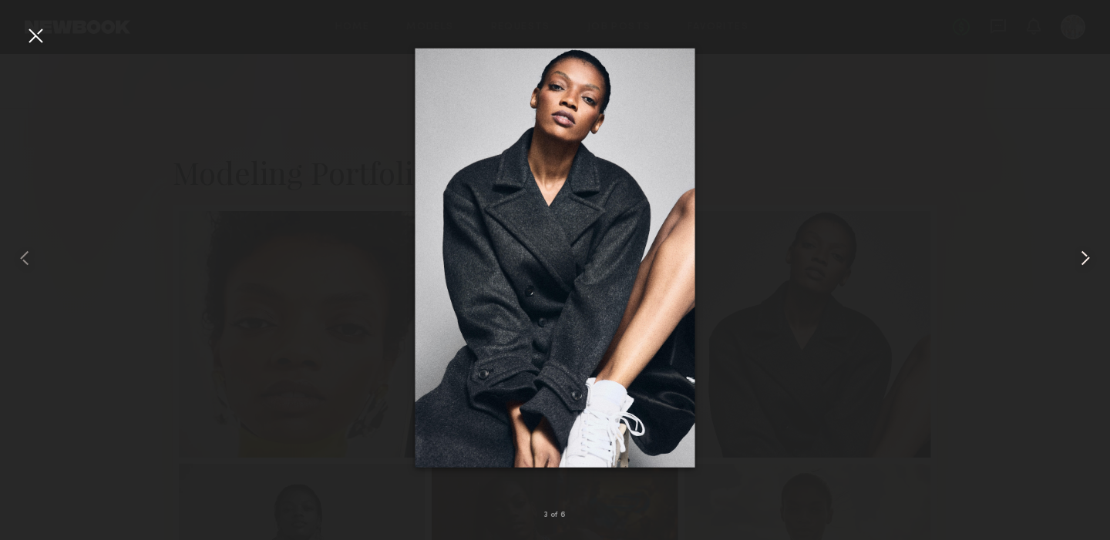
click at [1085, 253] on common-icon at bounding box center [1085, 258] width 25 height 25
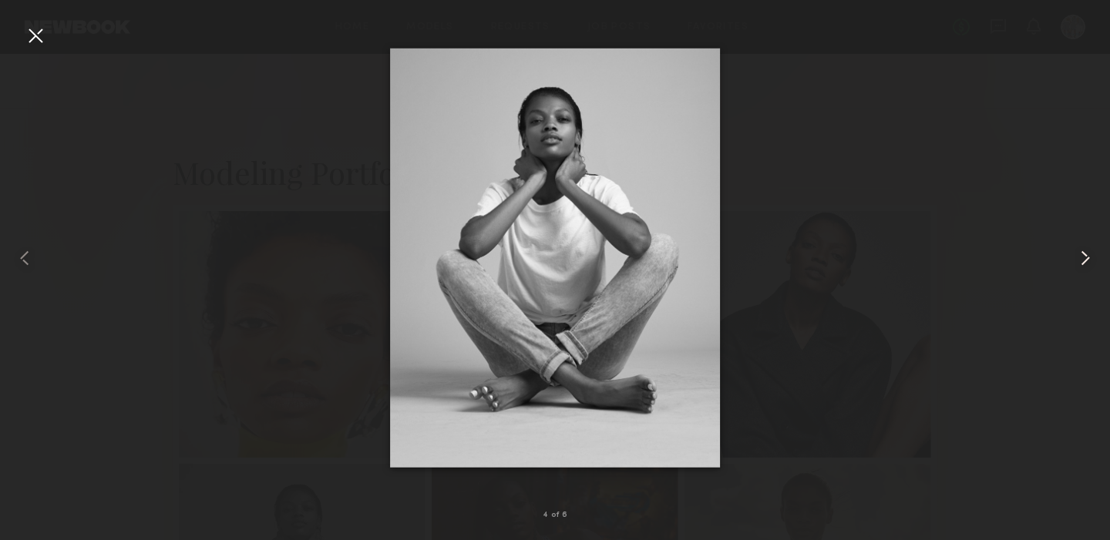
click at [1085, 254] on common-icon at bounding box center [1085, 258] width 25 height 25
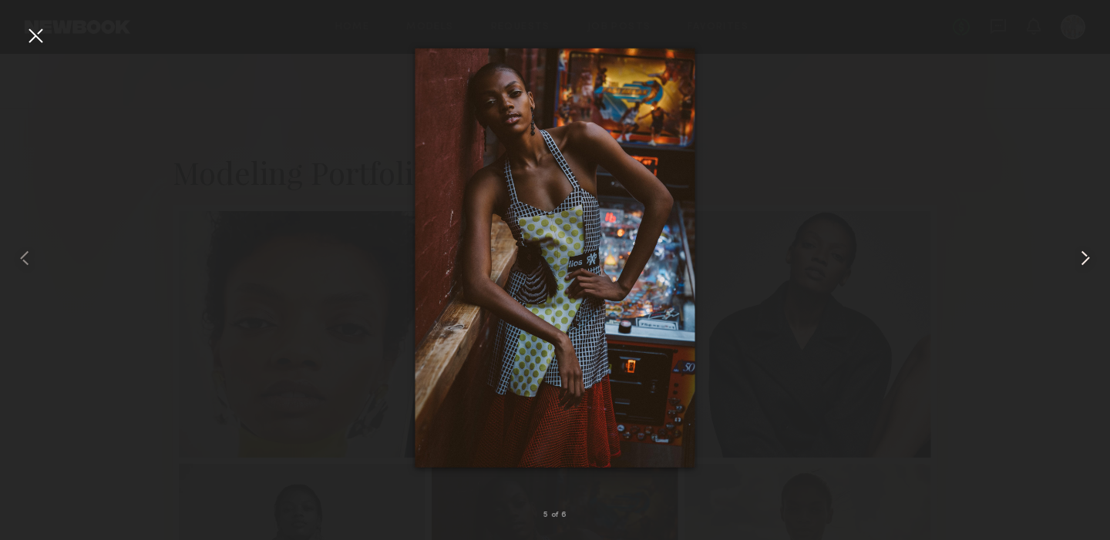
click at [1085, 254] on common-icon at bounding box center [1085, 258] width 25 height 25
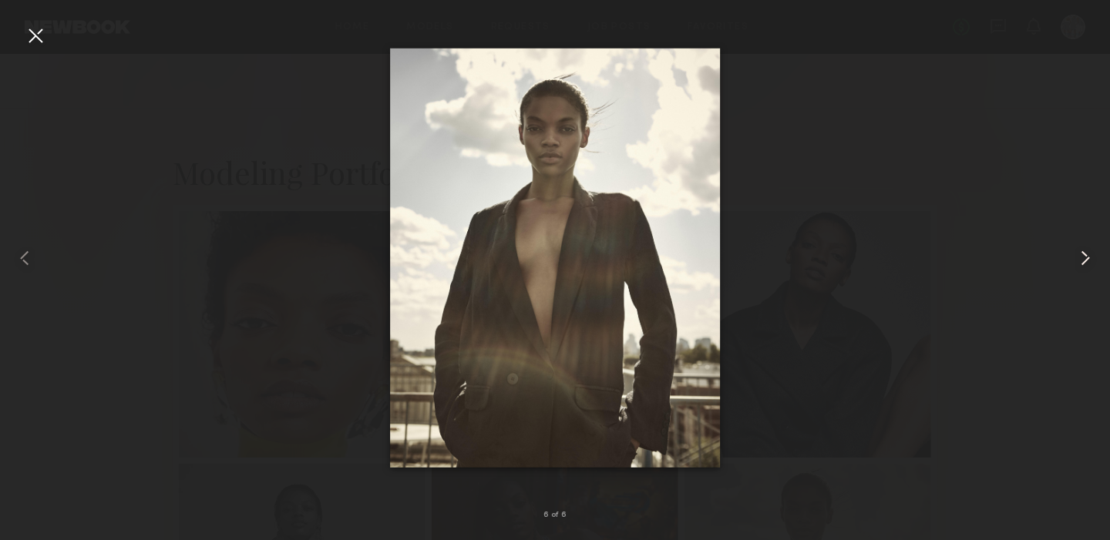
click at [1085, 254] on common-icon at bounding box center [1085, 258] width 25 height 25
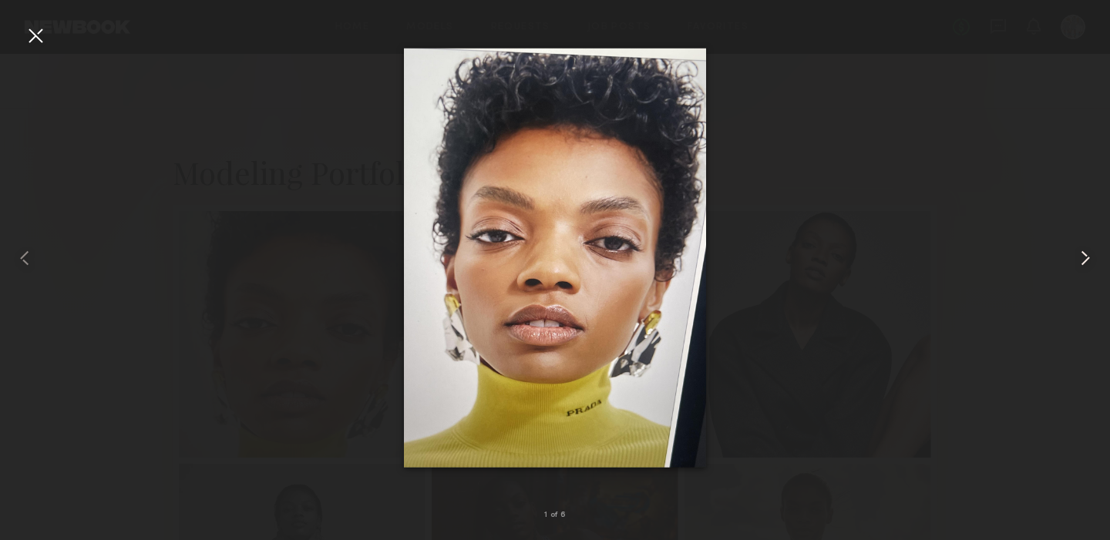
click at [1085, 254] on common-icon at bounding box center [1085, 258] width 25 height 25
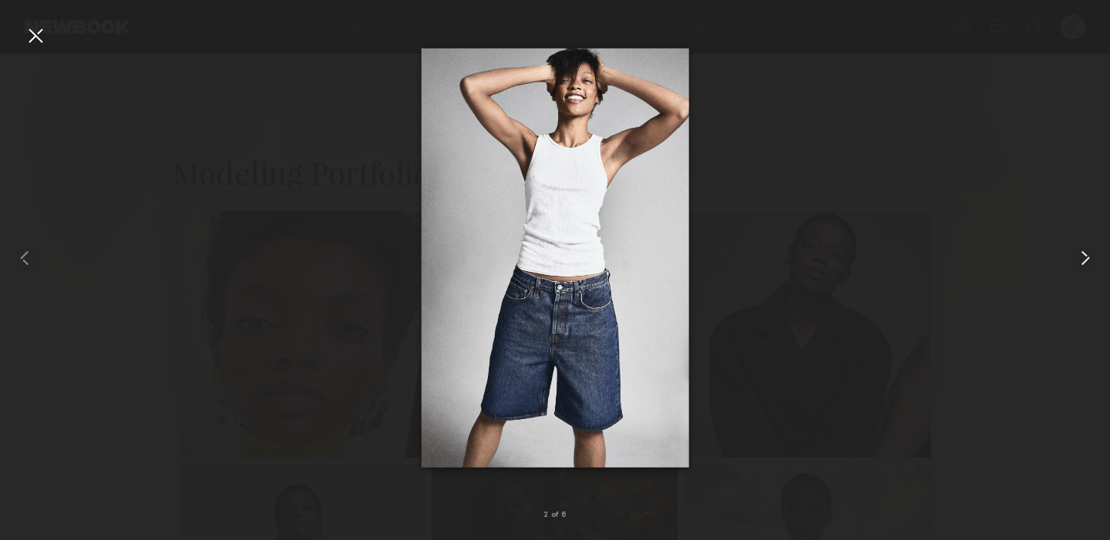
click at [1085, 254] on common-icon at bounding box center [1085, 258] width 25 height 25
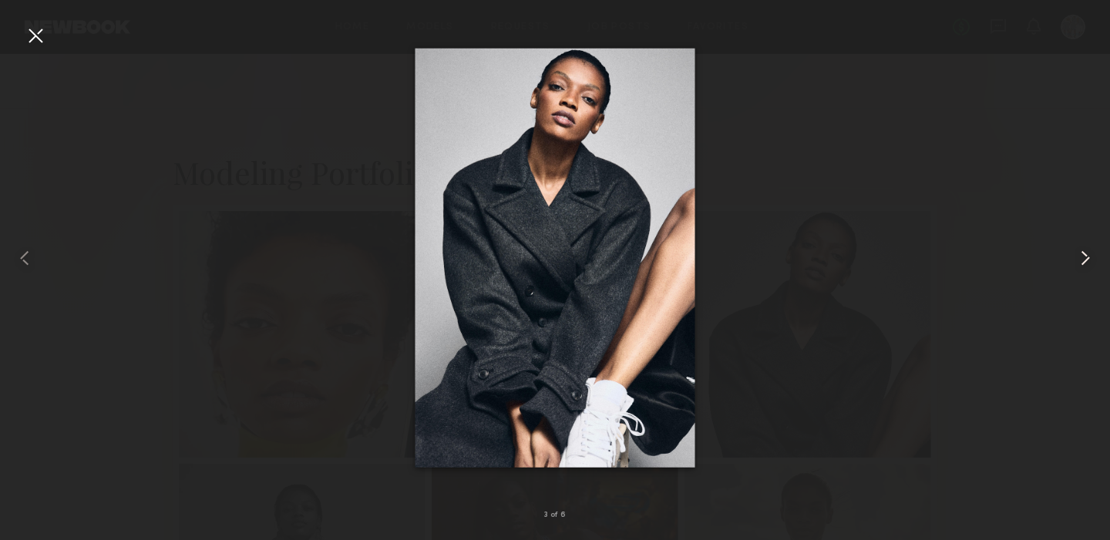
click at [1085, 254] on common-icon at bounding box center [1085, 258] width 25 height 25
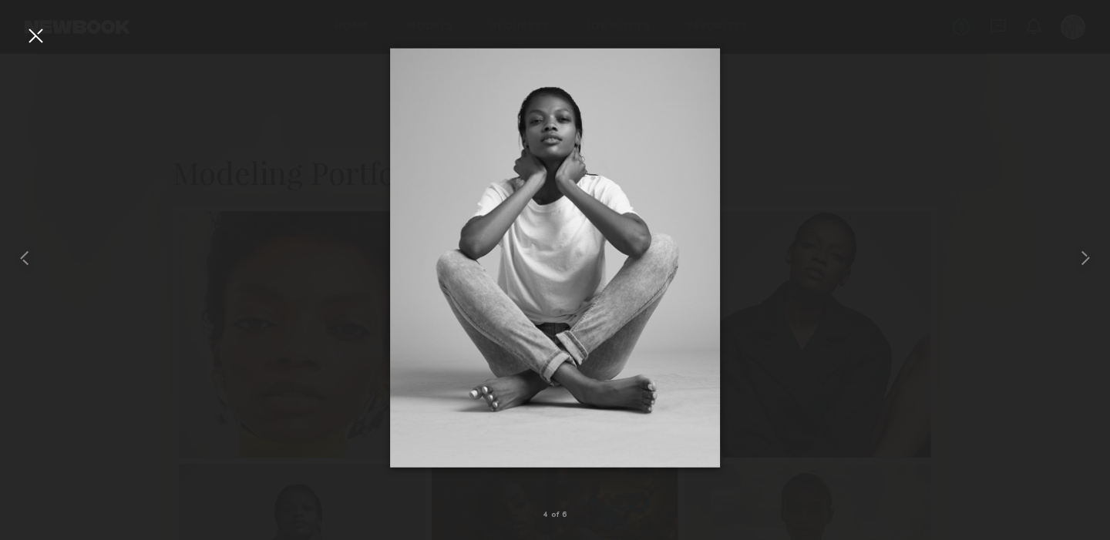
click at [30, 35] on div at bounding box center [35, 35] width 25 height 25
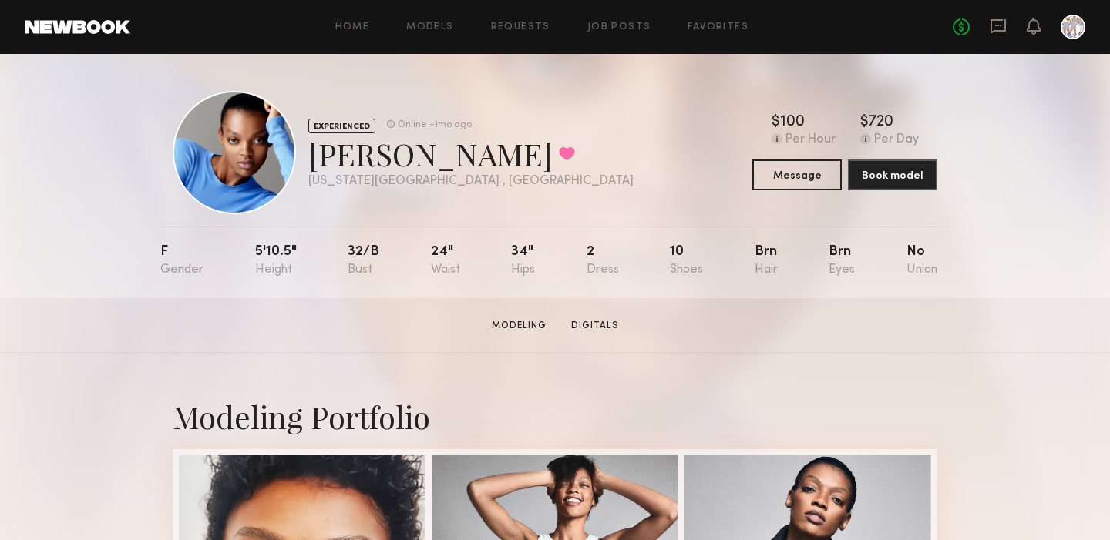
scroll to position [0, 0]
